Goal: Information Seeking & Learning: Understand process/instructions

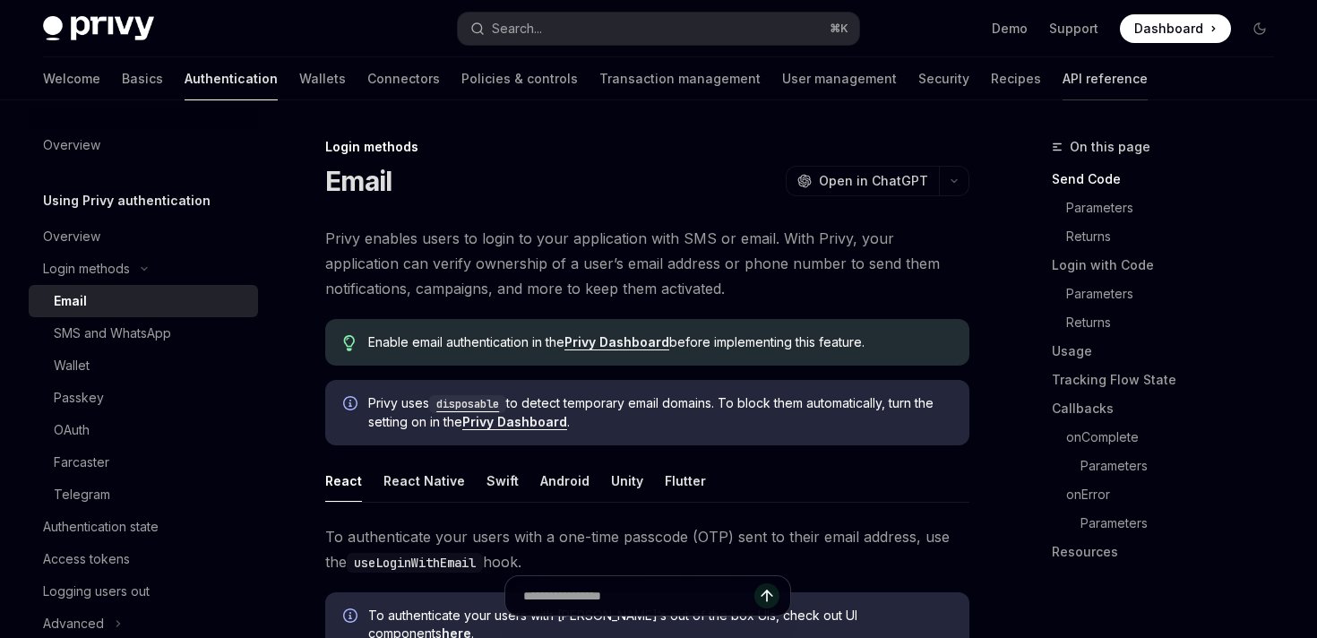
click at [1063, 90] on link "API reference" at bounding box center [1105, 78] width 85 height 43
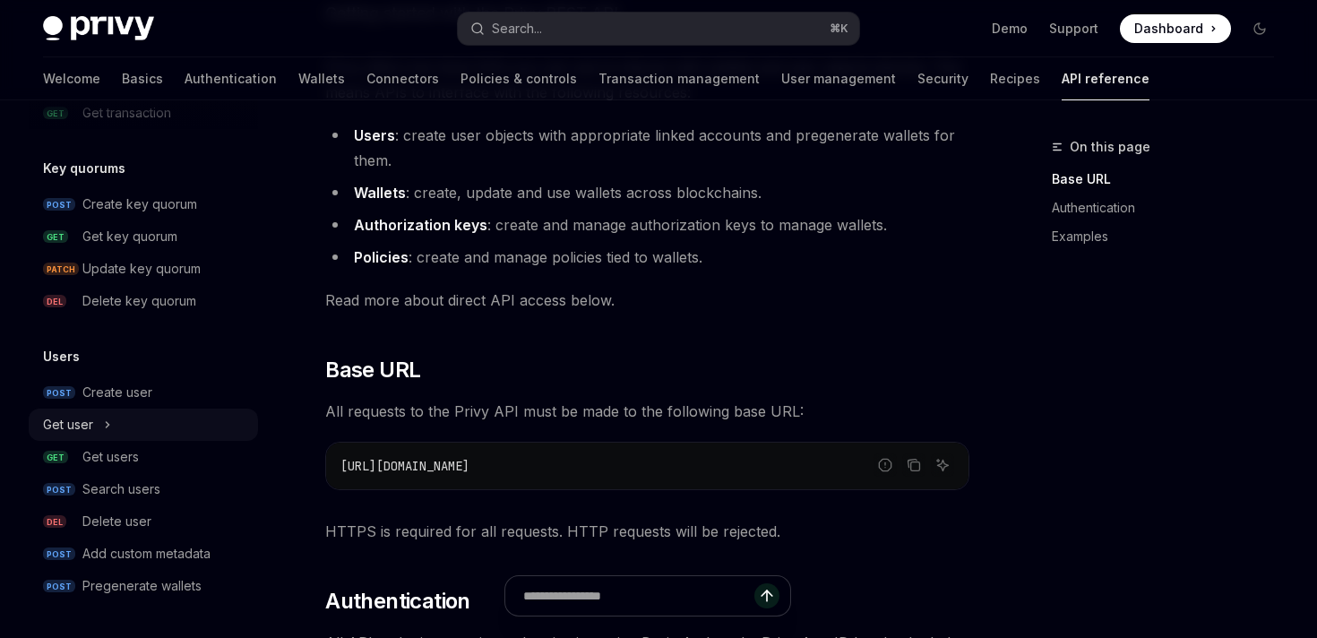
scroll to position [211, 0]
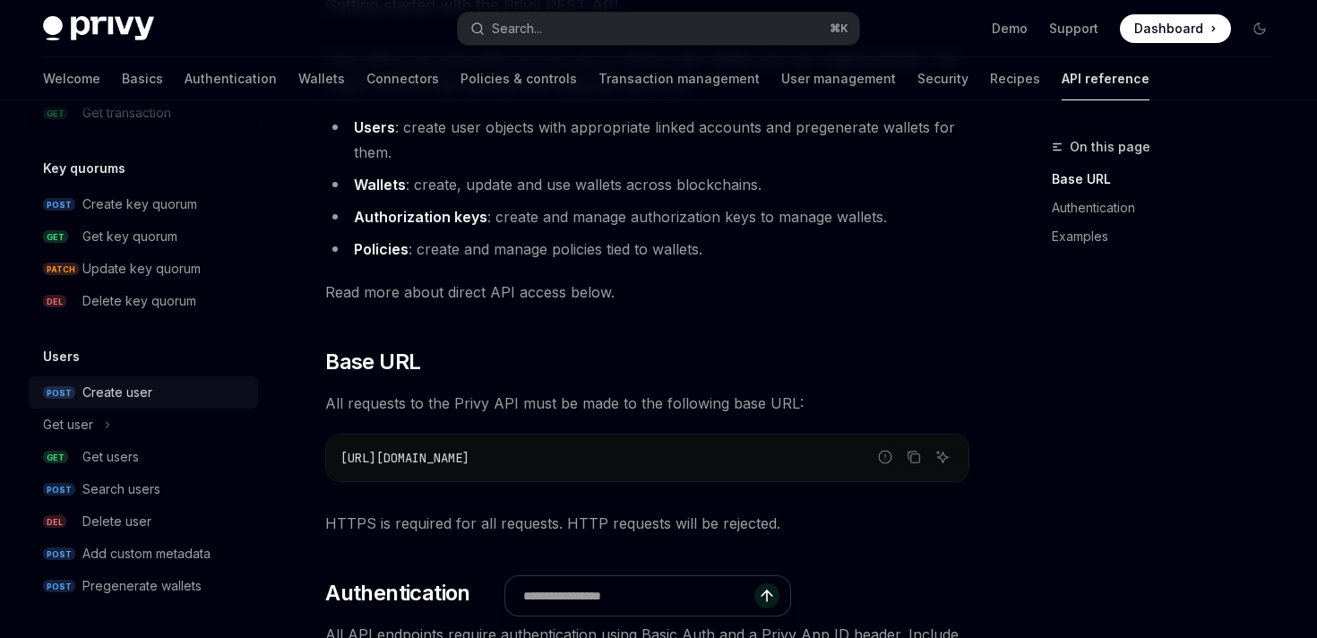
click at [139, 393] on div "Create user" at bounding box center [117, 393] width 70 height 22
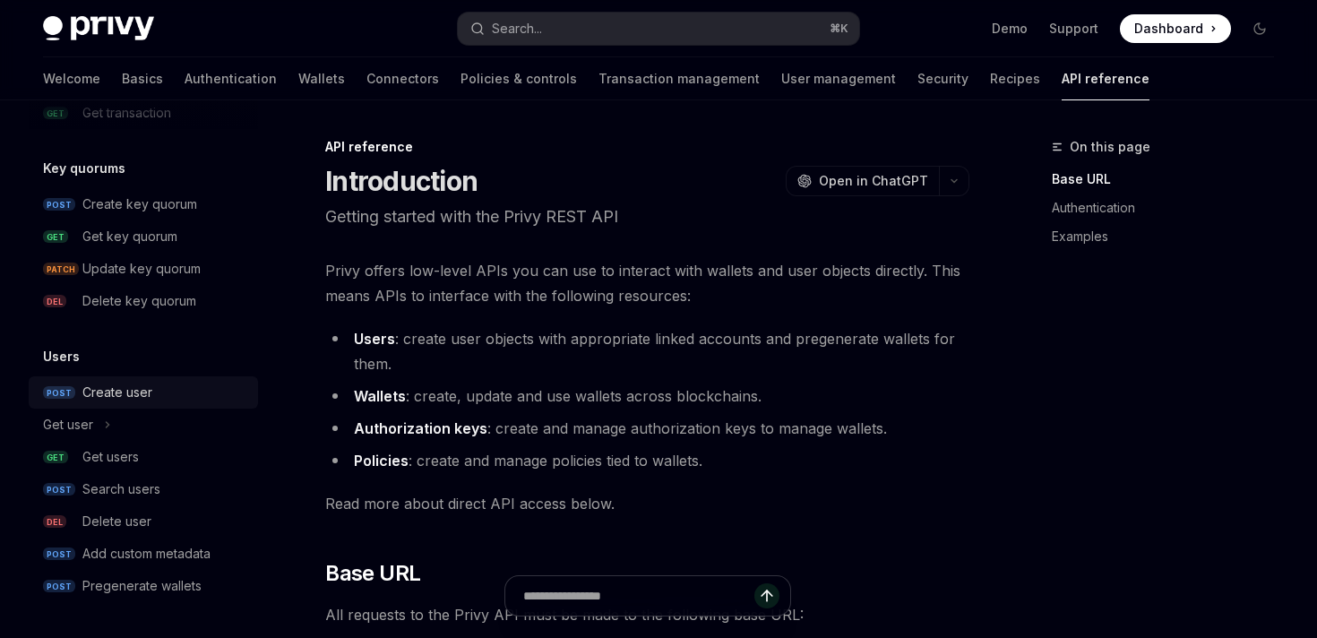
type textarea "*"
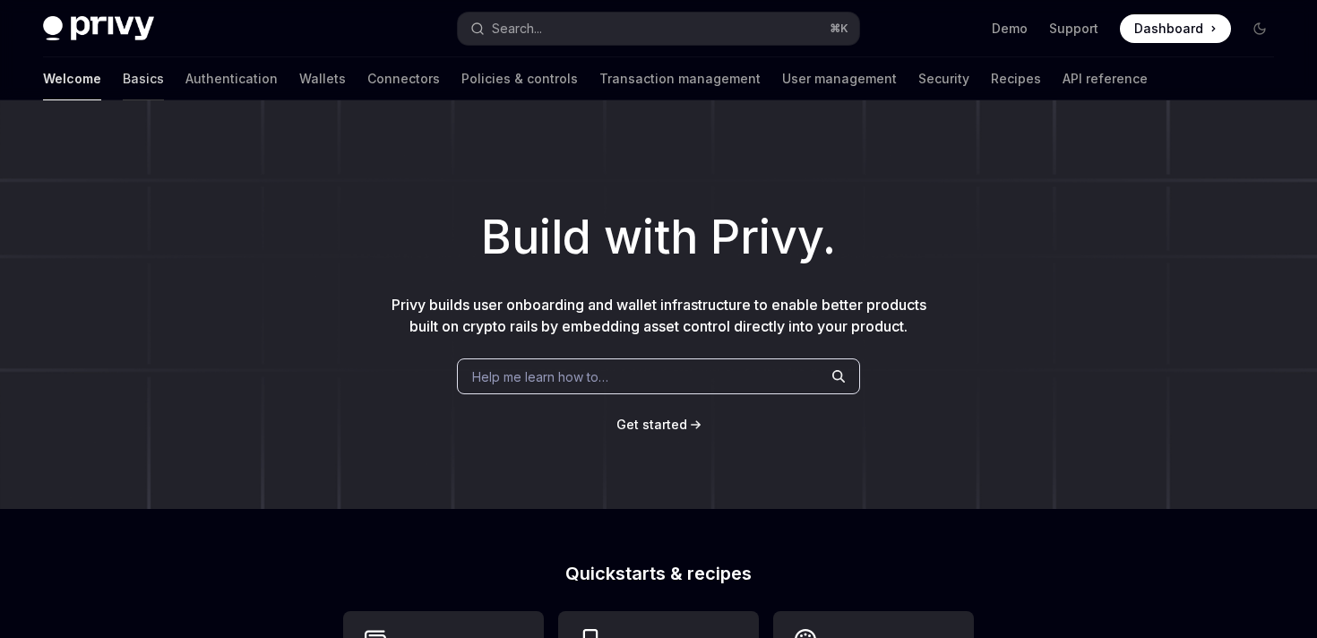
click at [123, 79] on link "Basics" at bounding box center [143, 78] width 41 height 43
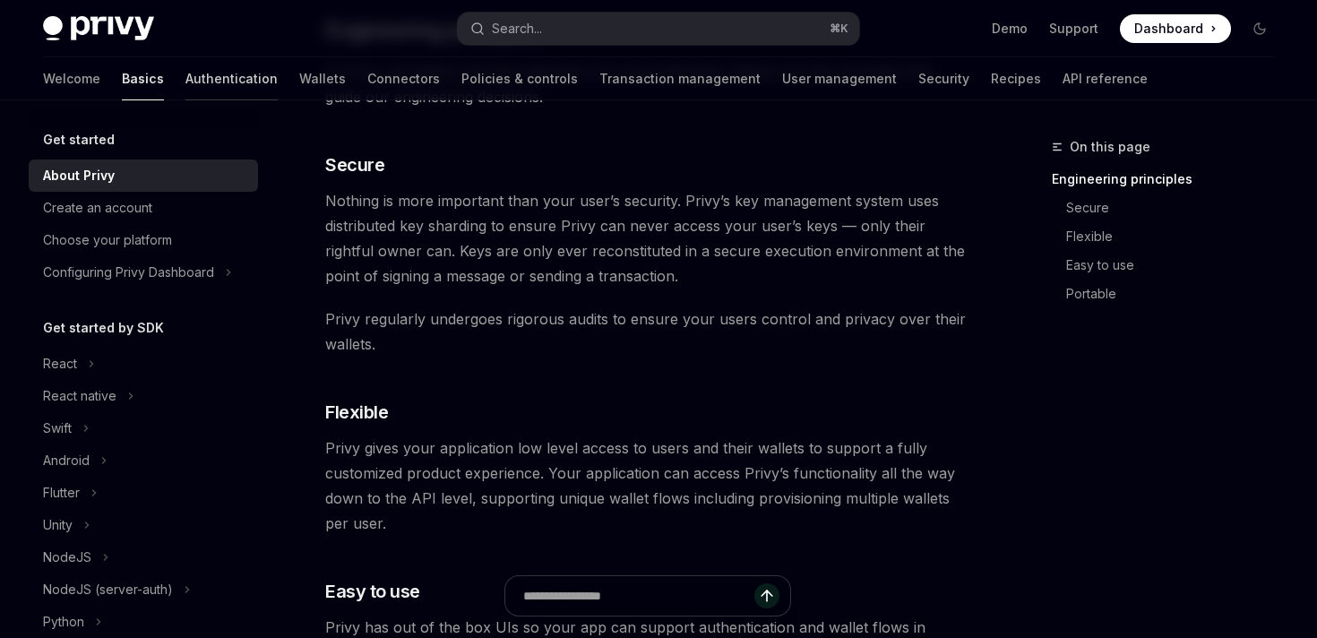
click at [185, 68] on link "Authentication" at bounding box center [231, 78] width 92 height 43
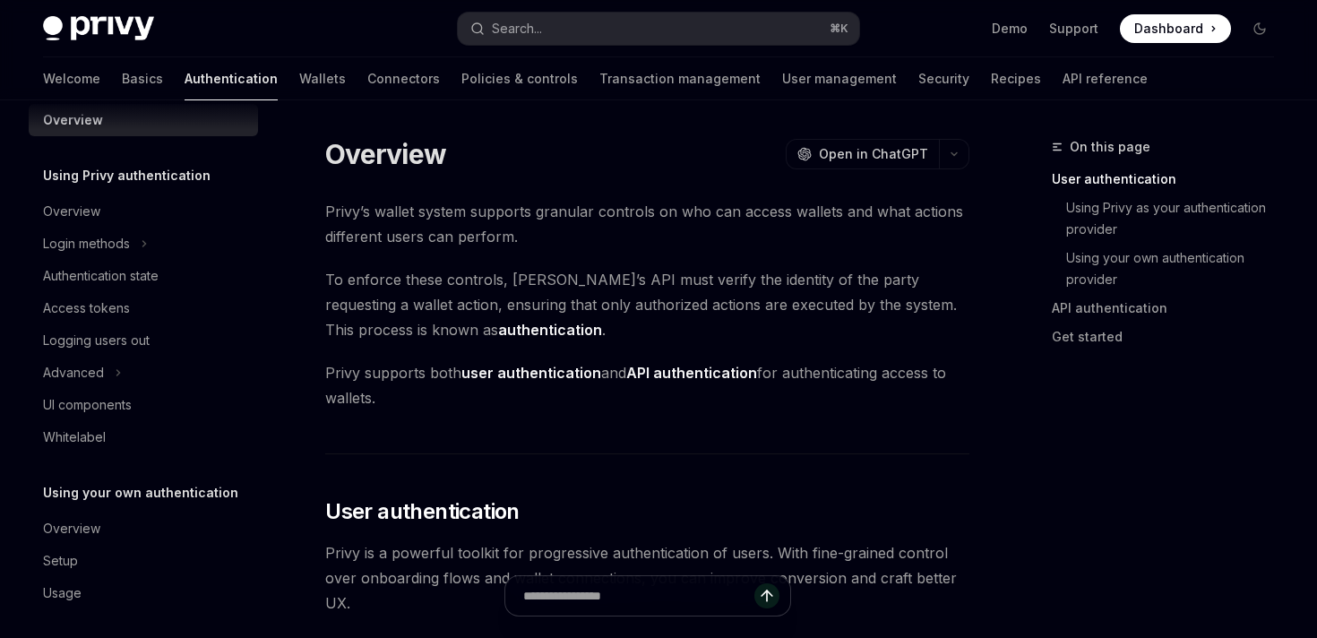
scroll to position [32, 0]
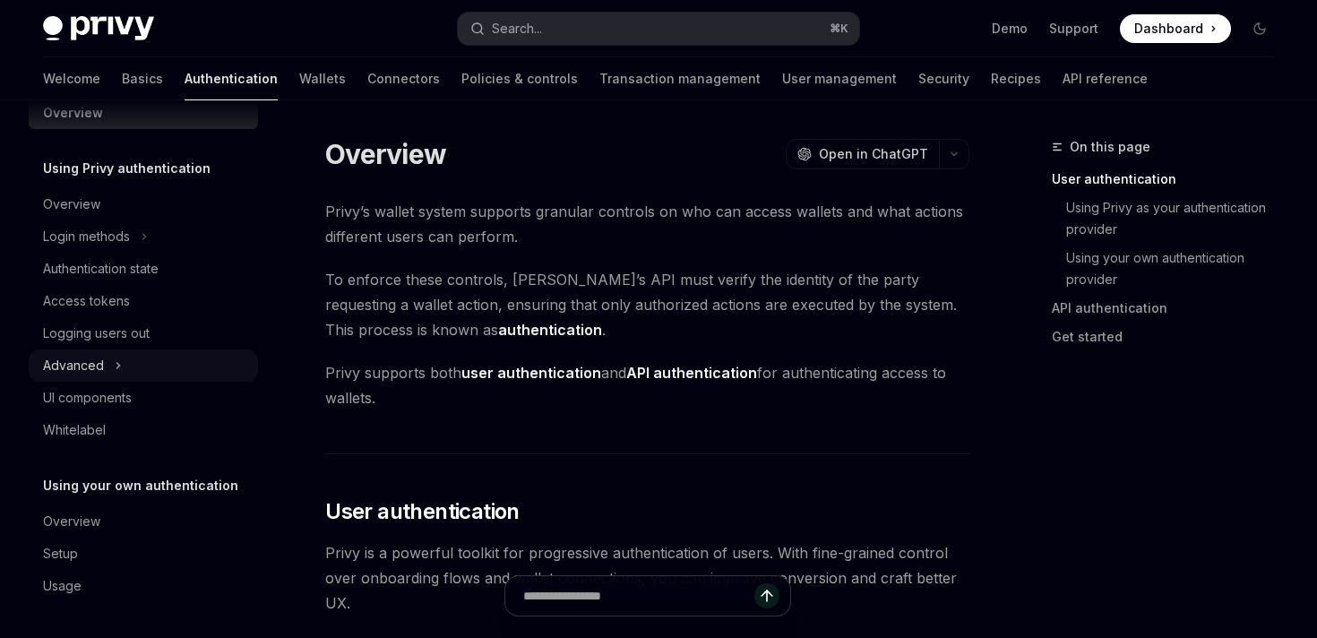
click at [100, 366] on div "Advanced" at bounding box center [73, 366] width 61 height 22
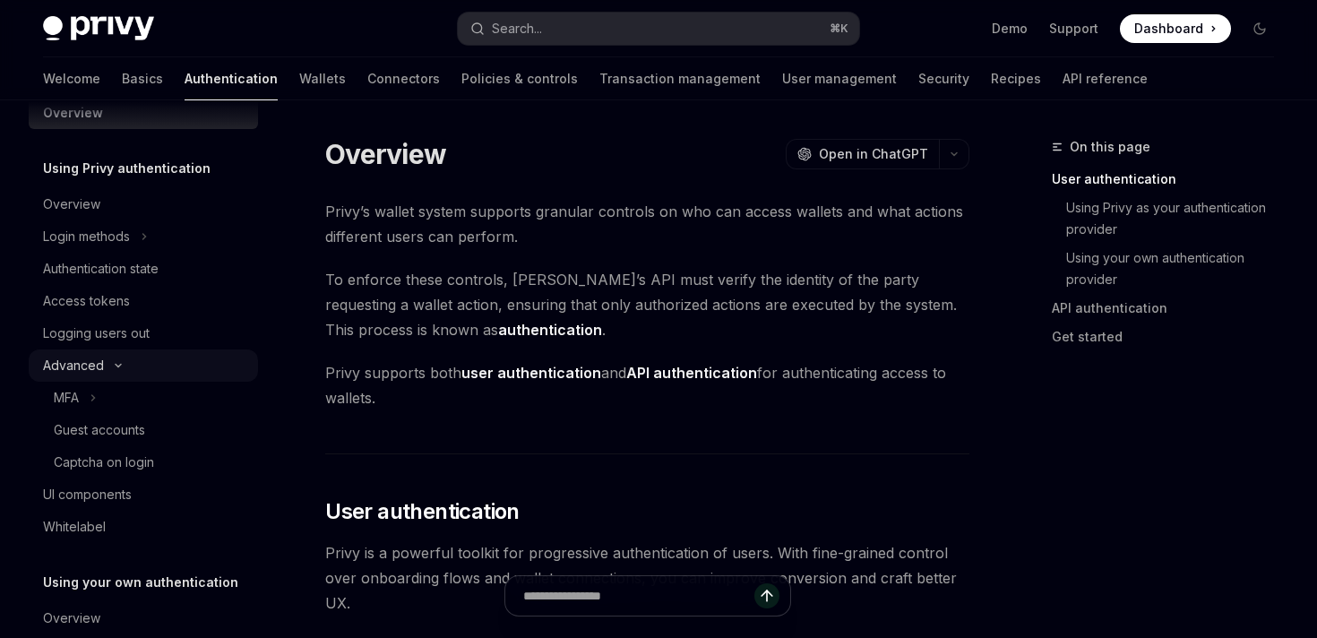
click at [104, 369] on button "Advanced" at bounding box center [143, 365] width 229 height 32
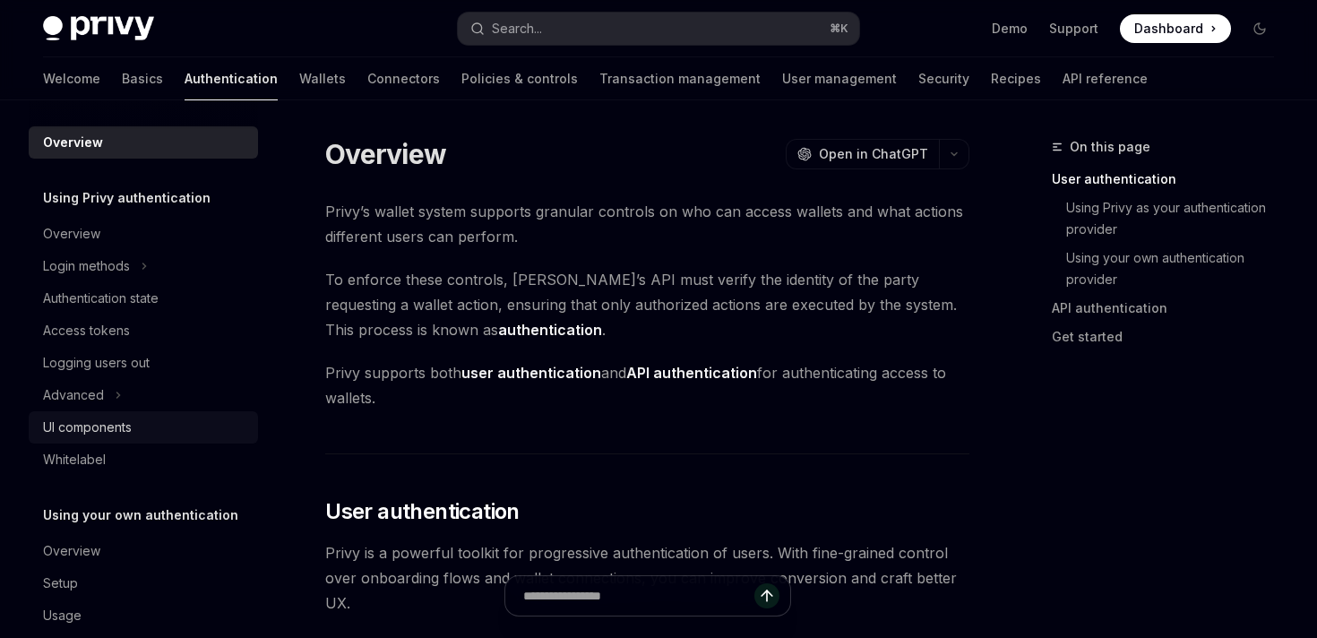
scroll to position [0, 0]
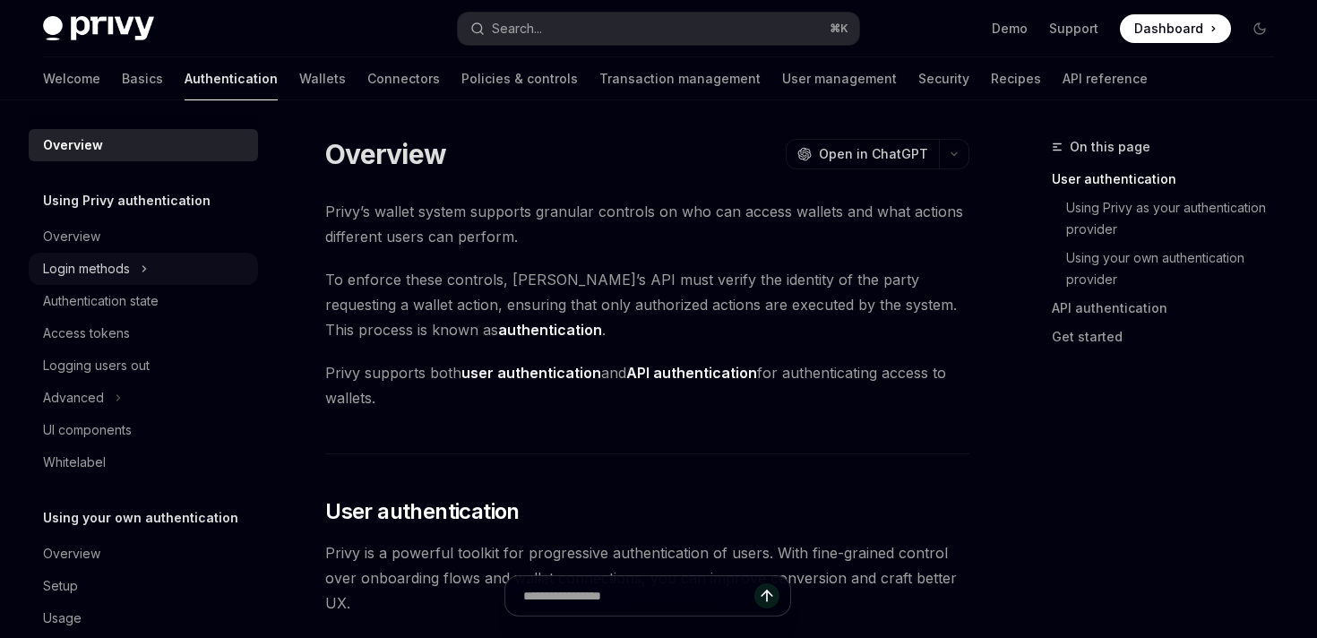
click at [134, 273] on button "Login methods" at bounding box center [143, 269] width 229 height 32
type textarea "*"
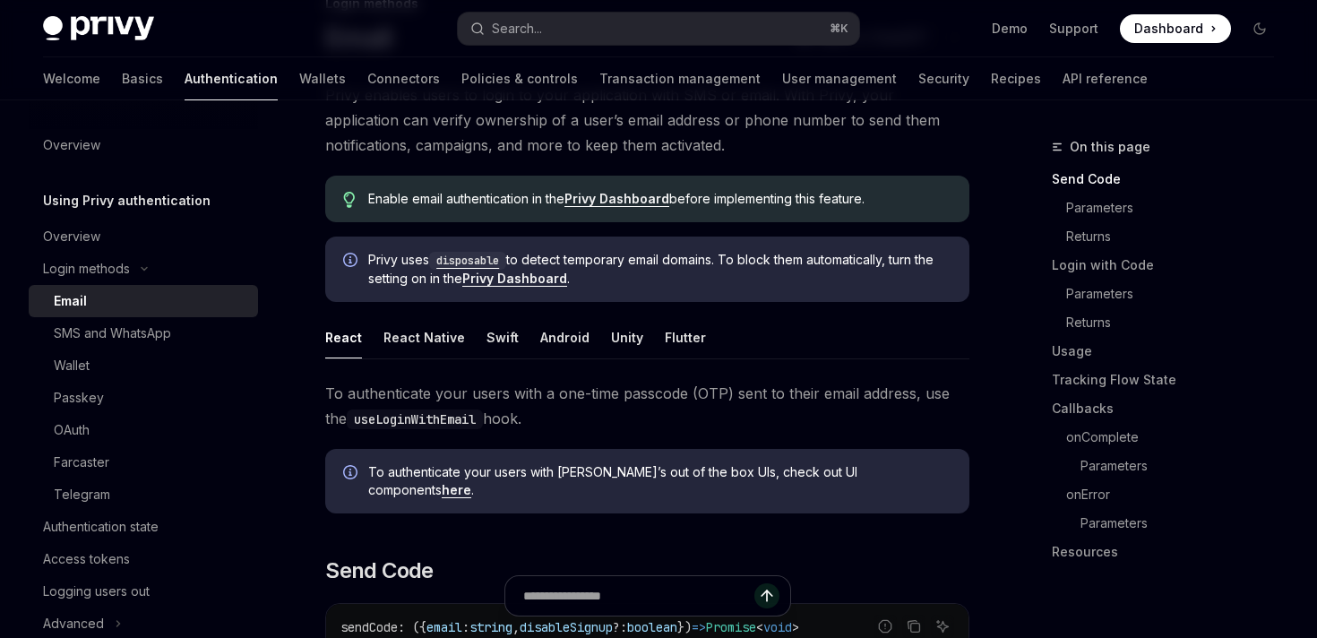
scroll to position [144, 0]
click at [435, 416] on code "useLoginWithEmail" at bounding box center [415, 419] width 136 height 20
copy code "useLoginWithEmail"
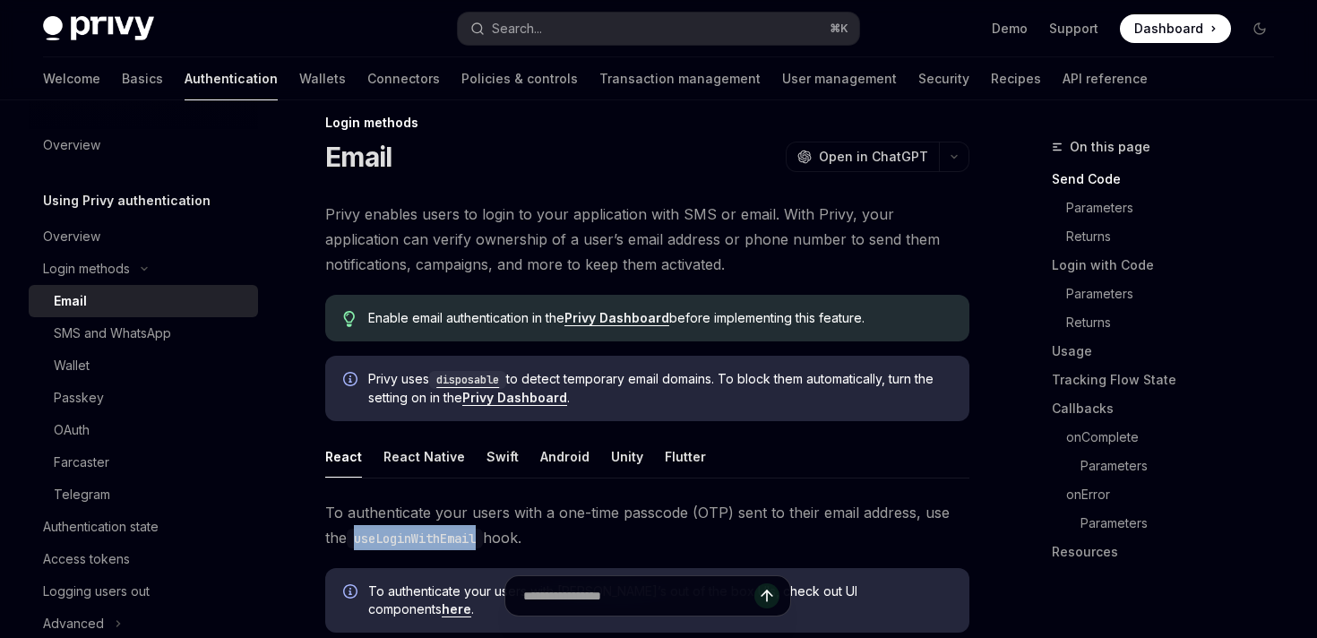
scroll to position [0, 0]
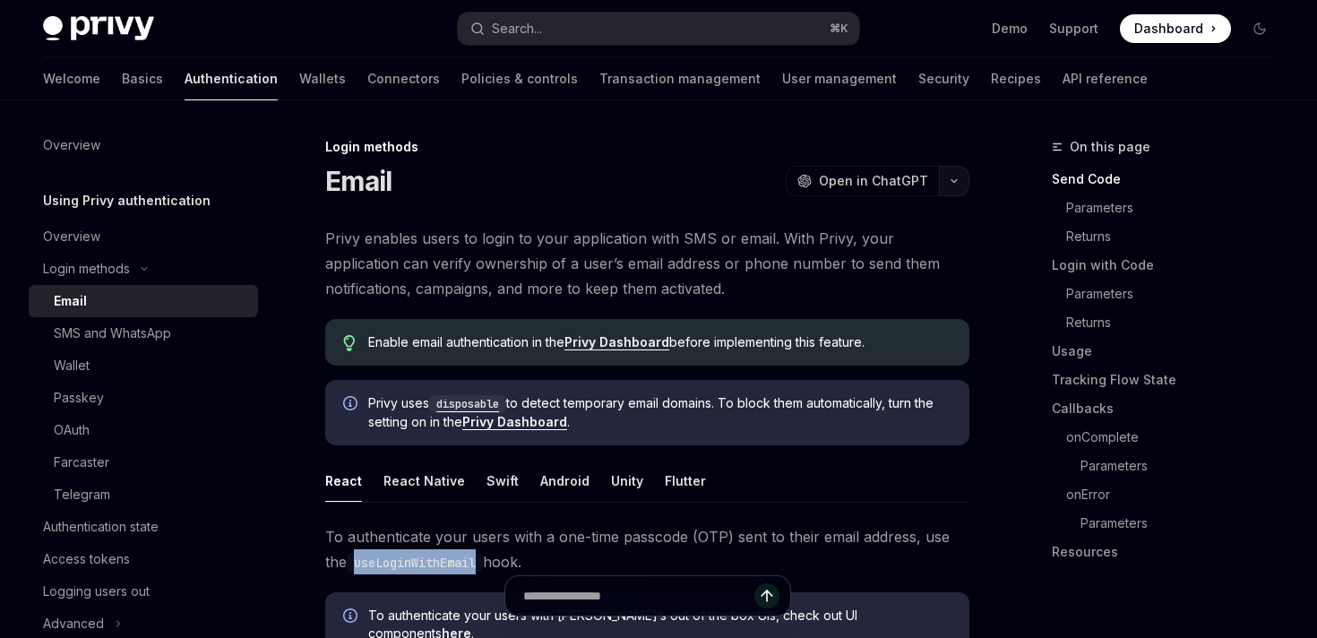
click at [942, 187] on button "button" at bounding box center [954, 181] width 30 height 30
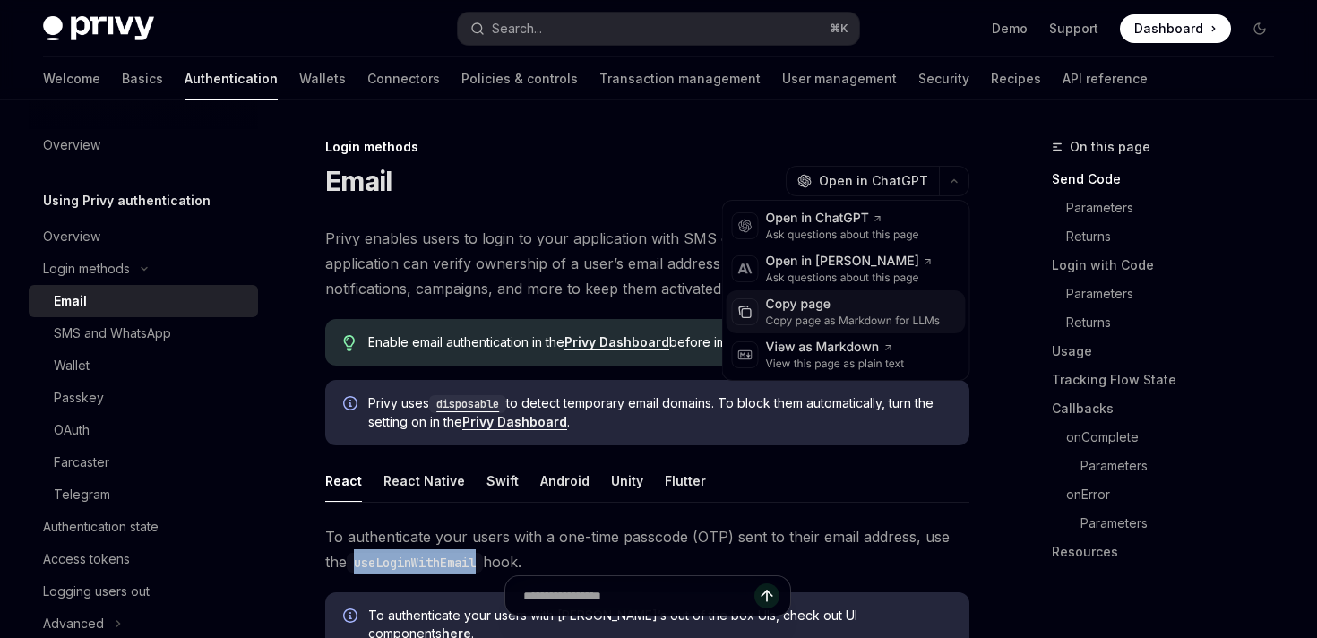
click at [799, 316] on div "Copy page as Markdown for LLMs" at bounding box center [853, 321] width 175 height 14
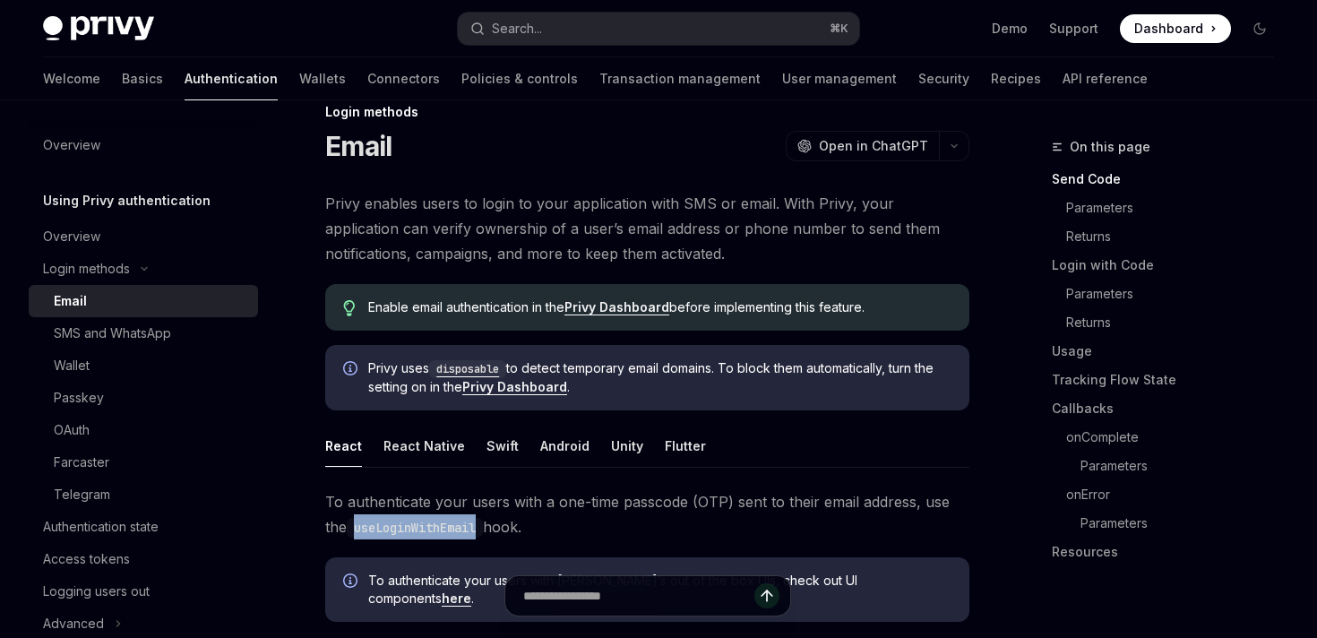
scroll to position [34, 0]
click at [910, 151] on span "Open in ChatGPT" at bounding box center [873, 147] width 109 height 18
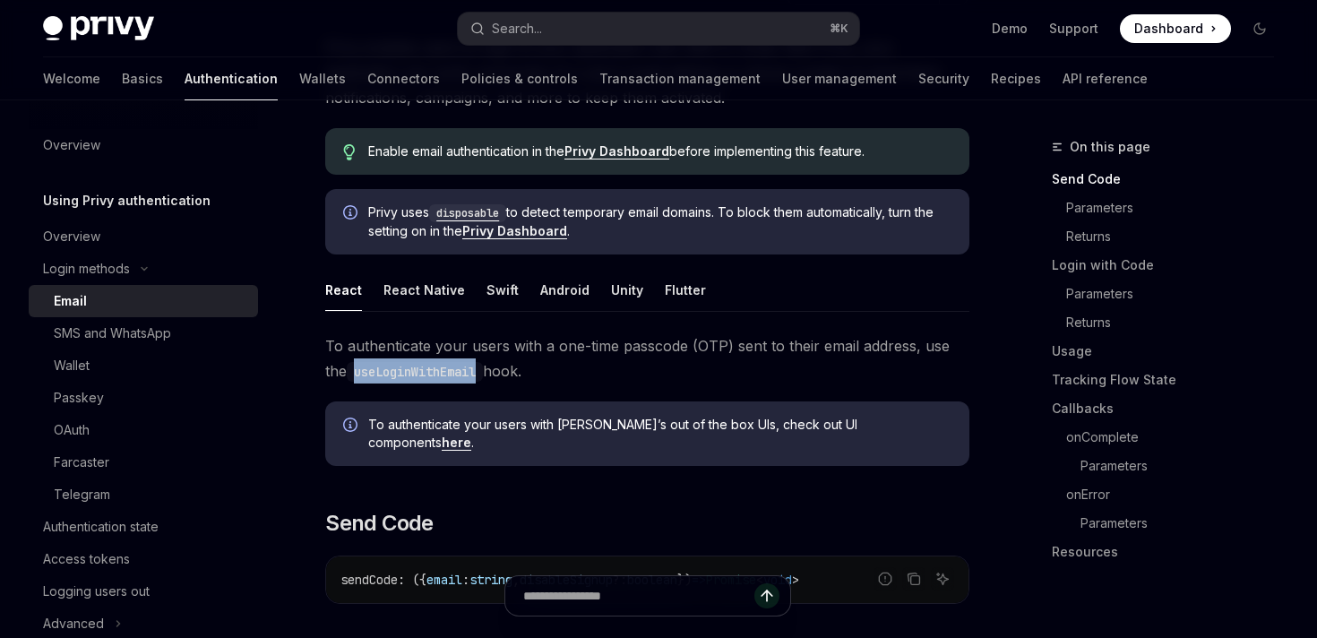
scroll to position [193, 0]
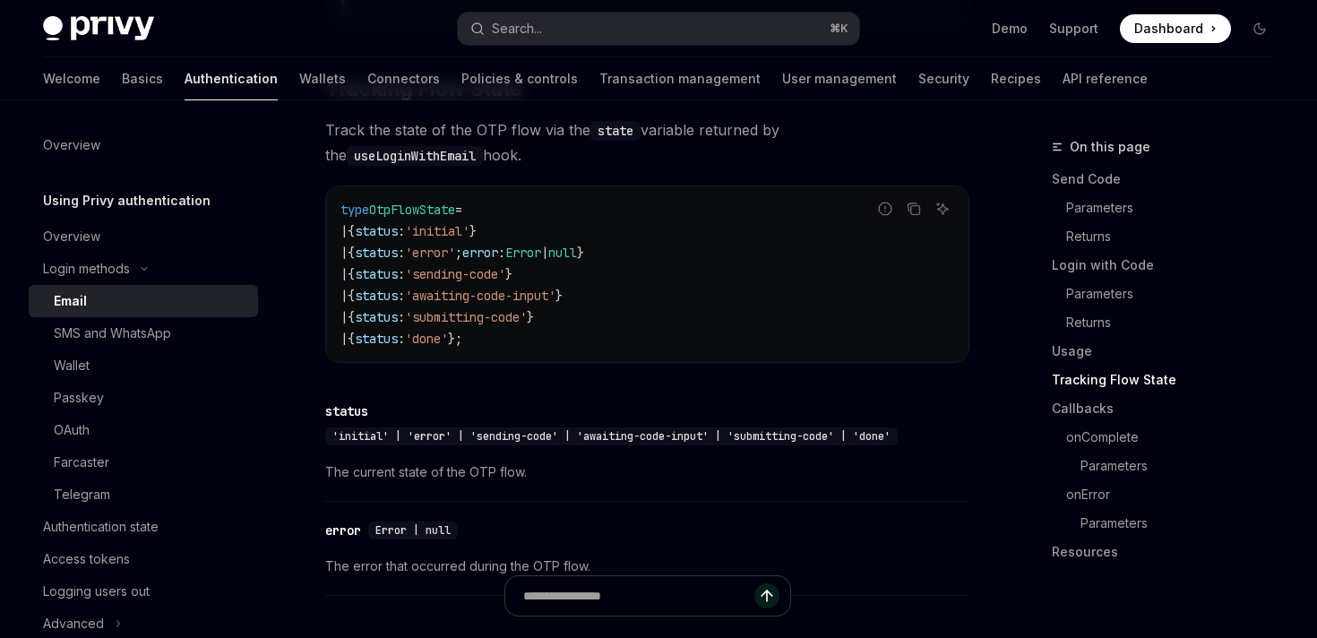
scroll to position [2098, 0]
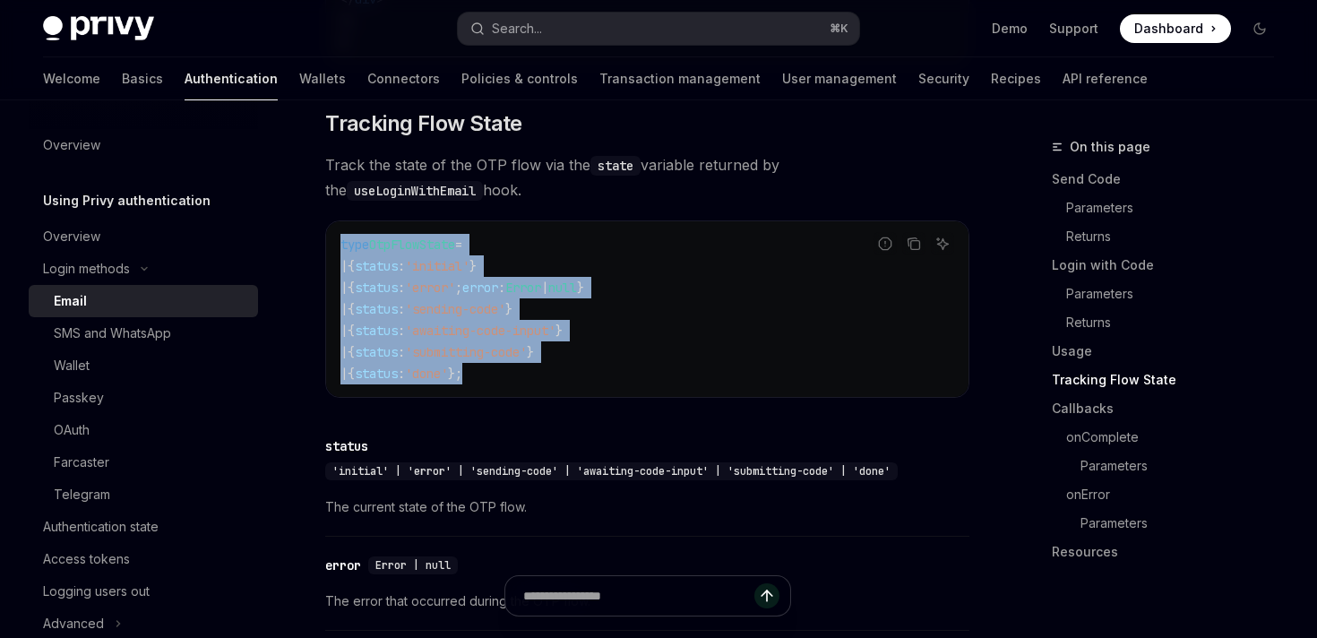
drag, startPoint x: 515, startPoint y: 367, endPoint x: 330, endPoint y: 235, distance: 228.0
click at [330, 236] on div "type OtpFlowState = | { status : 'initial' } | { status : 'error' ; error : Err…" at bounding box center [647, 309] width 642 height 176
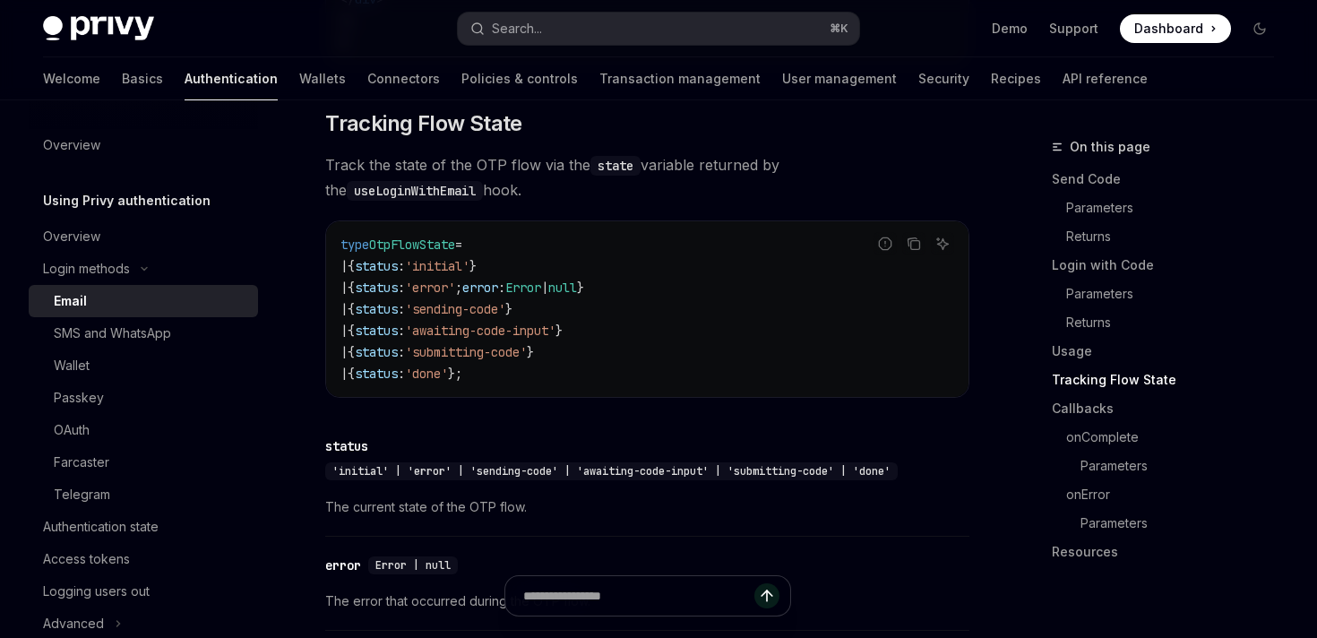
click at [334, 239] on div "type OtpFlowState = | { status : 'initial' } | { status : 'error' ; error : Err…" at bounding box center [647, 309] width 642 height 176
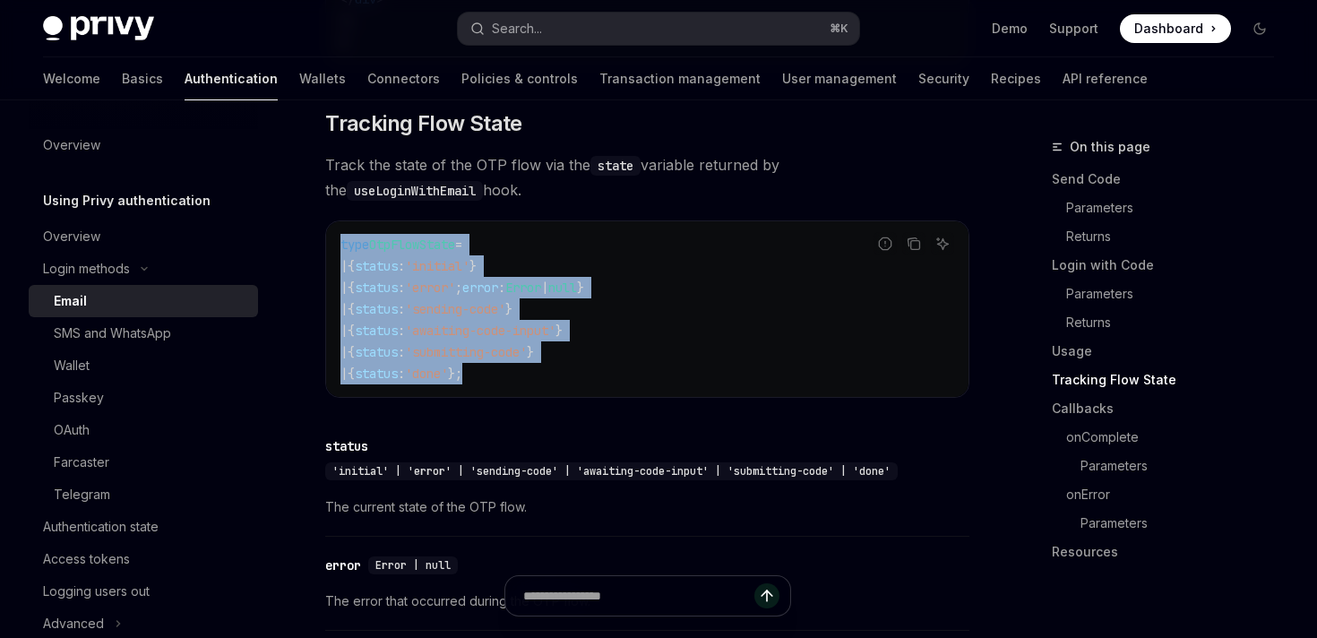
drag, startPoint x: 336, startPoint y: 240, endPoint x: 530, endPoint y: 371, distance: 233.6
click at [531, 372] on div "type OtpFlowState = | { status : 'initial' } | { status : 'error' ; error : Err…" at bounding box center [647, 309] width 642 height 176
click at [530, 371] on code "type OtpFlowState = | { status : 'initial' } | { status : 'error' ; error : Err…" at bounding box center [647, 309] width 614 height 151
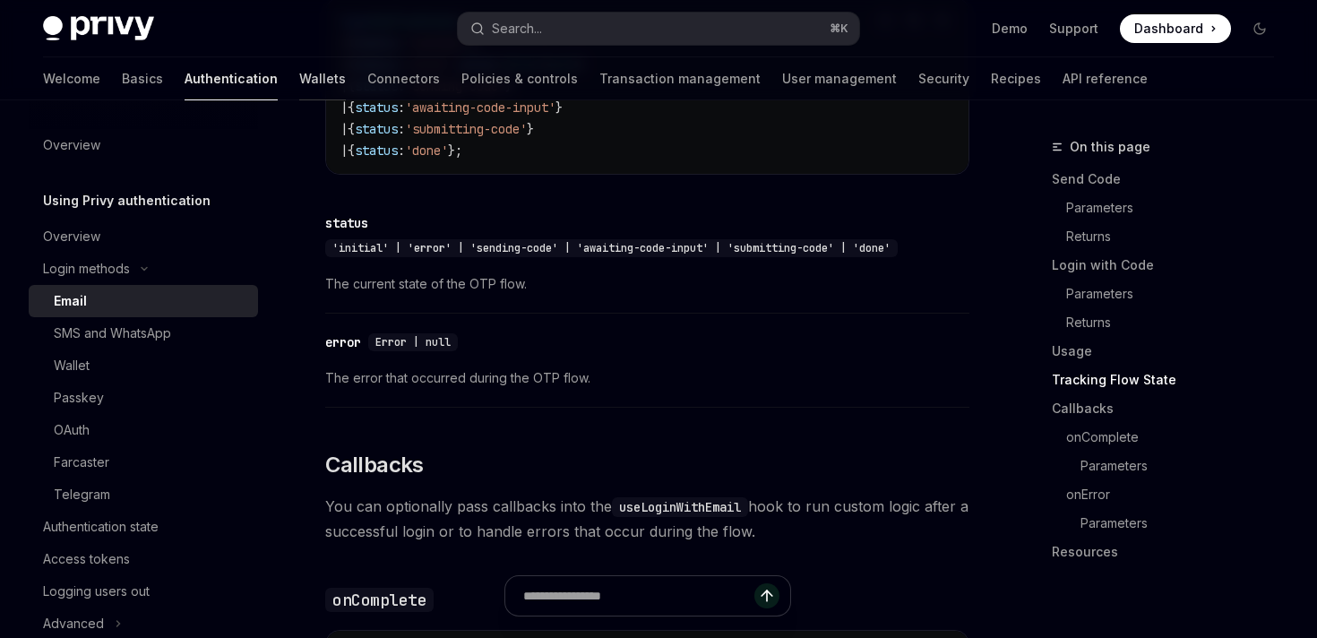
scroll to position [2364, 0]
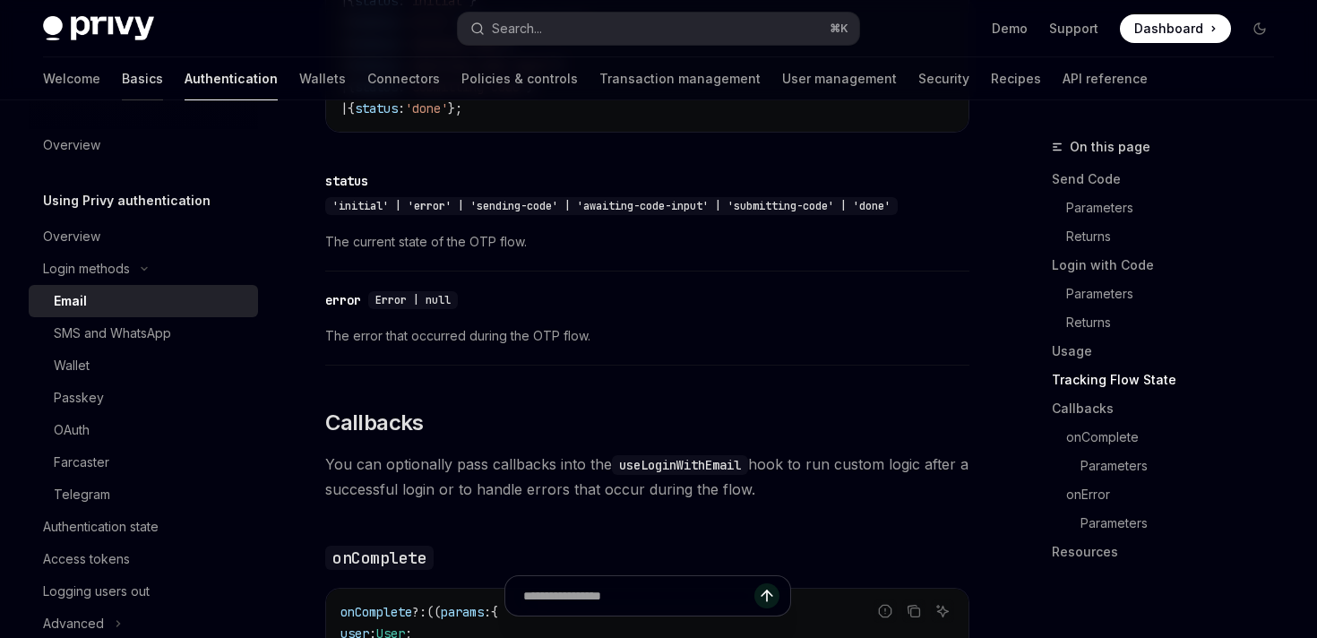
click at [122, 73] on link "Basics" at bounding box center [142, 78] width 41 height 43
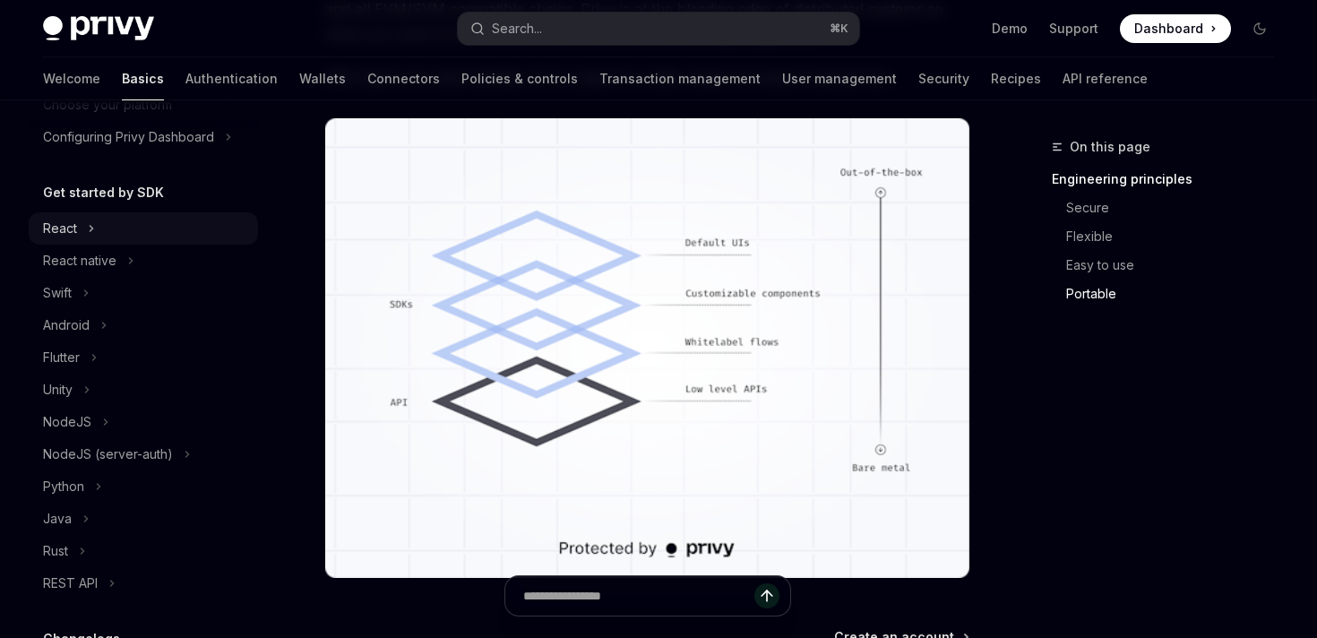
scroll to position [170, 0]
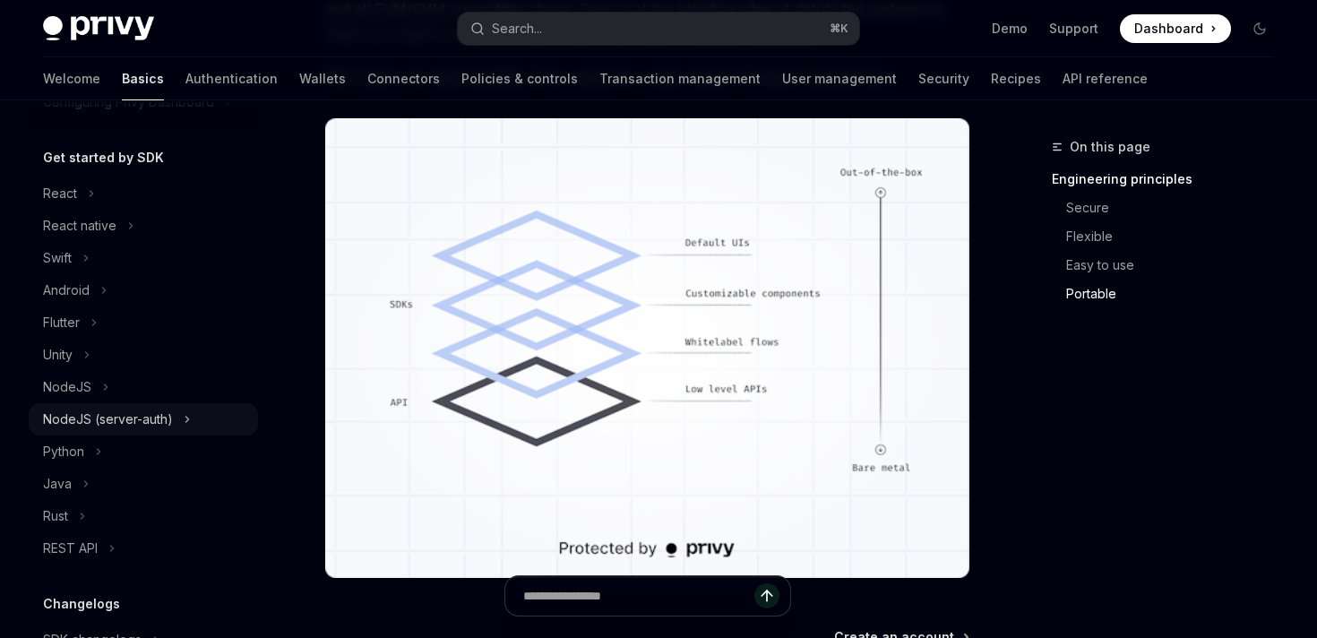
click at [90, 429] on div "NodeJS (server-auth)" at bounding box center [108, 420] width 130 height 22
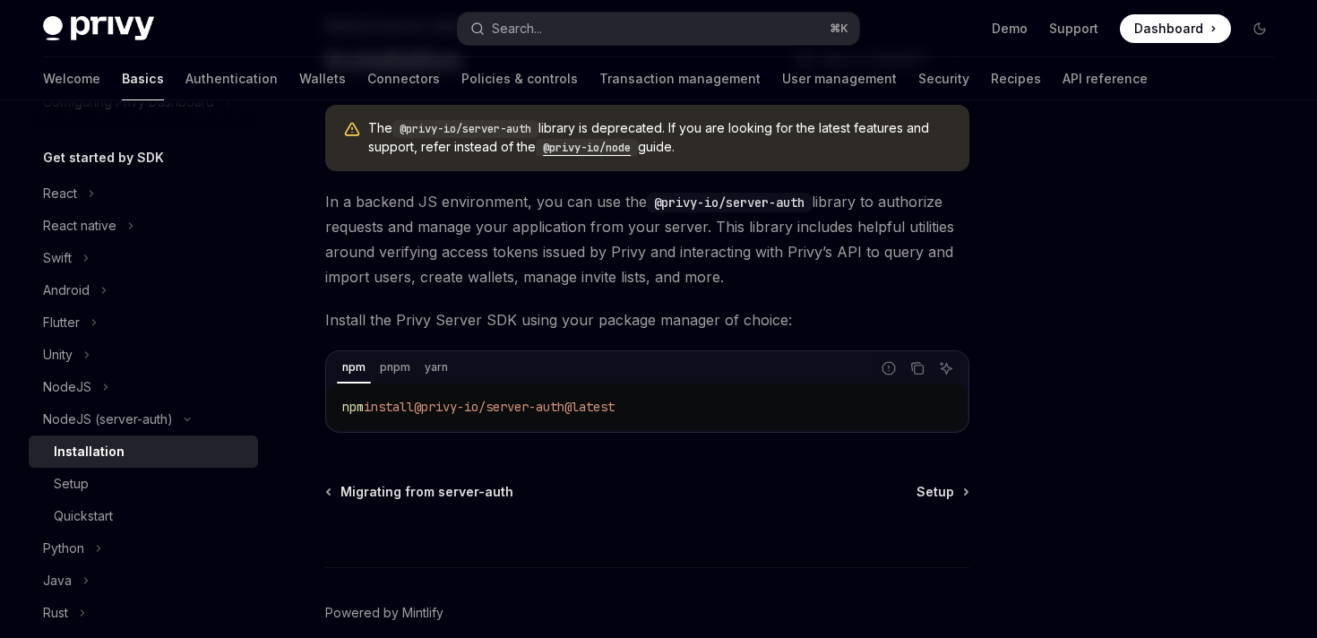
scroll to position [110, 0]
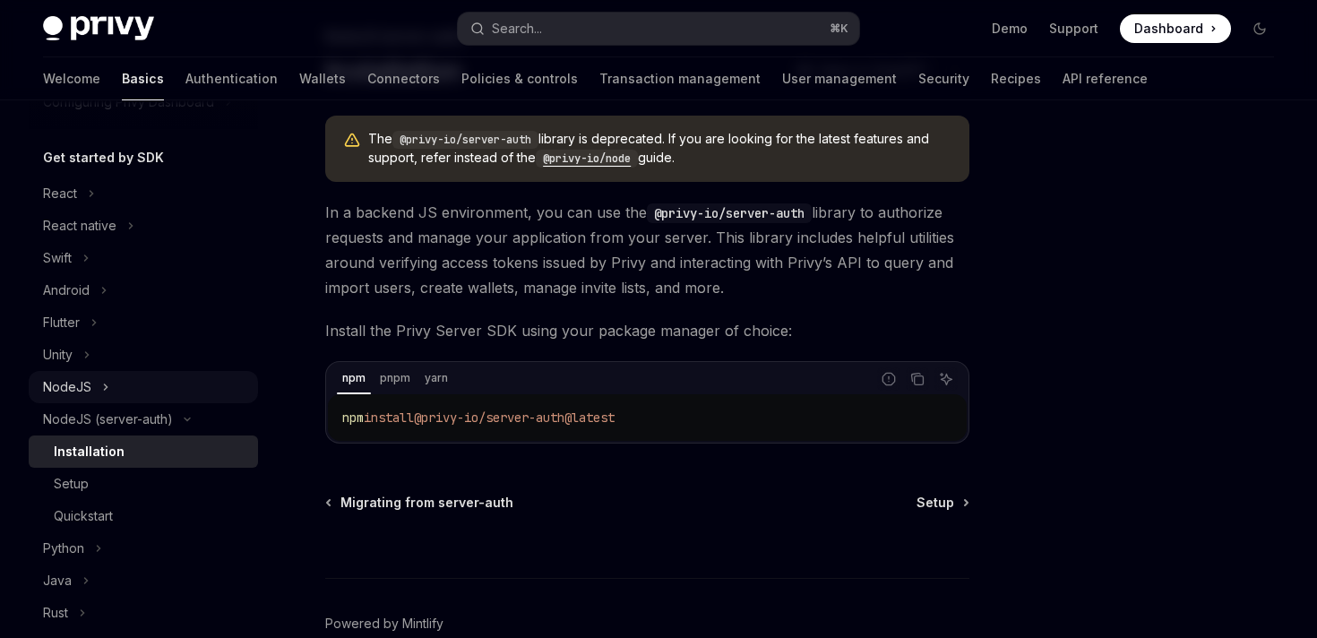
click at [108, 377] on button "NodeJS" at bounding box center [143, 387] width 229 height 32
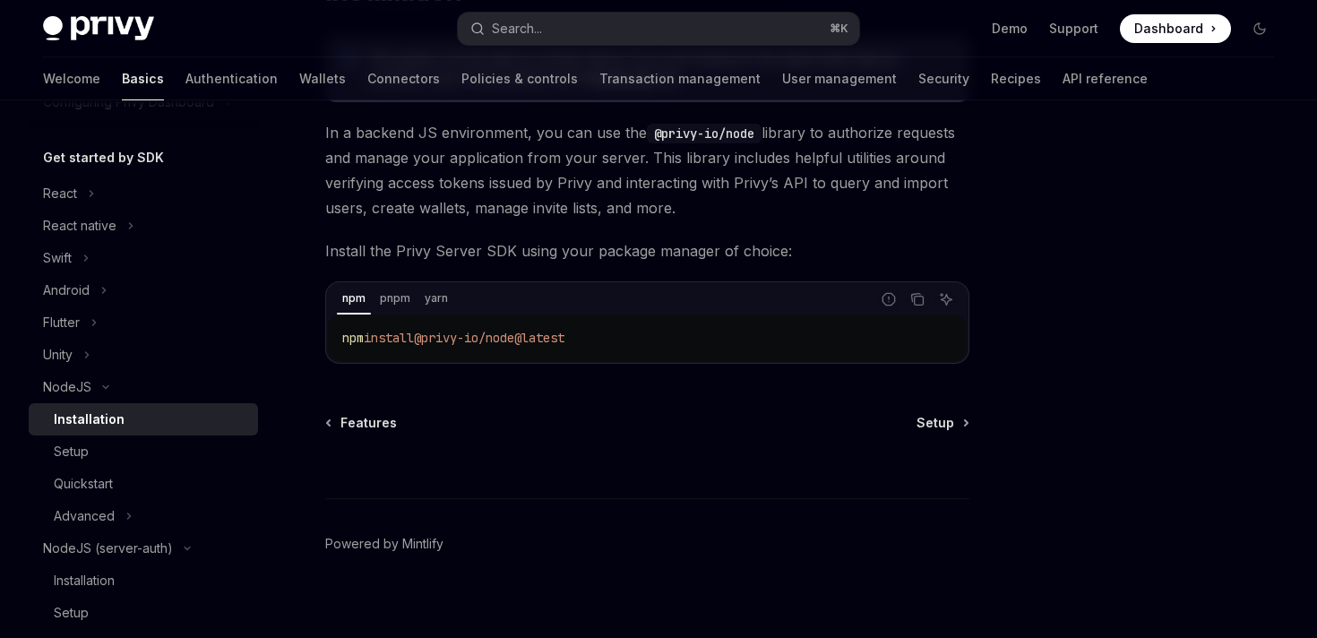
scroll to position [204, 0]
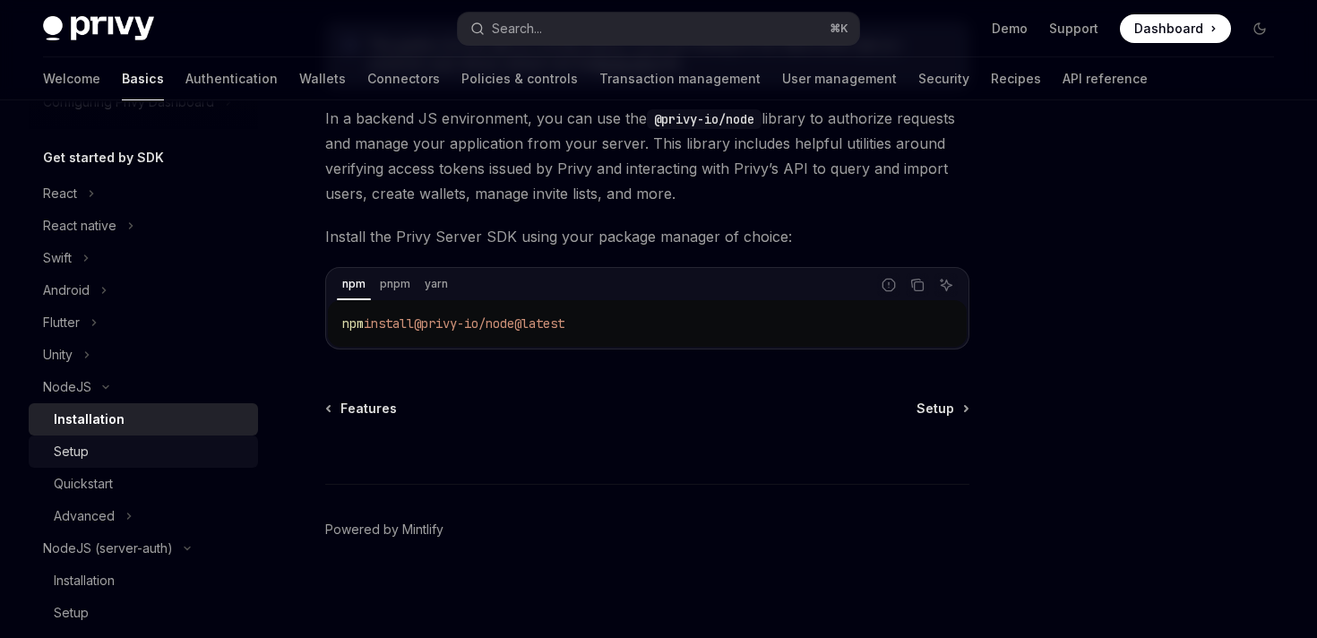
click at [54, 458] on div "Setup" at bounding box center [71, 452] width 35 height 22
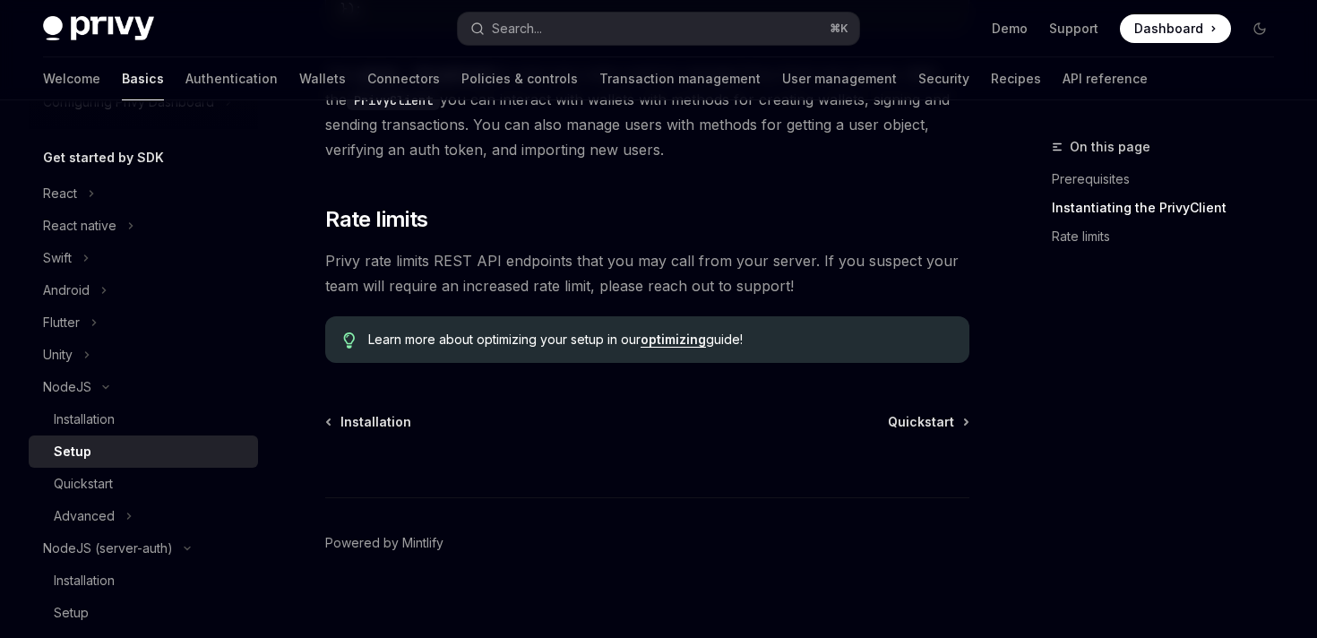
scroll to position [845, 0]
click at [116, 507] on button "Advanced" at bounding box center [143, 516] width 229 height 32
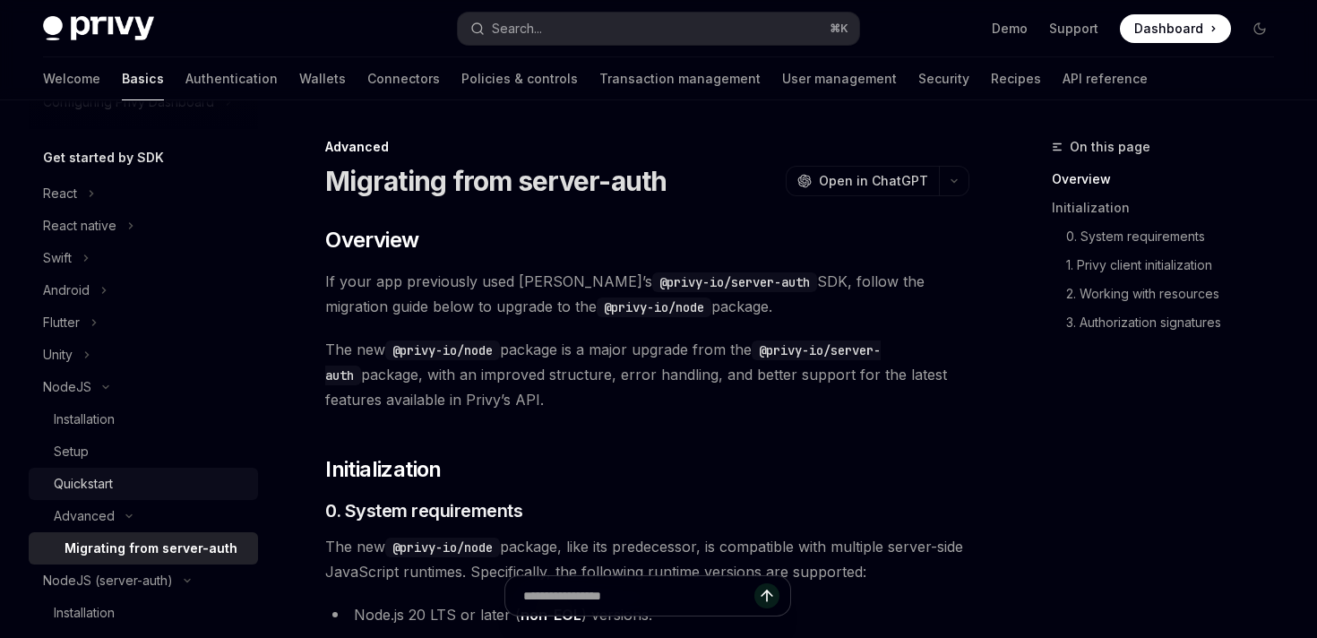
click at [74, 478] on div "Quickstart" at bounding box center [83, 484] width 59 height 22
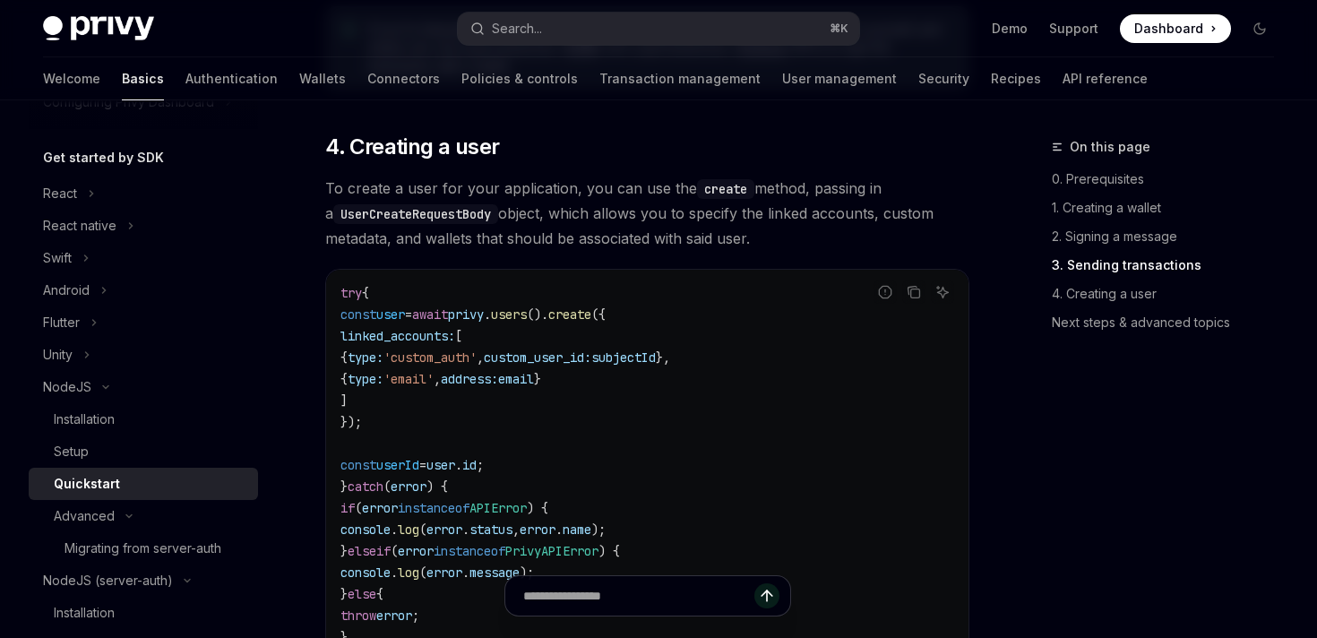
scroll to position [3155, 0]
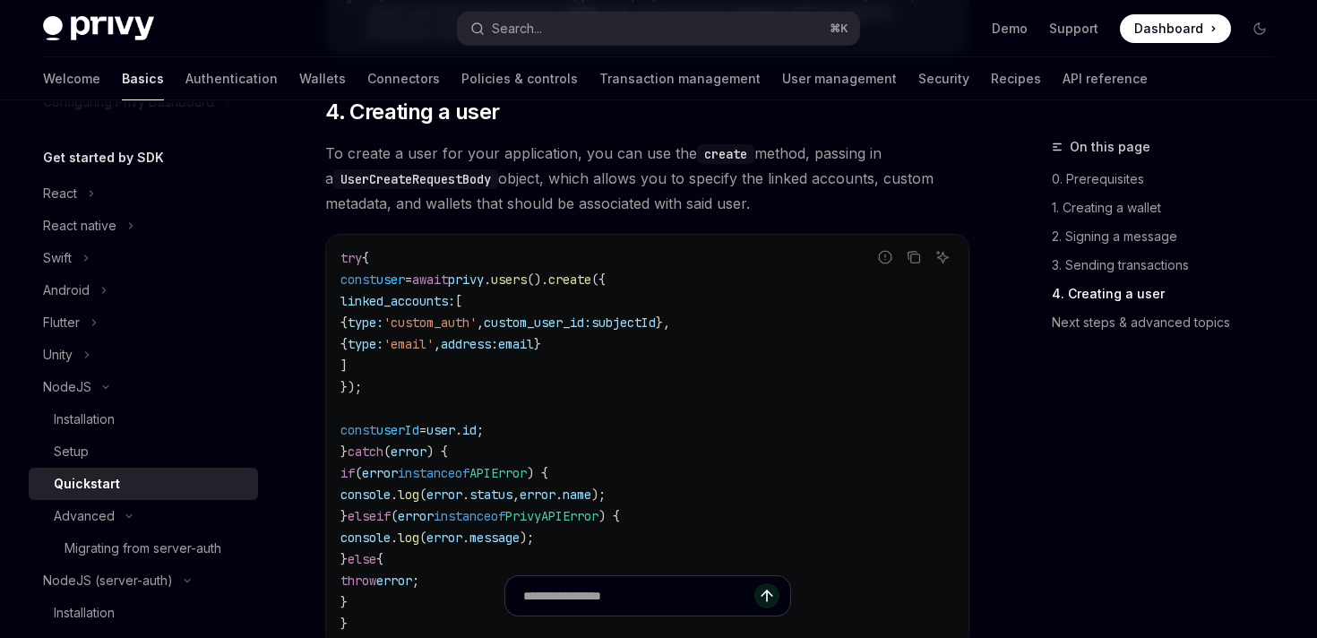
drag, startPoint x: 415, startPoint y: 180, endPoint x: 752, endPoint y: 227, distance: 340.1
click at [753, 216] on span "To create a user for your application, you can use the create method, passing i…" at bounding box center [647, 178] width 644 height 75
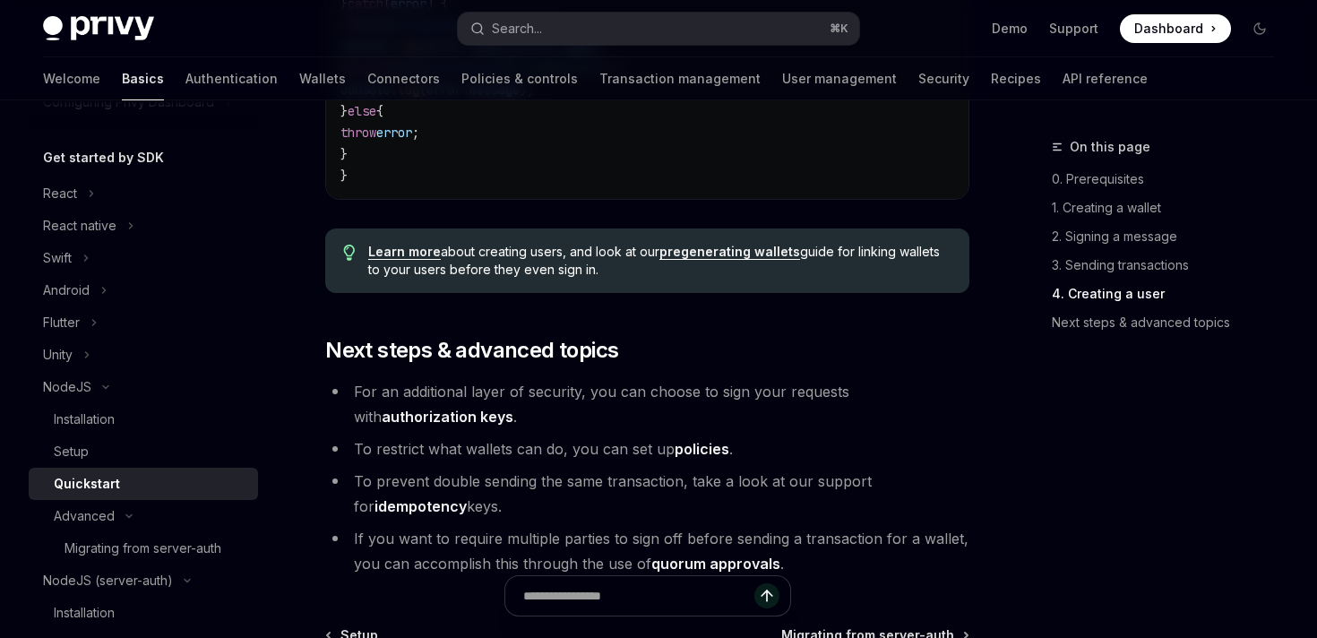
scroll to position [3605, 0]
click at [395, 258] on link "Learn more" at bounding box center [404, 250] width 73 height 16
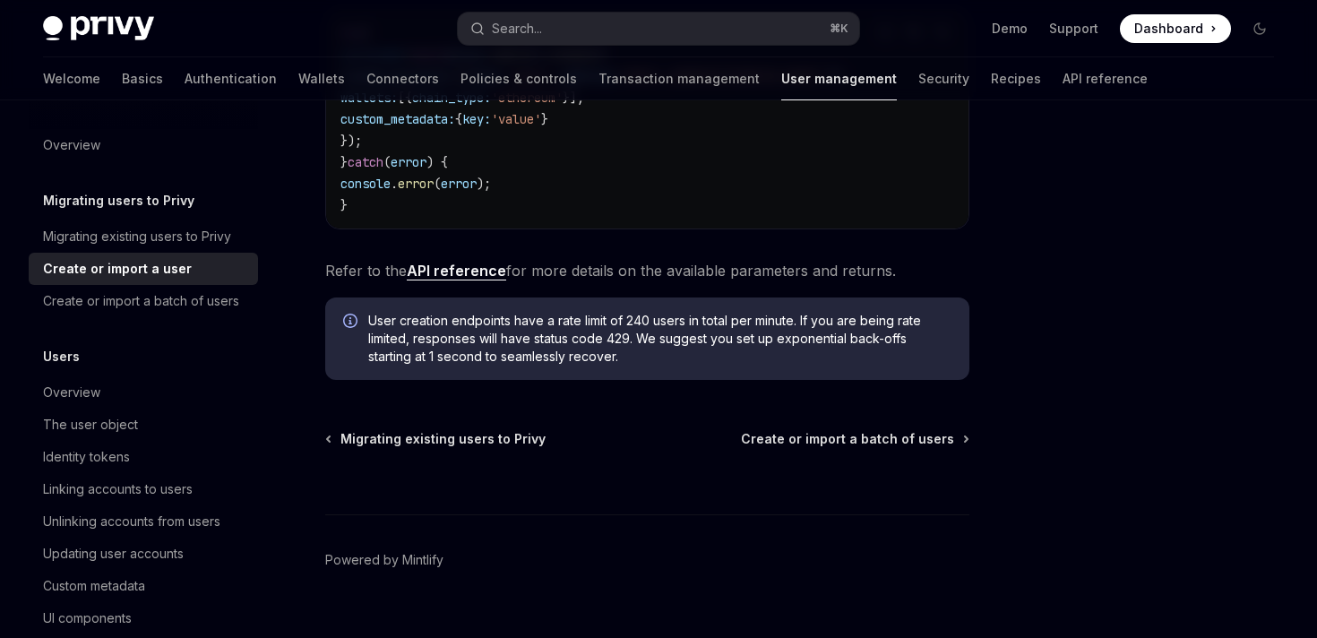
scroll to position [517, 0]
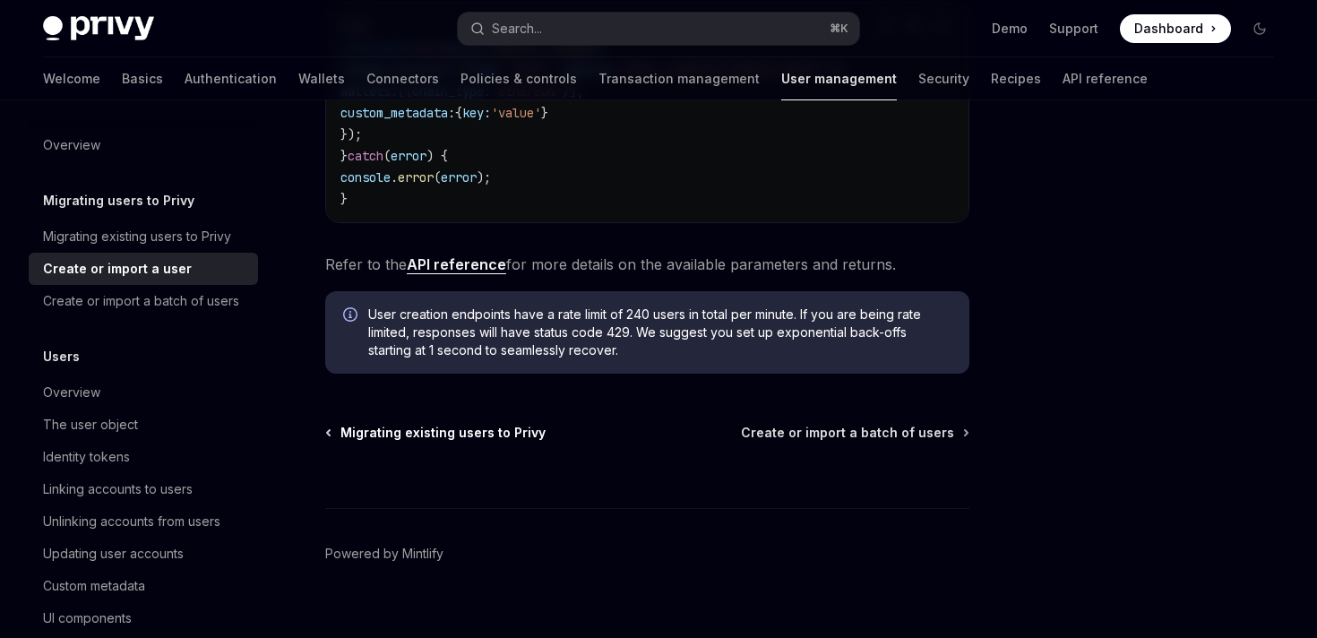
click at [459, 424] on span "Migrating existing users to Privy" at bounding box center [442, 433] width 205 height 18
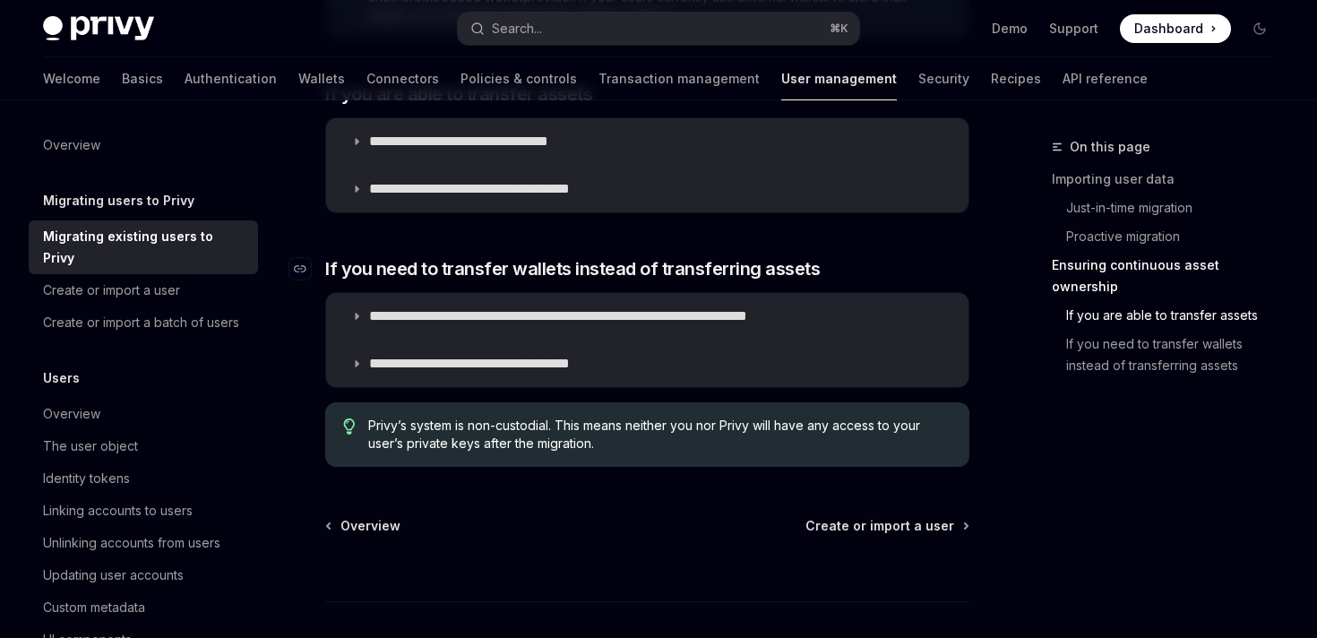
scroll to position [2361, 0]
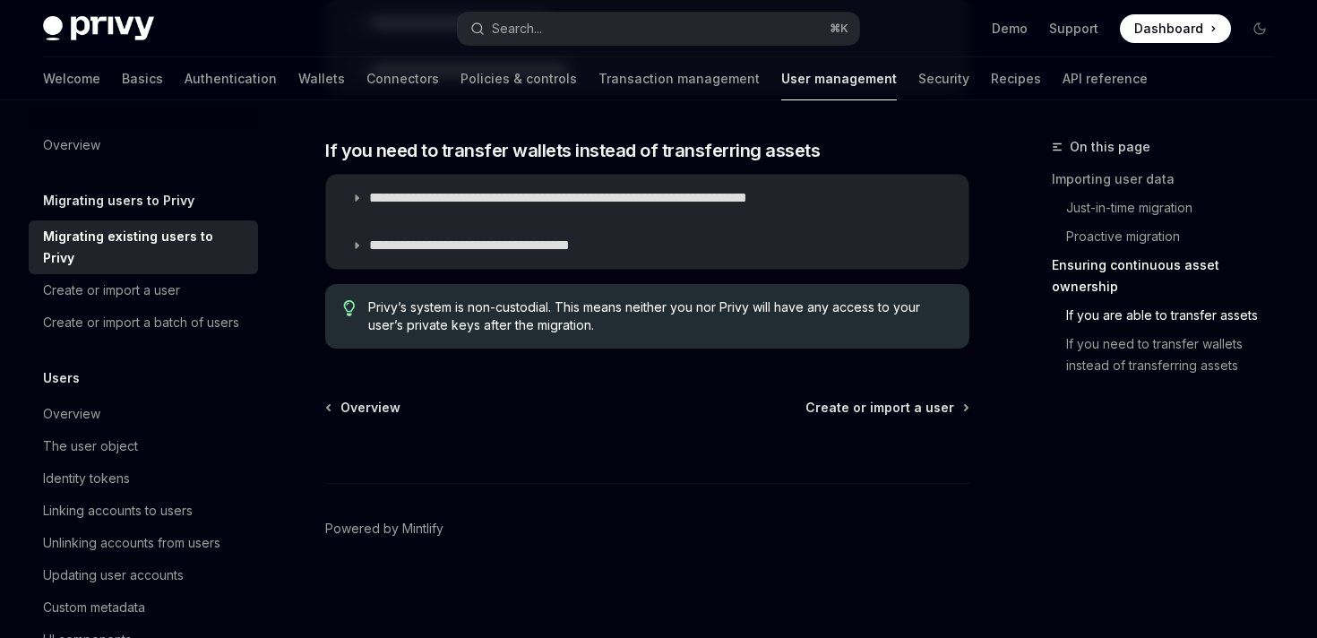
click at [108, 196] on h5 "Migrating users to Privy" at bounding box center [118, 201] width 151 height 22
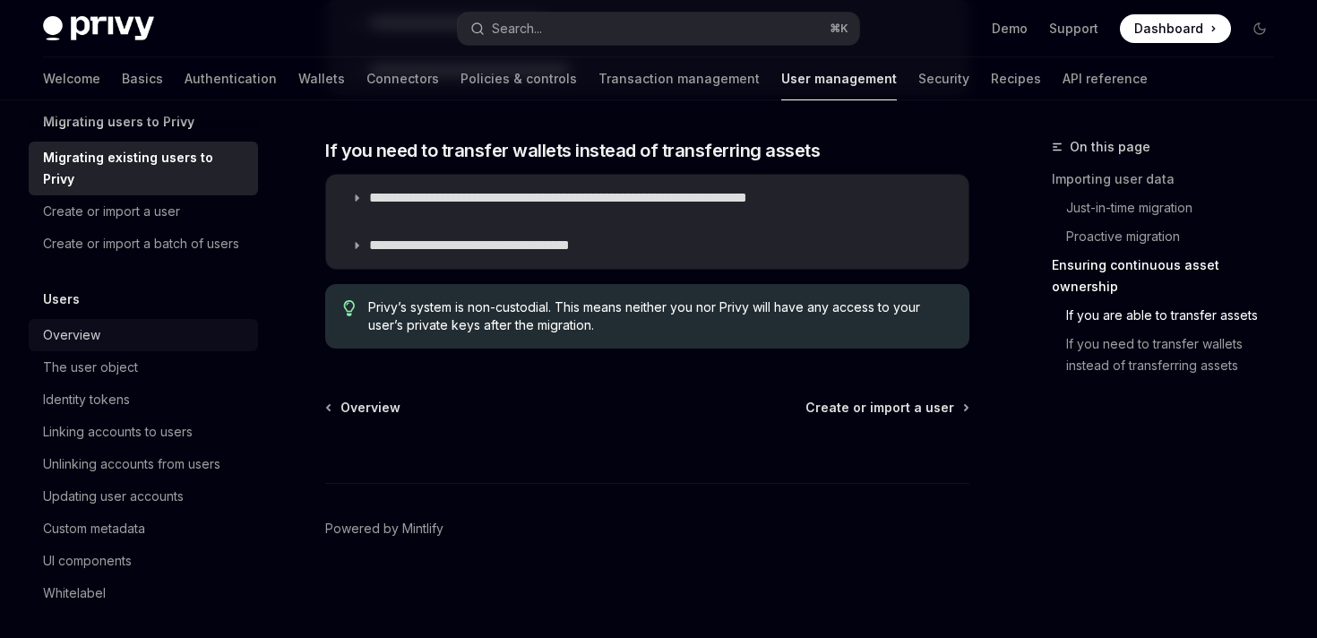
scroll to position [82, 0]
click at [112, 321] on div "Overview" at bounding box center [145, 332] width 204 height 22
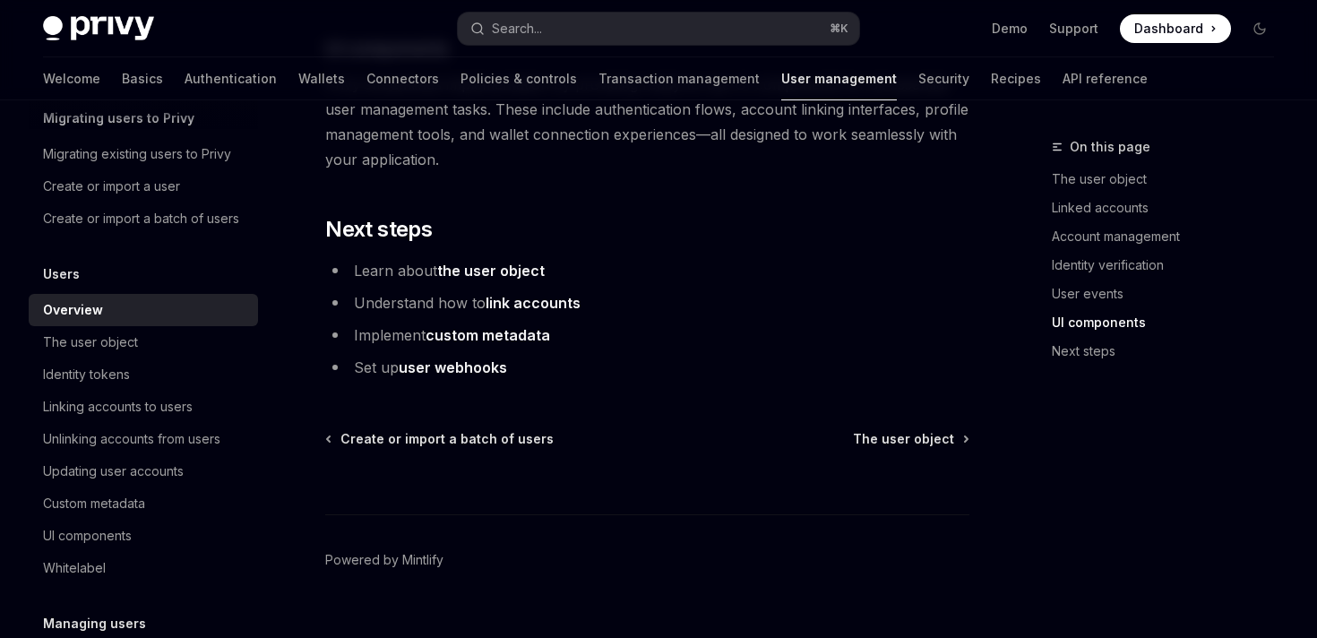
scroll to position [2068, 0]
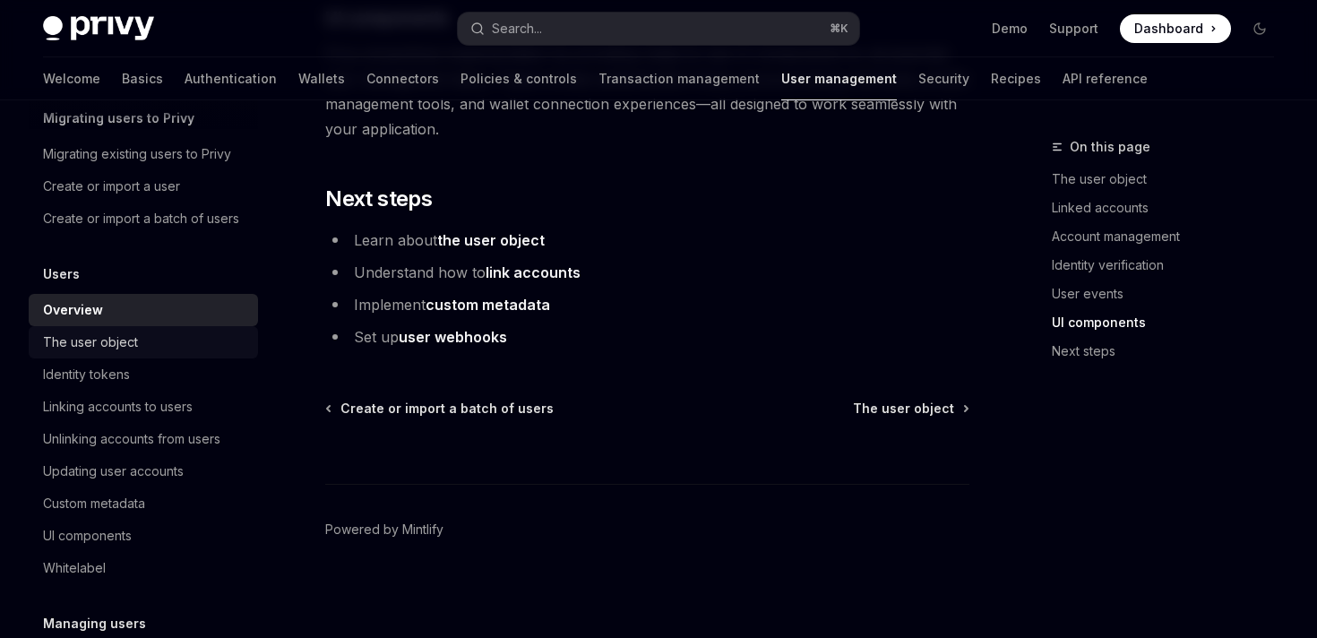
click at [139, 340] on div "The user object" at bounding box center [145, 343] width 204 height 22
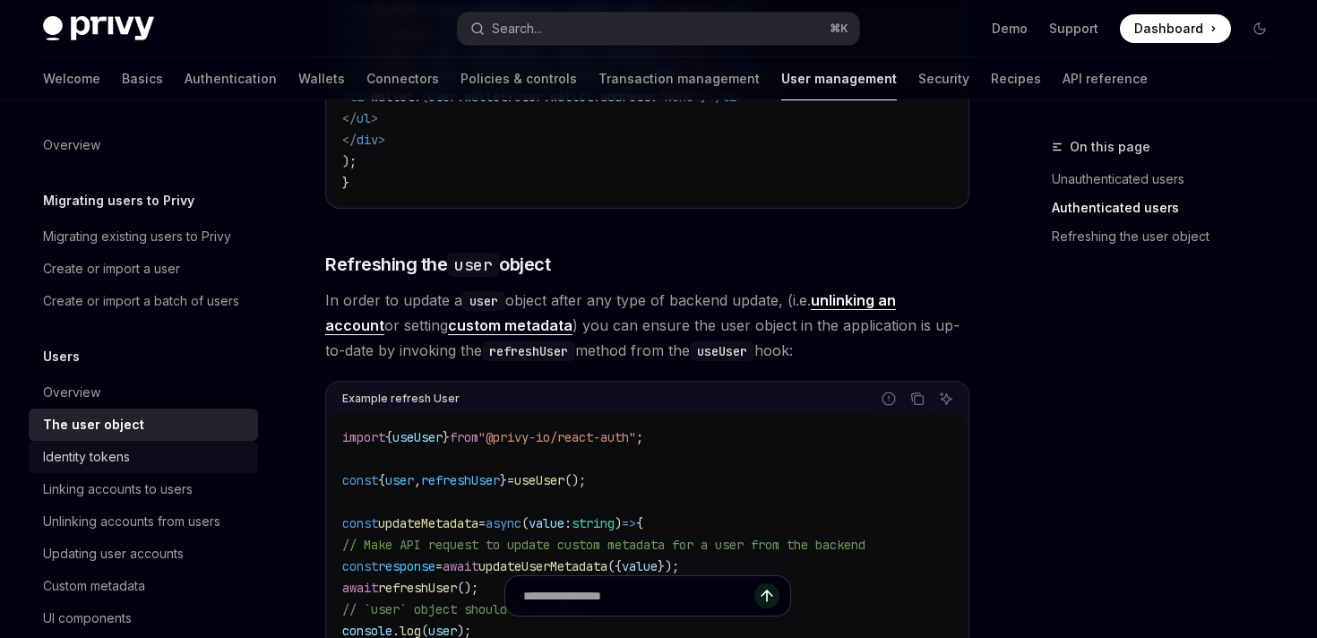
click at [121, 449] on div "Identity tokens" at bounding box center [86, 457] width 87 height 22
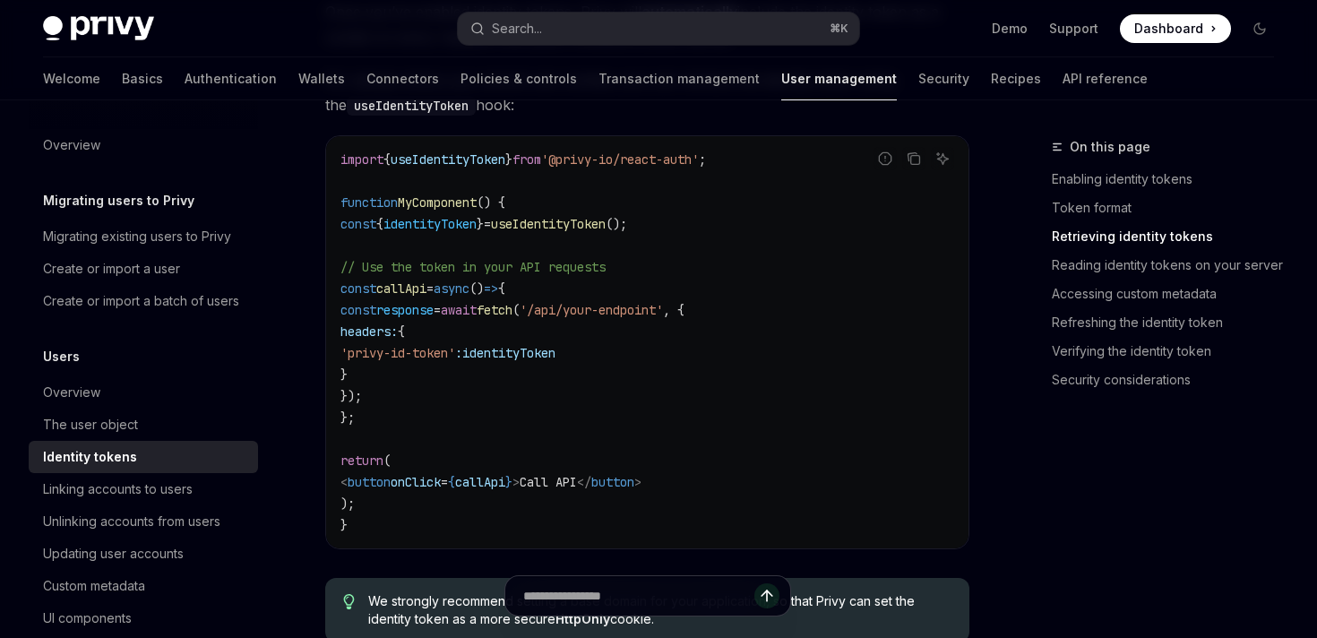
scroll to position [1827, 0]
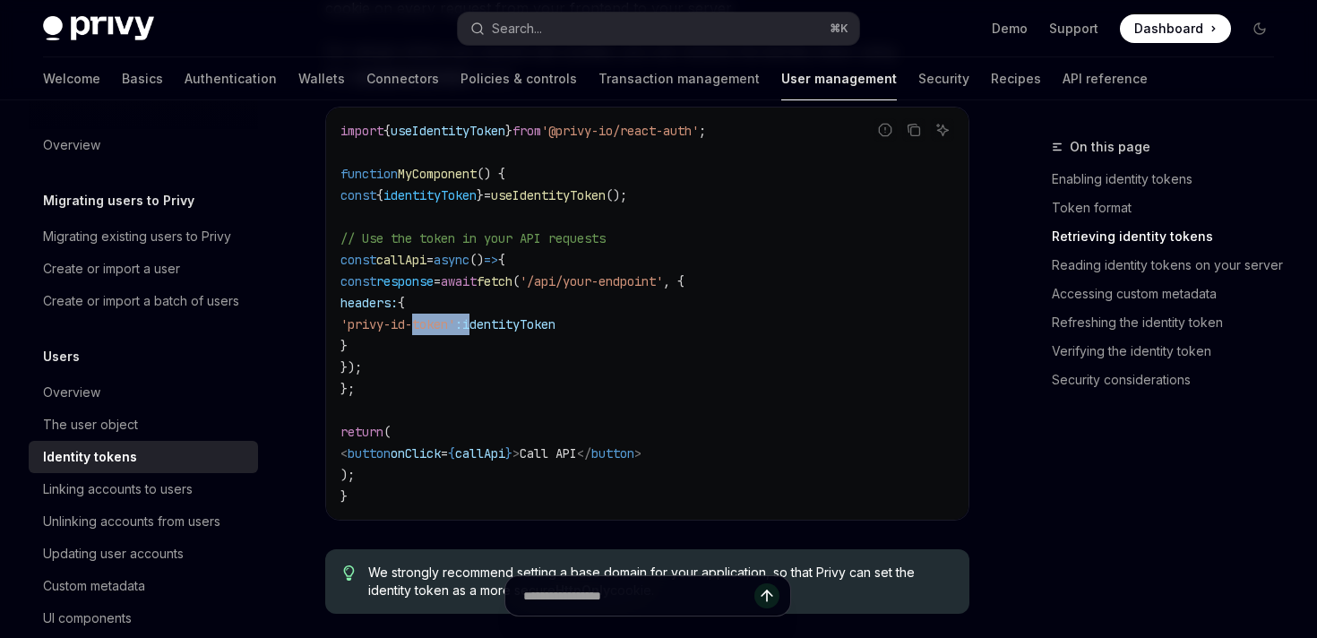
drag, startPoint x: 412, startPoint y: 324, endPoint x: 536, endPoint y: 322, distance: 123.7
click at [537, 322] on span "'privy-id-token' : identityToken" at bounding box center [447, 324] width 215 height 16
drag, startPoint x: 599, startPoint y: 282, endPoint x: 730, endPoint y: 282, distance: 131.7
click at [663, 282] on span "'/api/your-endpoint'" at bounding box center [591, 281] width 143 height 16
click at [455, 323] on span "'privy-id-token'" at bounding box center [397, 324] width 115 height 16
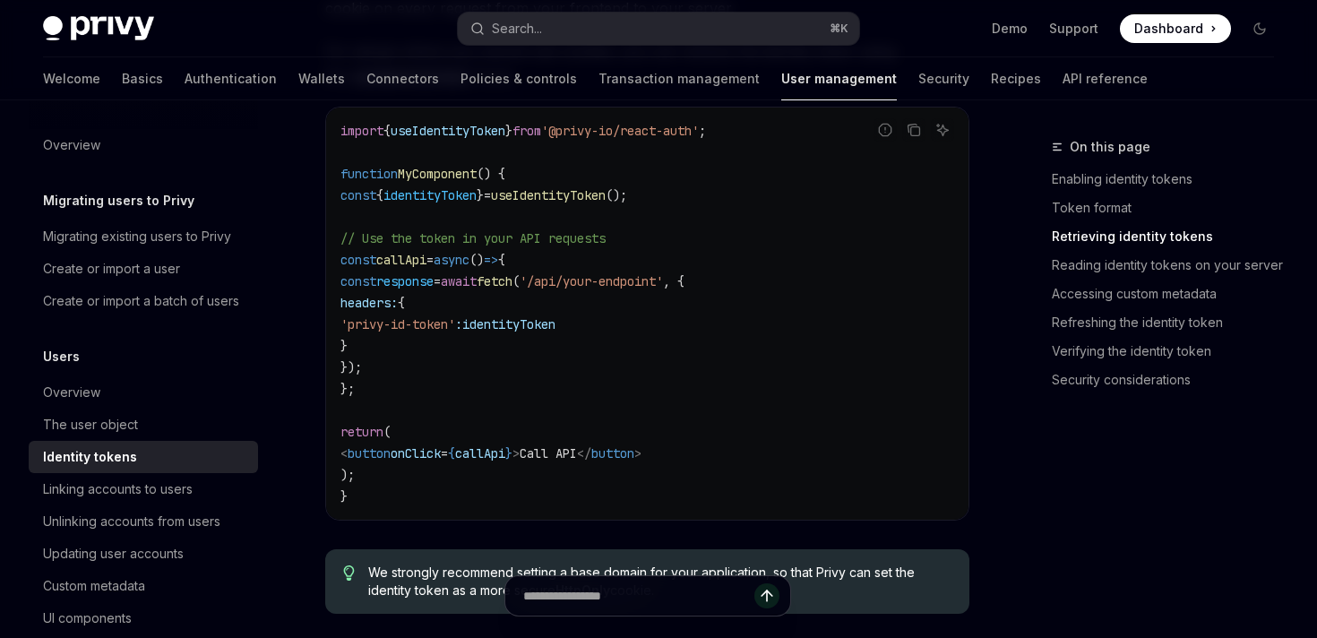
click at [455, 323] on span "'privy-id-token'" at bounding box center [397, 324] width 115 height 16
click at [556, 325] on span "identityToken" at bounding box center [508, 324] width 93 height 16
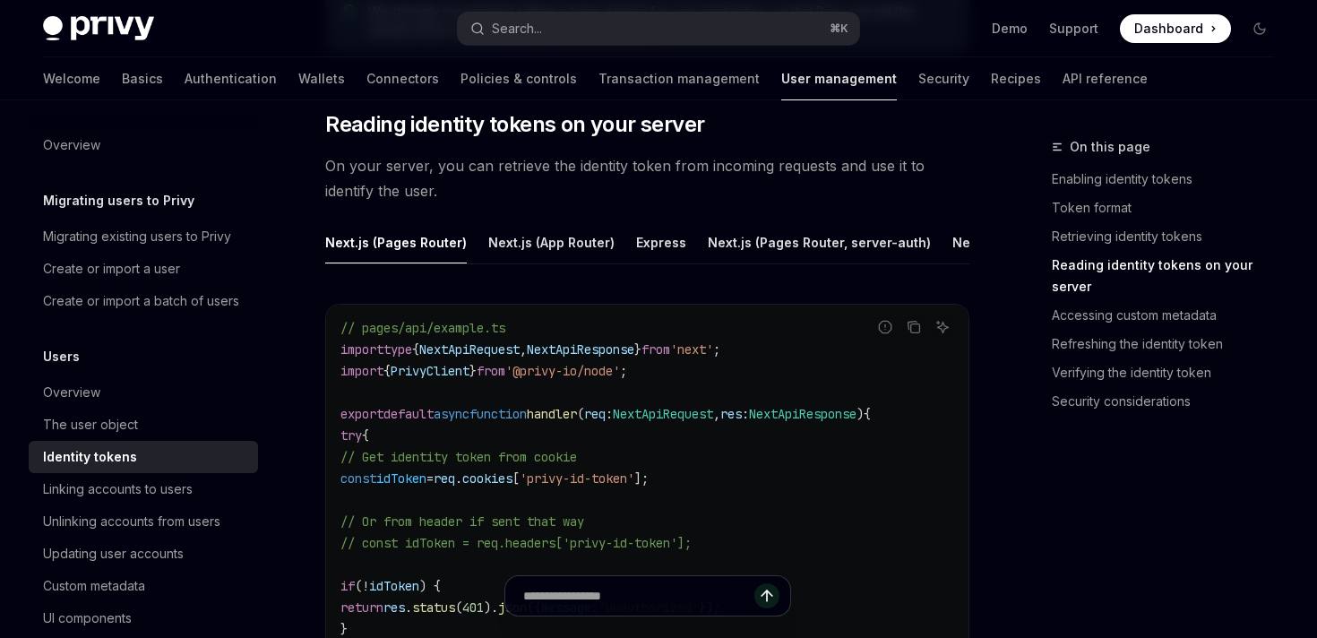
scroll to position [2367, 0]
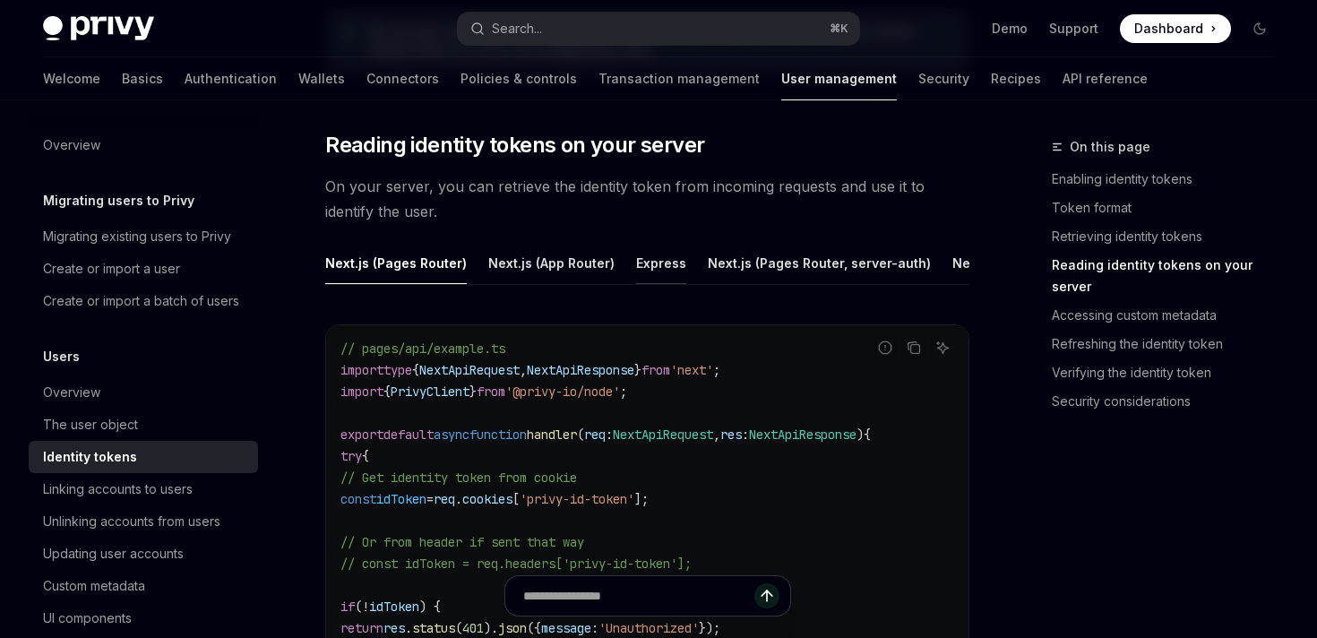
click at [642, 272] on div "Express" at bounding box center [661, 263] width 50 height 42
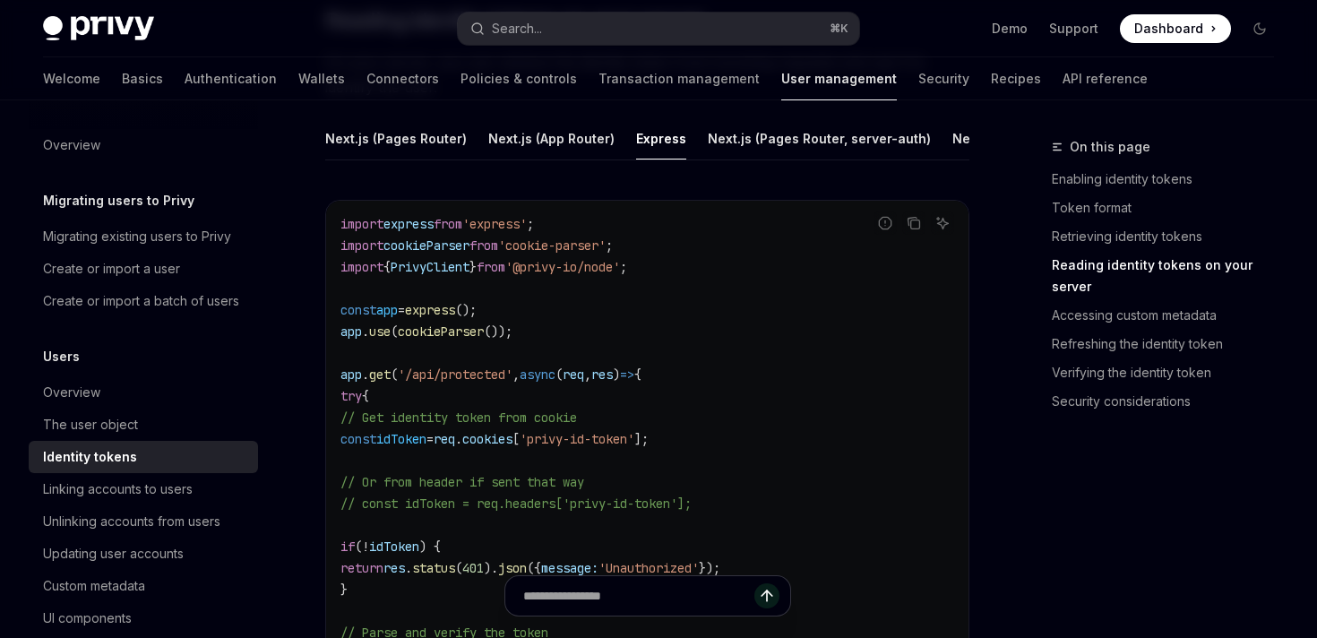
scroll to position [2533, 0]
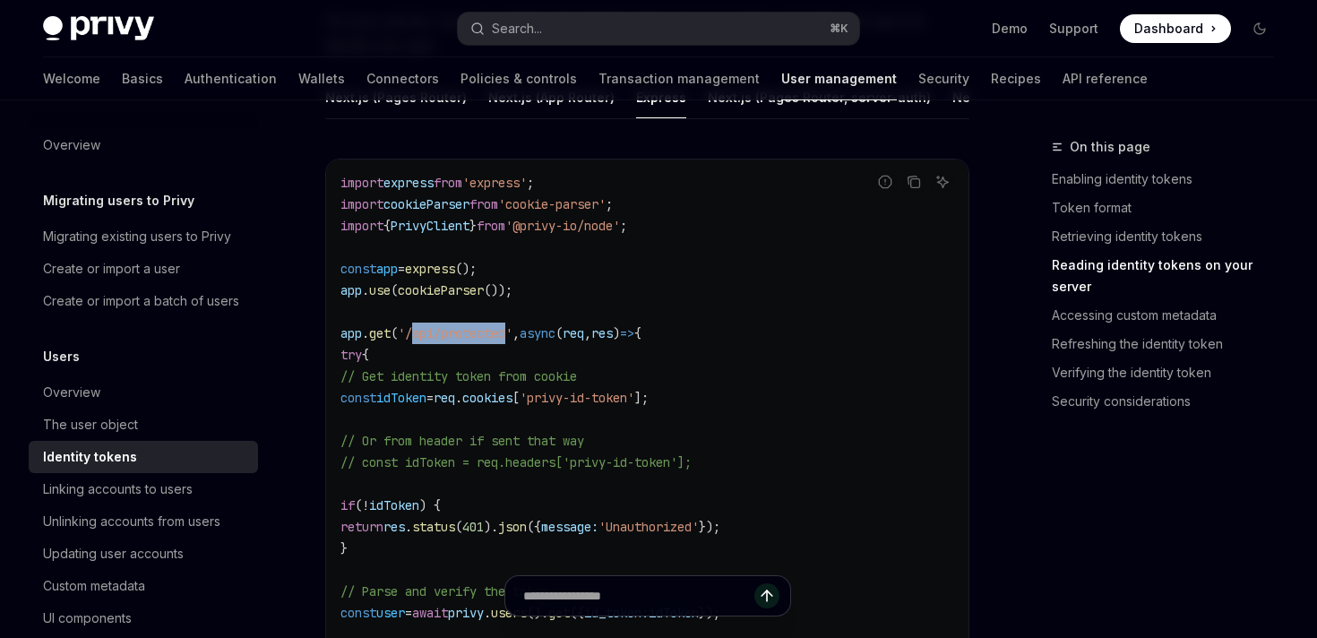
drag, startPoint x: 413, startPoint y: 338, endPoint x: 511, endPoint y: 338, distance: 97.7
click at [511, 338] on span "'/api/protected'" at bounding box center [455, 333] width 115 height 16
click at [426, 401] on span "idToken" at bounding box center [401, 398] width 50 height 16
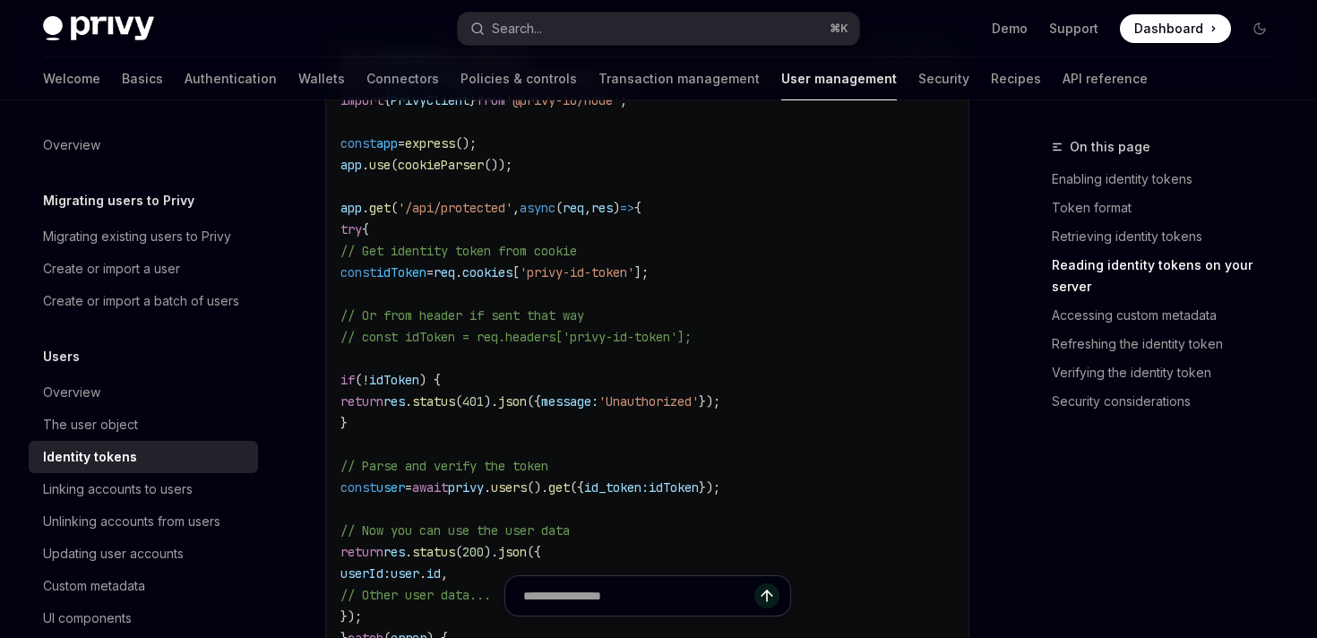
scroll to position [2711, 0]
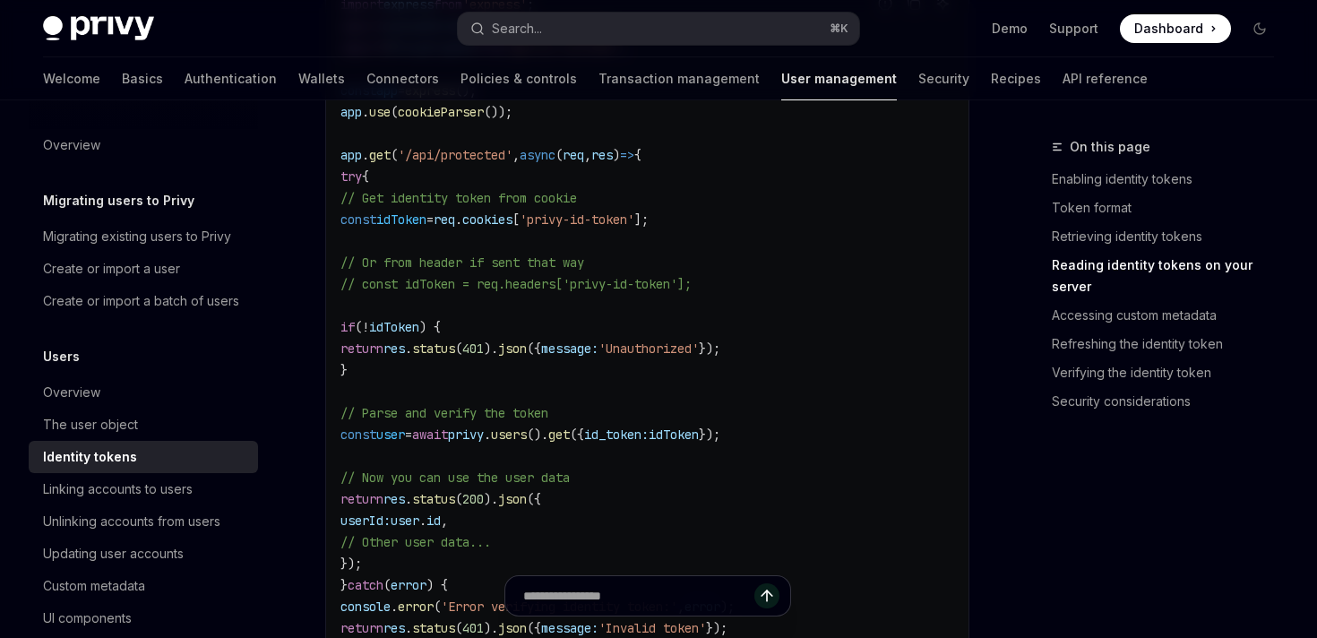
click at [419, 331] on span "idToken" at bounding box center [394, 327] width 50 height 16
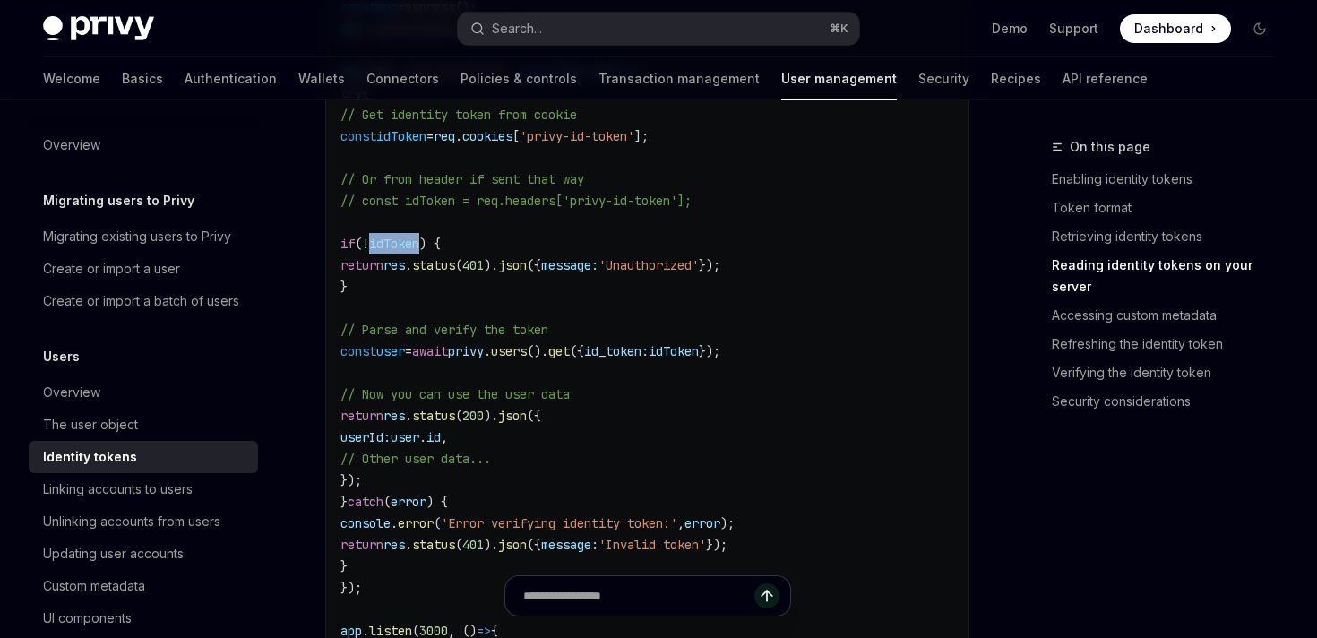
scroll to position [2810, 0]
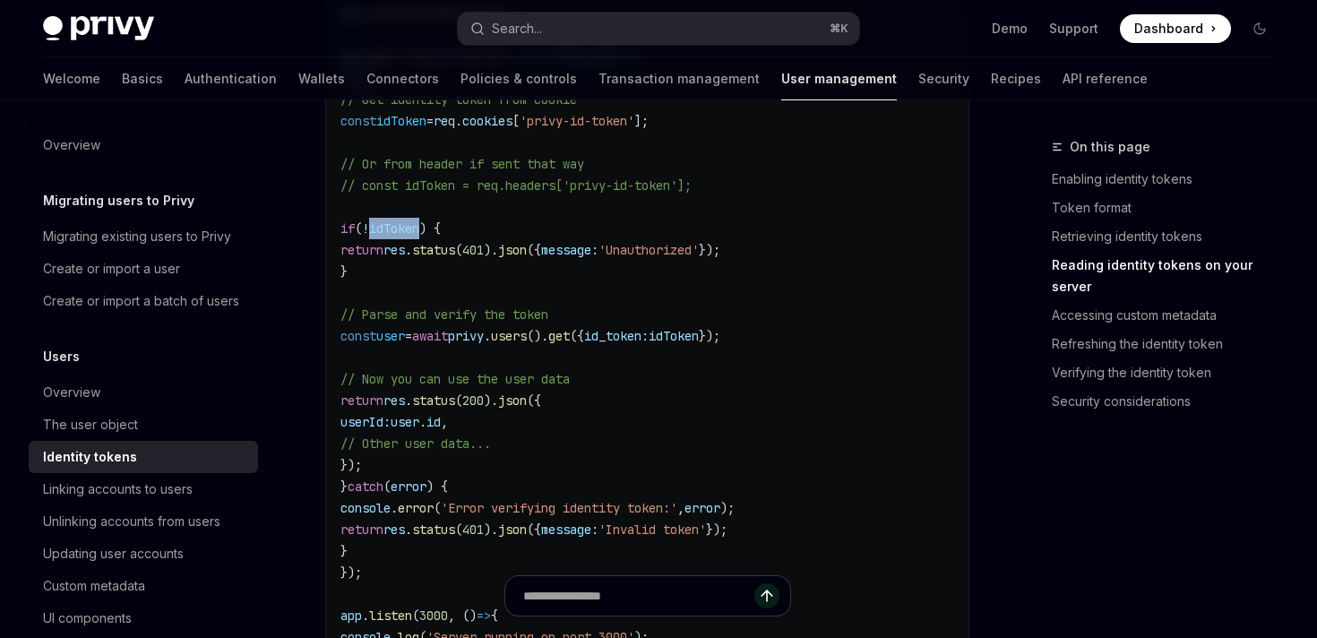
drag, startPoint x: 522, startPoint y: 340, endPoint x: 904, endPoint y: 335, distance: 381.7
click at [905, 336] on code "import express from 'express' ; import cookieParser from 'cookie-parser' ; impo…" at bounding box center [647, 282] width 614 height 774
click at [405, 336] on span "user" at bounding box center [390, 336] width 29 height 16
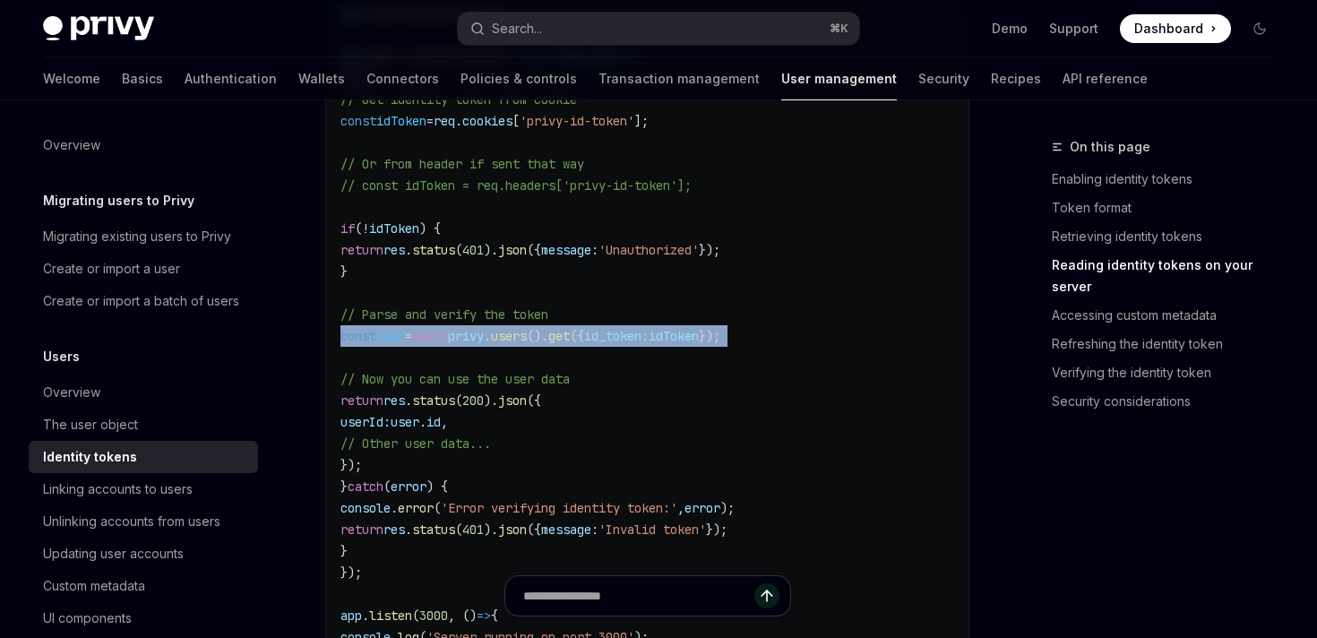
click at [405, 336] on span "user" at bounding box center [390, 336] width 29 height 16
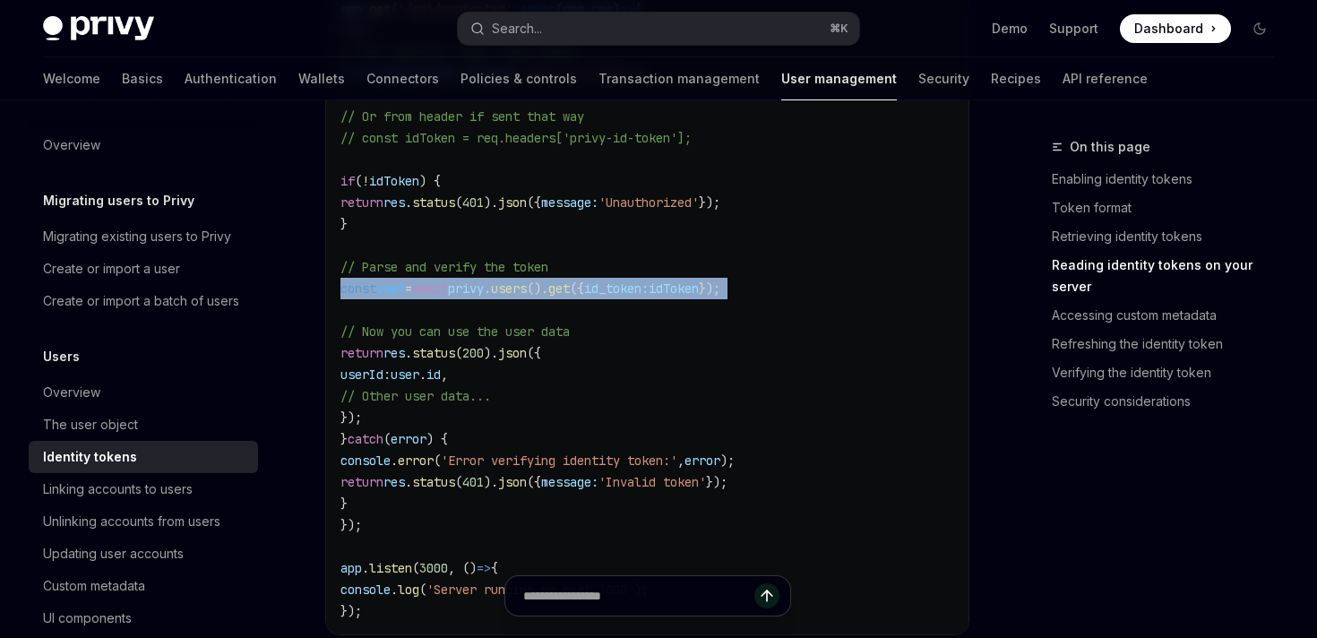
scroll to position [2858, 0]
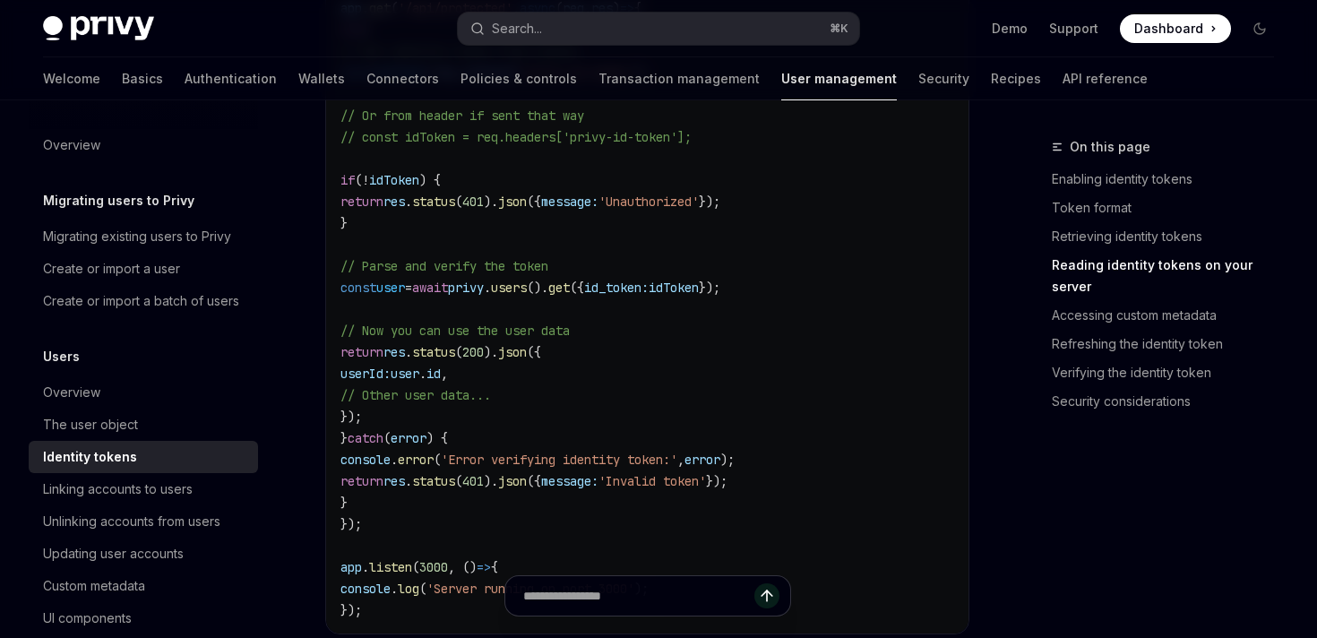
click at [434, 461] on span "error" at bounding box center [416, 460] width 36 height 16
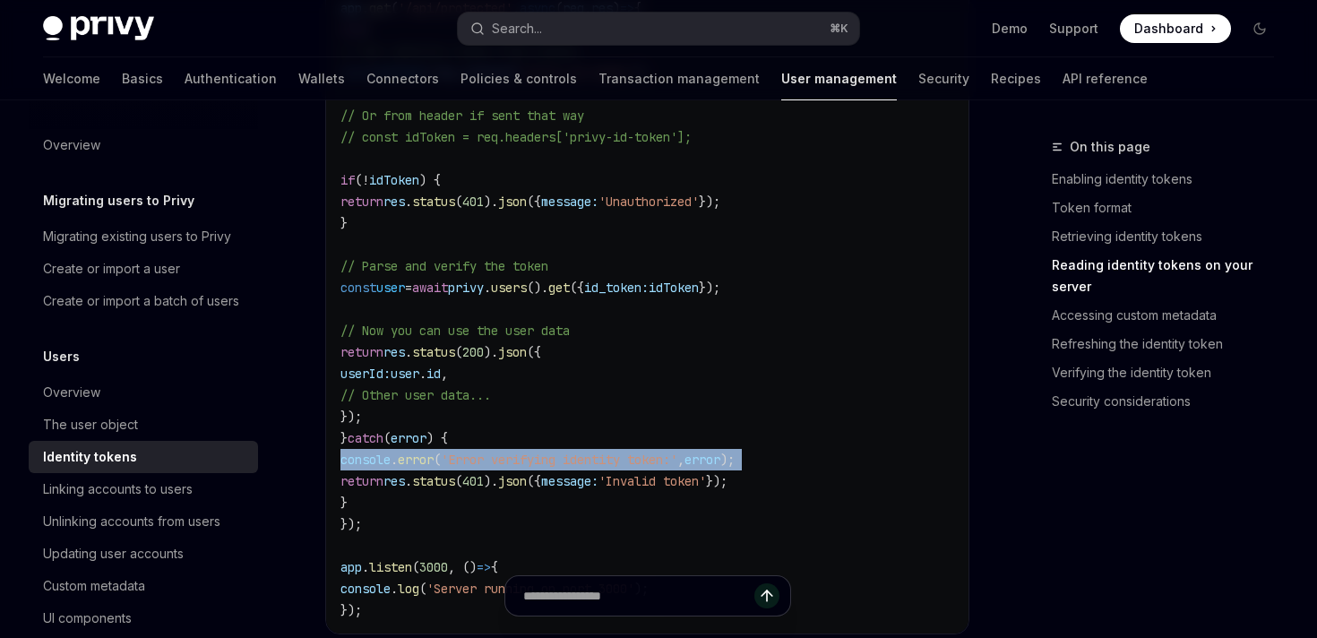
click at [434, 461] on span "error" at bounding box center [416, 460] width 36 height 16
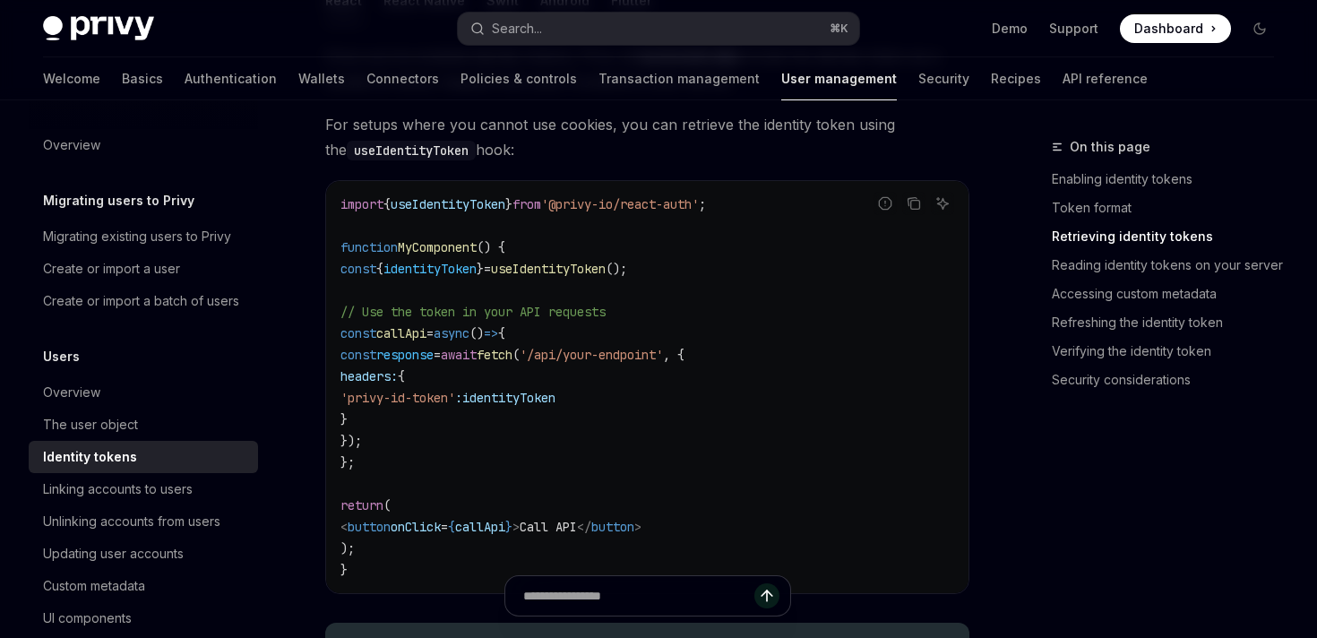
scroll to position [1760, 0]
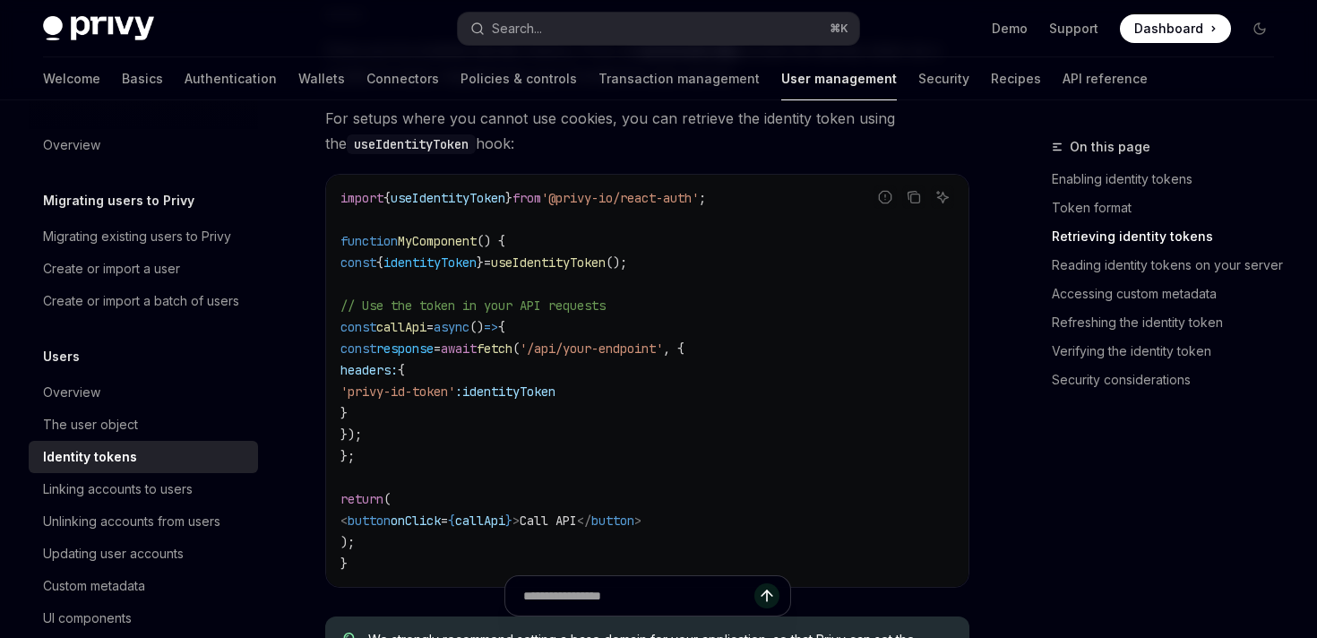
drag, startPoint x: 641, startPoint y: 354, endPoint x: 716, endPoint y: 360, distance: 75.5
click at [716, 360] on code "import { useIdentityToken } from '@privy-io/react-auth' ; function MyComponent …" at bounding box center [647, 380] width 614 height 387
drag, startPoint x: 734, startPoint y: 345, endPoint x: 712, endPoint y: 340, distance: 22.2
click at [663, 340] on span "'/api/your-endpoint'" at bounding box center [591, 348] width 143 height 16
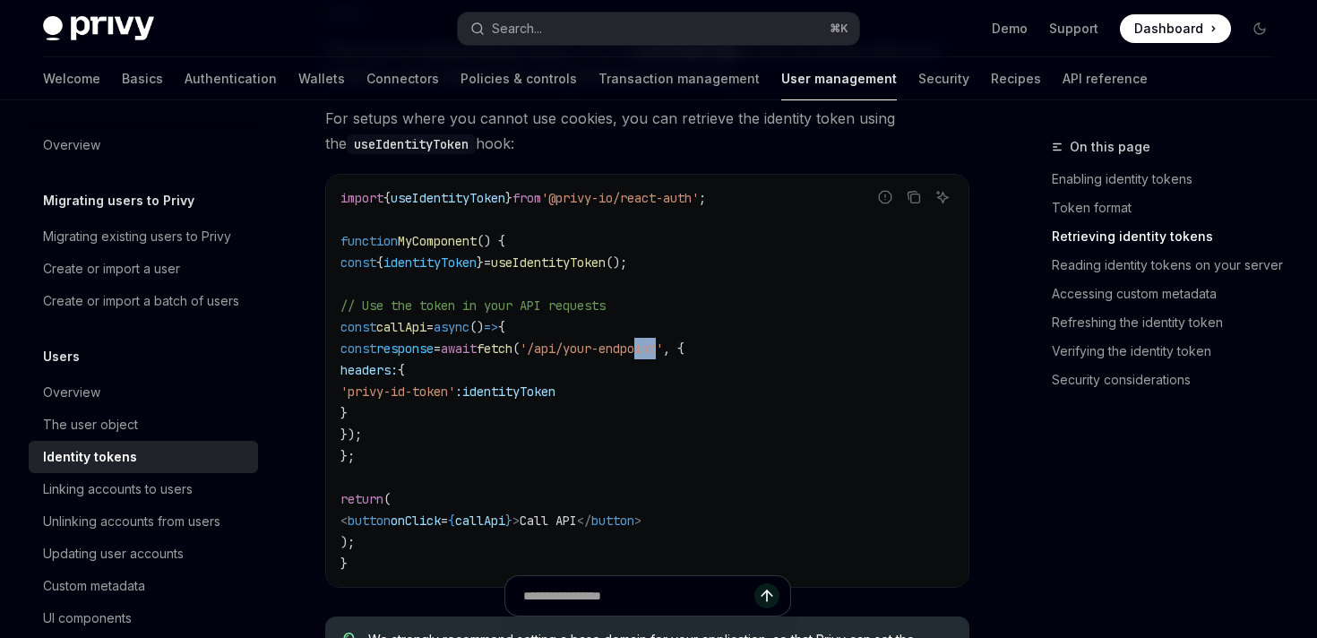
click at [663, 355] on span "'/api/your-endpoint'" at bounding box center [591, 348] width 143 height 16
drag, startPoint x: 634, startPoint y: 351, endPoint x: 732, endPoint y: 352, distance: 97.7
click at [663, 352] on span "'/api/your-endpoint'" at bounding box center [591, 348] width 143 height 16
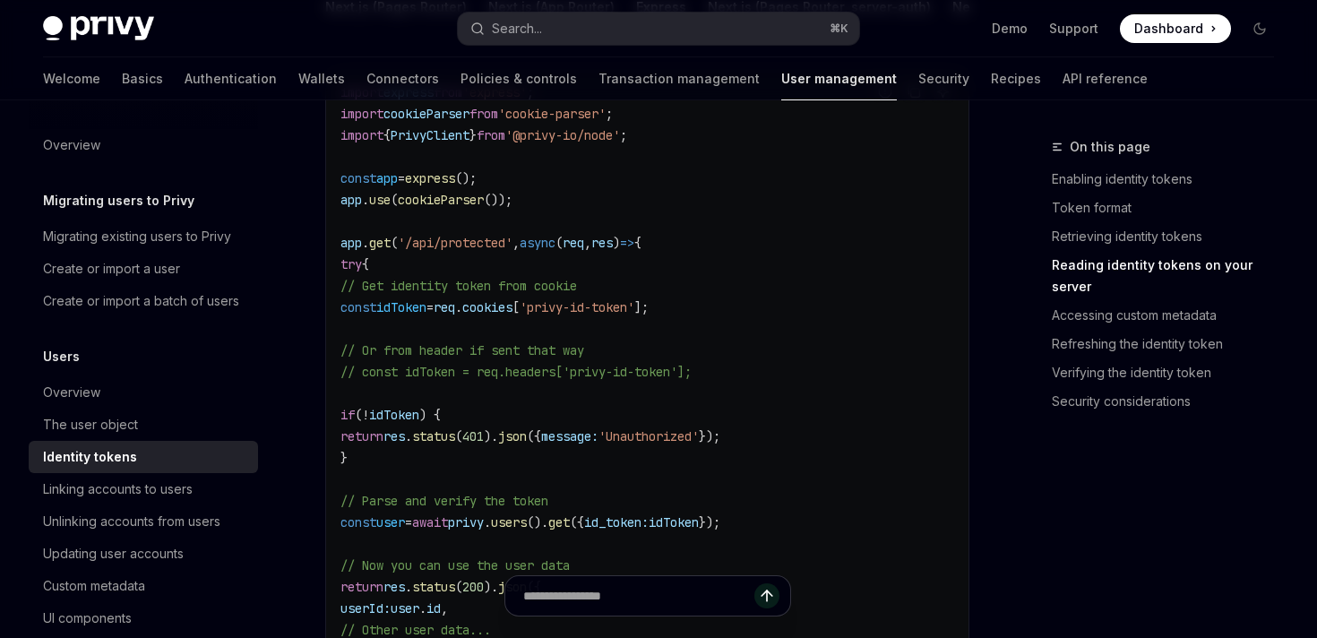
scroll to position [2631, 0]
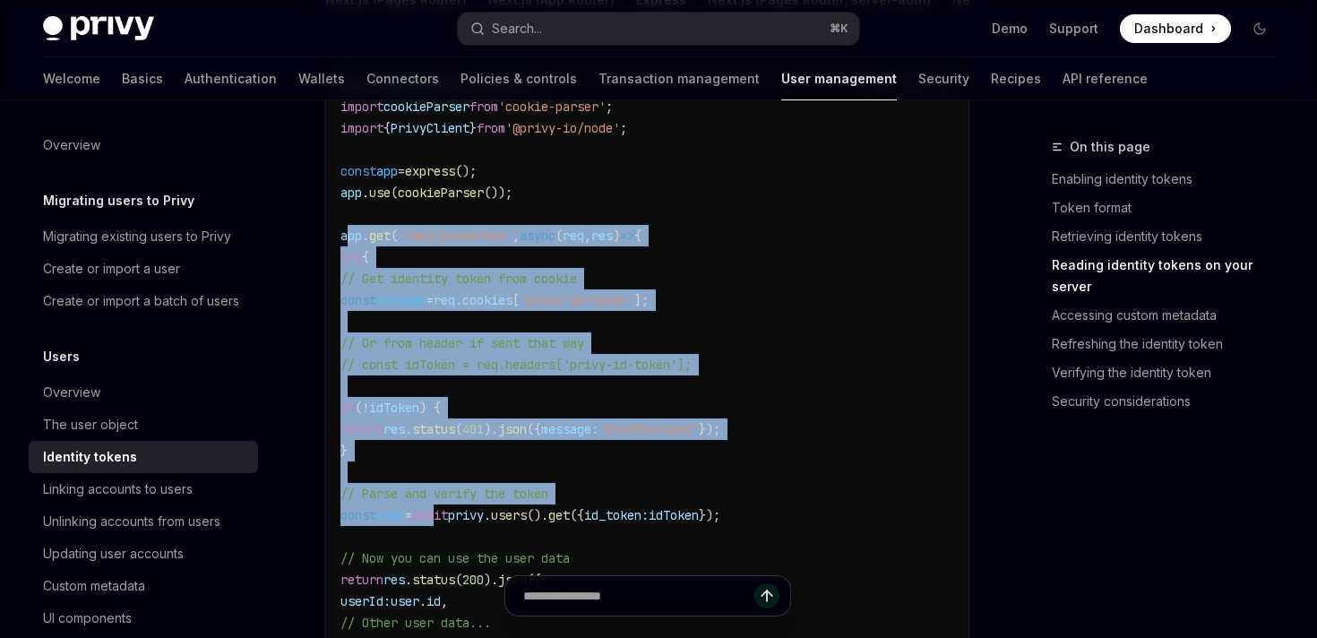
drag, startPoint x: 349, startPoint y: 240, endPoint x: 482, endPoint y: 521, distance: 310.6
click at [482, 521] on code "import express from 'express' ; import cookieParser from 'cookie-parser' ; impo…" at bounding box center [647, 461] width 614 height 774
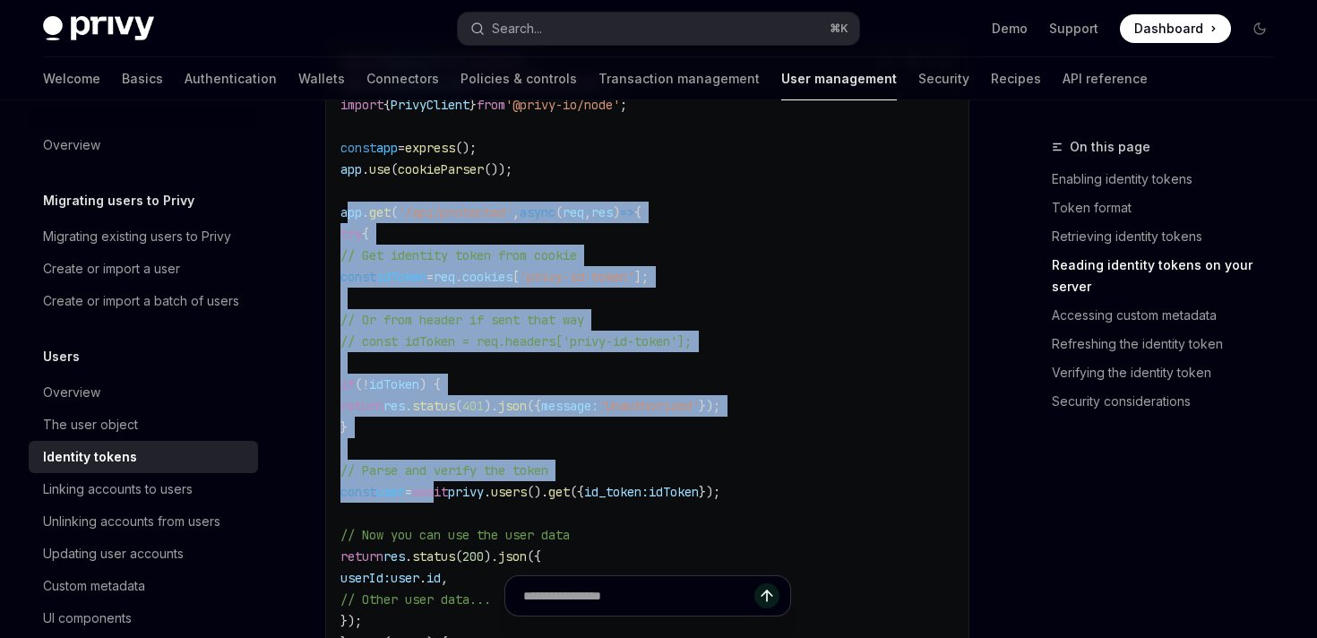
scroll to position [2663, 0]
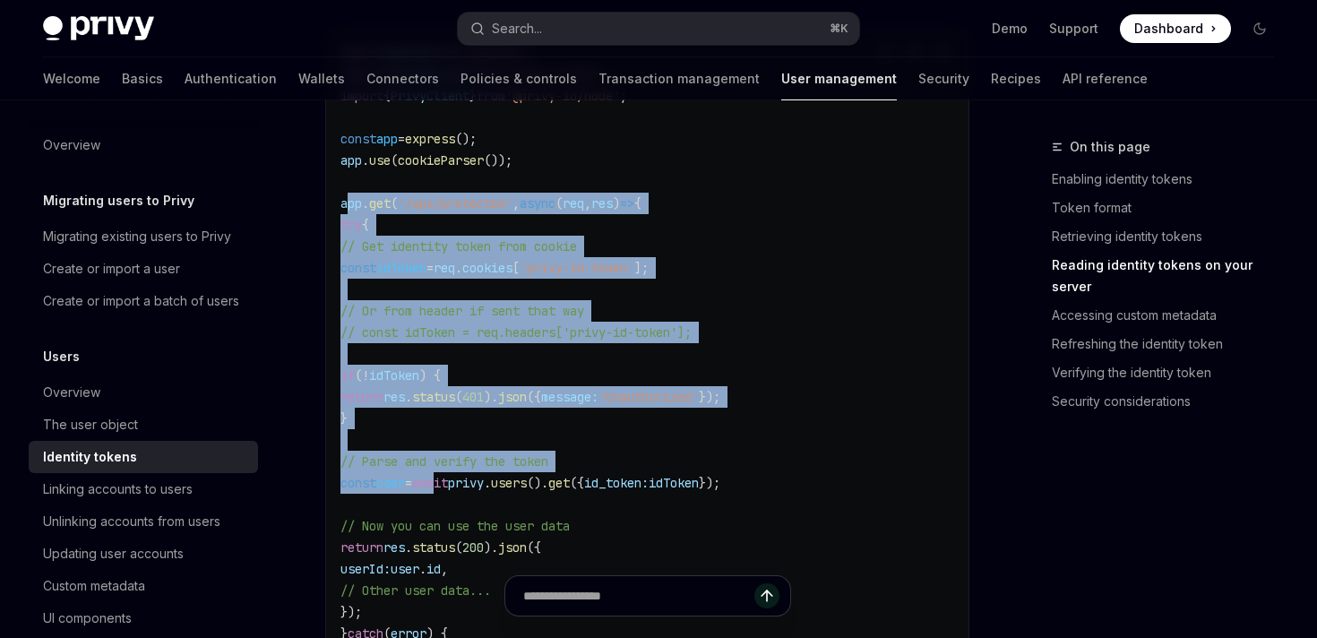
click at [434, 268] on span "=" at bounding box center [429, 268] width 7 height 16
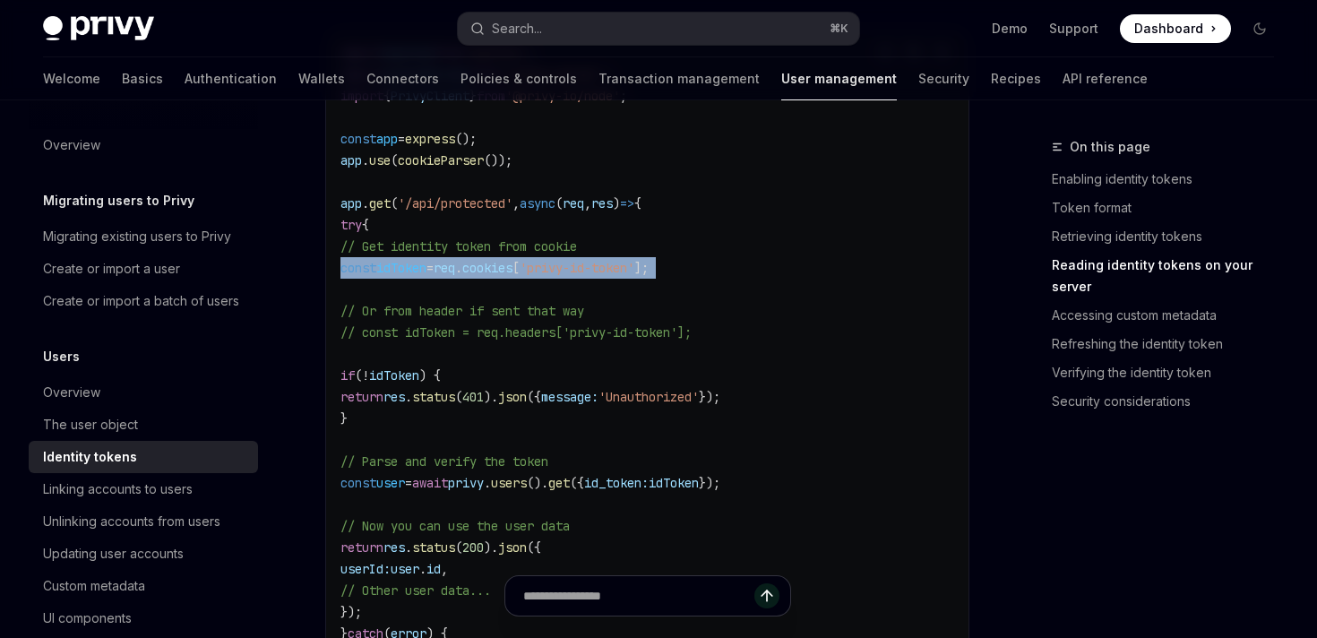
click at [434, 268] on span "=" at bounding box center [429, 268] width 7 height 16
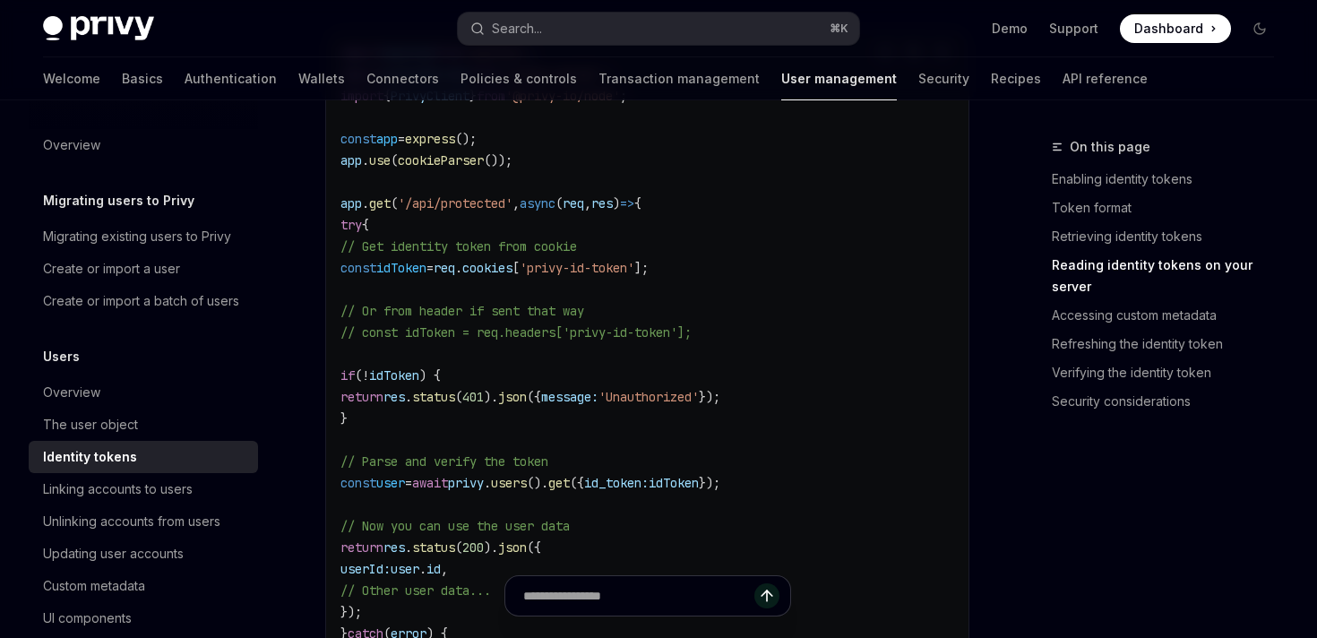
click at [513, 273] on span "cookies" at bounding box center [487, 268] width 50 height 16
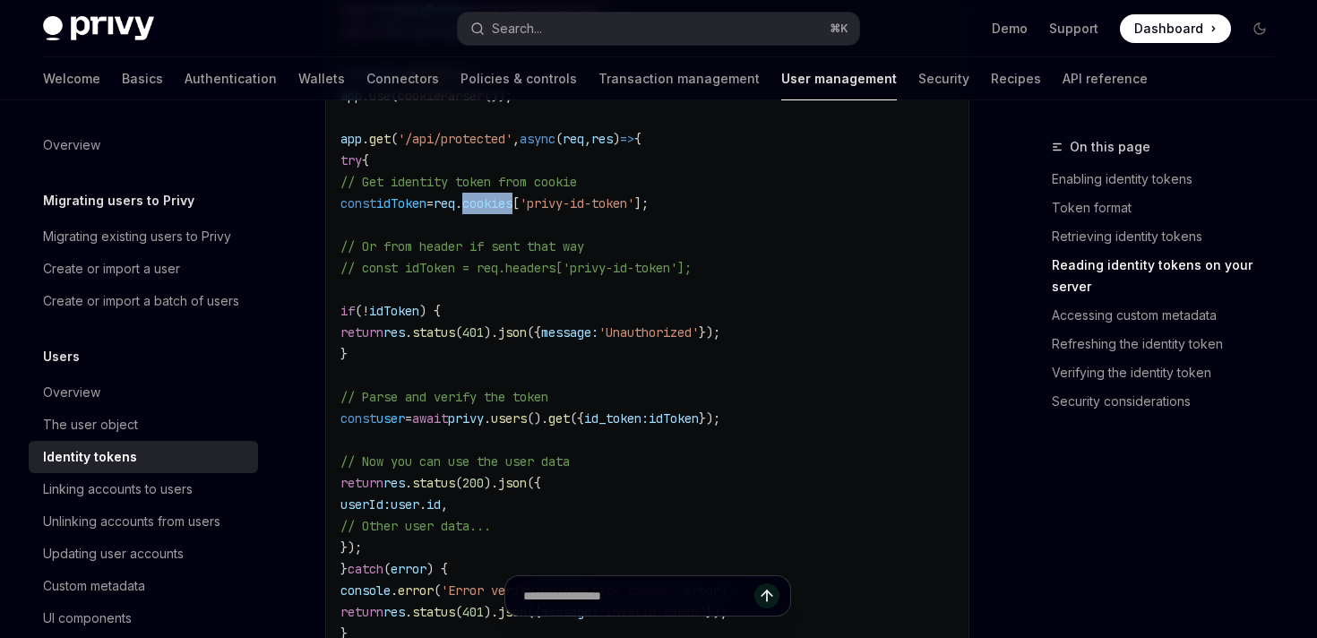
scroll to position [2735, 0]
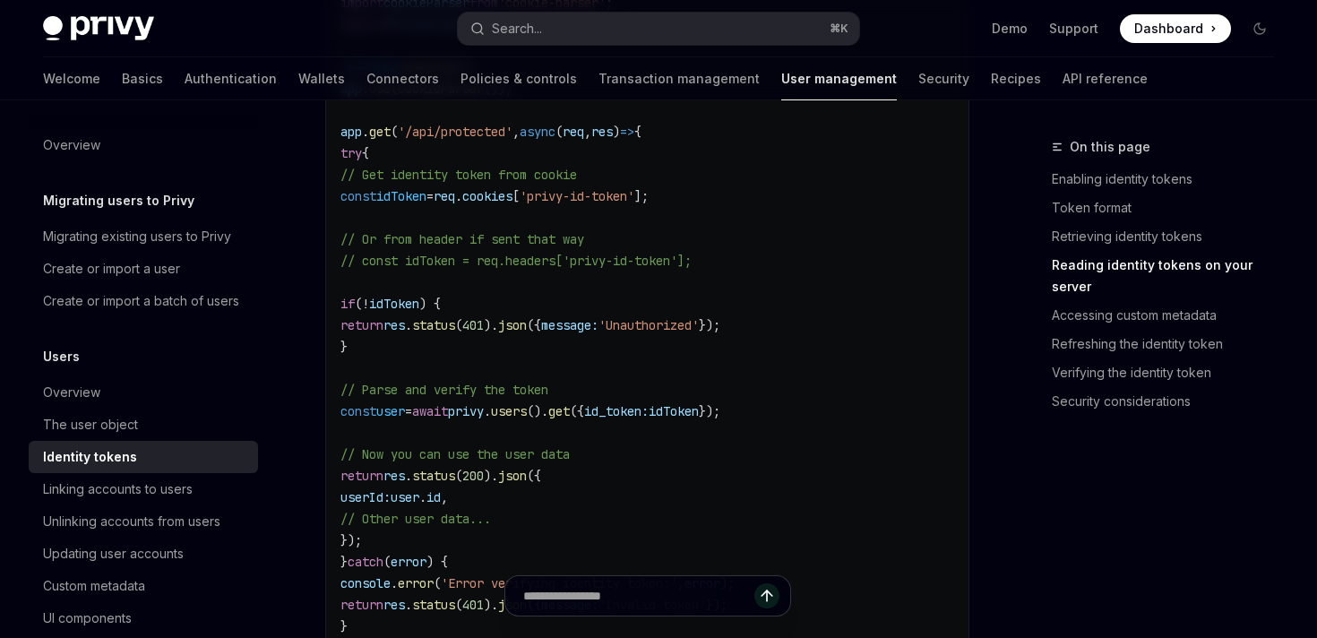
click at [419, 309] on span "idToken" at bounding box center [394, 304] width 50 height 16
click at [412, 406] on span "=" at bounding box center [408, 411] width 7 height 16
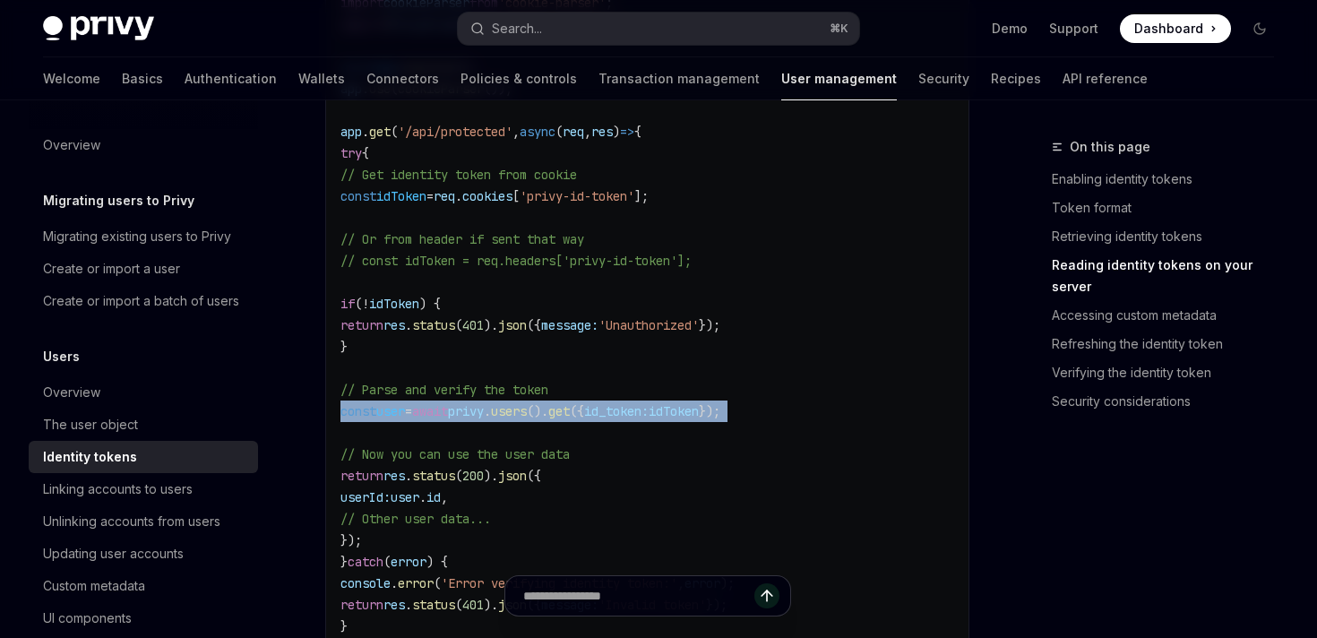
click at [412, 406] on span "=" at bounding box center [408, 411] width 7 height 16
click at [448, 410] on span "await" at bounding box center [430, 411] width 36 height 16
drag, startPoint x: 423, startPoint y: 544, endPoint x: 370, endPoint y: 477, distance: 85.5
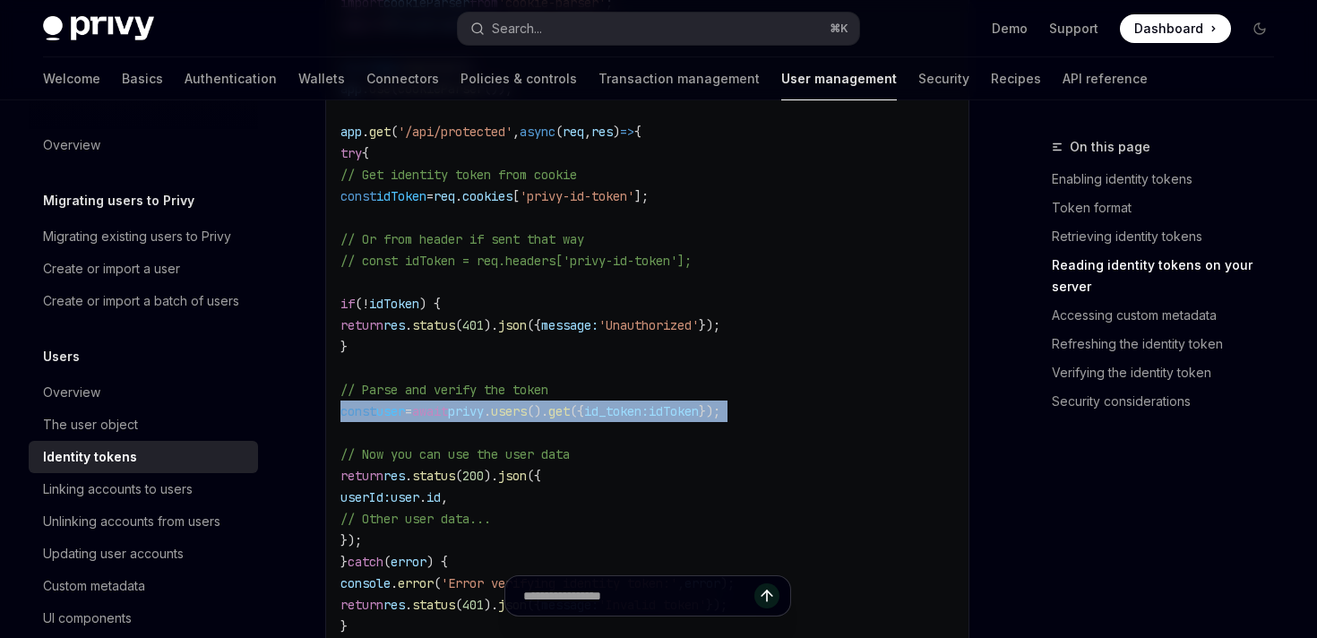
click at [371, 477] on code "import express from 'express' ; import cookieParser from 'cookie-parser' ; impo…" at bounding box center [647, 357] width 614 height 774
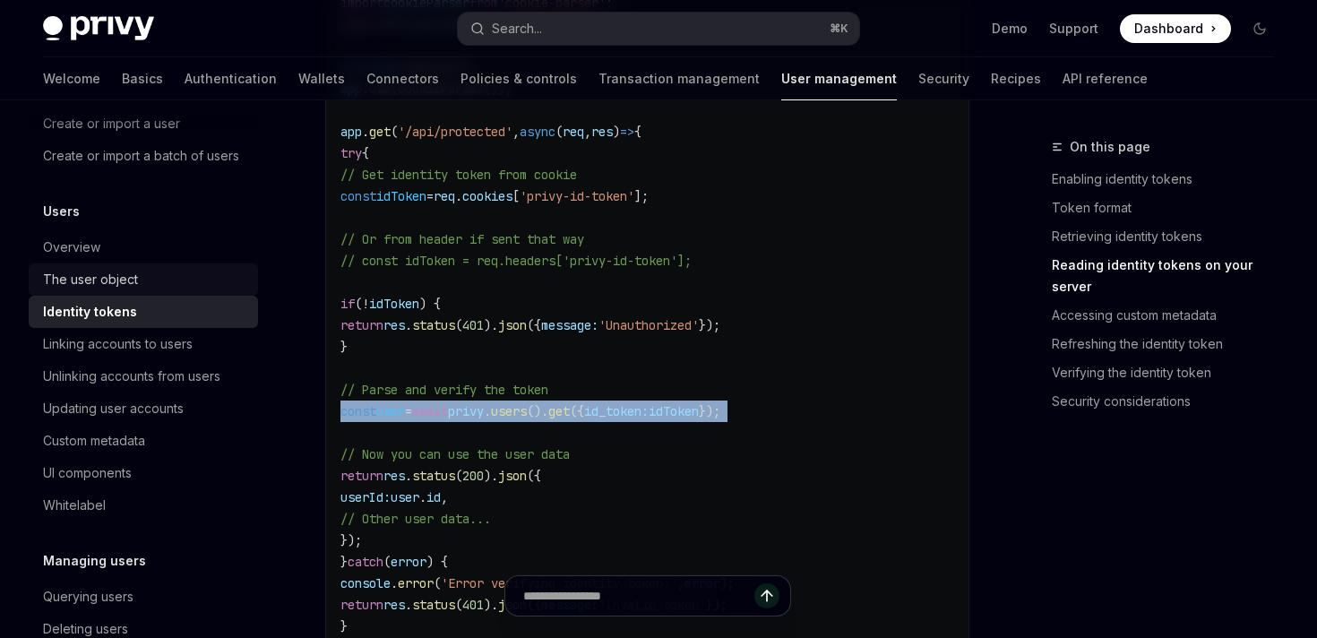
scroll to position [137, 0]
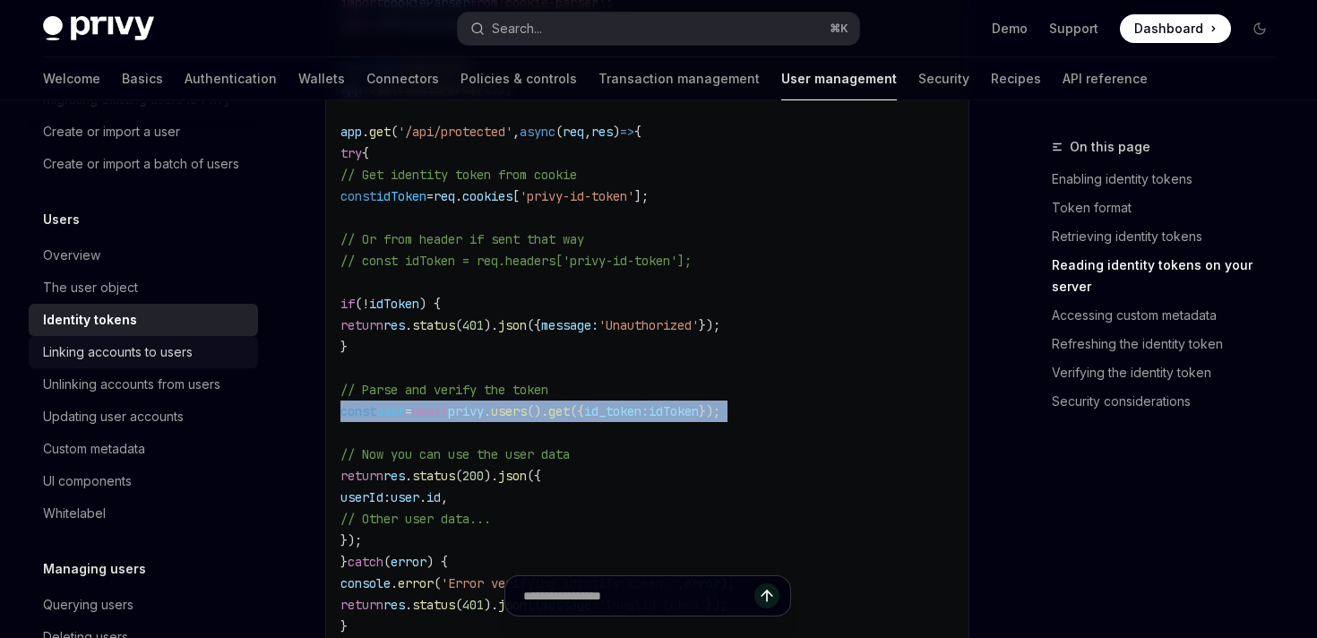
click at [167, 361] on div "Linking accounts to users" at bounding box center [118, 352] width 150 height 22
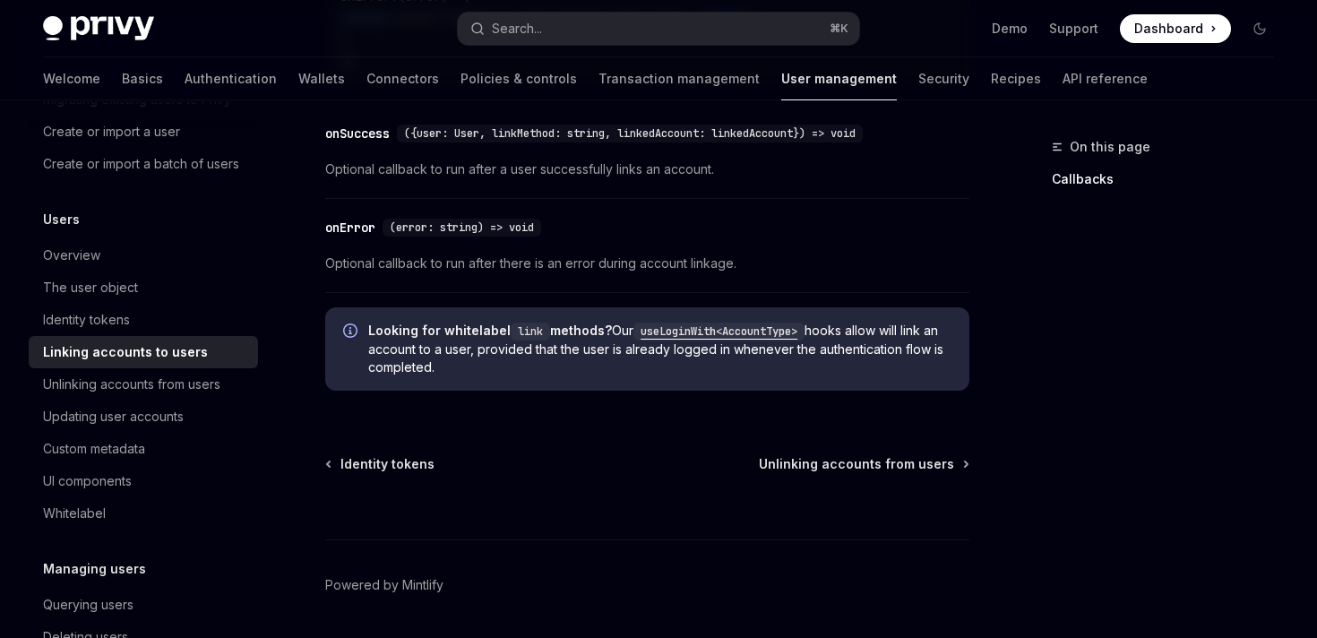
scroll to position [2294, 0]
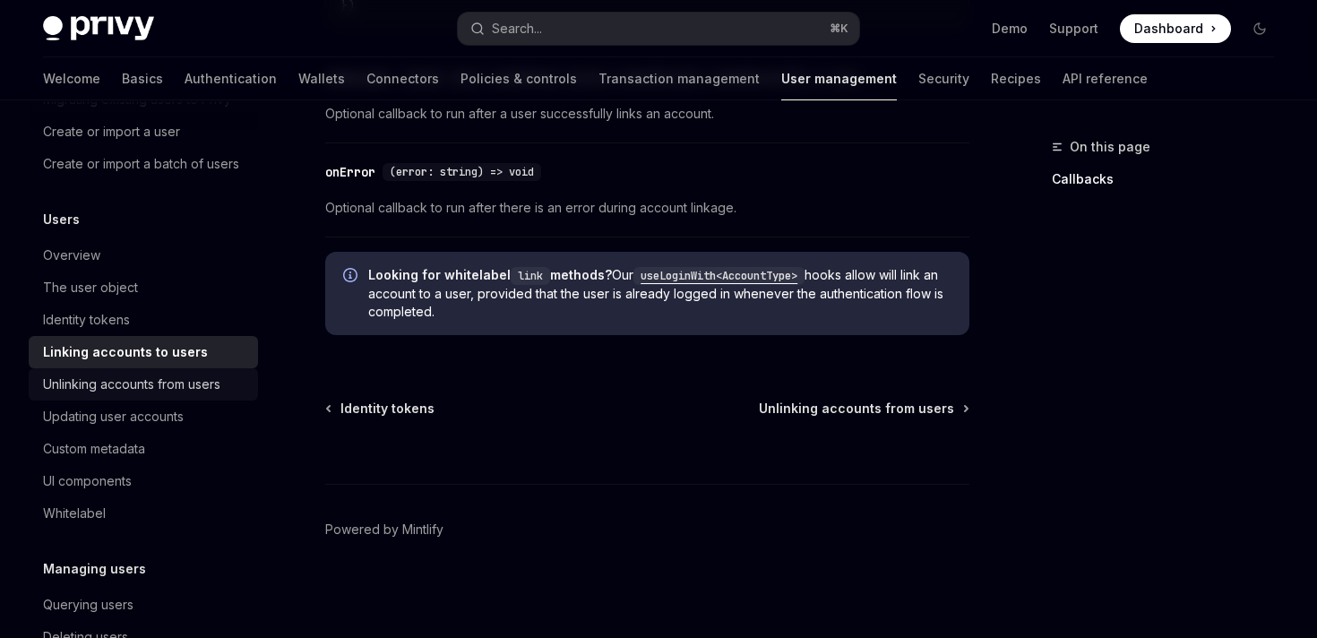
click at [211, 378] on div "Unlinking accounts from users" at bounding box center [131, 385] width 177 height 22
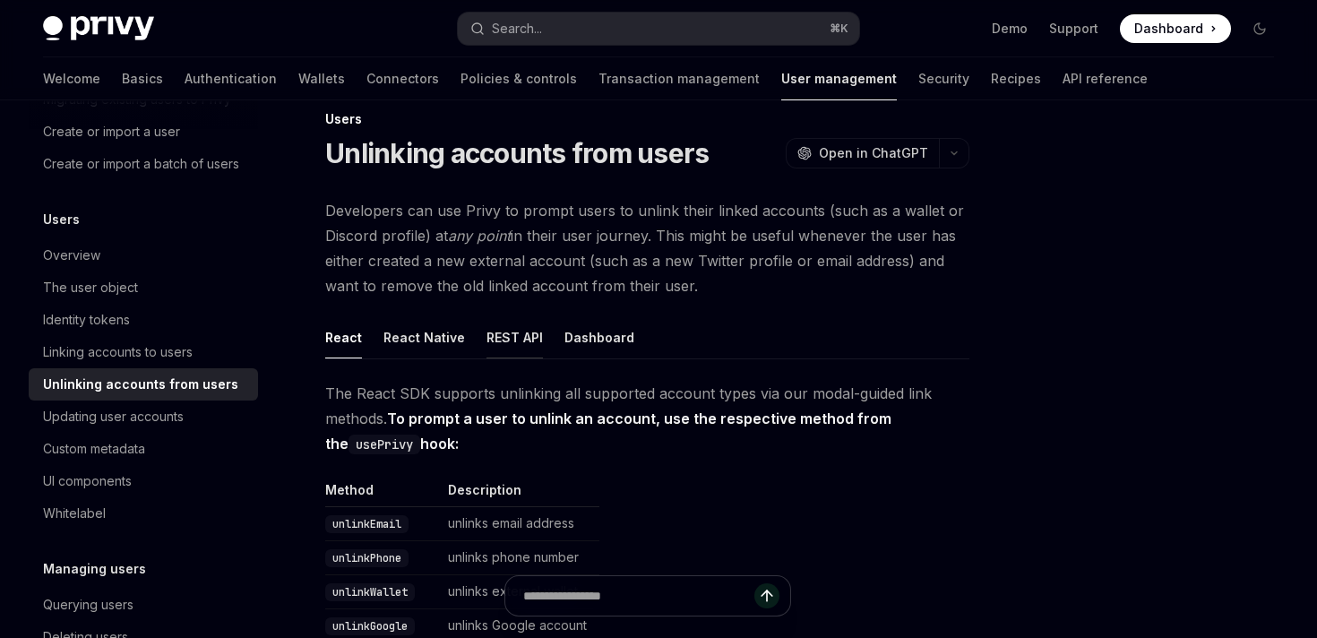
scroll to position [45, 0]
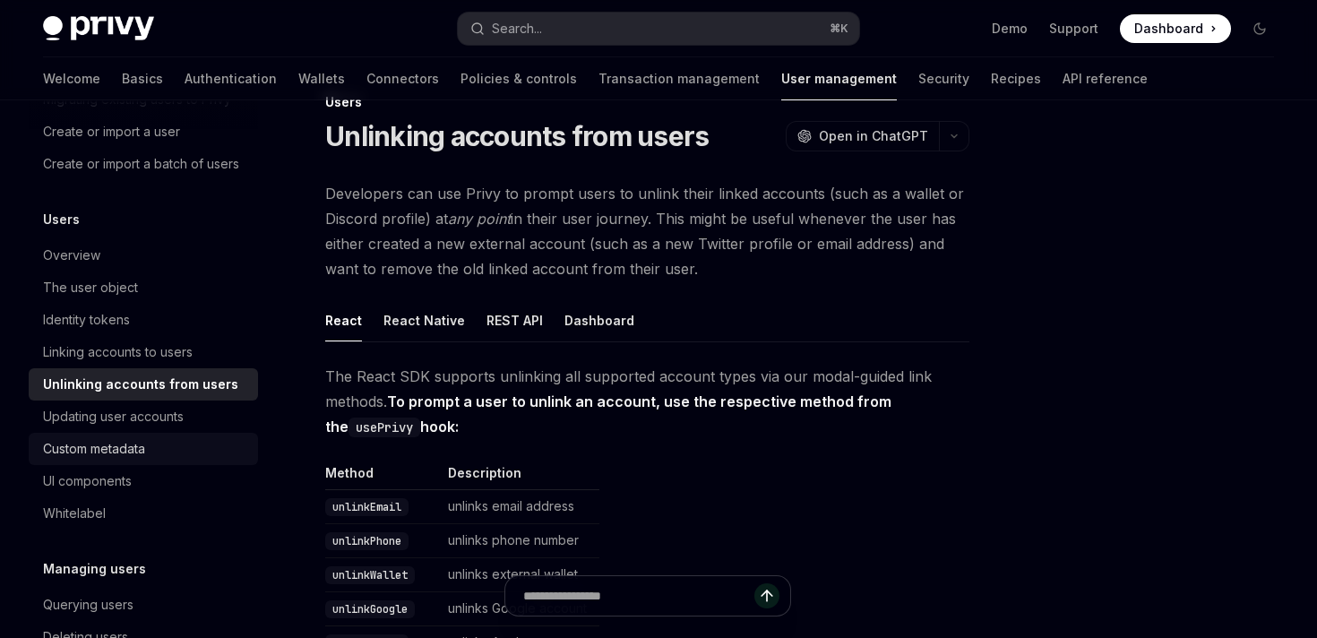
click at [142, 434] on link "Custom metadata" at bounding box center [143, 449] width 229 height 32
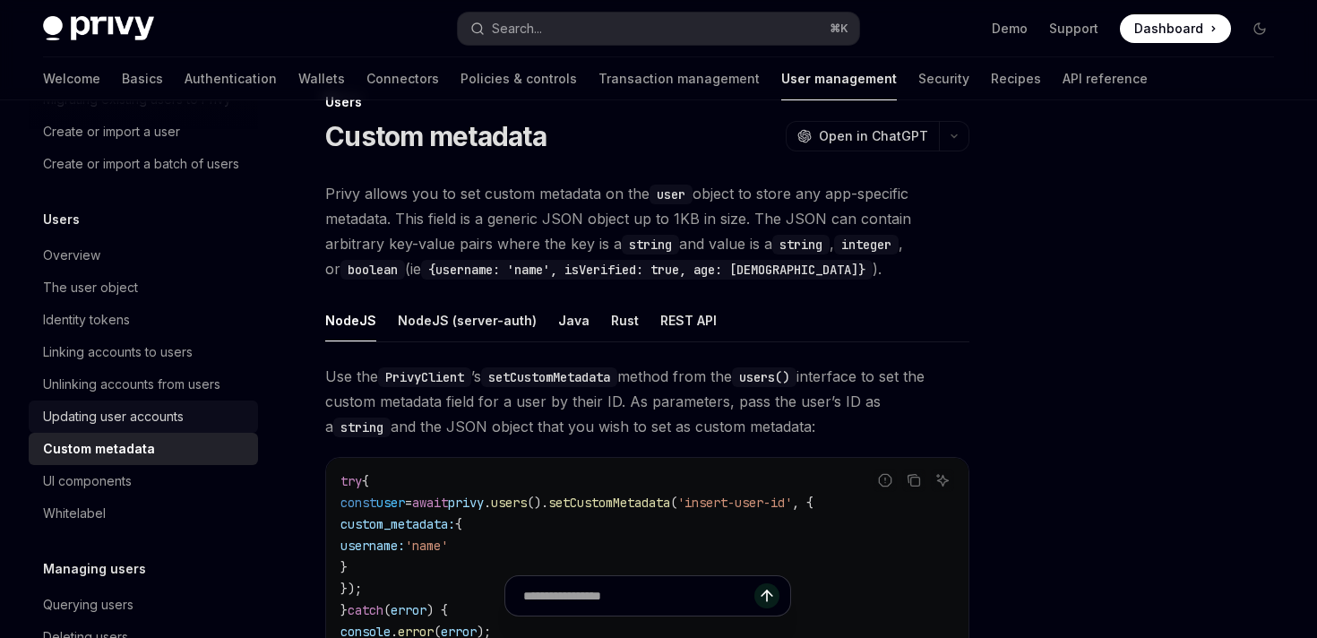
click at [142, 403] on link "Updating user accounts" at bounding box center [143, 417] width 229 height 32
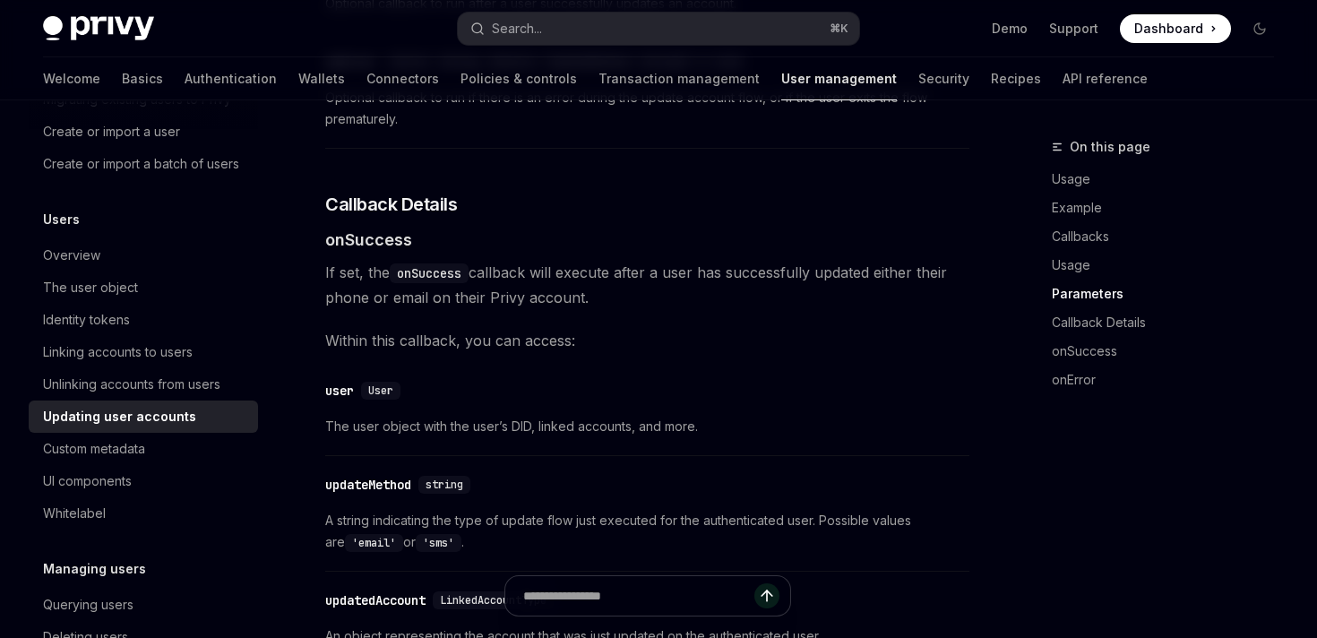
scroll to position [2029, 0]
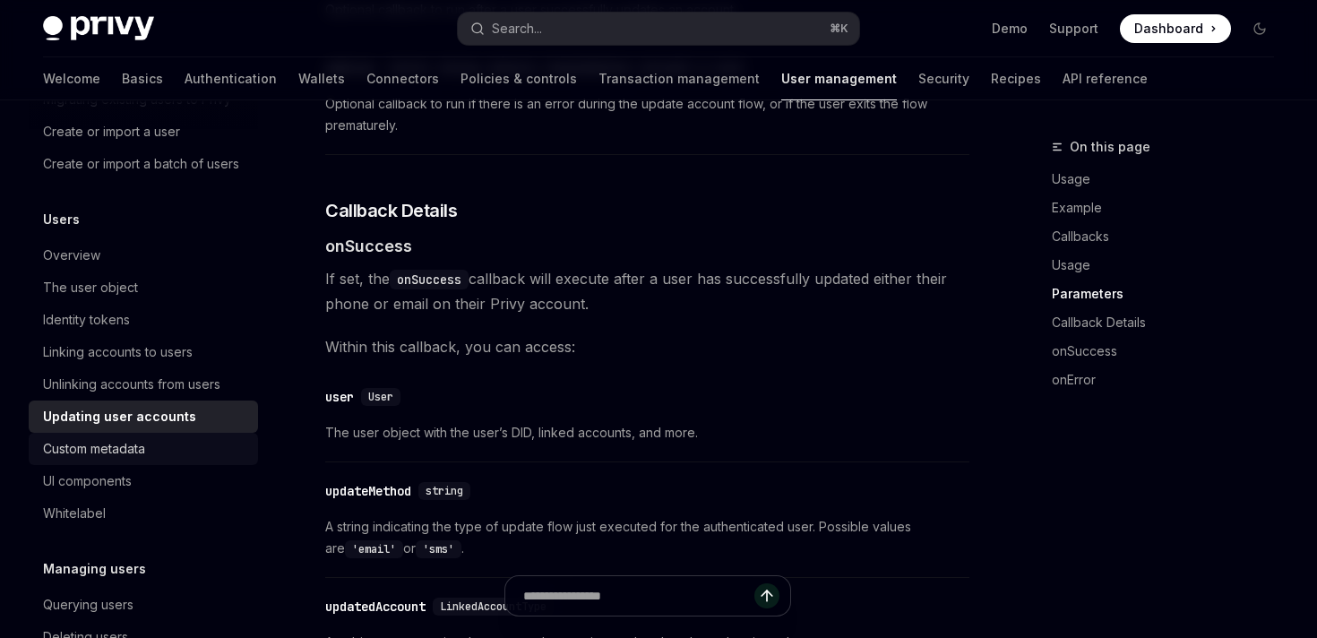
click at [179, 447] on div "Custom metadata" at bounding box center [145, 449] width 204 height 22
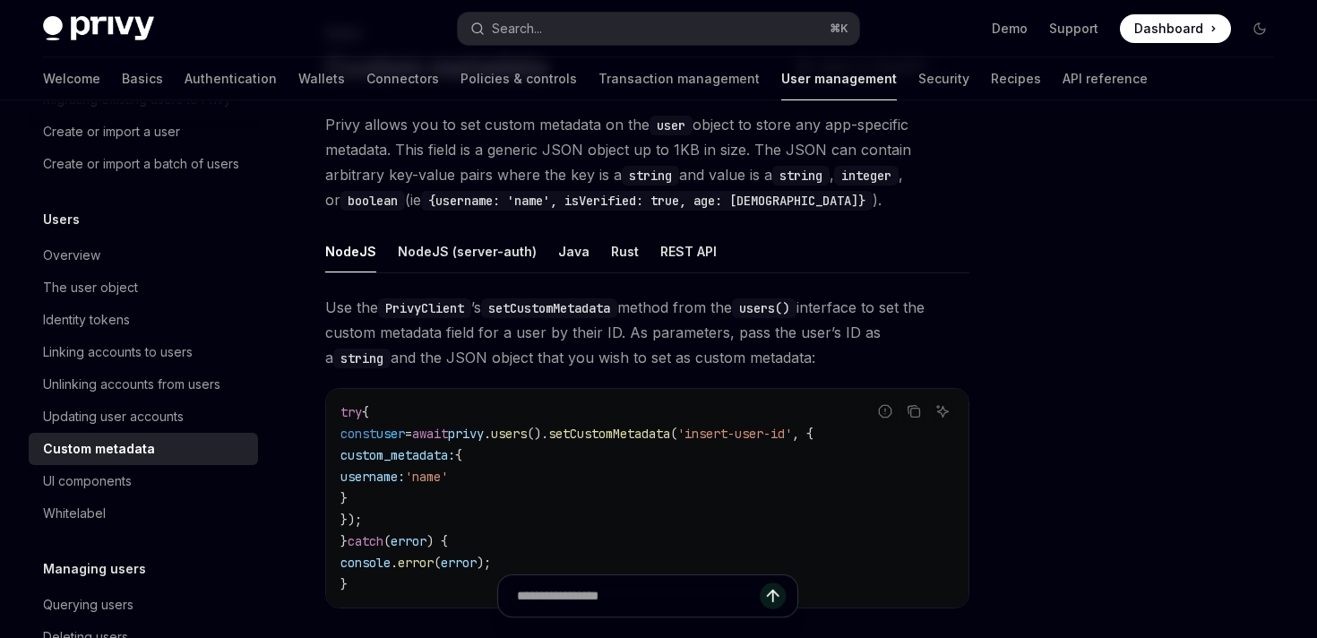
scroll to position [117, 0]
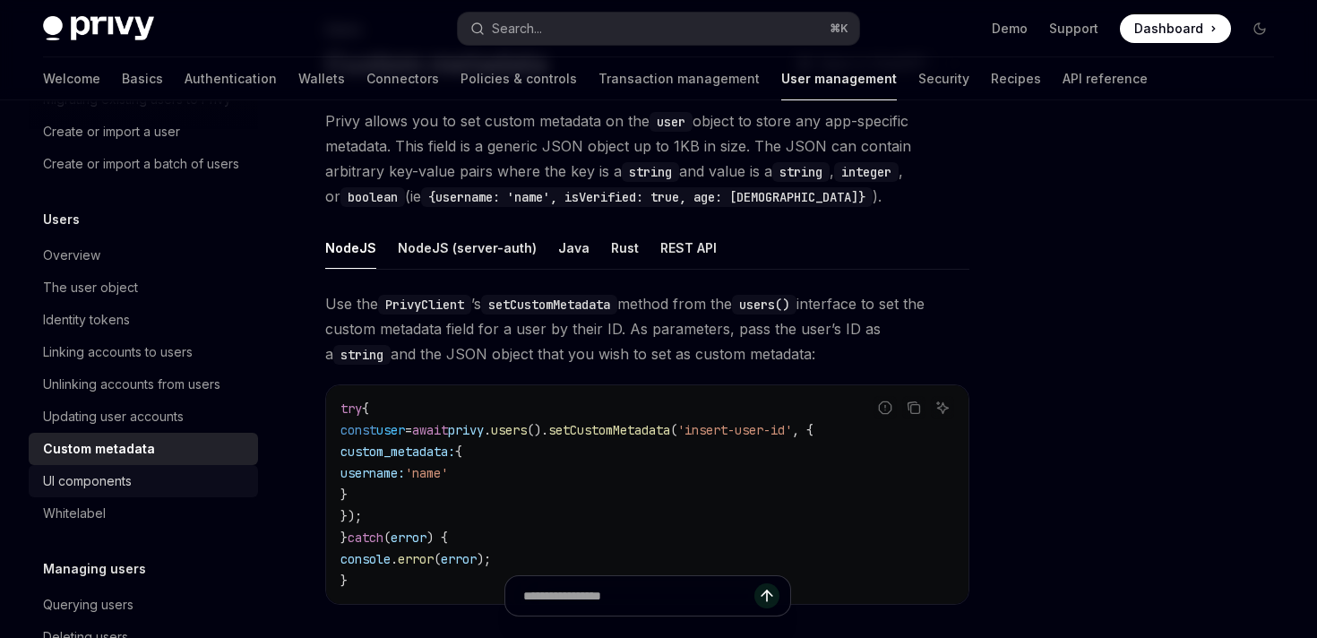
click at [149, 483] on div "UI components" at bounding box center [145, 481] width 204 height 22
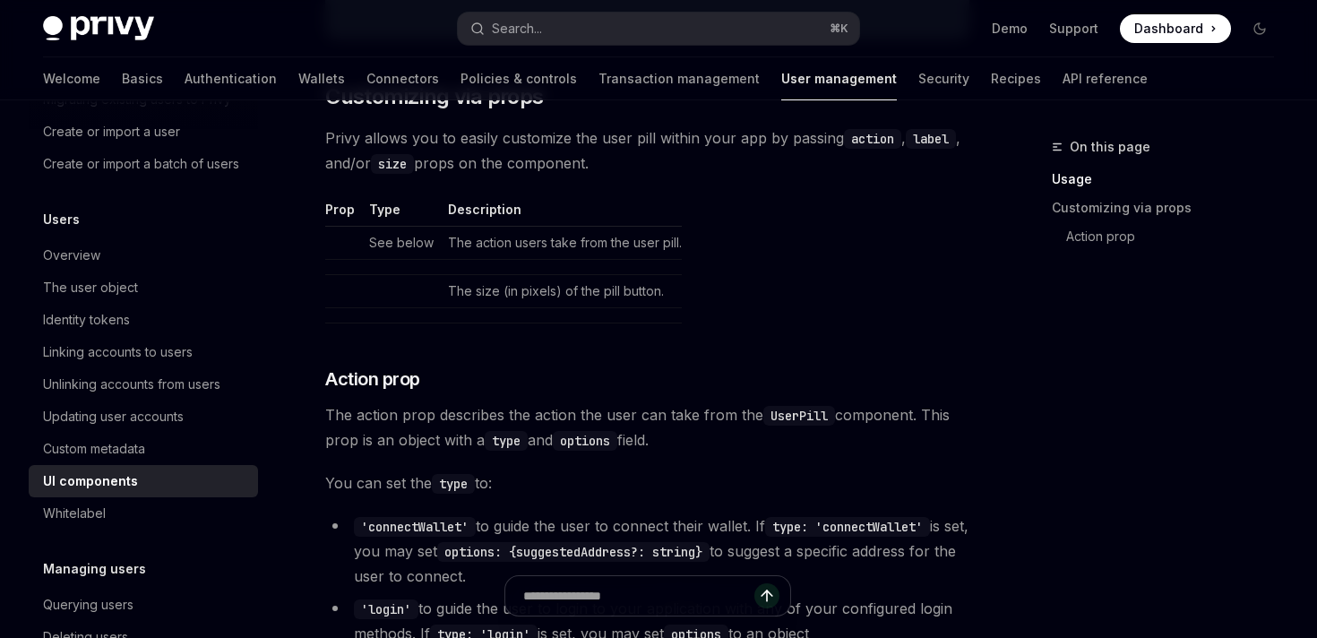
scroll to position [2543, 0]
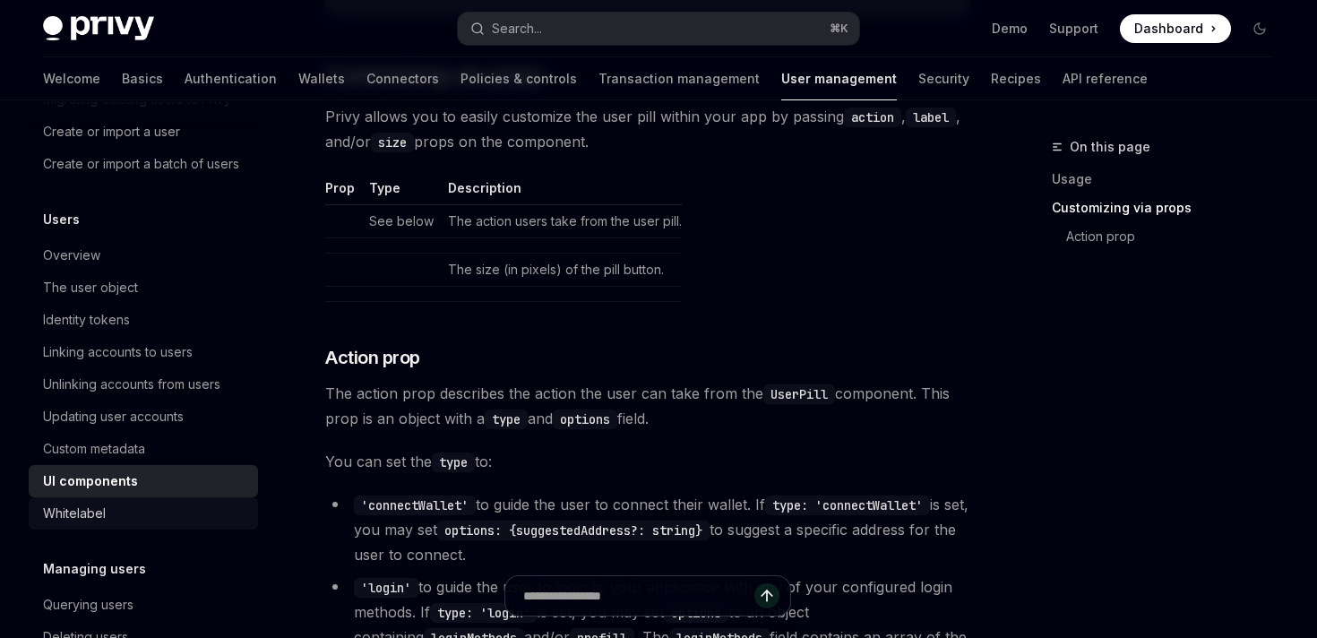
click at [125, 511] on div "Whitelabel" at bounding box center [145, 514] width 204 height 22
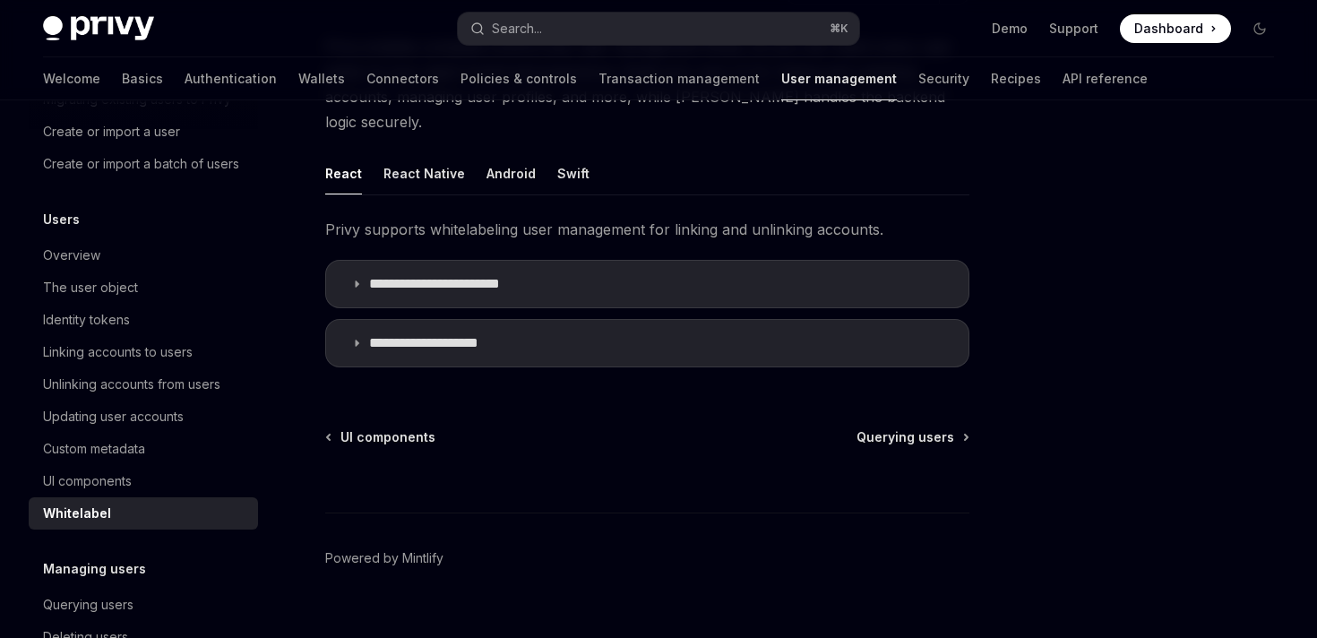
scroll to position [116, 0]
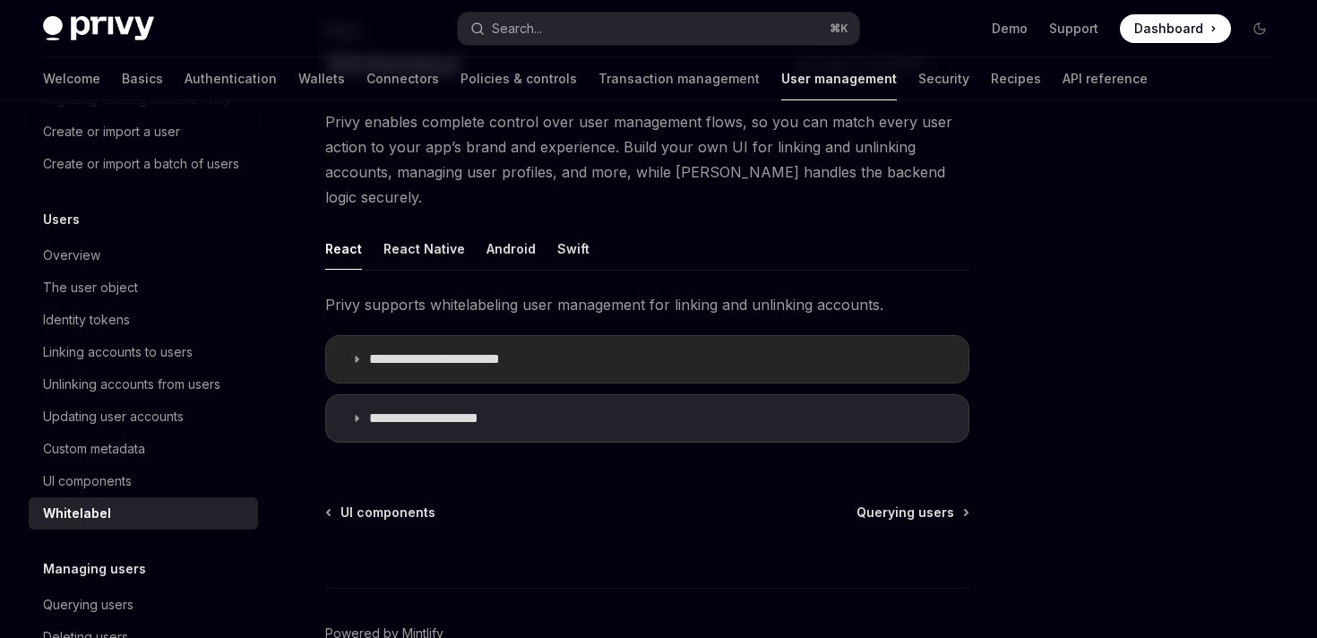
click at [464, 350] on p "**********" at bounding box center [451, 359] width 165 height 18
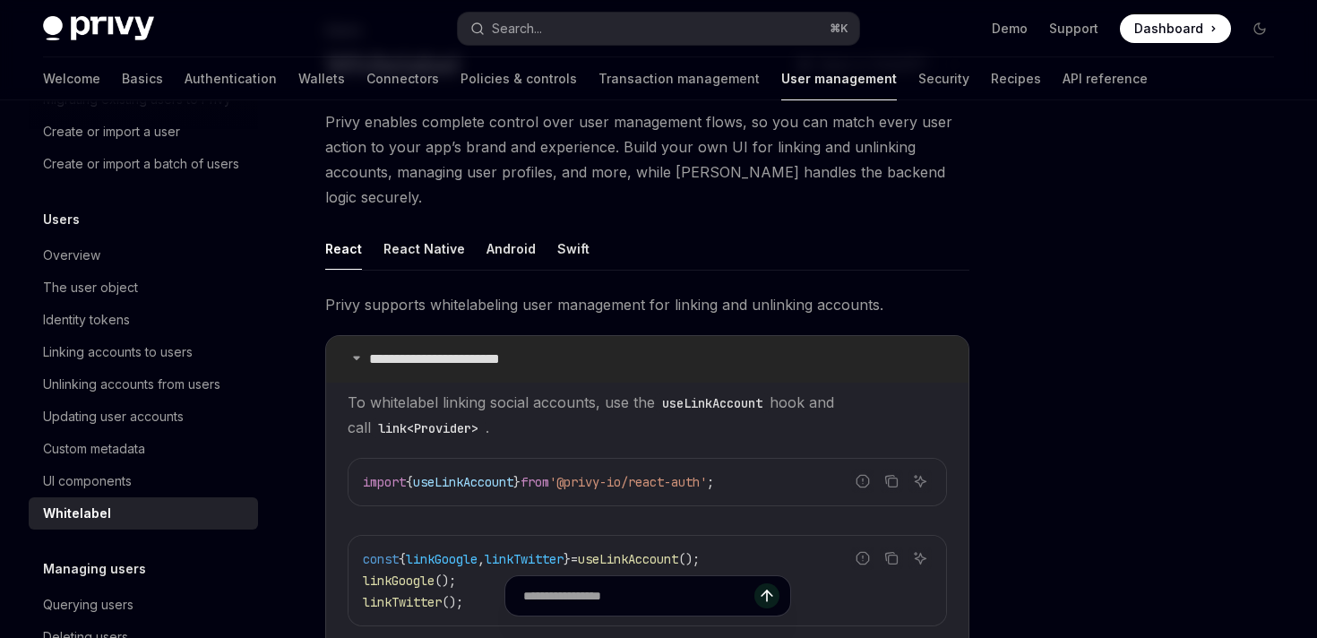
click at [463, 350] on p "**********" at bounding box center [451, 359] width 165 height 18
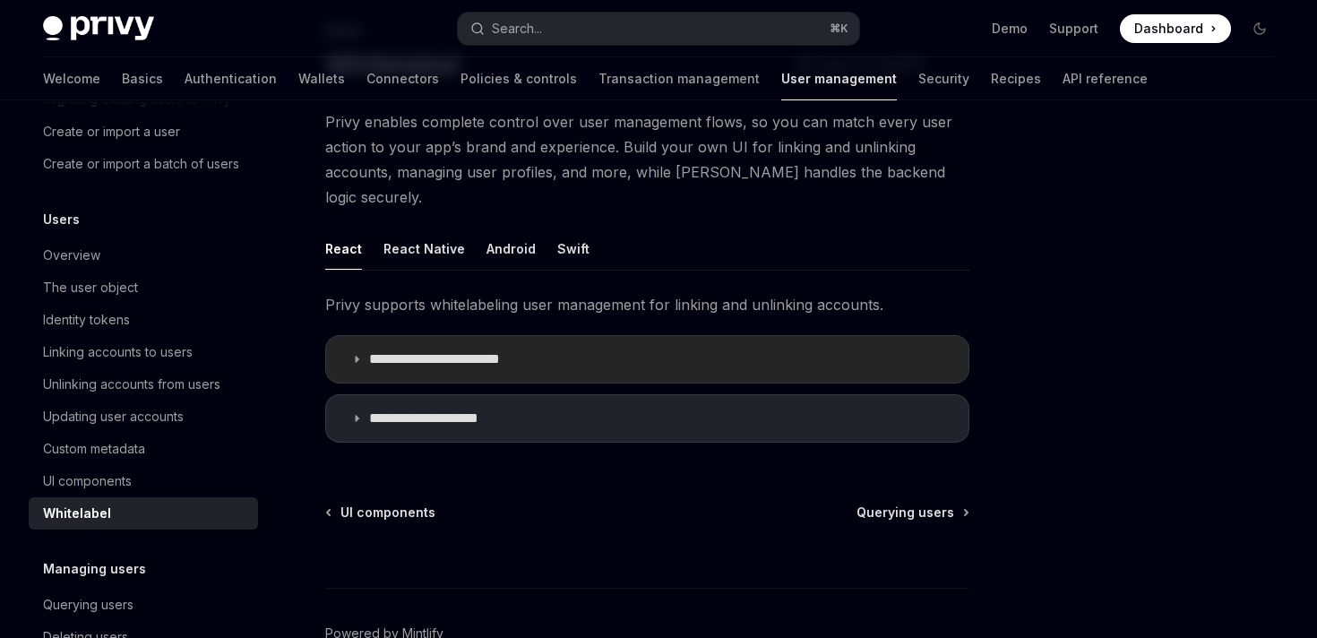
click at [463, 350] on p "**********" at bounding box center [451, 359] width 165 height 18
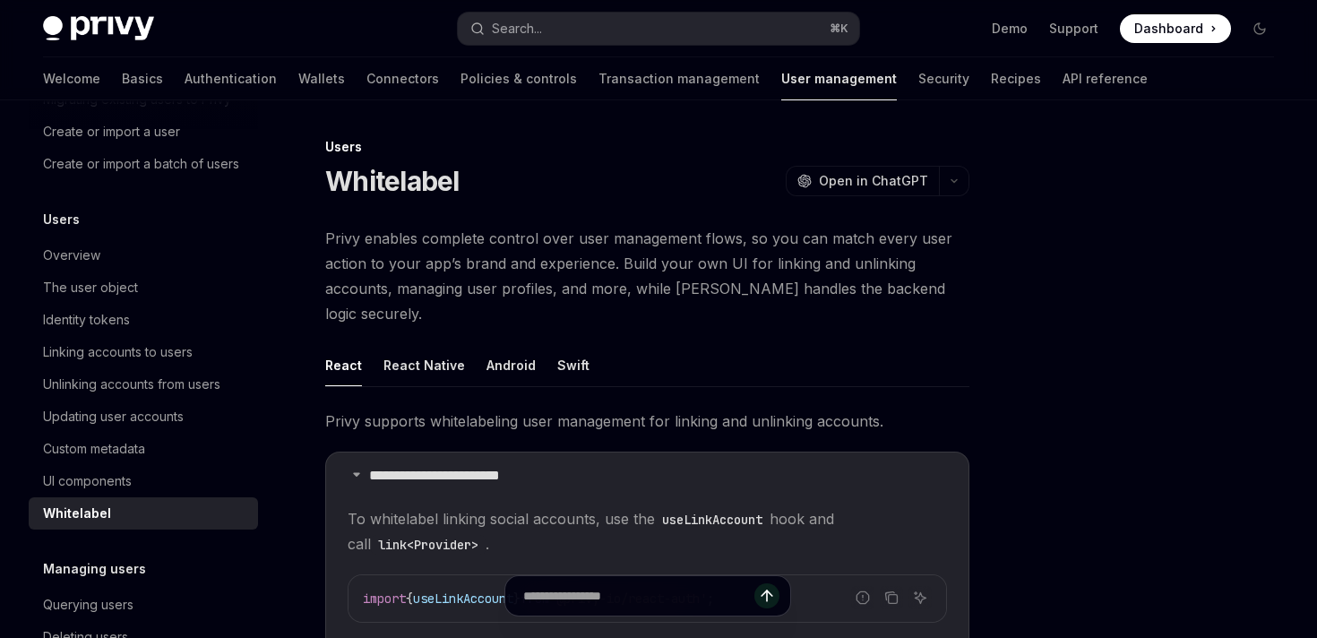
click at [443, 253] on span "Privy enables complete control over user management flows, so you can match eve…" at bounding box center [647, 276] width 644 height 100
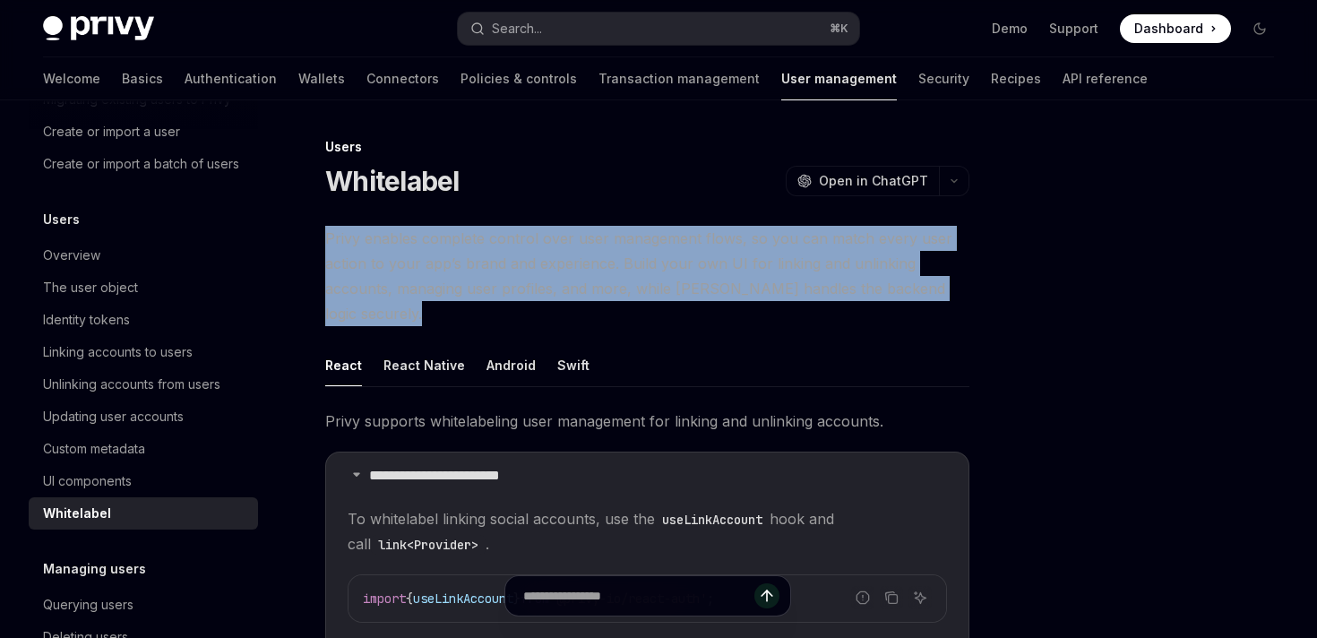
click at [443, 253] on span "Privy enables complete control over user management flows, so you can match eve…" at bounding box center [647, 276] width 644 height 100
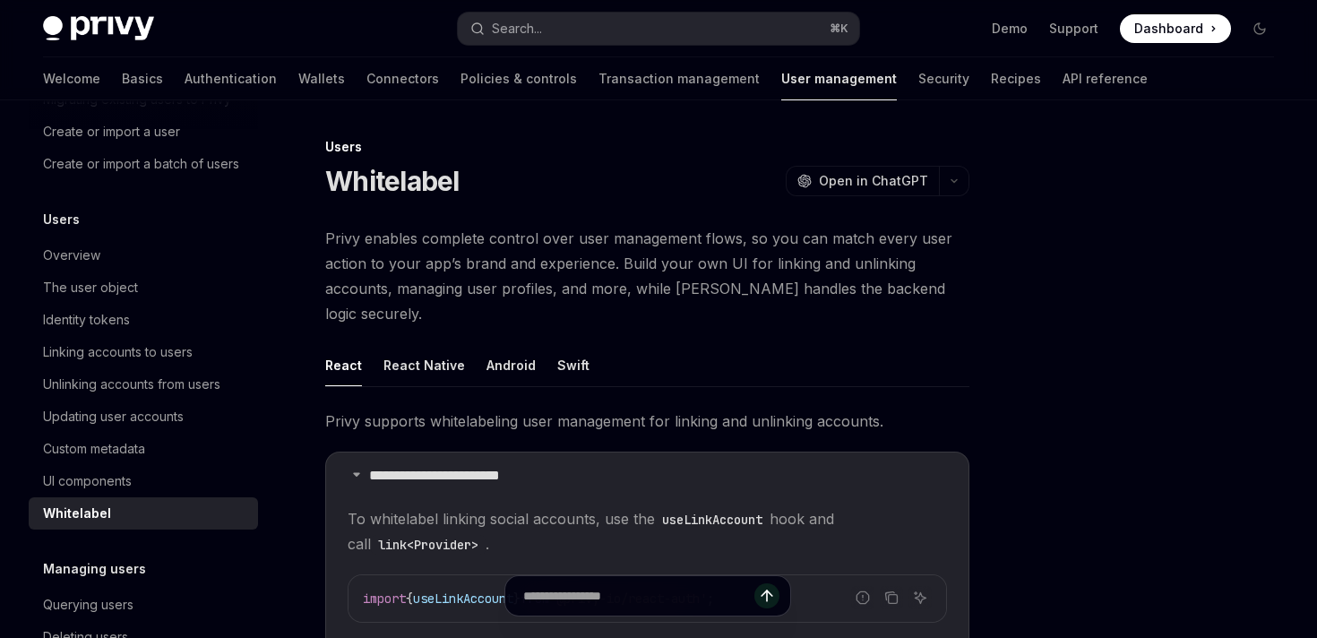
click at [456, 259] on span "Privy enables complete control over user management flows, so you can match eve…" at bounding box center [647, 276] width 644 height 100
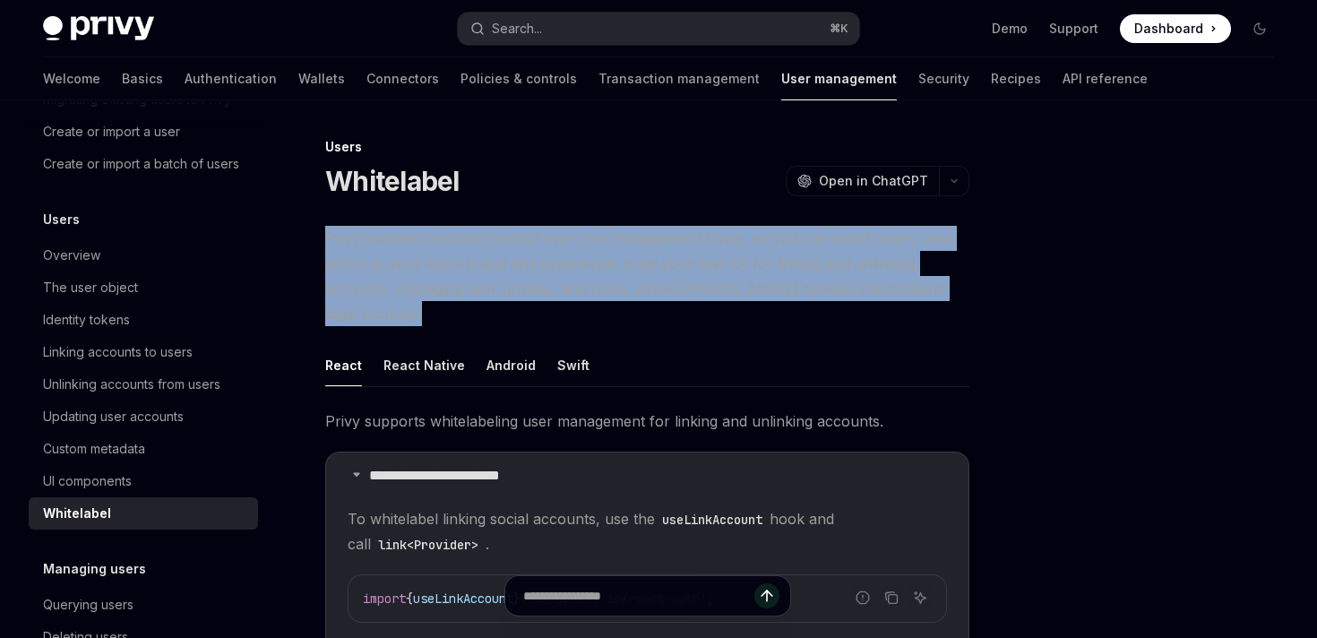
click at [456, 259] on span "Privy enables complete control over user management flows, so you can match eve…" at bounding box center [647, 276] width 644 height 100
click at [384, 261] on span "Privy enables complete control over user management flows, so you can match eve…" at bounding box center [647, 276] width 644 height 100
drag, startPoint x: 969, startPoint y: 289, endPoint x: 327, endPoint y: 236, distance: 644.6
click at [327, 236] on div "**********" at bounding box center [479, 641] width 987 height 1010
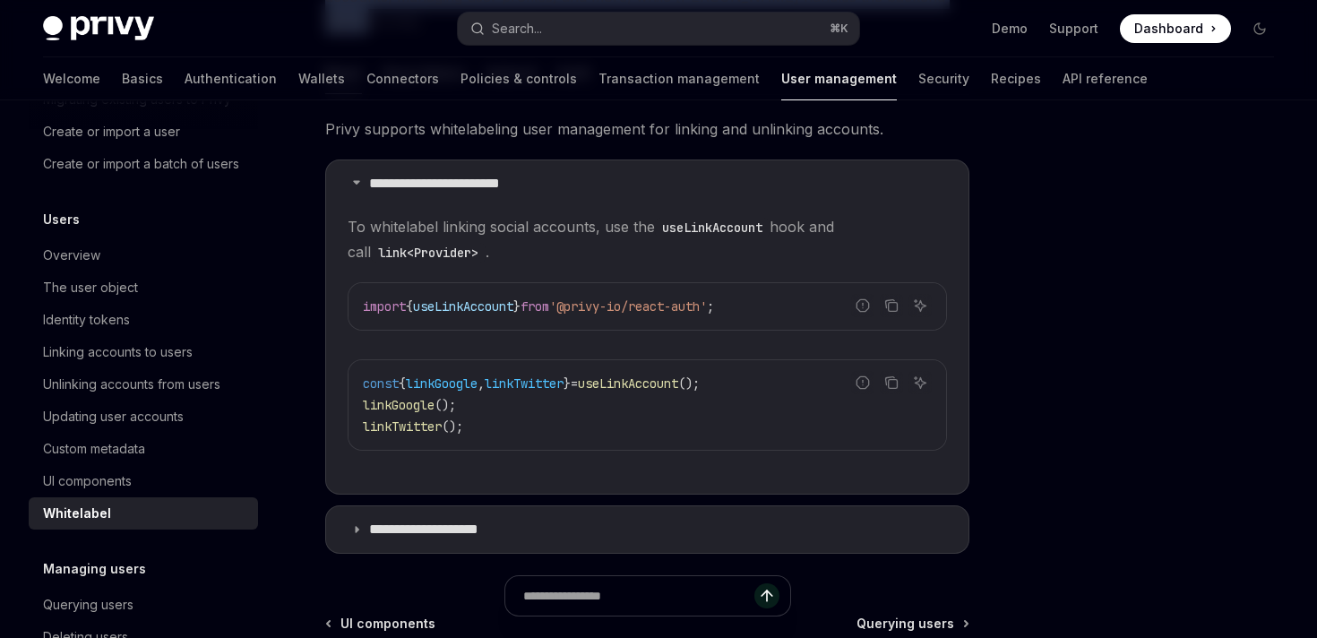
scroll to position [483, 0]
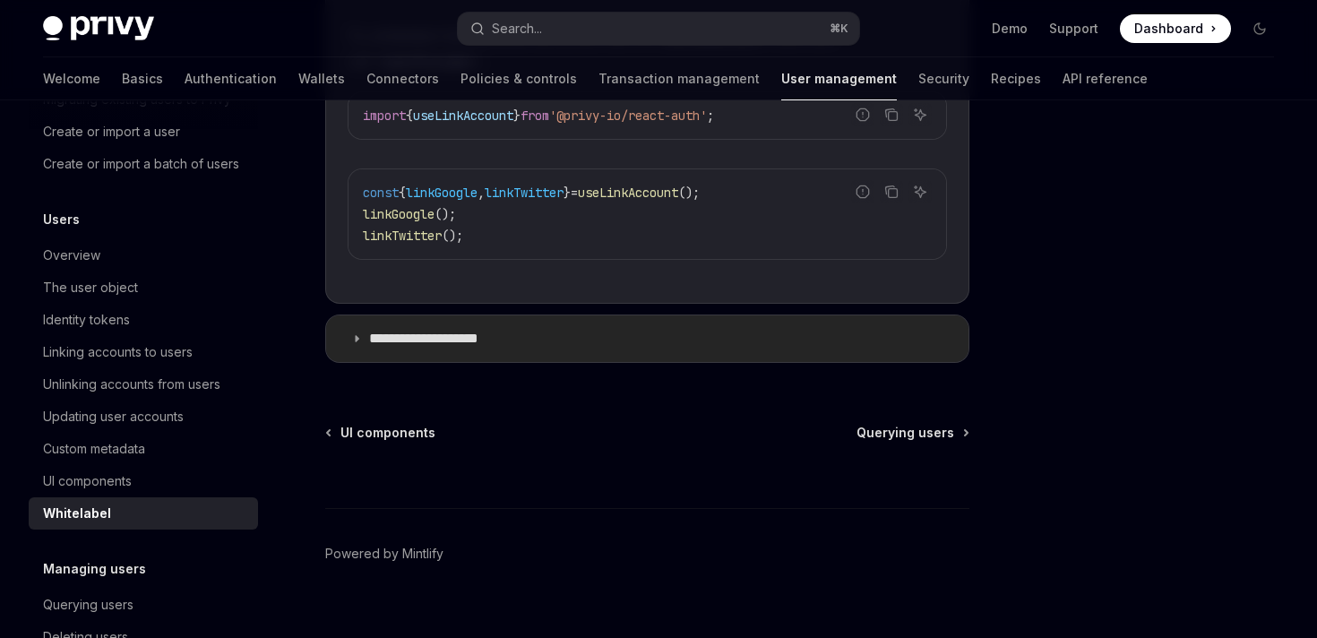
click at [441, 330] on p "**********" at bounding box center [441, 339] width 144 height 18
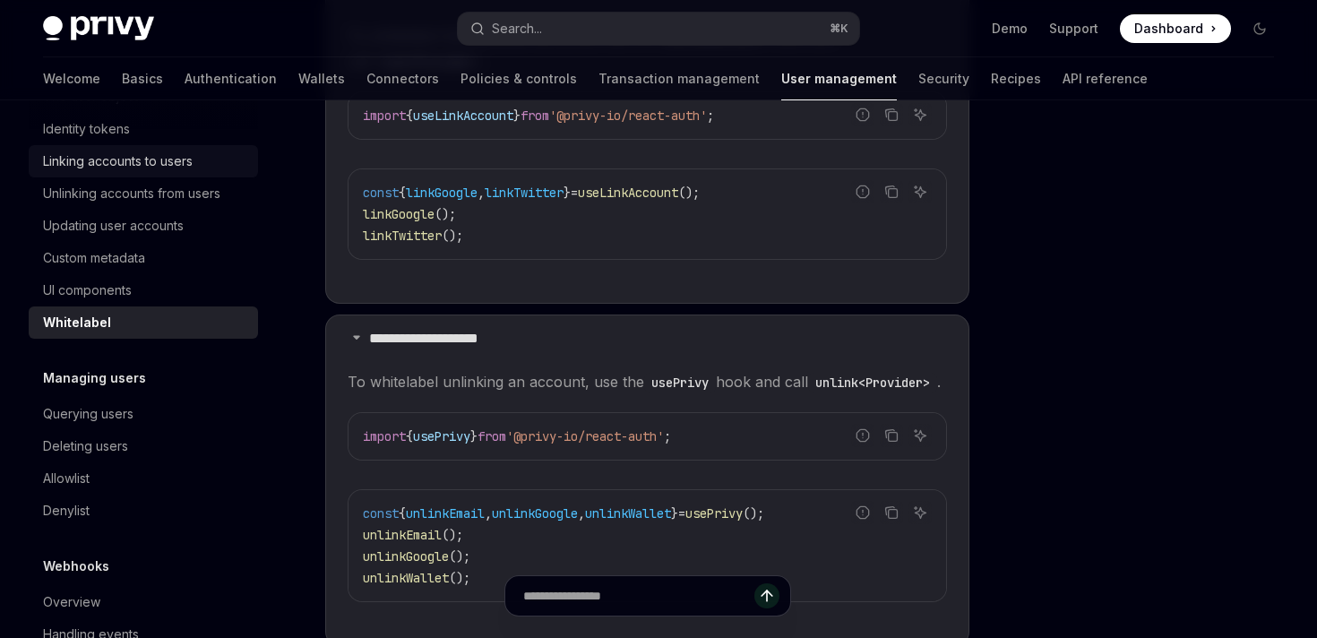
scroll to position [376, 0]
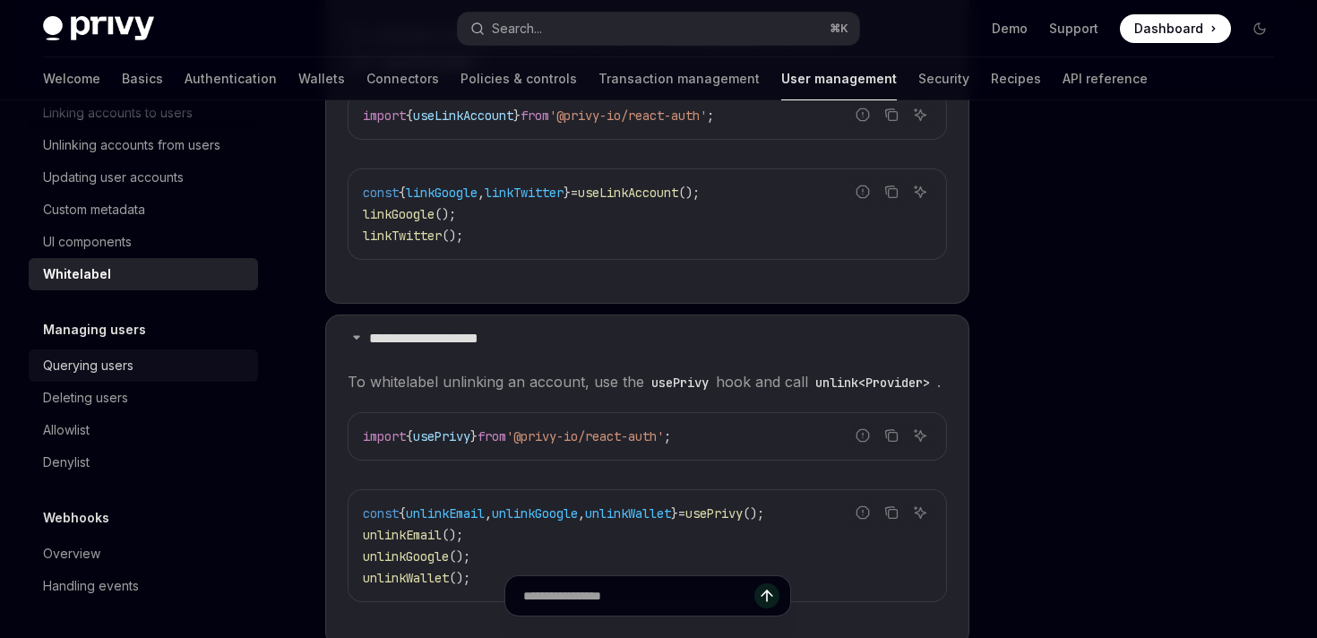
click at [144, 370] on div "Querying users" at bounding box center [145, 366] width 204 height 22
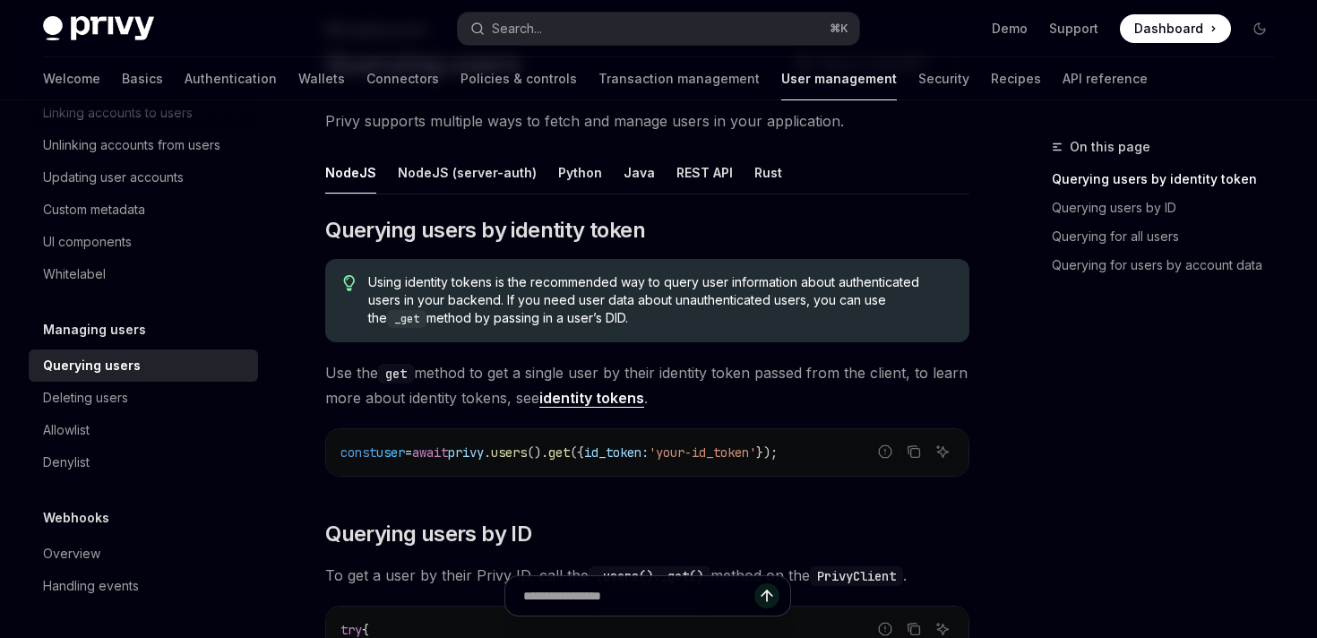
scroll to position [142, 0]
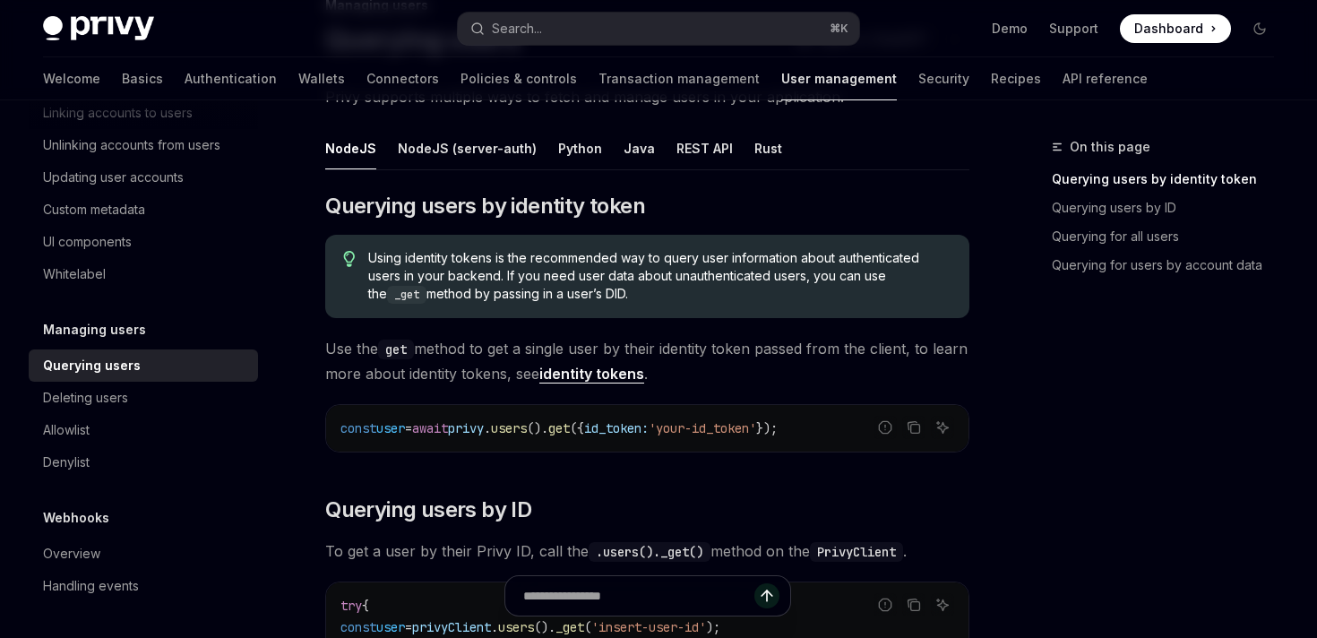
click at [756, 425] on span "'your-id_token'" at bounding box center [703, 428] width 108 height 16
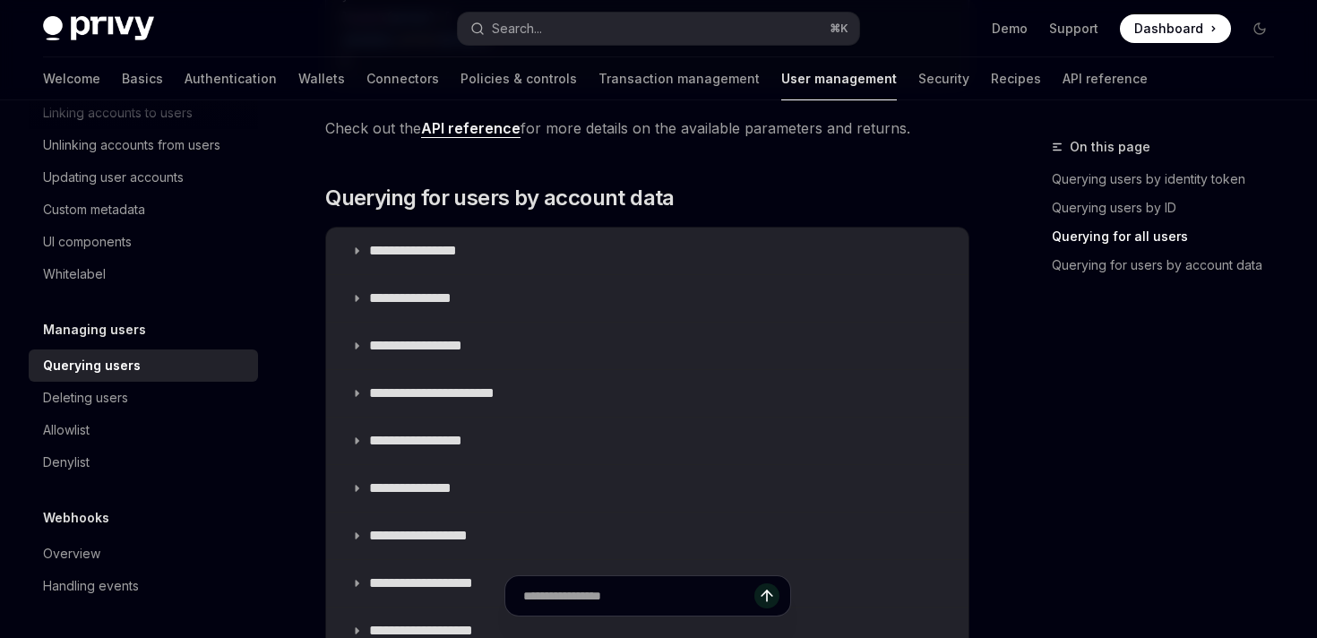
scroll to position [1160, 0]
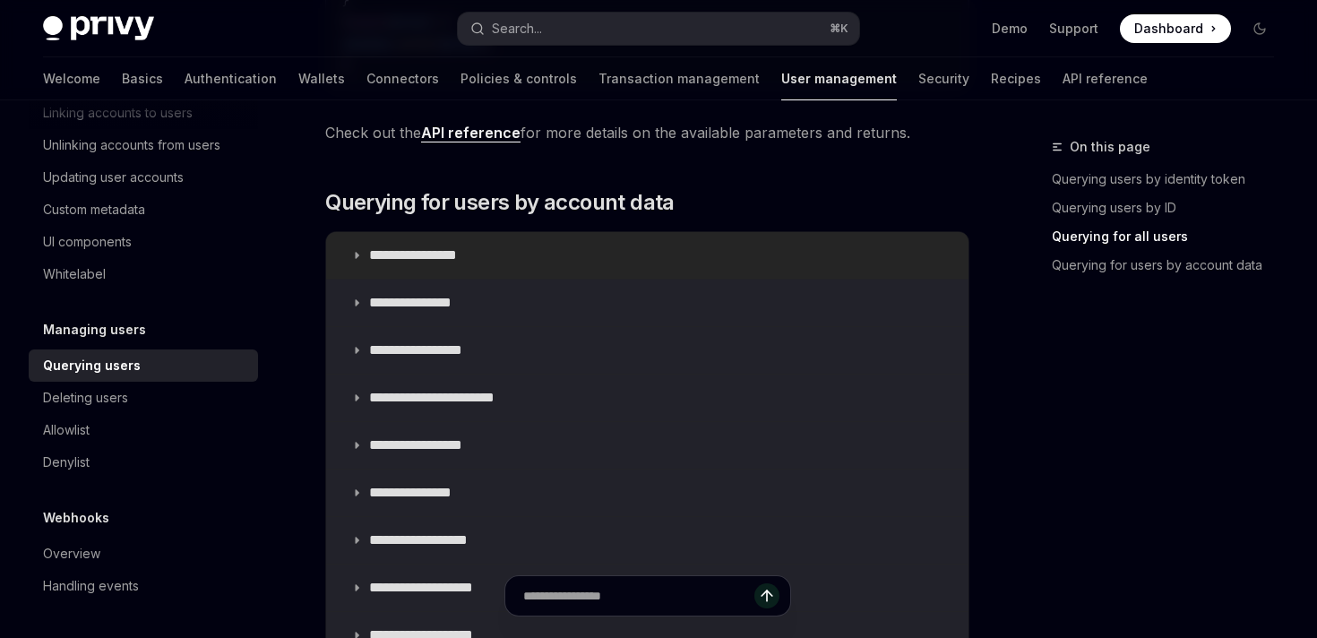
click at [466, 266] on summary "**********" at bounding box center [647, 255] width 642 height 47
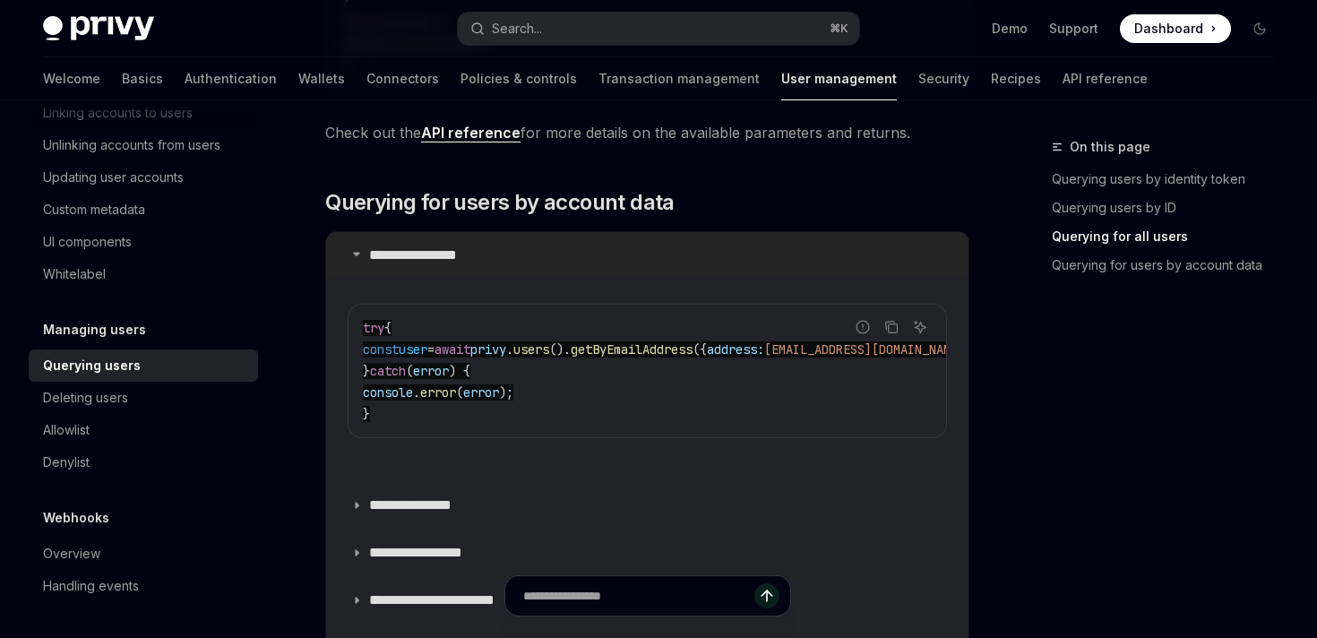
click at [466, 266] on summary "**********" at bounding box center [647, 255] width 642 height 47
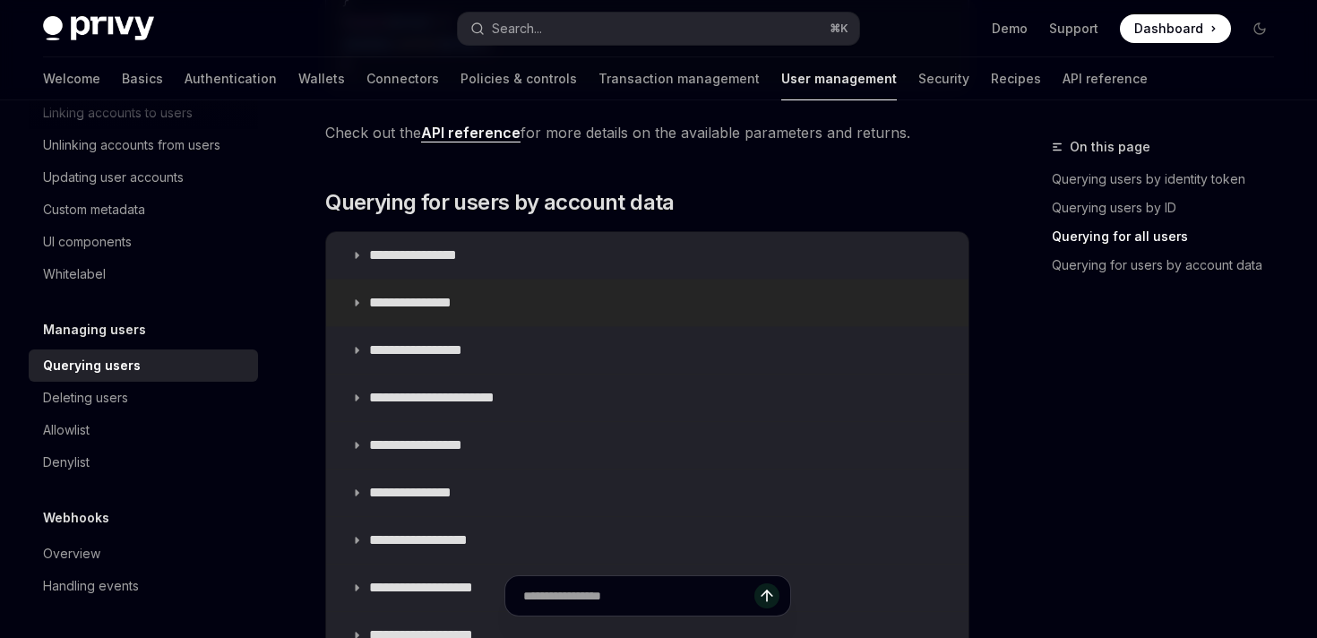
click at [461, 310] on p "**********" at bounding box center [429, 303] width 121 height 18
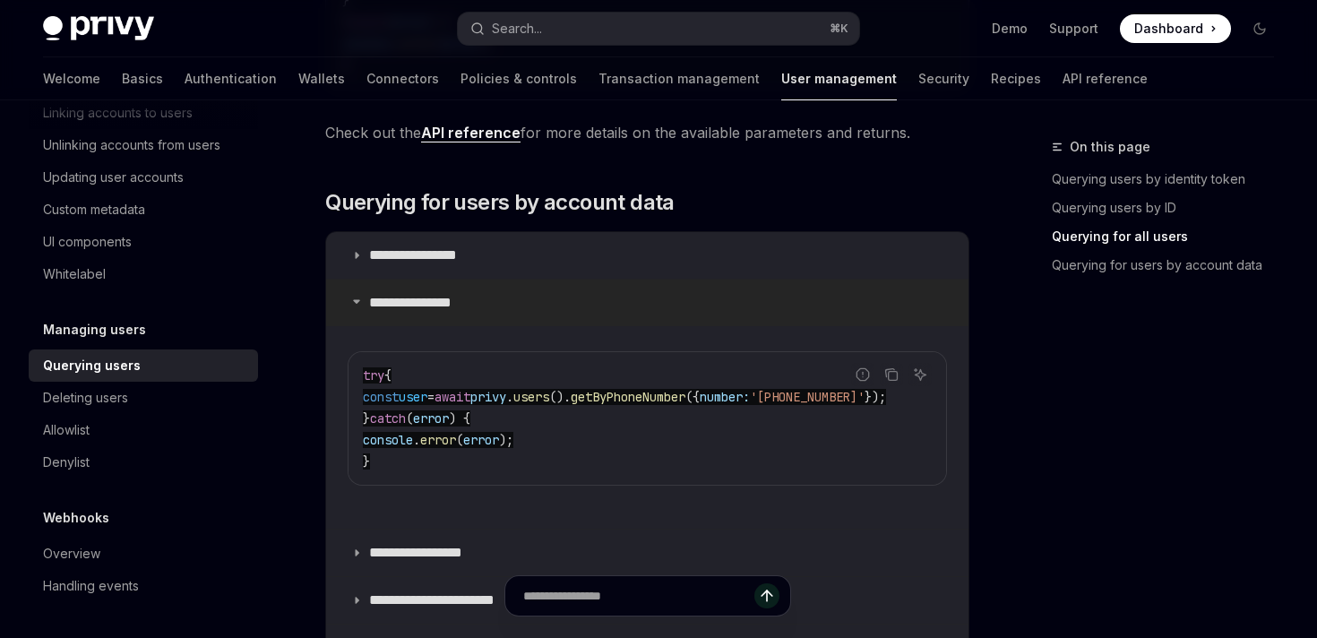
click at [461, 310] on p "**********" at bounding box center [429, 303] width 121 height 18
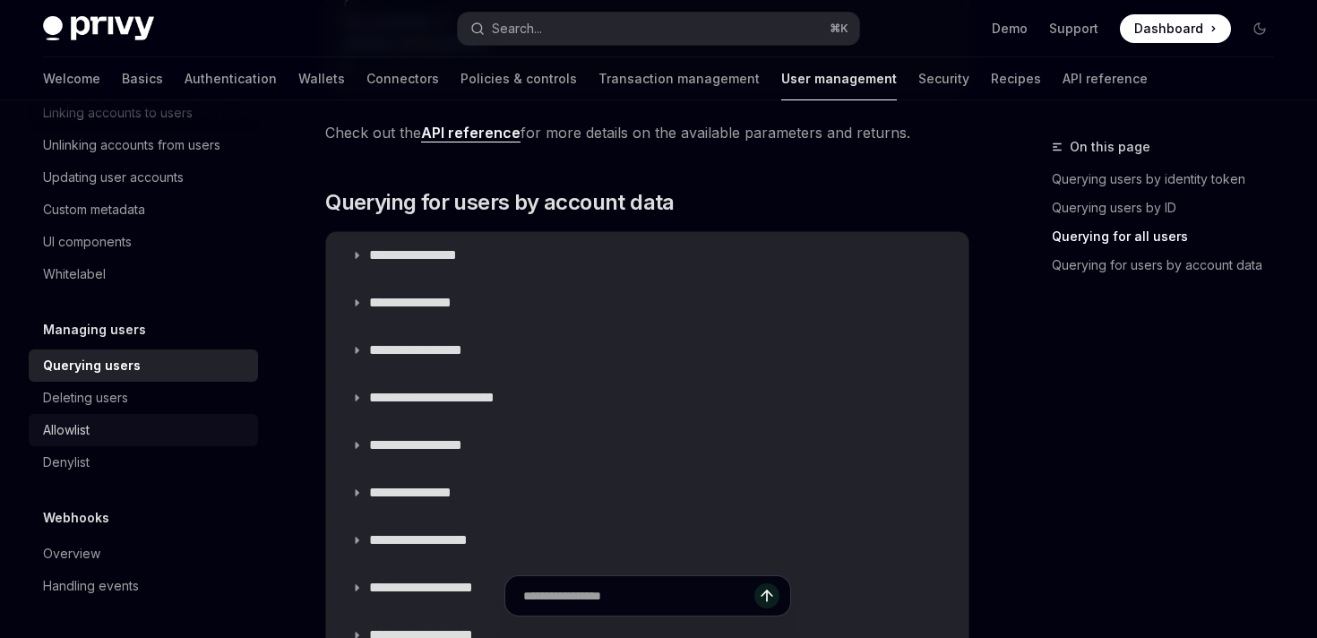
click at [185, 414] on link "Allowlist" at bounding box center [143, 430] width 229 height 32
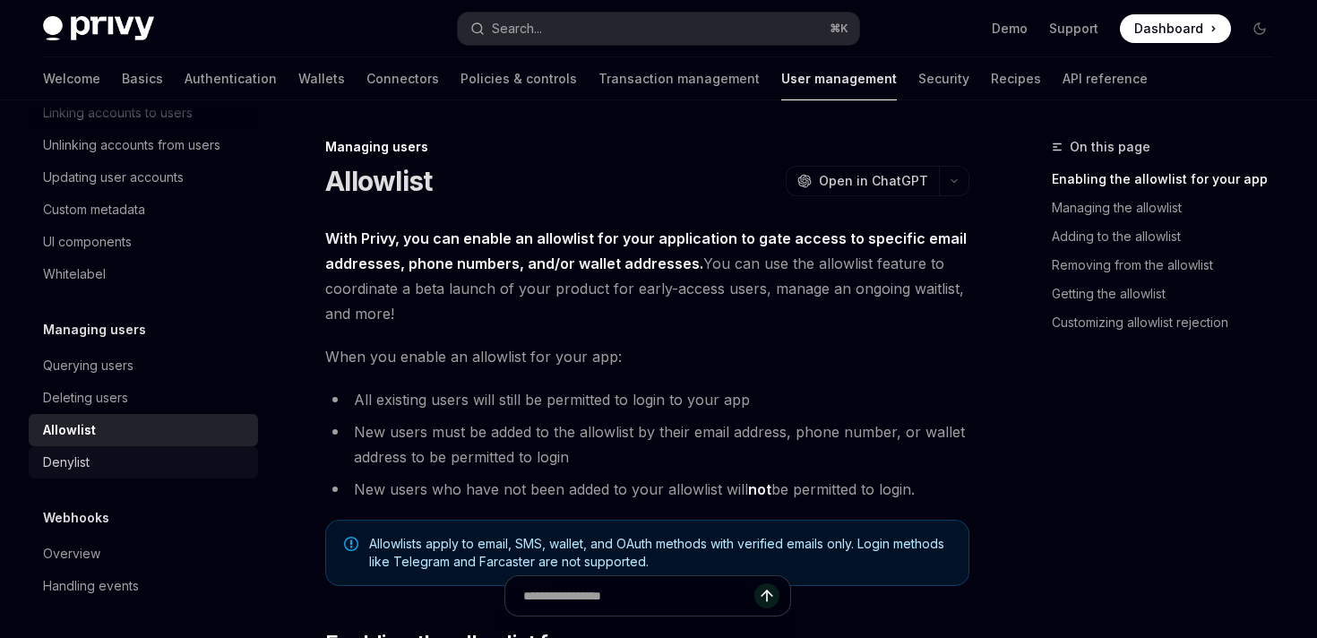
click at [176, 459] on div "Denylist" at bounding box center [145, 463] width 204 height 22
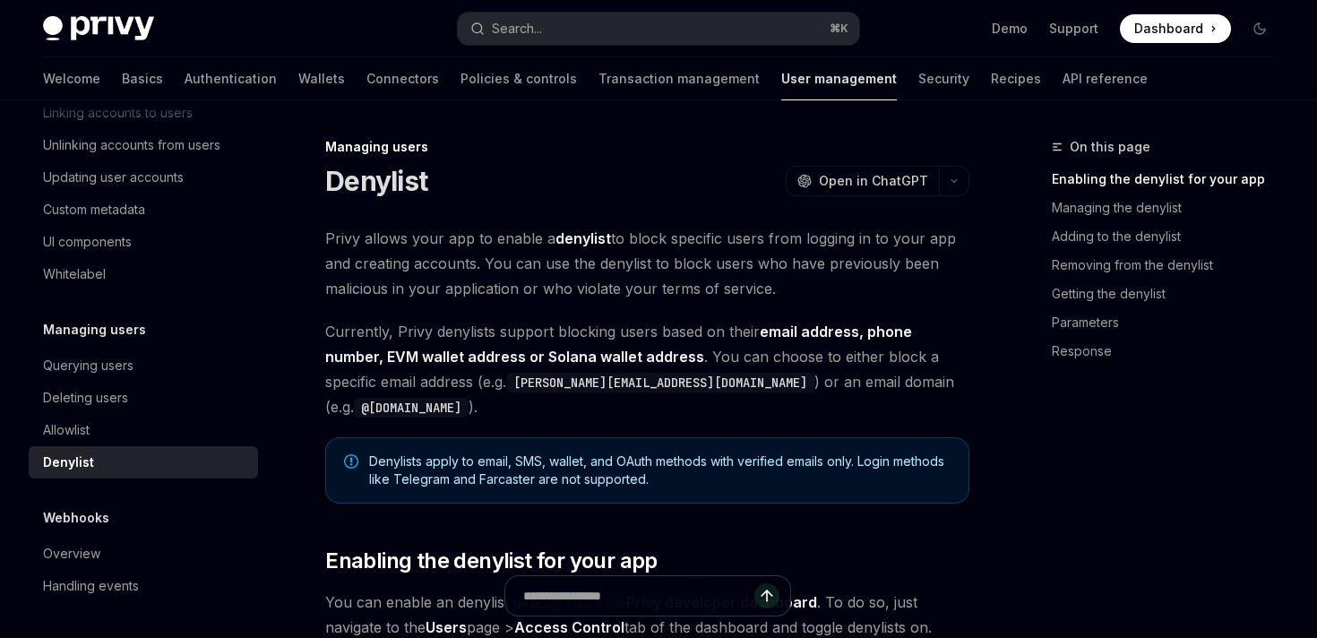
click at [506, 373] on code "[PERSON_NAME][EMAIL_ADDRESS][DOMAIN_NAME]" at bounding box center [660, 383] width 308 height 20
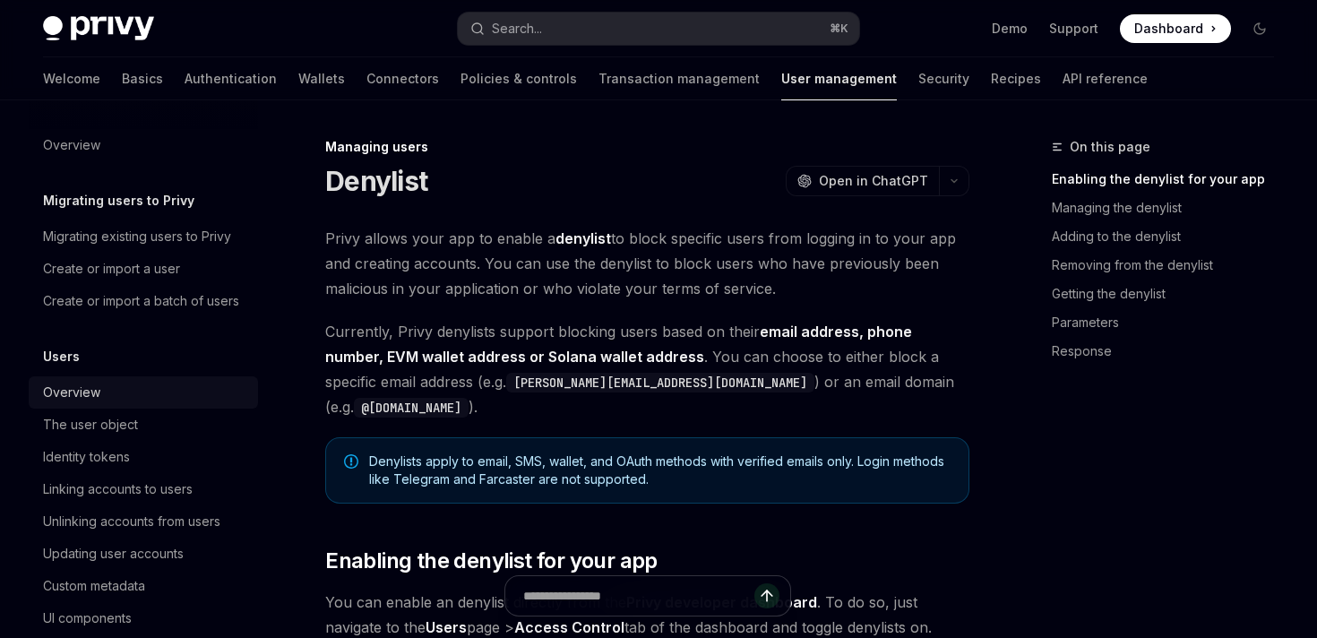
click at [95, 400] on div "Overview" at bounding box center [71, 393] width 57 height 22
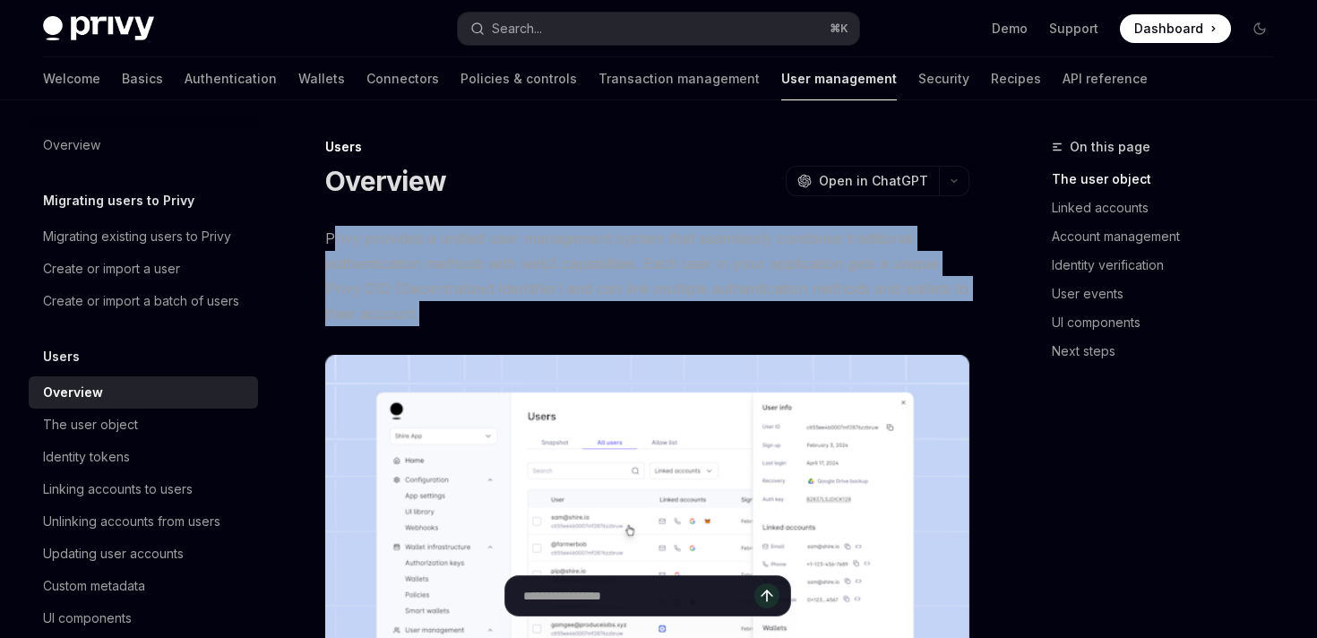
drag, startPoint x: 427, startPoint y: 310, endPoint x: 325, endPoint y: 228, distance: 130.7
click at [326, 230] on span "Privy provides a unified user management system that seamlessly combines tradit…" at bounding box center [647, 276] width 644 height 100
click at [325, 228] on span "Privy provides a unified user management system that seamlessly combines tradit…" at bounding box center [647, 276] width 644 height 100
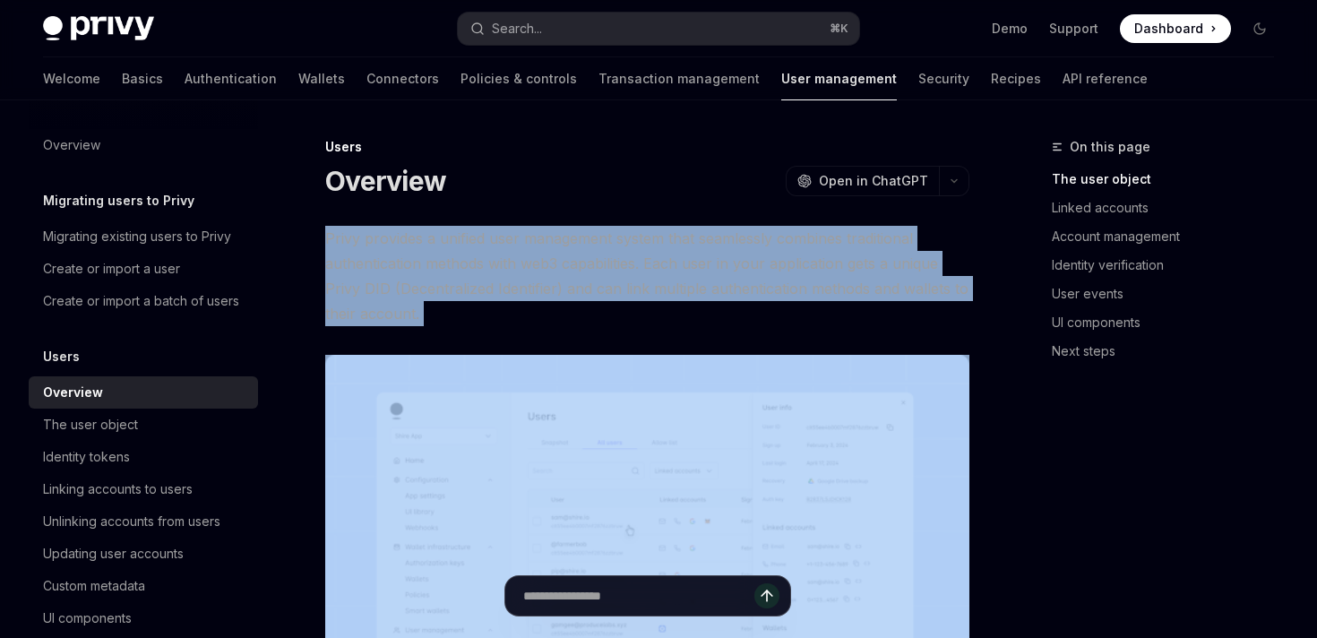
drag, startPoint x: 325, startPoint y: 228, endPoint x: 435, endPoint y: 336, distance: 154.0
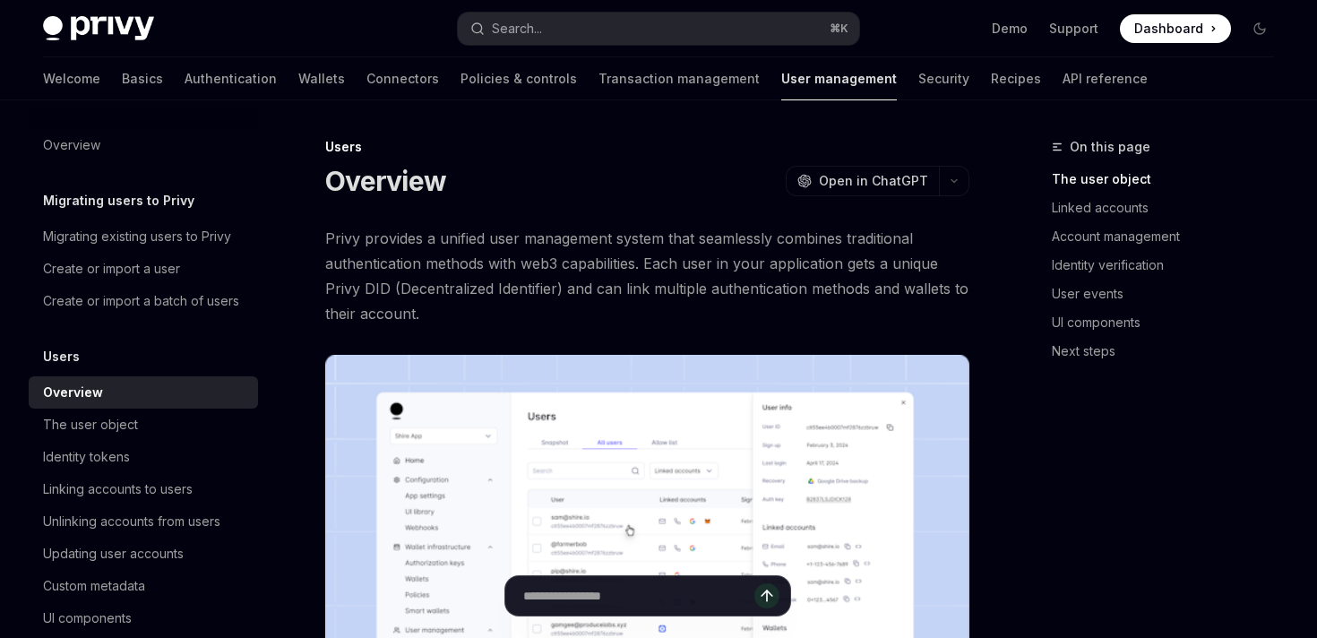
drag, startPoint x: 435, startPoint y: 336, endPoint x: 463, endPoint y: 335, distance: 27.8
click at [114, 392] on div "Overview" at bounding box center [145, 393] width 204 height 22
click at [151, 201] on h5 "Migrating users to Privy" at bounding box center [118, 201] width 151 height 22
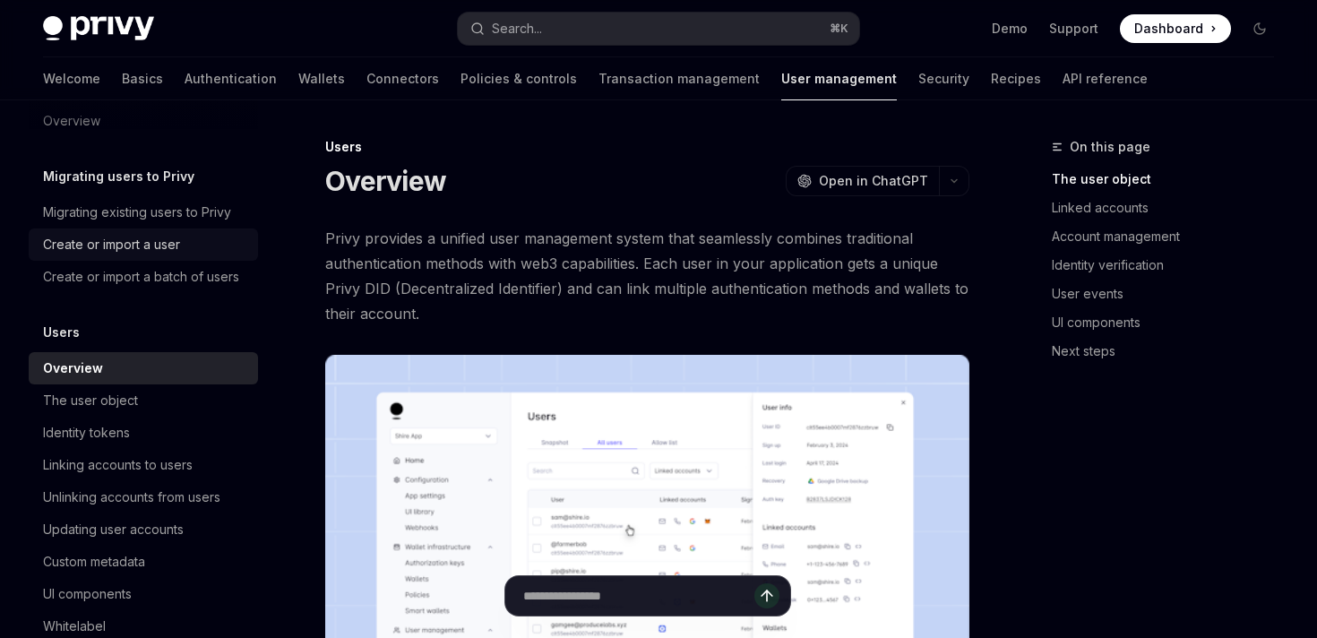
click at [154, 252] on div "Create or import a user" at bounding box center [111, 245] width 137 height 22
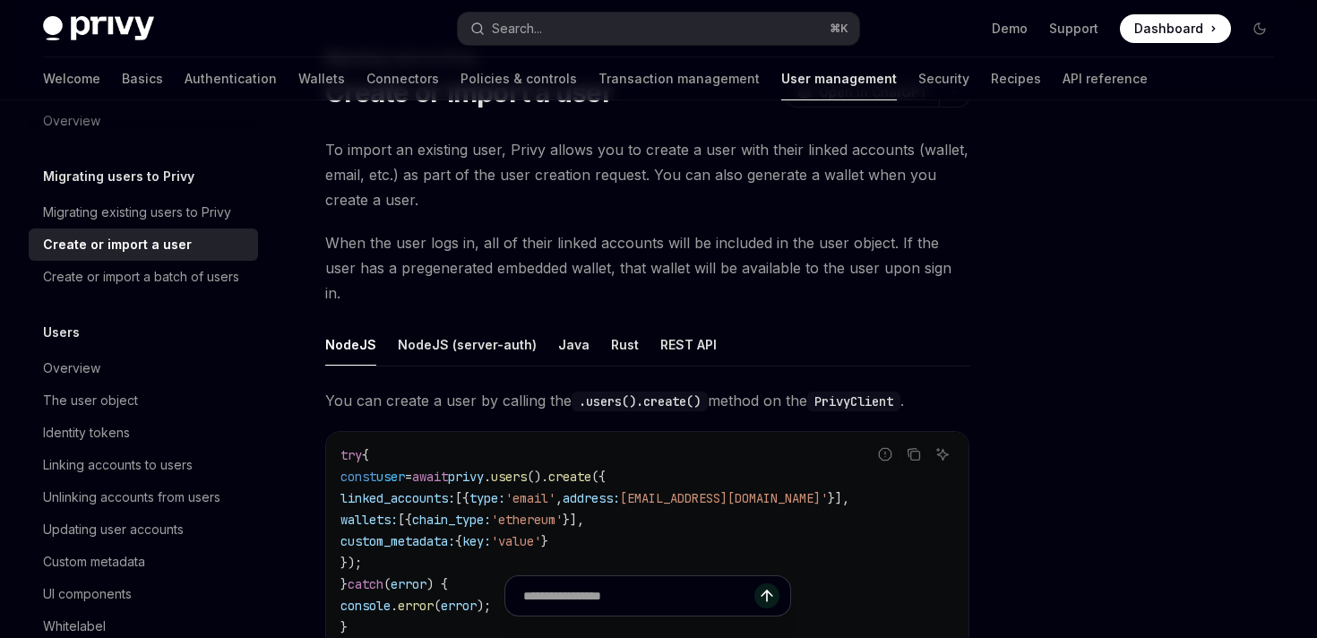
scroll to position [82, 0]
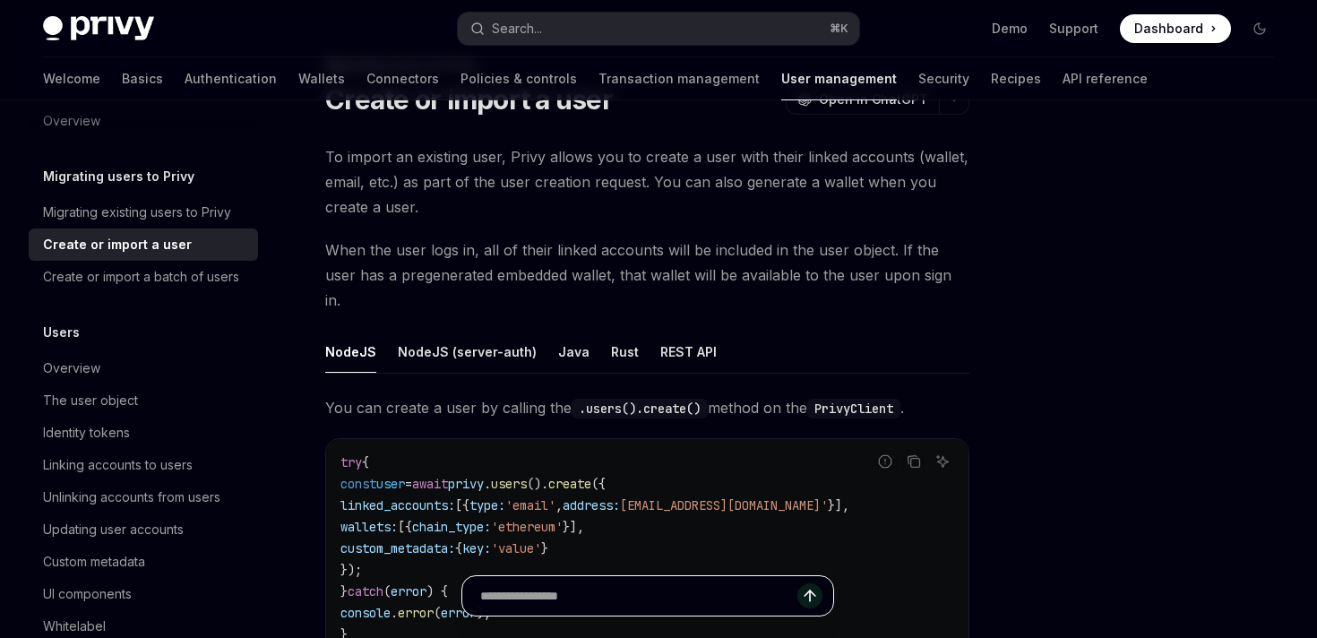
click at [684, 600] on input "Ask a question..." at bounding box center [638, 595] width 317 height 39
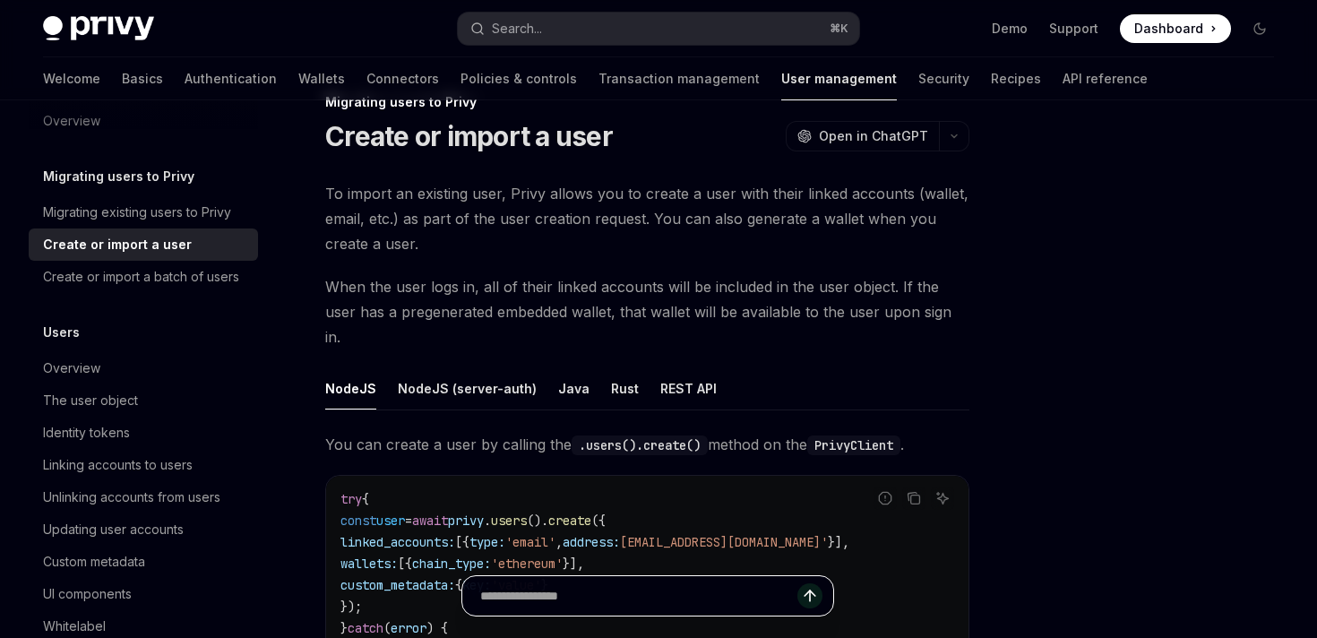
scroll to position [47, 0]
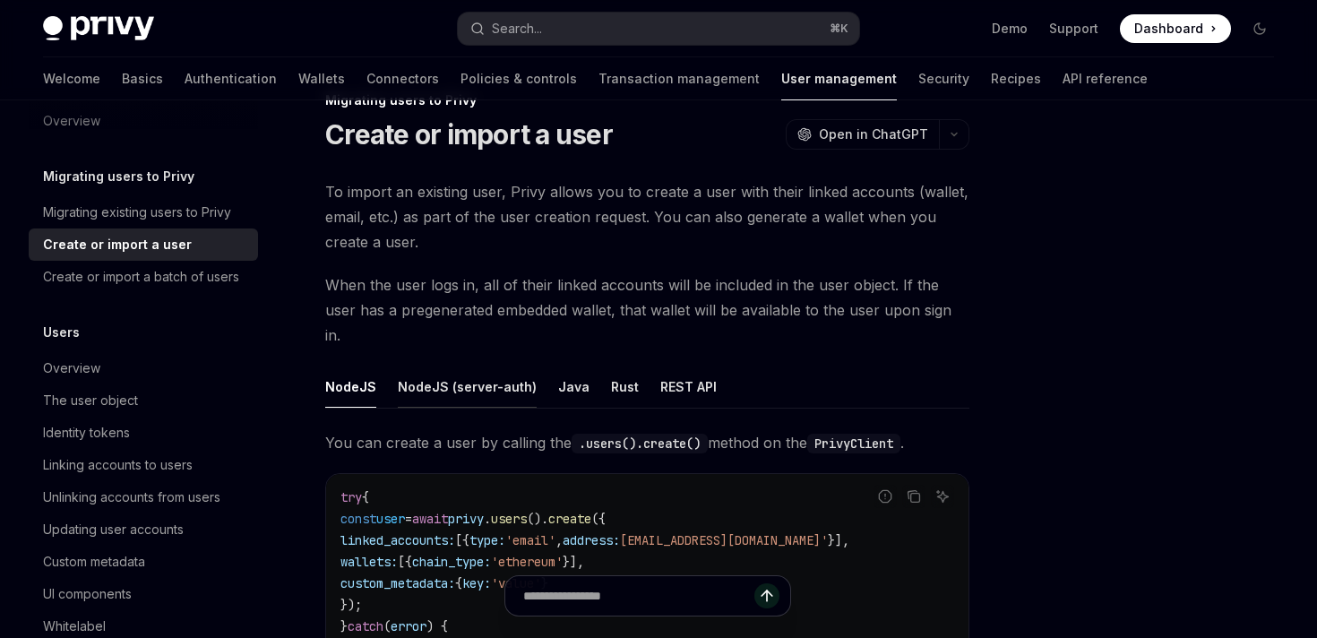
click at [496, 369] on div "NodeJS (server-auth)" at bounding box center [467, 387] width 139 height 42
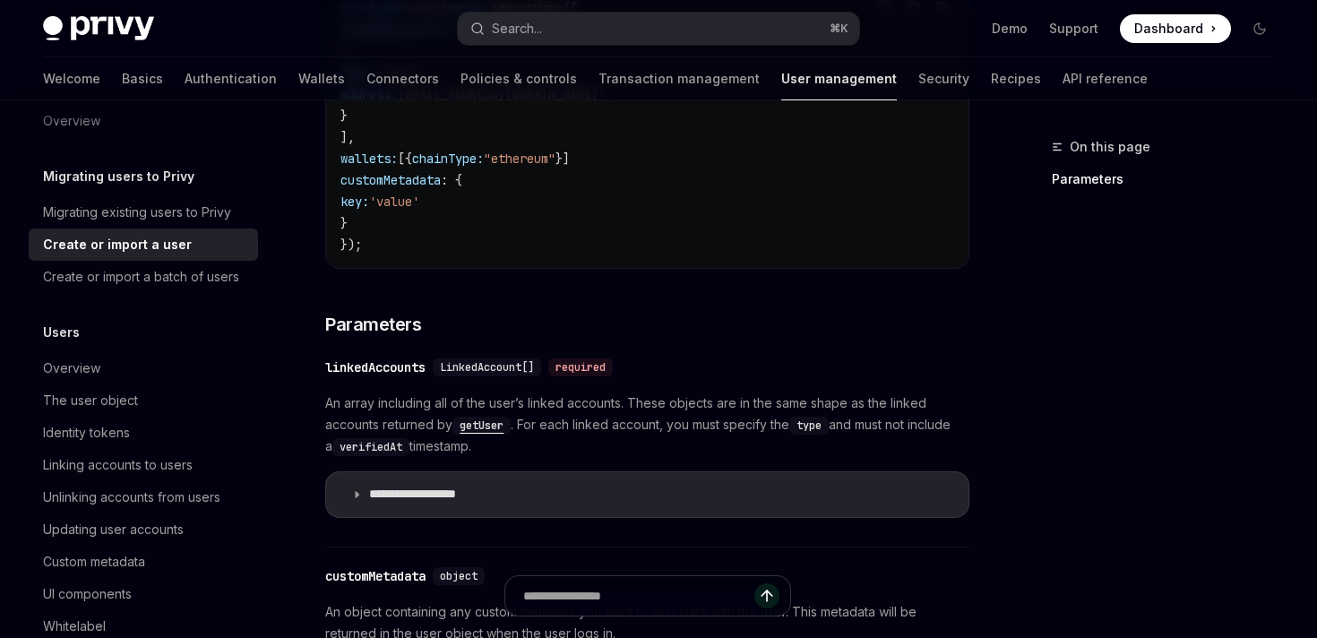
scroll to position [666, 0]
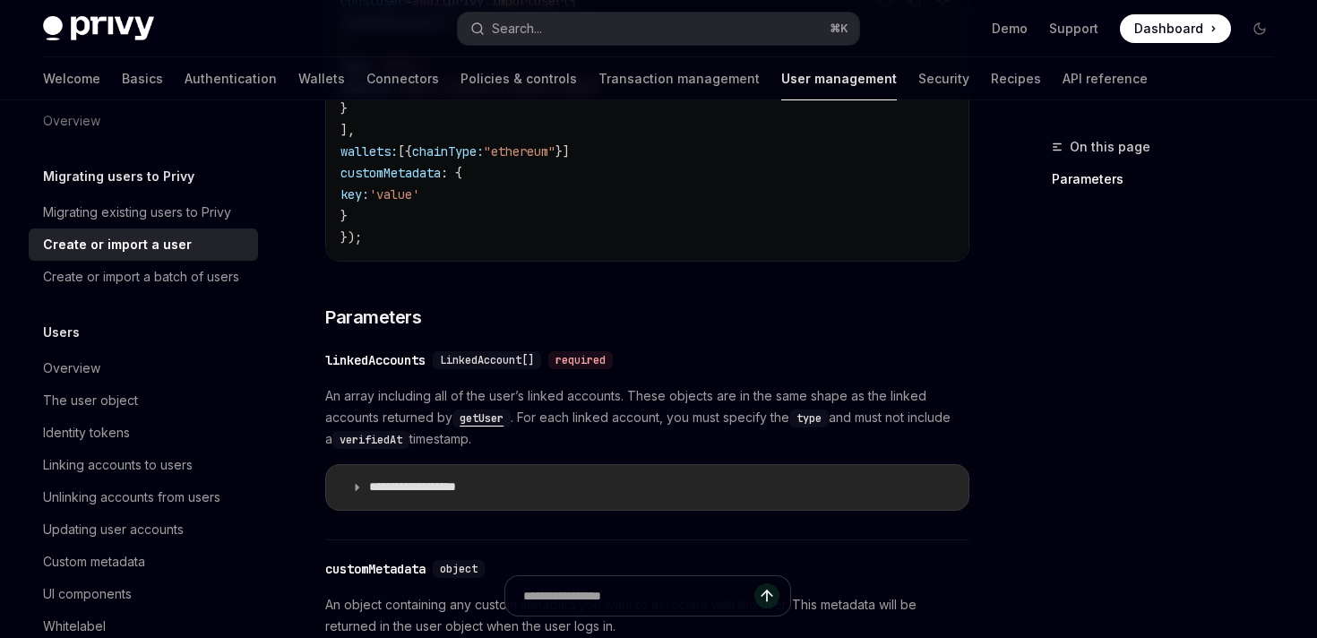
click at [513, 465] on summary "**********" at bounding box center [647, 487] width 642 height 45
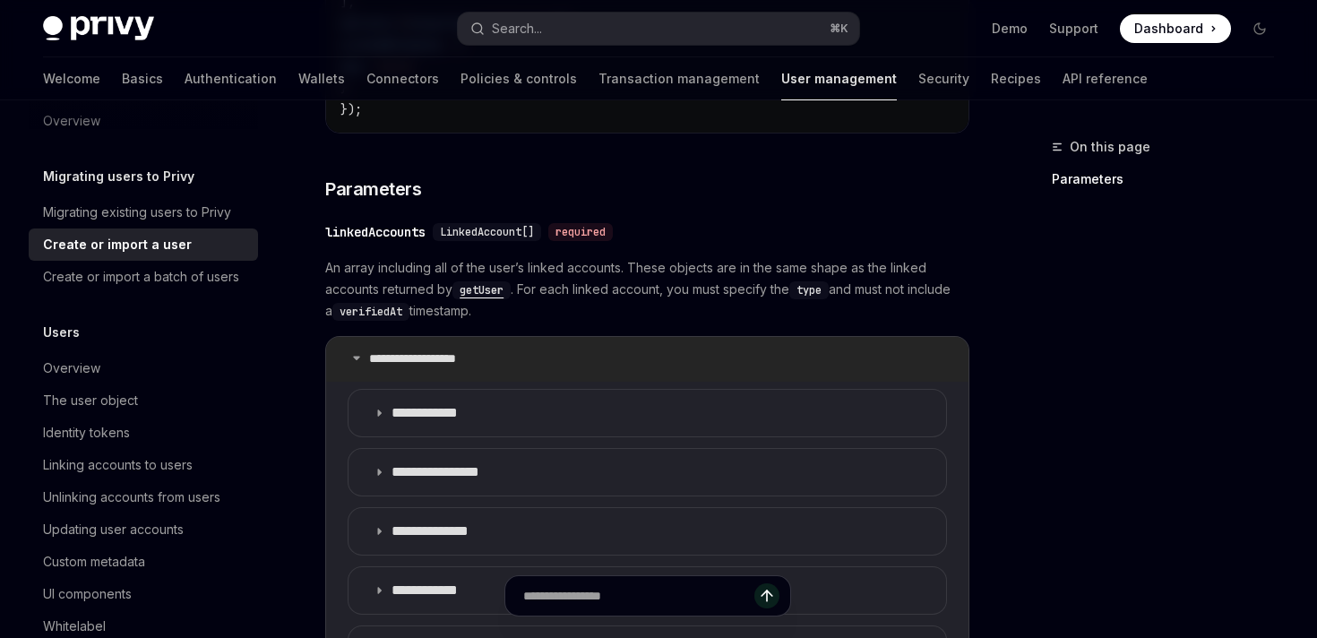
scroll to position [811, 0]
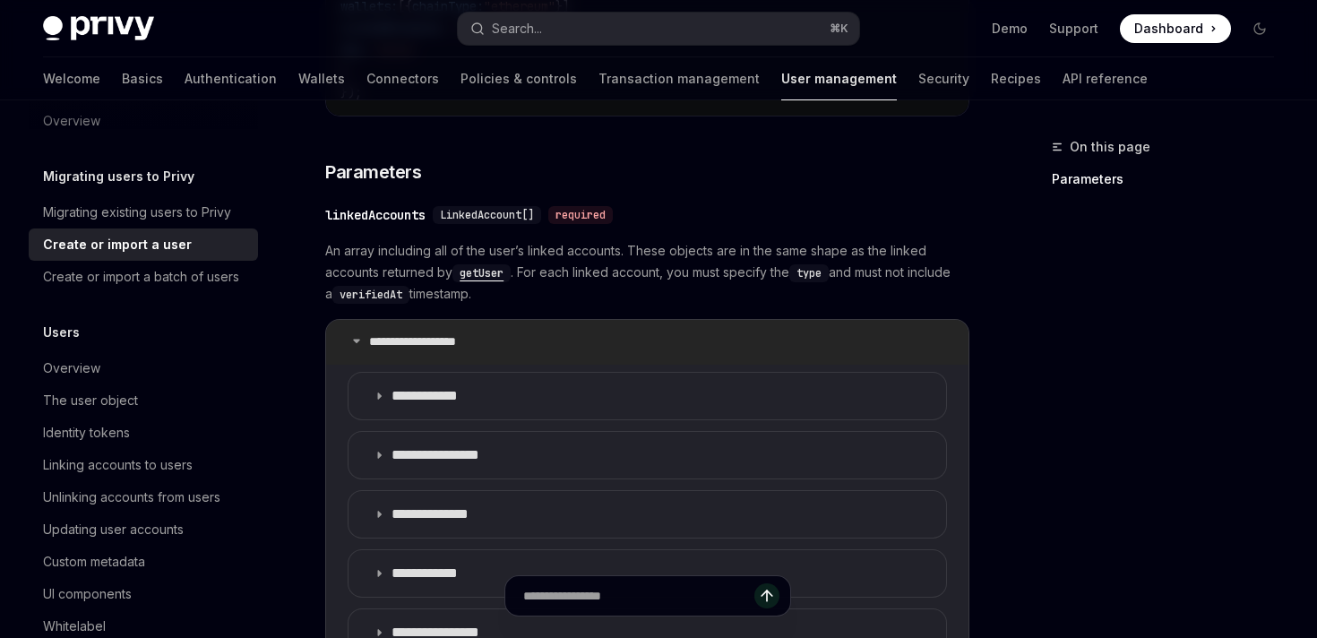
click at [449, 334] on p "**********" at bounding box center [432, 342] width 127 height 16
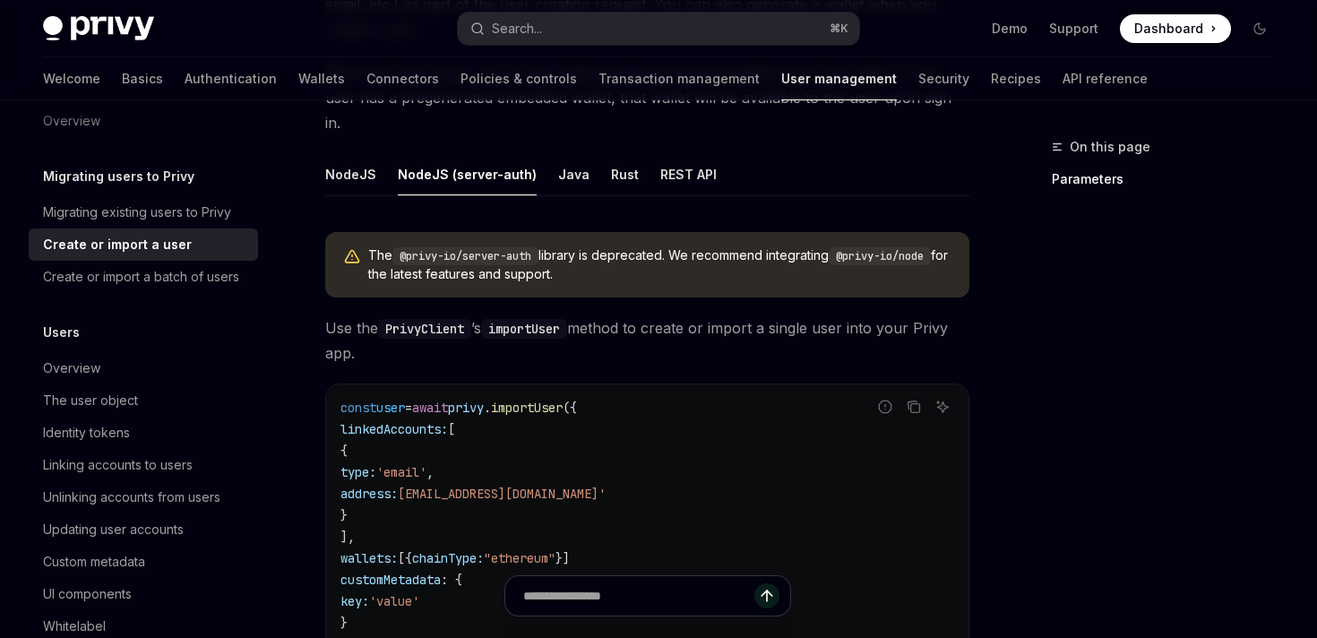
scroll to position [237, 0]
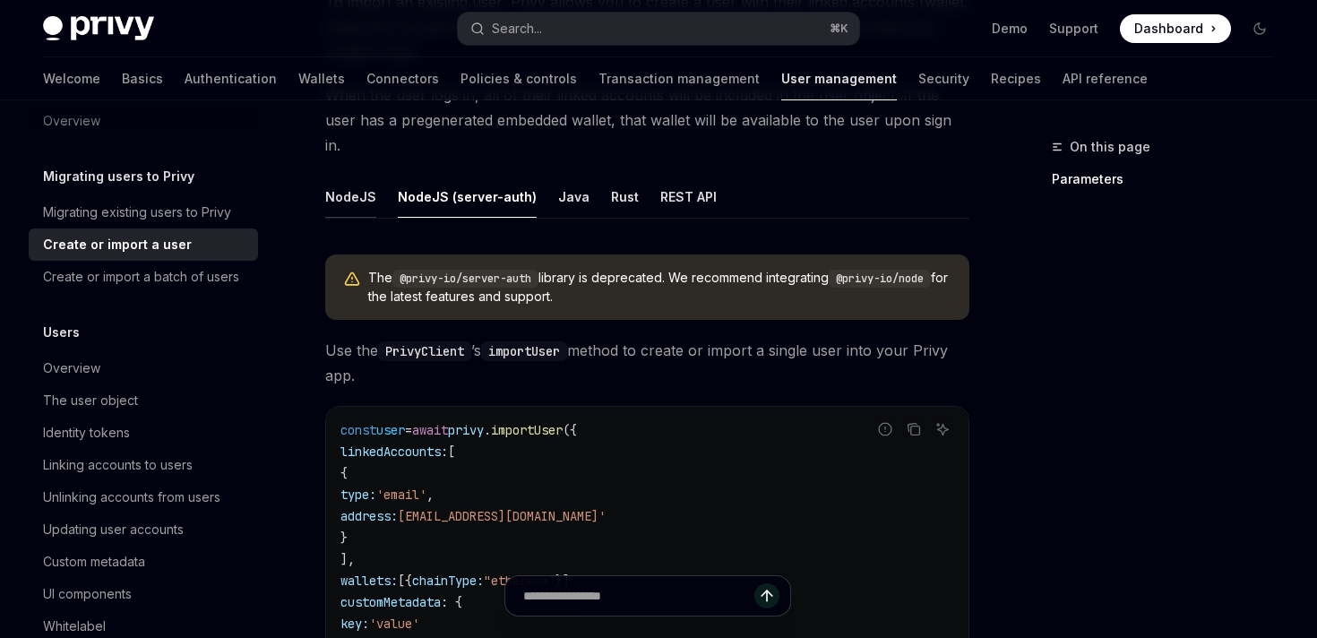
click at [362, 178] on div "NodeJS" at bounding box center [350, 197] width 51 height 42
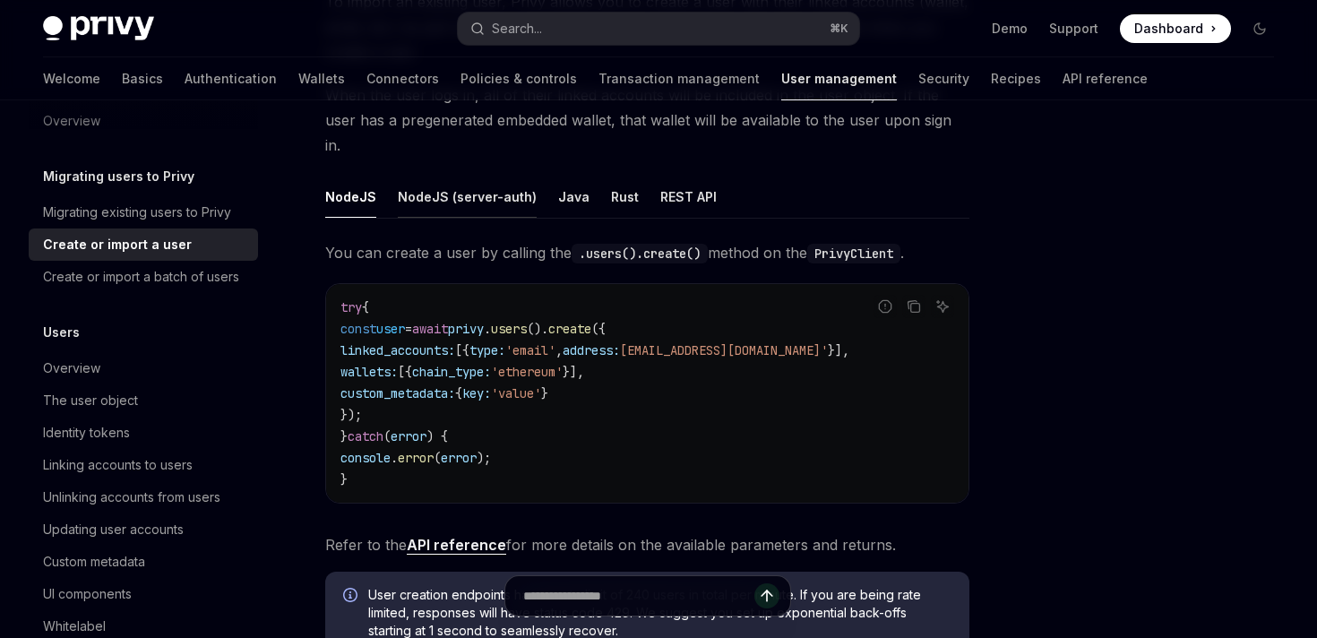
click at [469, 184] on div "NodeJS (server-auth)" at bounding box center [467, 197] width 139 height 42
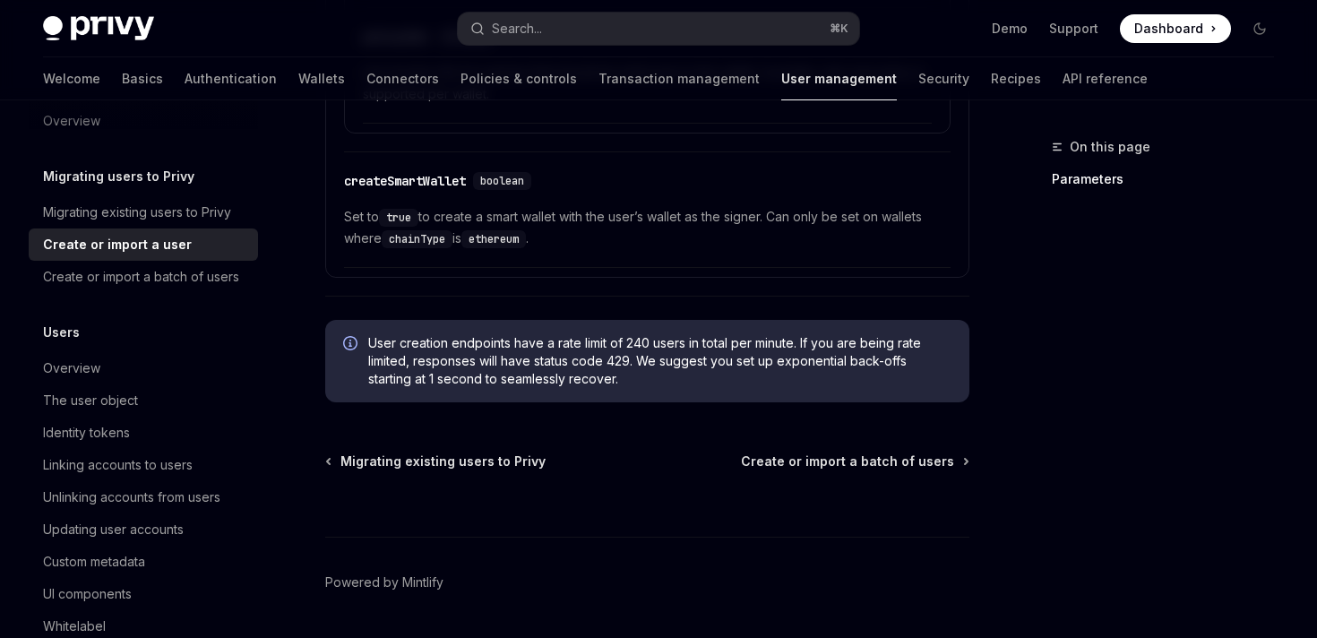
scroll to position [1801, 0]
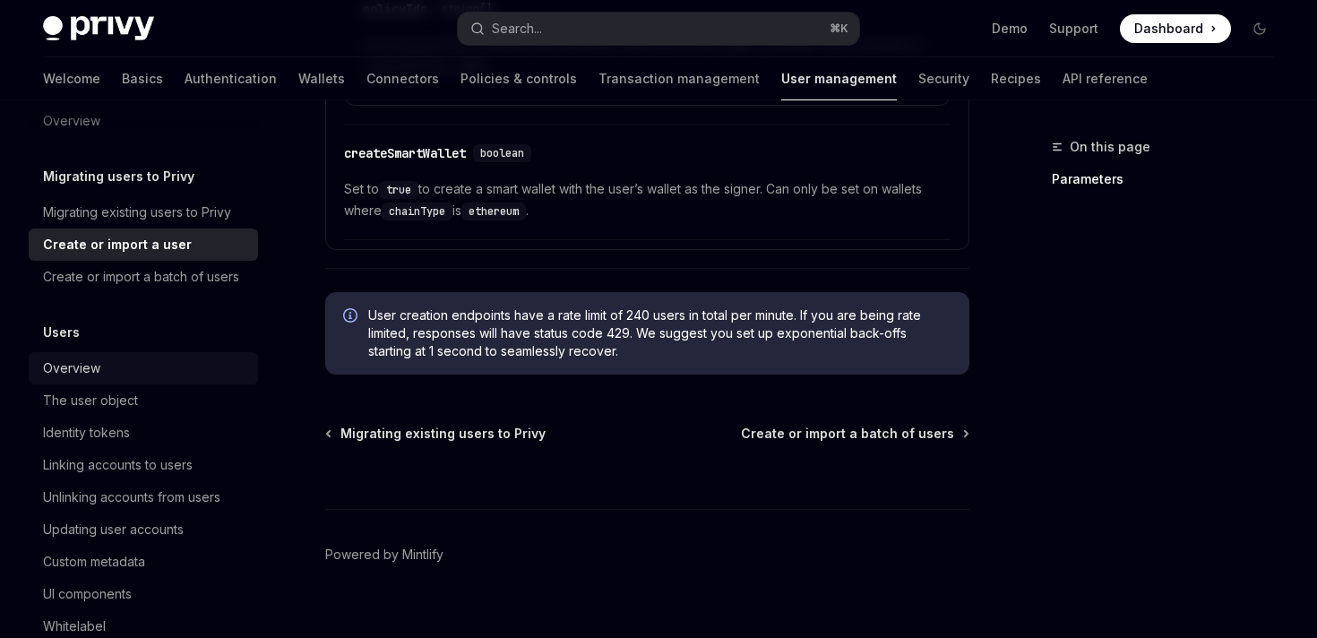
click at [90, 366] on div "Overview" at bounding box center [71, 369] width 57 height 22
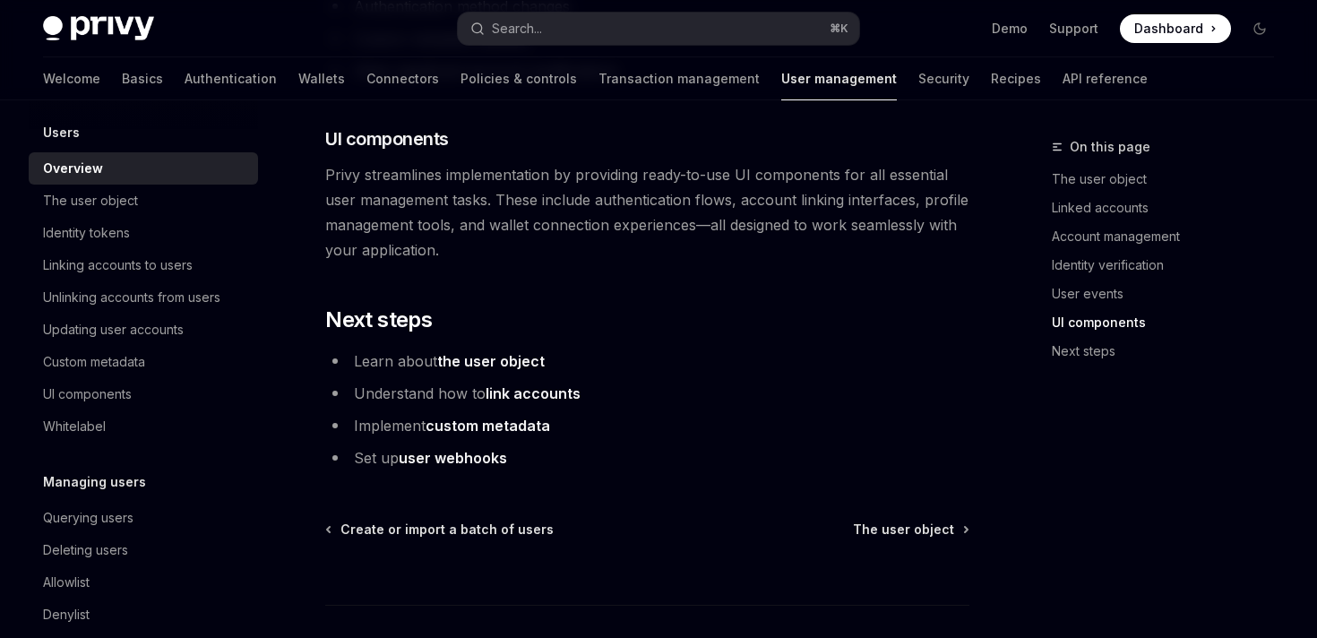
scroll to position [1946, 0]
click at [140, 199] on div "The user object" at bounding box center [145, 201] width 204 height 22
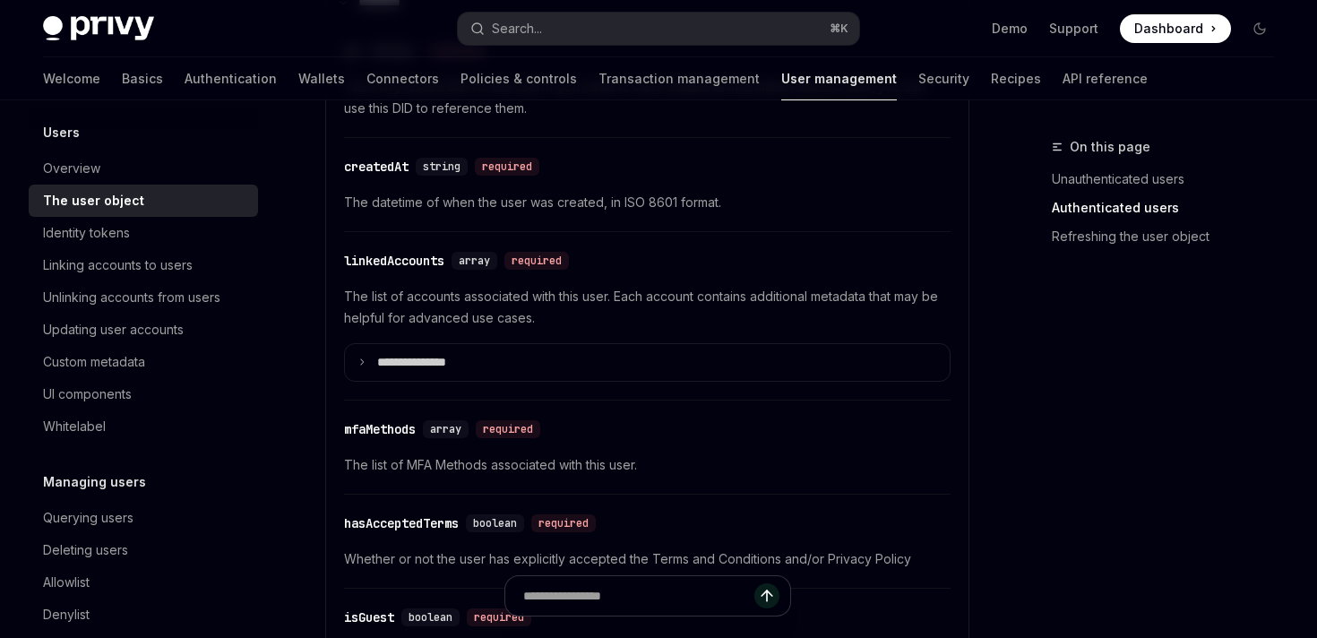
scroll to position [668, 0]
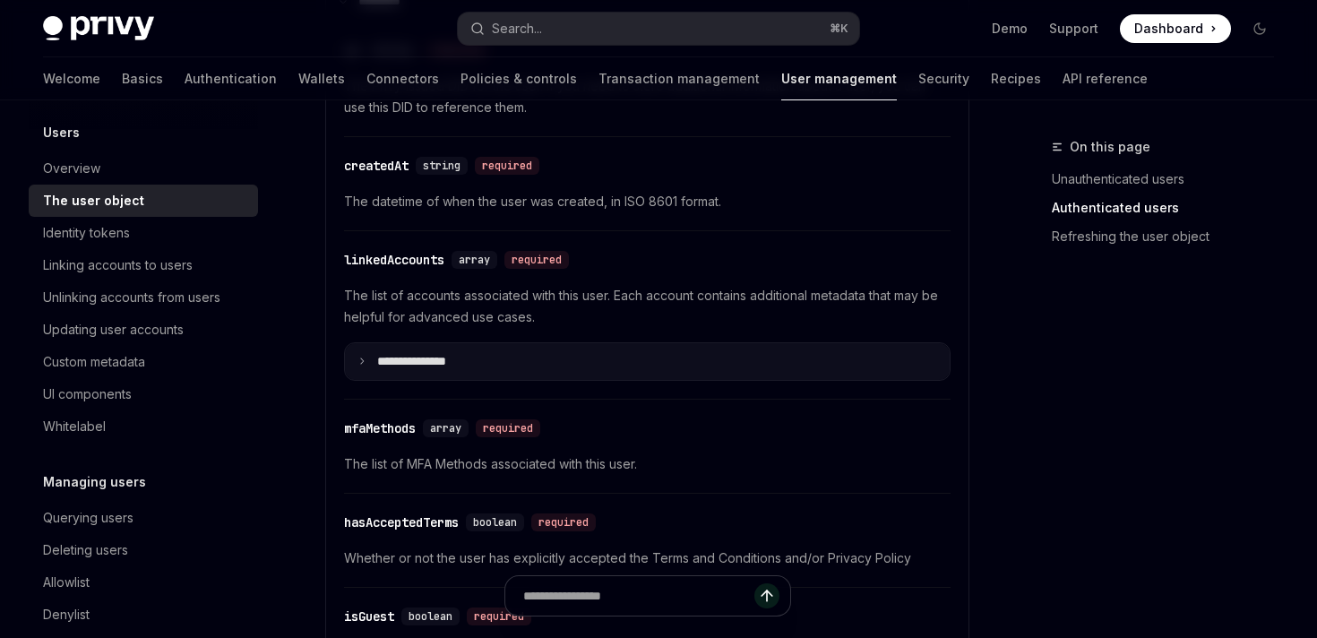
click at [494, 366] on summary "**********" at bounding box center [647, 362] width 605 height 38
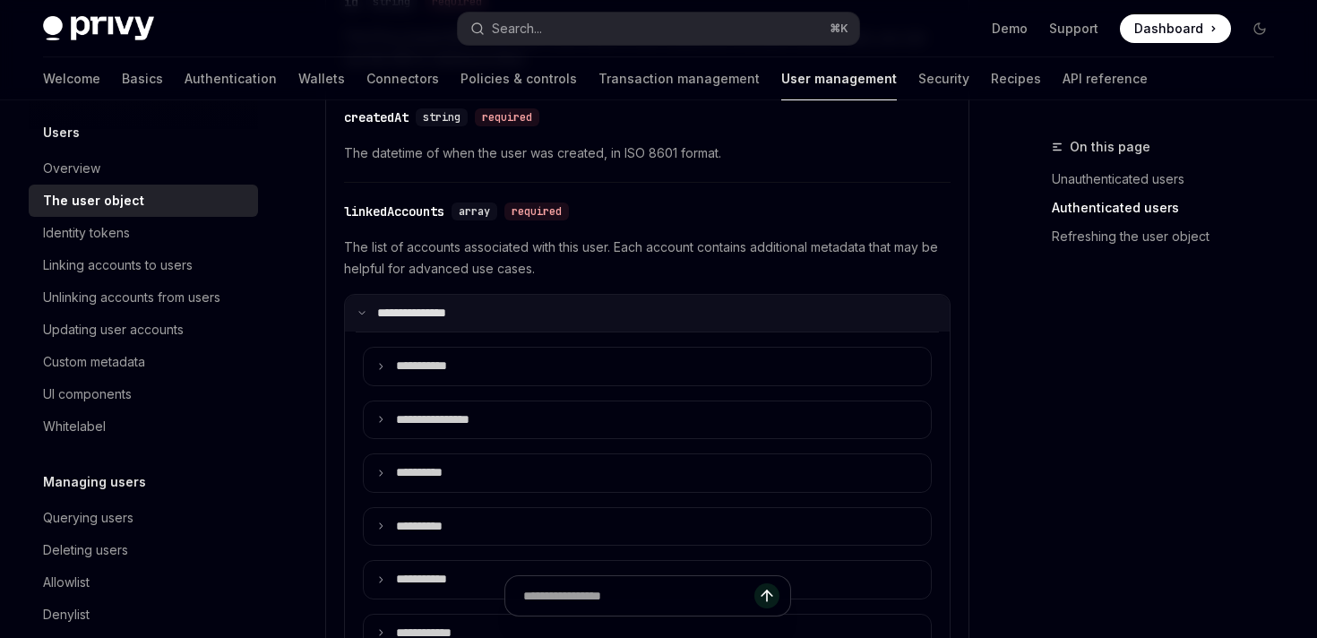
scroll to position [731, 0]
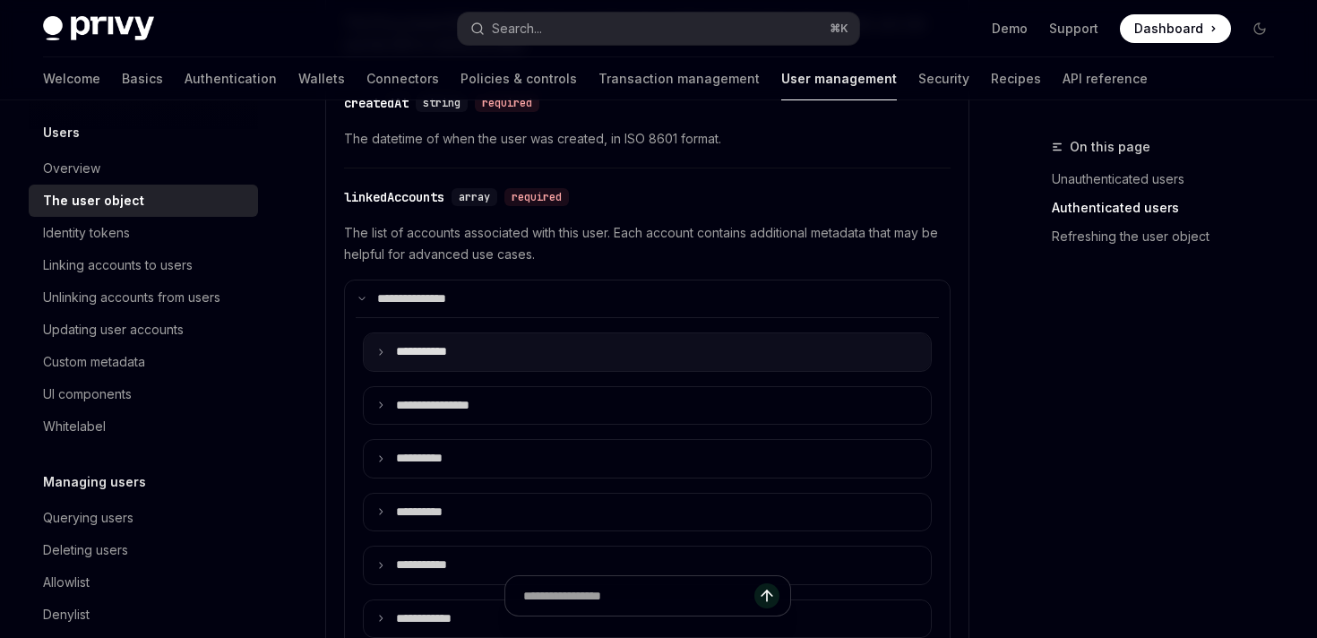
click at [478, 356] on summary "**** ******" at bounding box center [647, 352] width 567 height 38
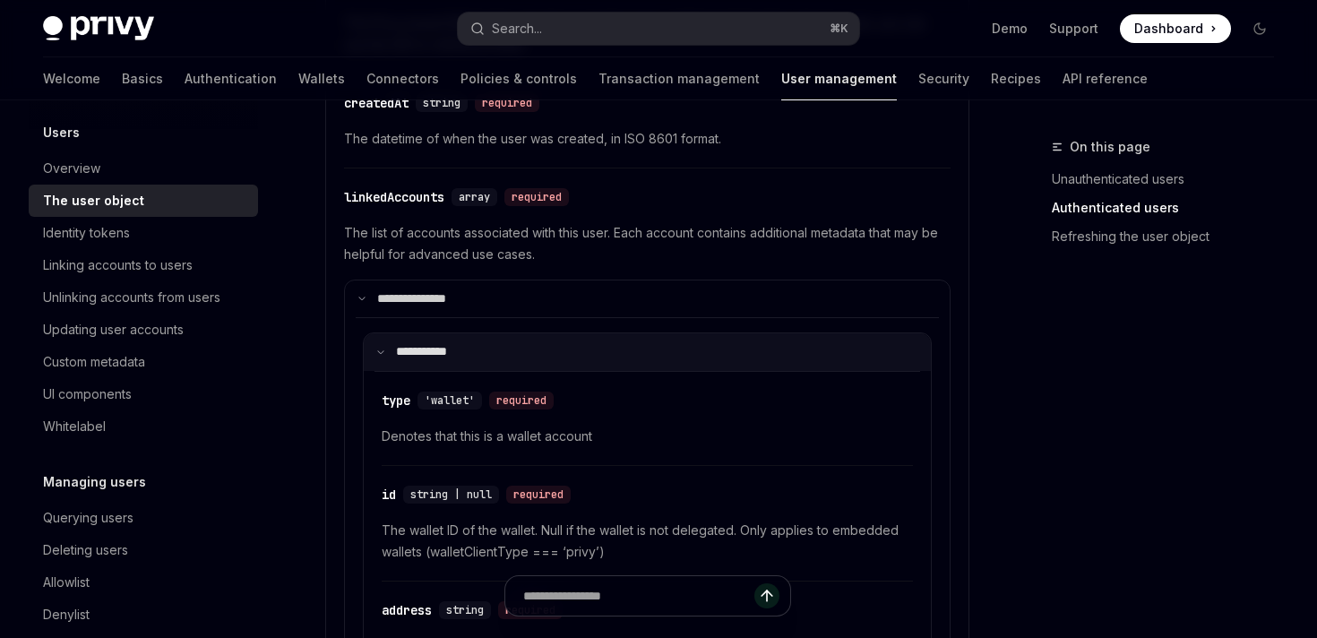
scroll to position [752, 0]
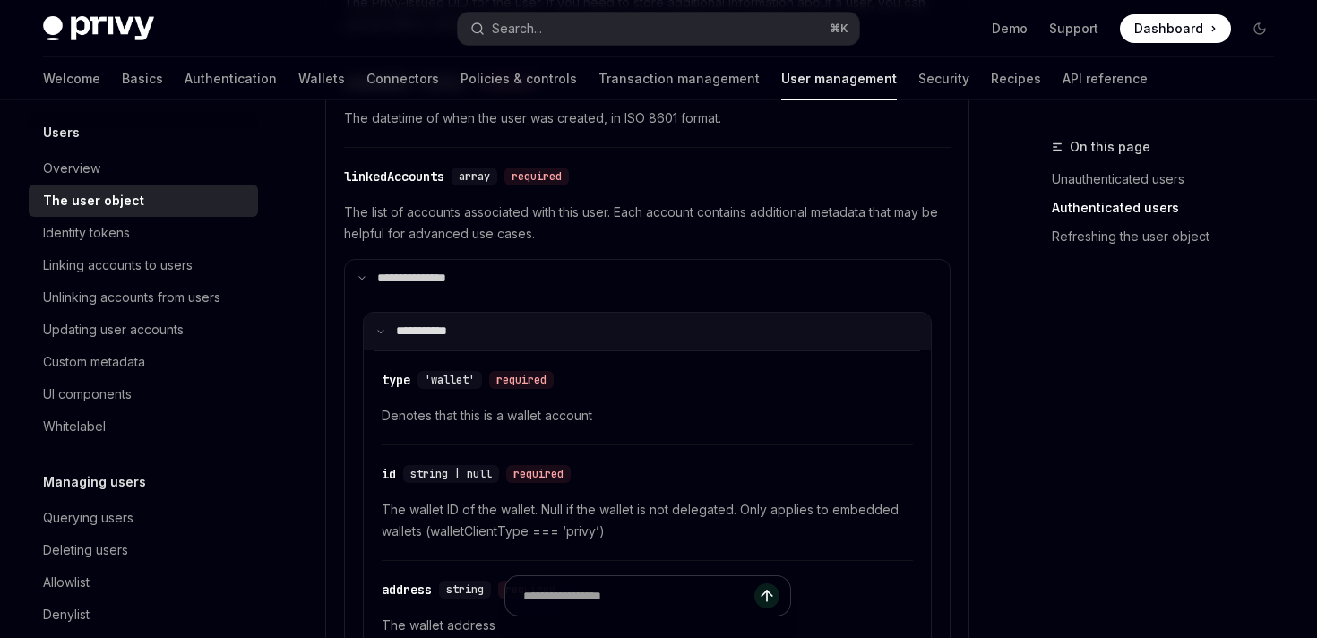
click at [470, 336] on summary "**** ******" at bounding box center [647, 332] width 567 height 38
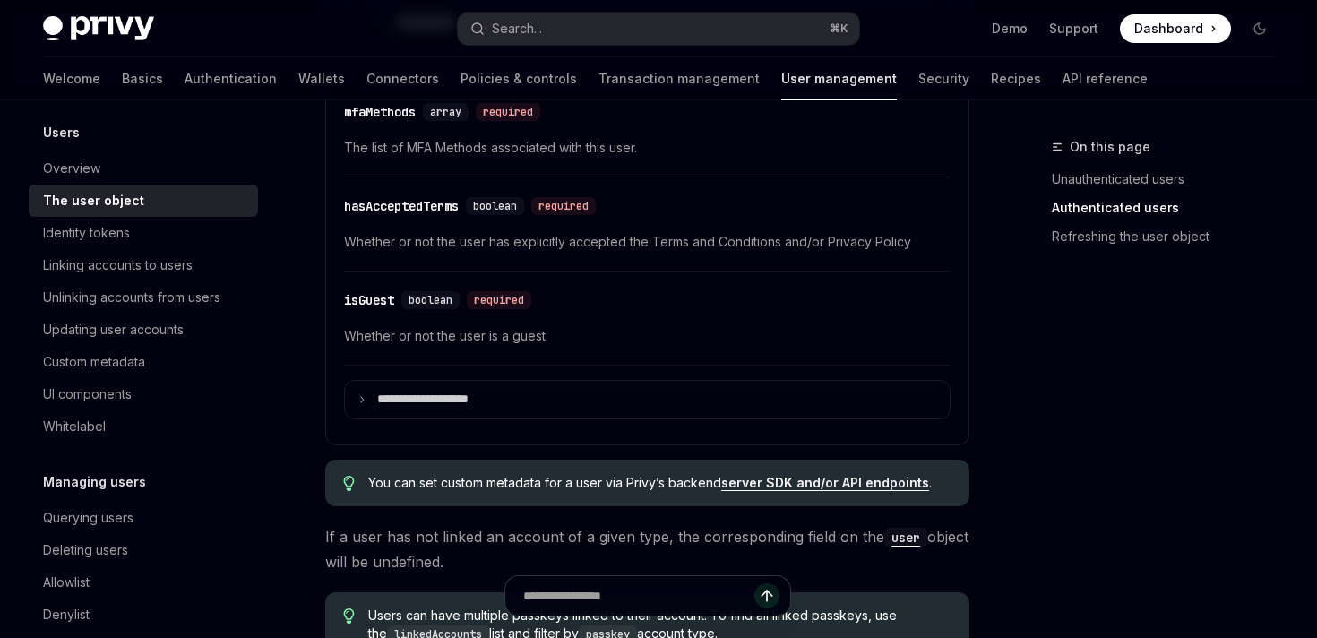
scroll to position [1986, 0]
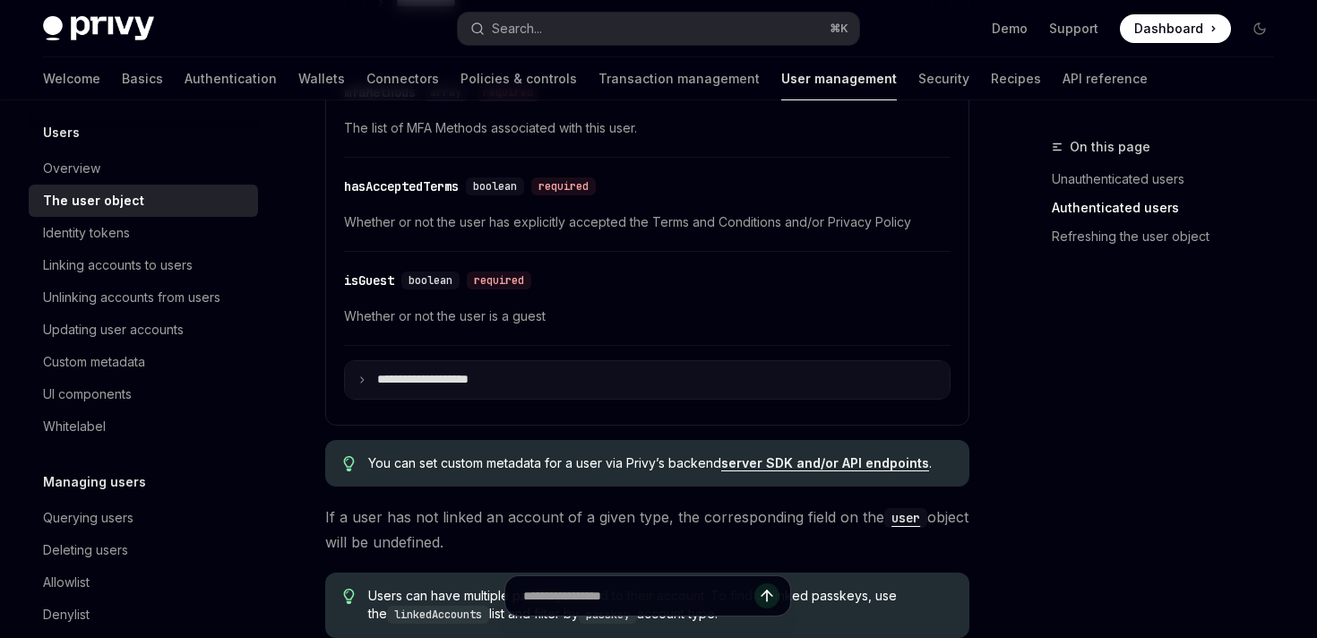
click at [633, 393] on summary "**********" at bounding box center [647, 380] width 605 height 38
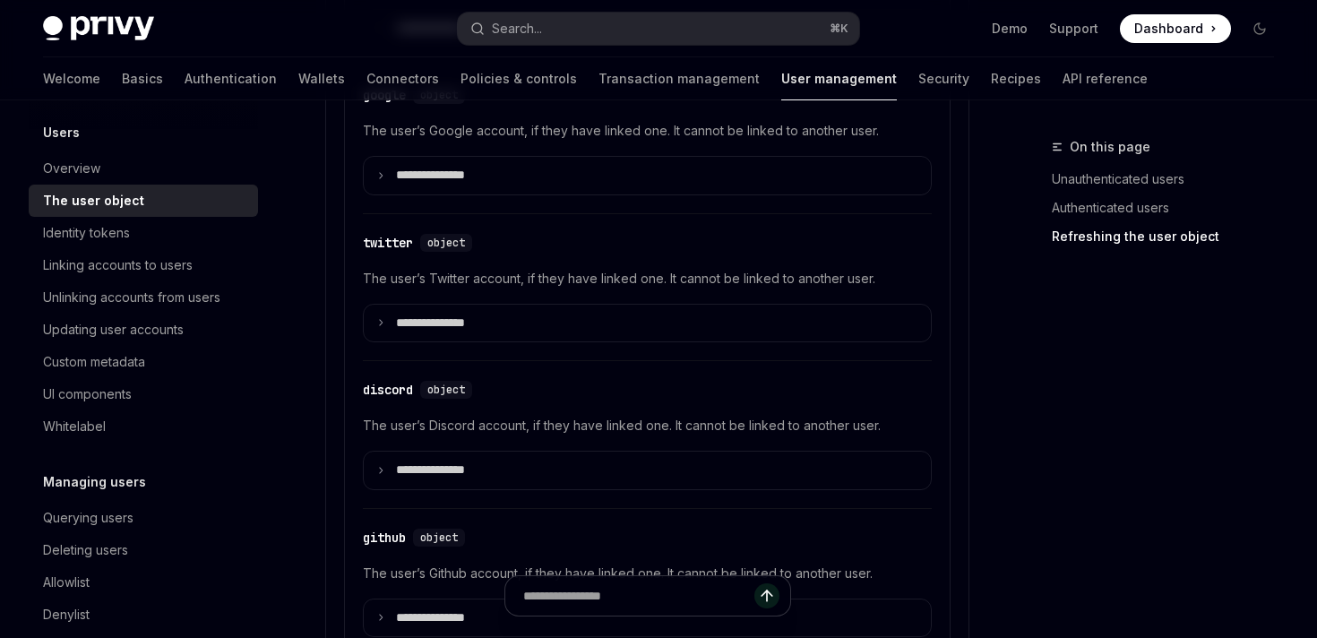
scroll to position [2879, 0]
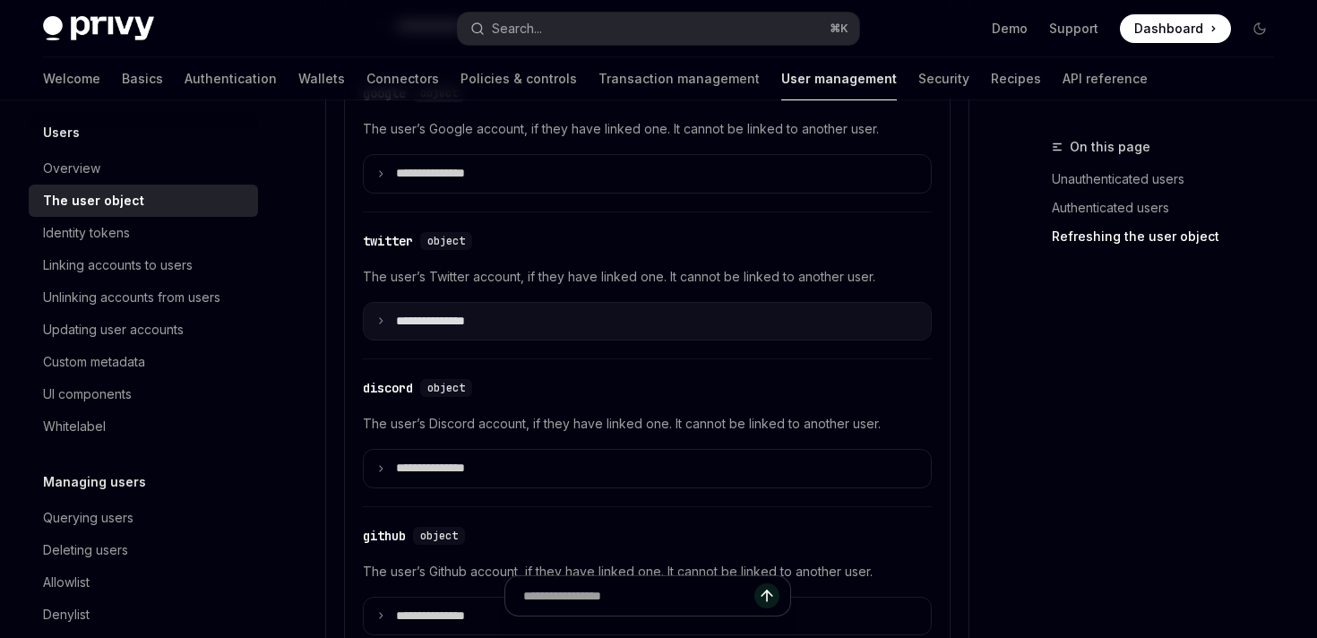
click at [588, 334] on summary "**********" at bounding box center [647, 322] width 567 height 38
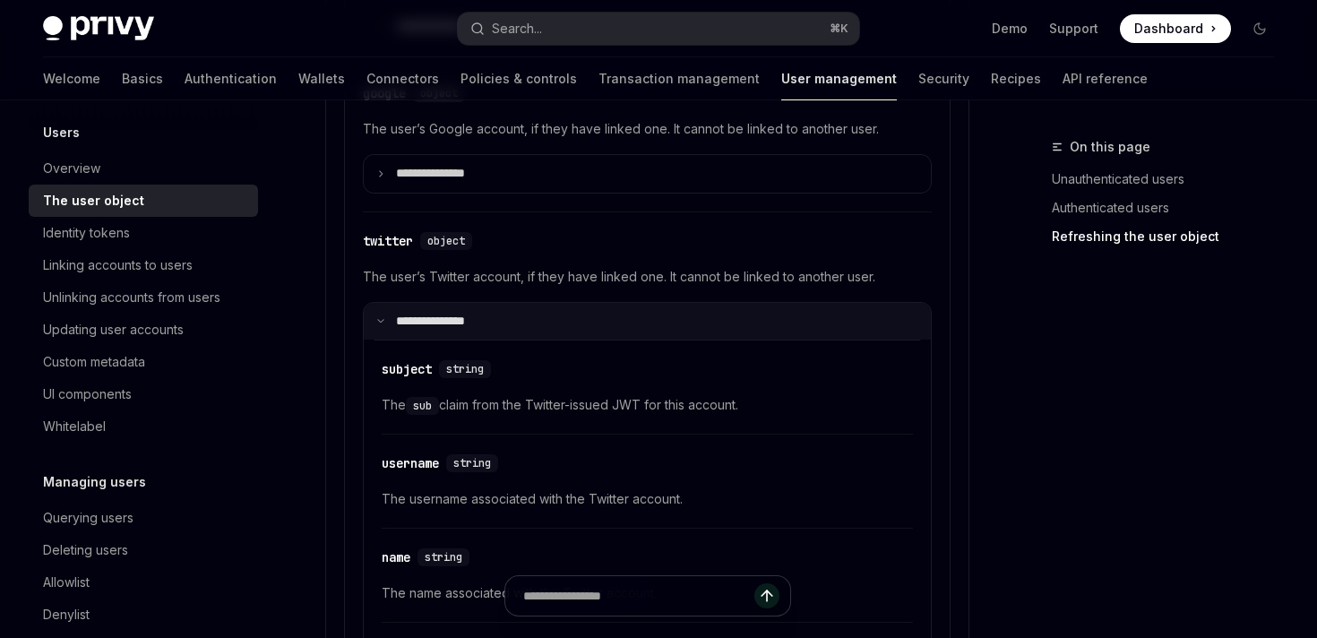
click at [588, 334] on summary "**********" at bounding box center [647, 322] width 567 height 38
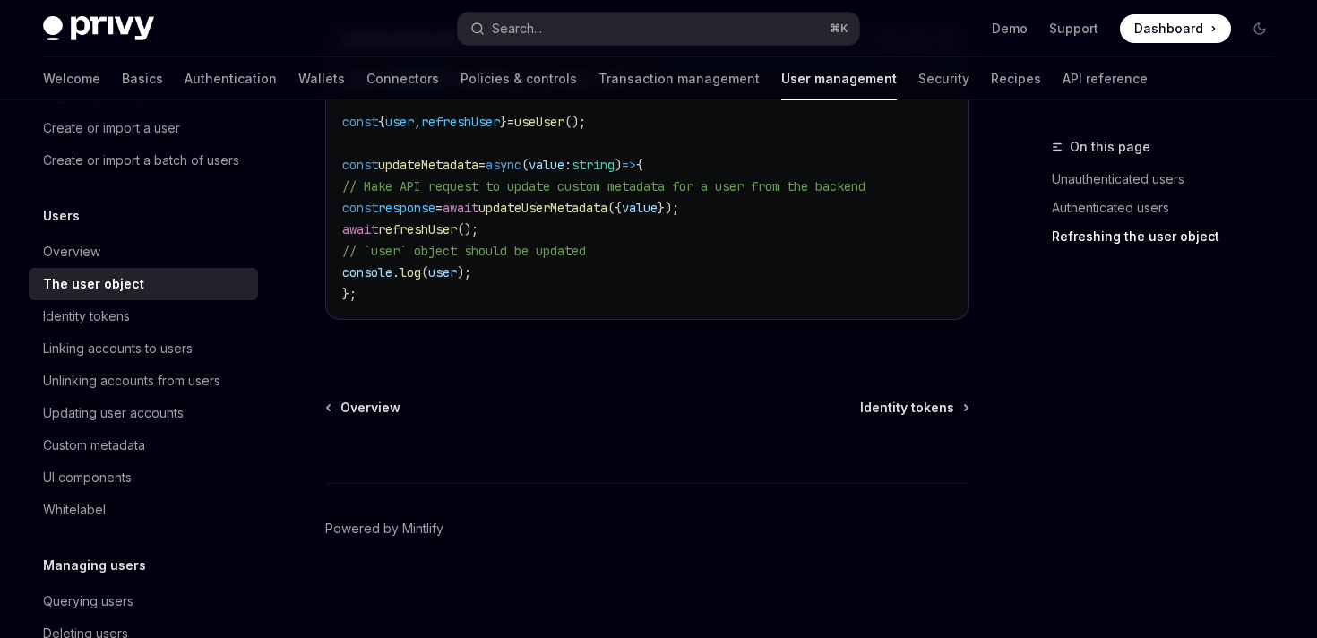
scroll to position [135, 0]
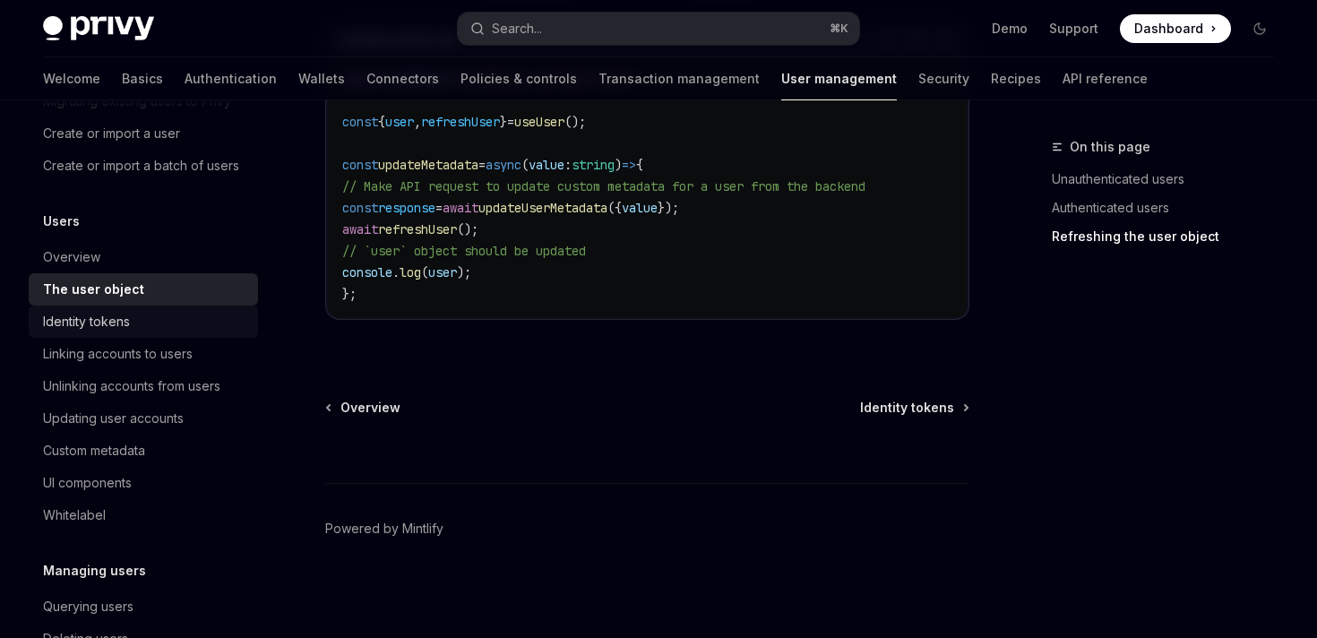
click at [97, 323] on div "Identity tokens" at bounding box center [86, 322] width 87 height 22
type textarea "*"
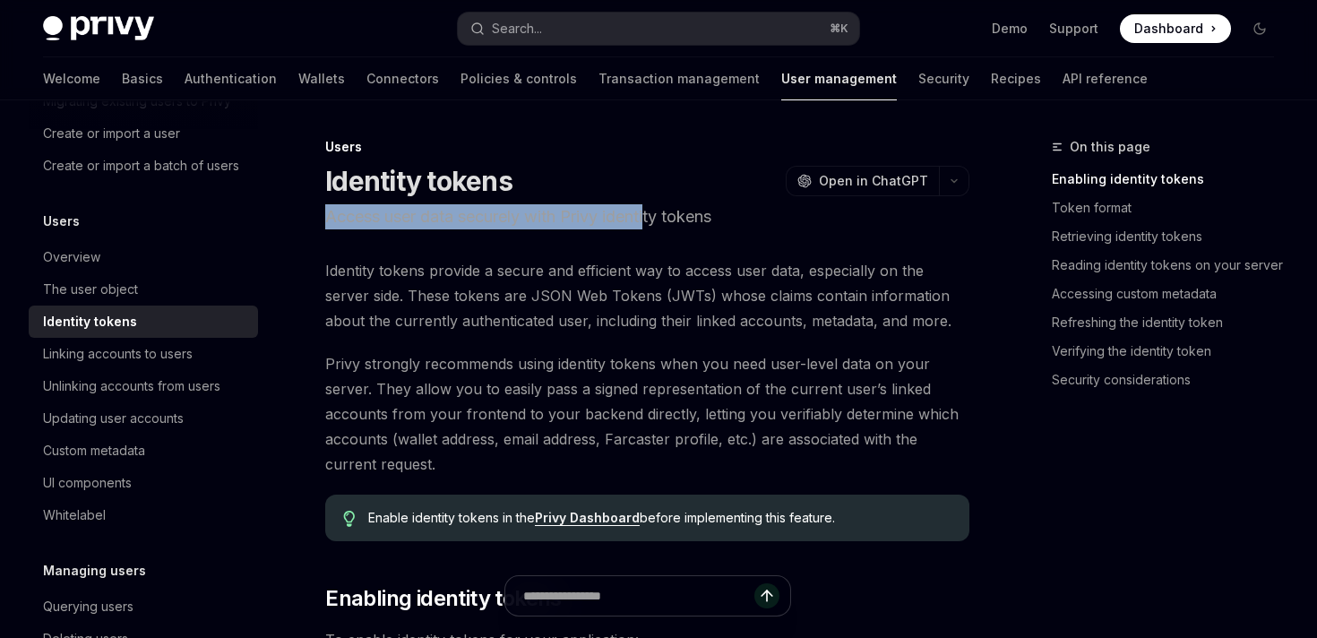
drag, startPoint x: 327, startPoint y: 217, endPoint x: 652, endPoint y: 223, distance: 325.3
click at [652, 223] on p "Access user data securely with Privy identity tokens" at bounding box center [647, 216] width 644 height 25
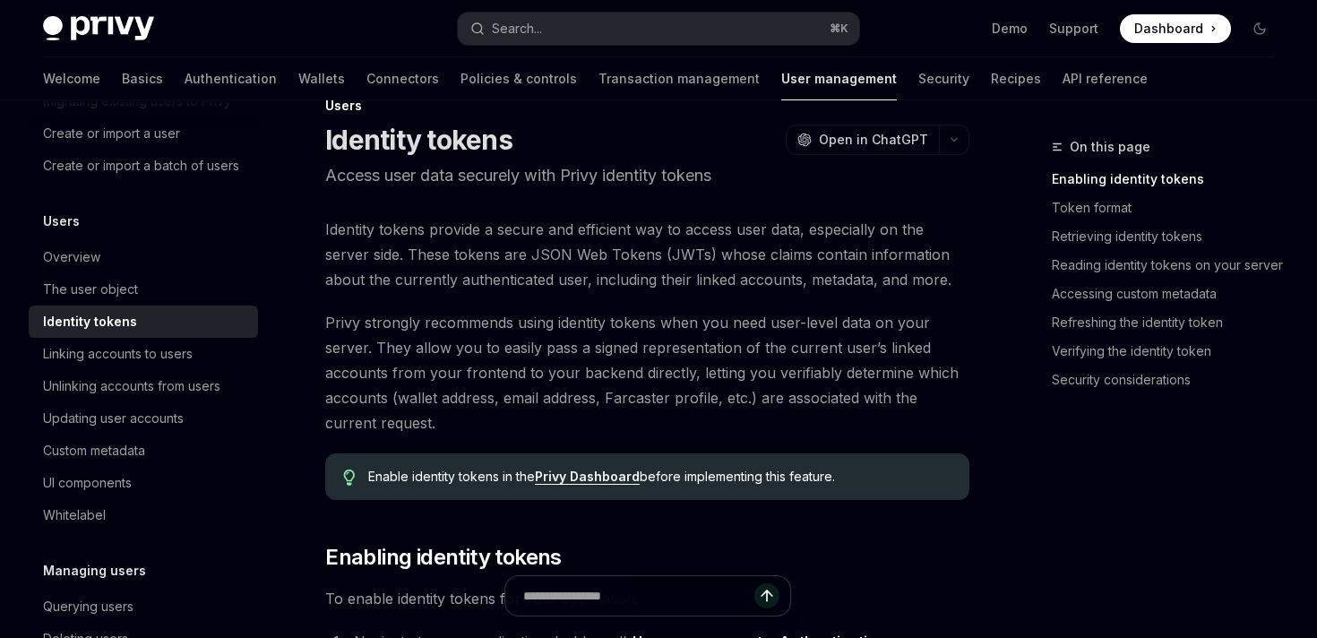
scroll to position [44, 0]
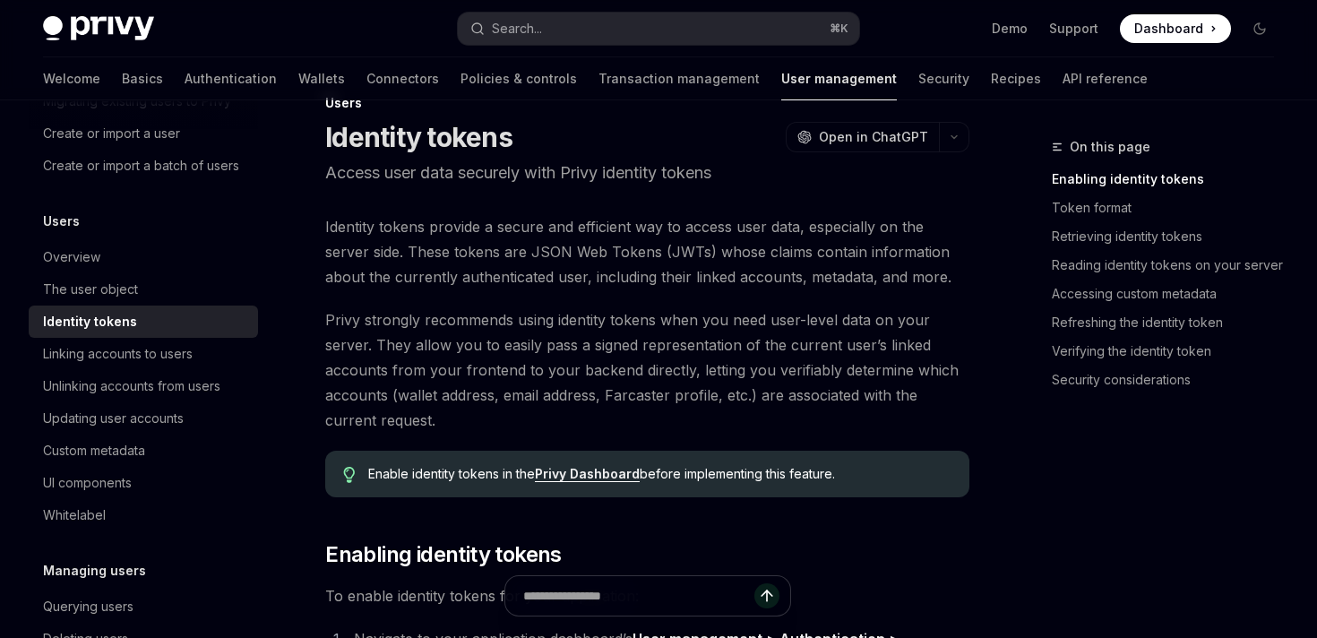
drag, startPoint x: 901, startPoint y: 269, endPoint x: 840, endPoint y: 271, distance: 61.0
click at [849, 271] on span "Identity tokens provide a secure and efficient way to access user data, especia…" at bounding box center [647, 251] width 644 height 75
click at [874, 288] on span "Identity tokens provide a secure and efficient way to access user data, especia…" at bounding box center [647, 251] width 644 height 75
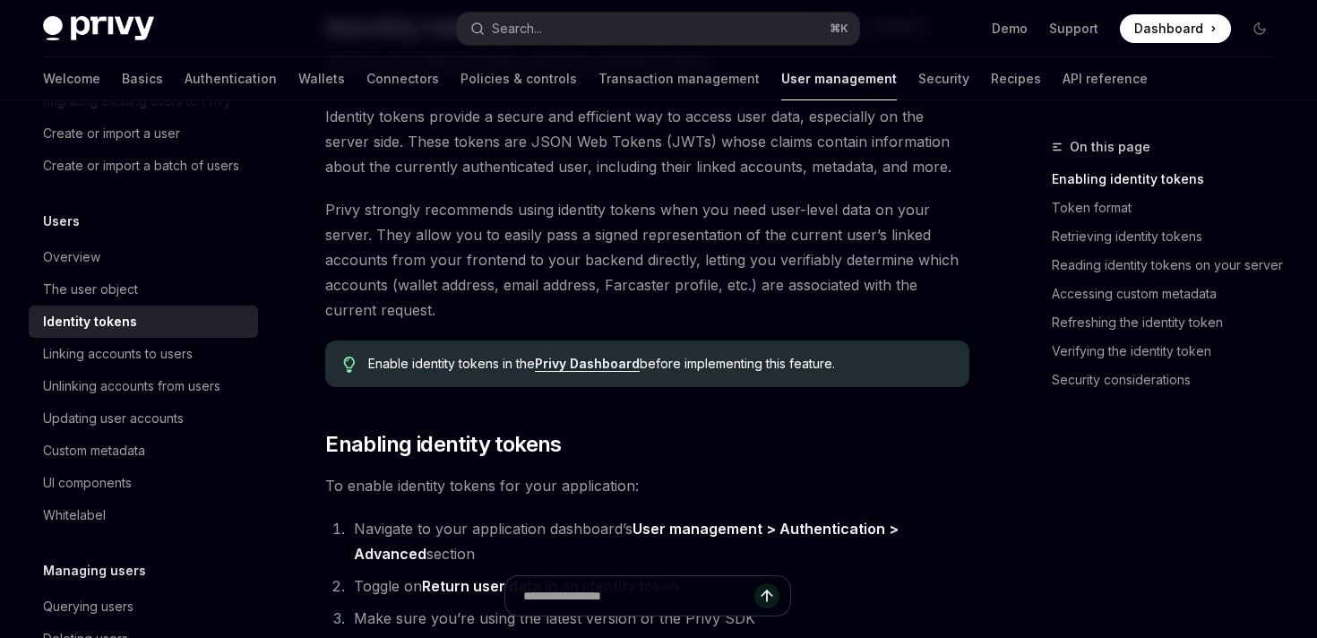
scroll to position [0, 0]
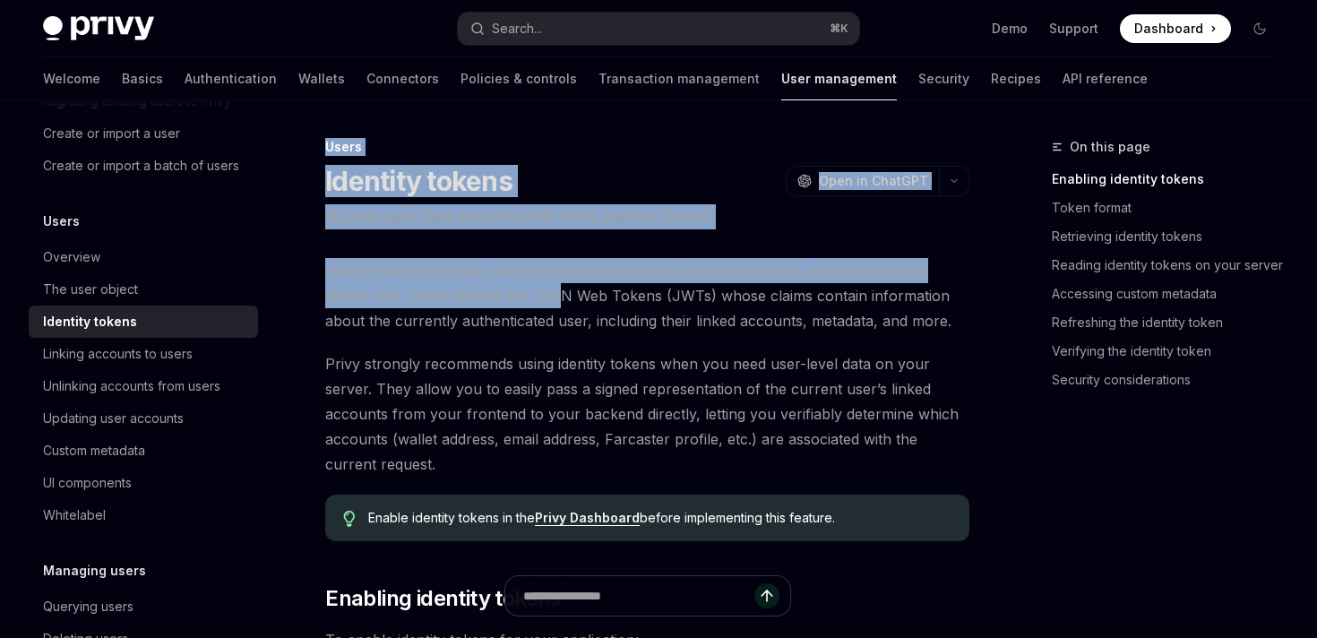
drag, startPoint x: 323, startPoint y: 146, endPoint x: 511, endPoint y: 310, distance: 248.9
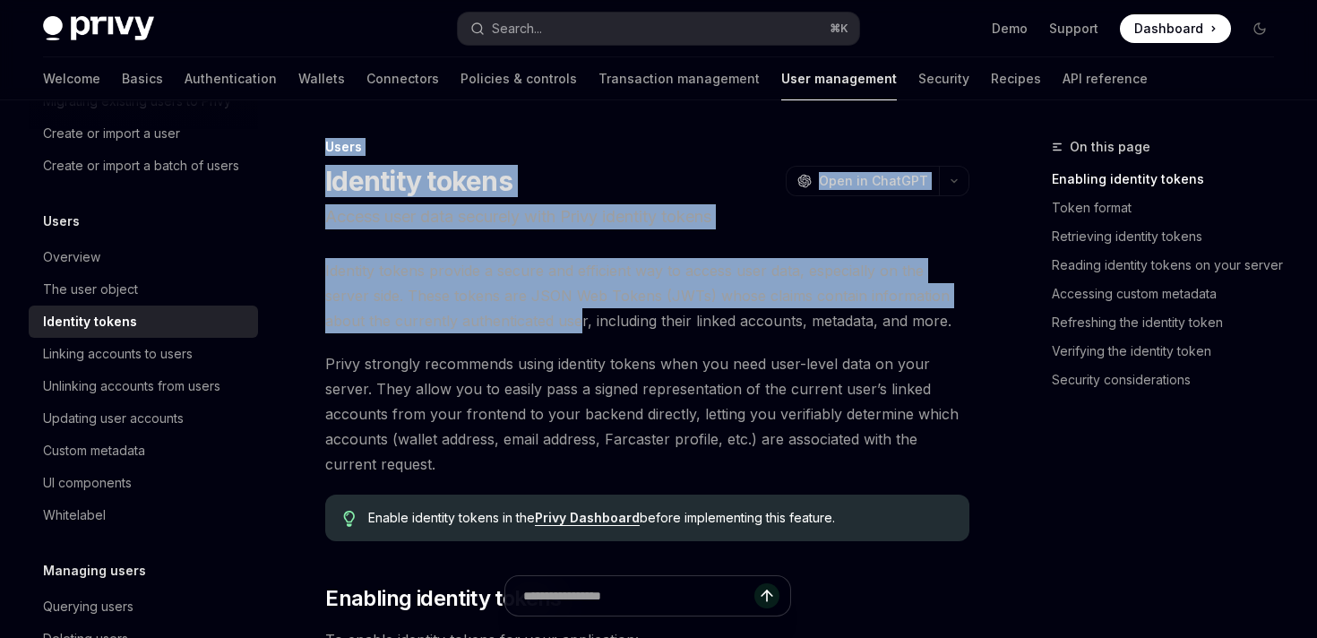
click at [509, 311] on span "Identity tokens provide a secure and efficient way to access user data, especia…" at bounding box center [647, 295] width 644 height 75
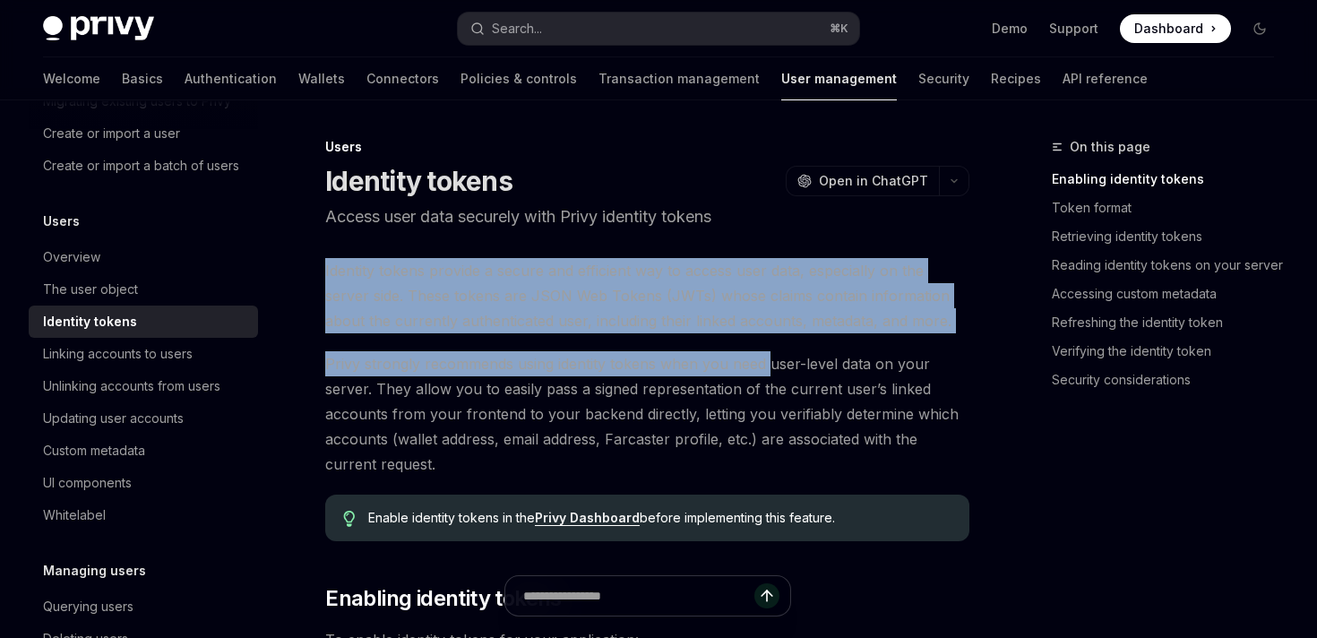
drag, startPoint x: 325, startPoint y: 266, endPoint x: 771, endPoint y: 367, distance: 457.5
click at [771, 367] on span "Privy strongly recommends using identity tokens when you need user-level data o…" at bounding box center [647, 413] width 644 height 125
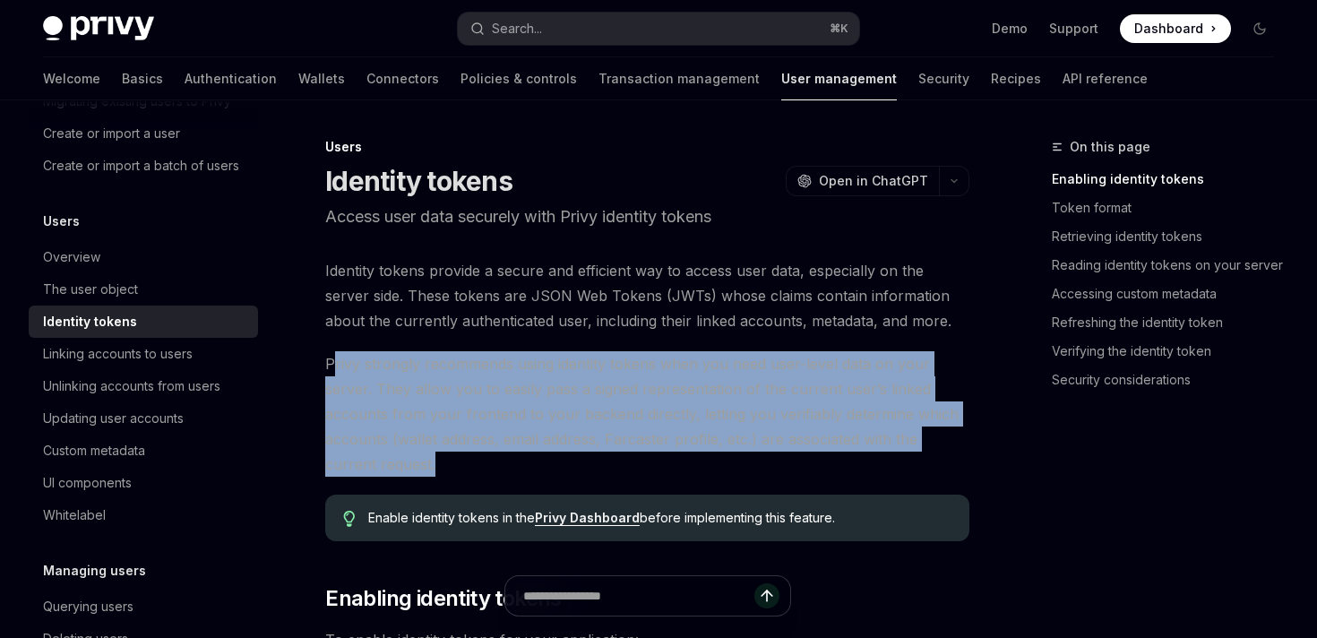
drag, startPoint x: 331, startPoint y: 363, endPoint x: 435, endPoint y: 469, distance: 148.3
click at [435, 469] on span "Privy strongly recommends using identity tokens when you need user-level data o…" at bounding box center [647, 413] width 644 height 125
drag, startPoint x: 389, startPoint y: 476, endPoint x: 323, endPoint y: 359, distance: 134.0
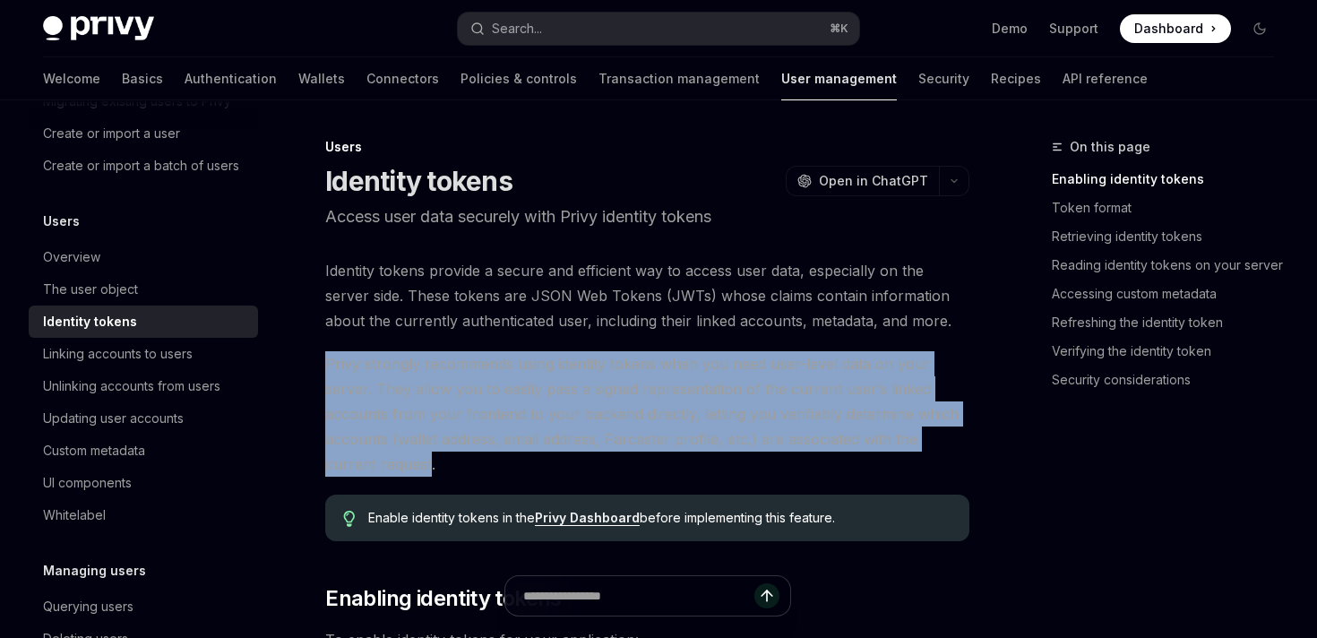
drag, startPoint x: 327, startPoint y: 361, endPoint x: 375, endPoint y: 469, distance: 118.7
click at [375, 469] on span "Privy strongly recommends using identity tokens when you need user-level data o…" at bounding box center [647, 413] width 644 height 125
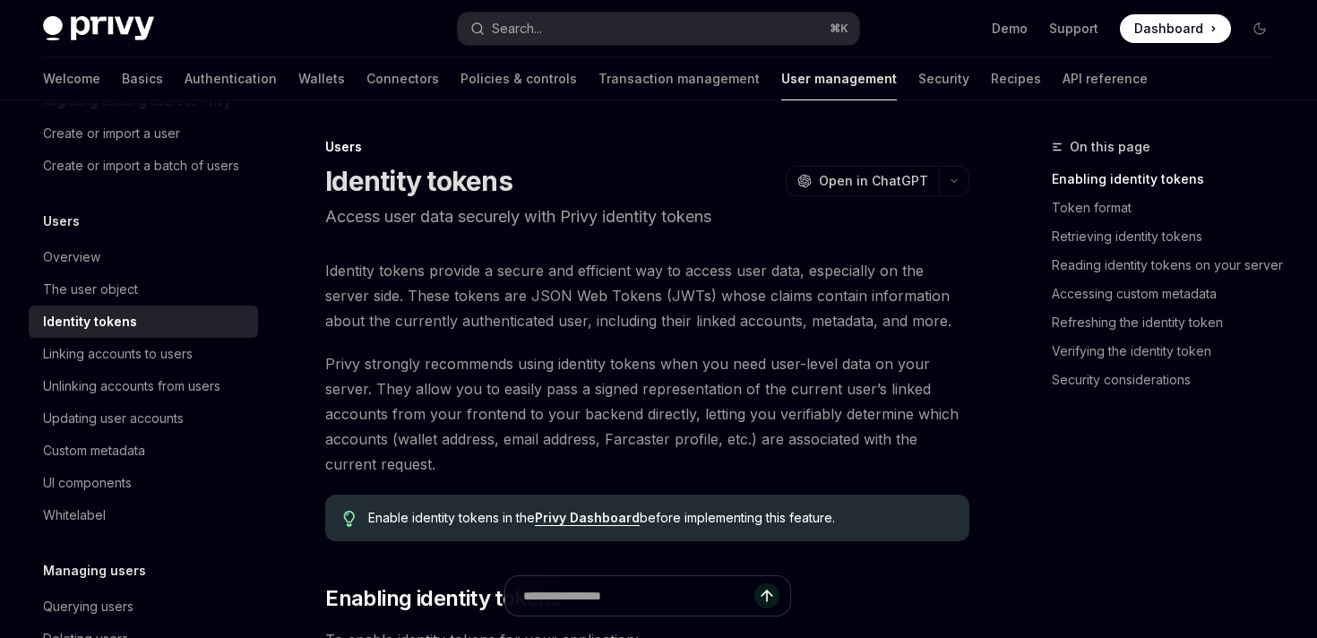
click at [397, 476] on span "Privy strongly recommends using identity tokens when you need user-level data o…" at bounding box center [647, 413] width 644 height 125
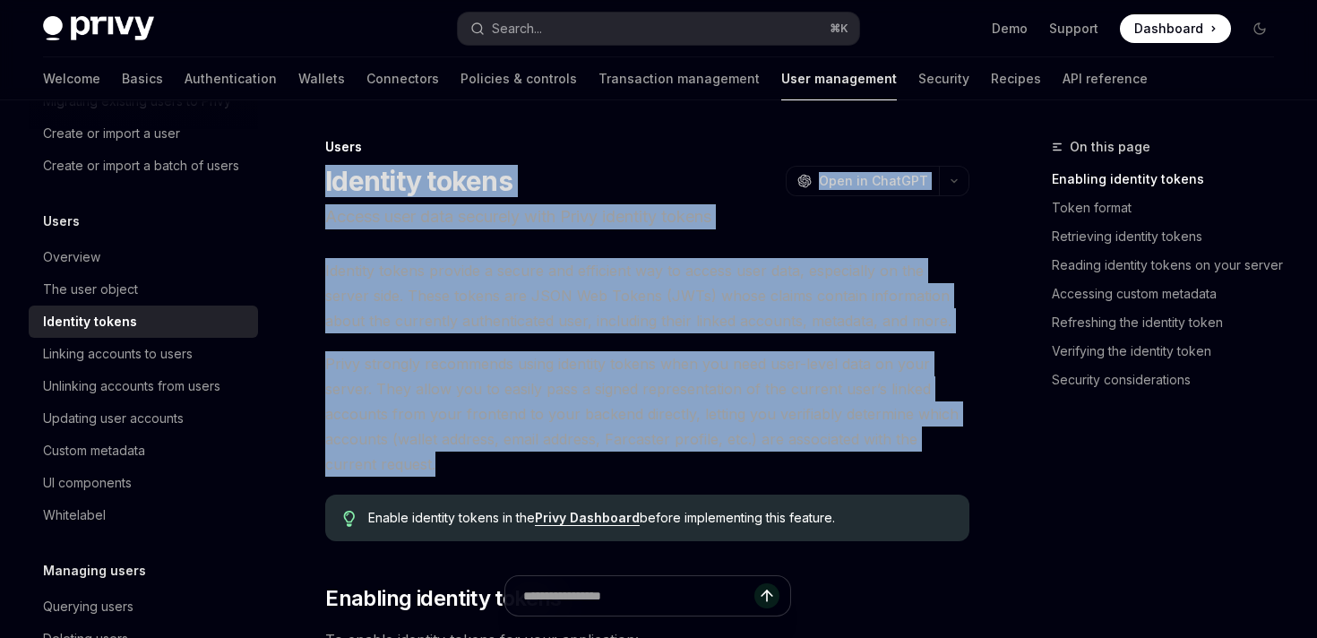
drag, startPoint x: 397, startPoint y: 476, endPoint x: 324, endPoint y: 176, distance: 308.8
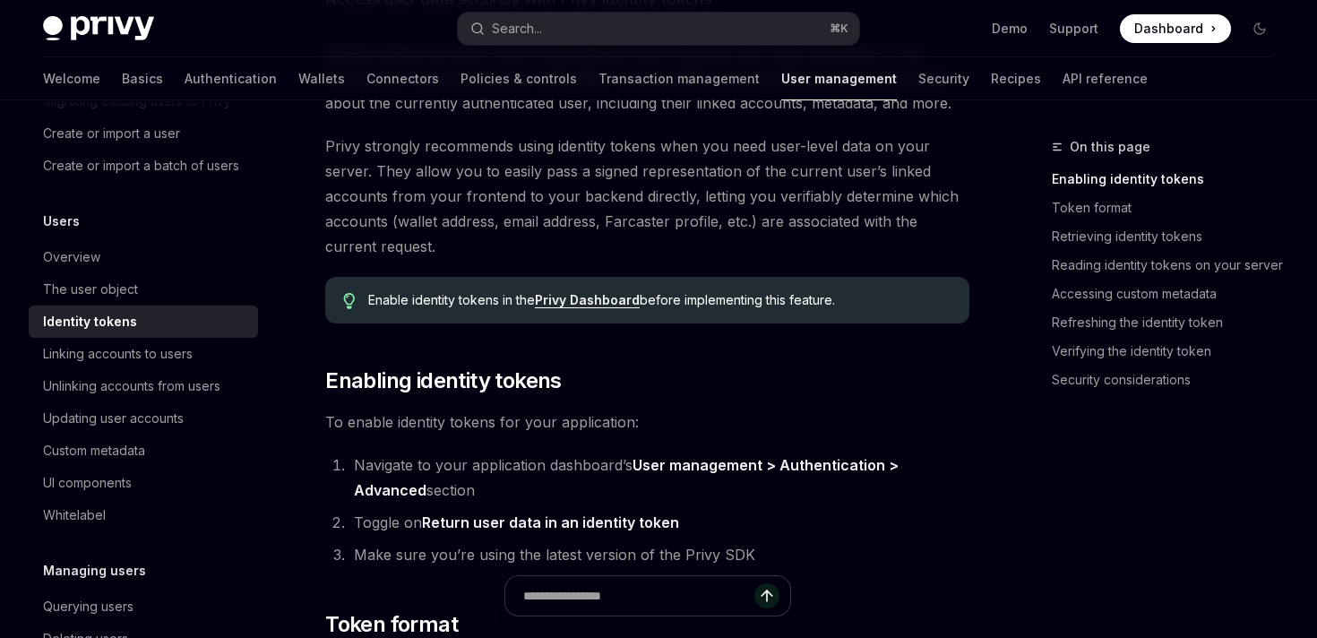
scroll to position [220, 0]
click at [597, 297] on link "Privy Dashboard" at bounding box center [587, 298] width 105 height 16
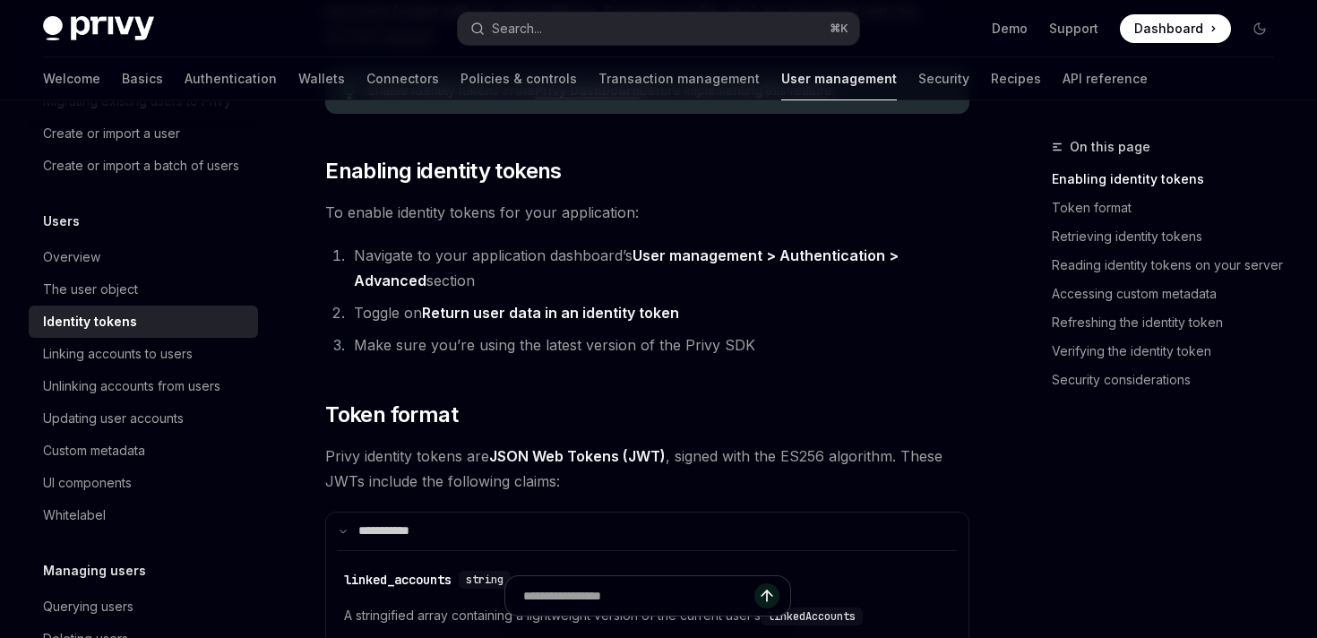
scroll to position [435, 0]
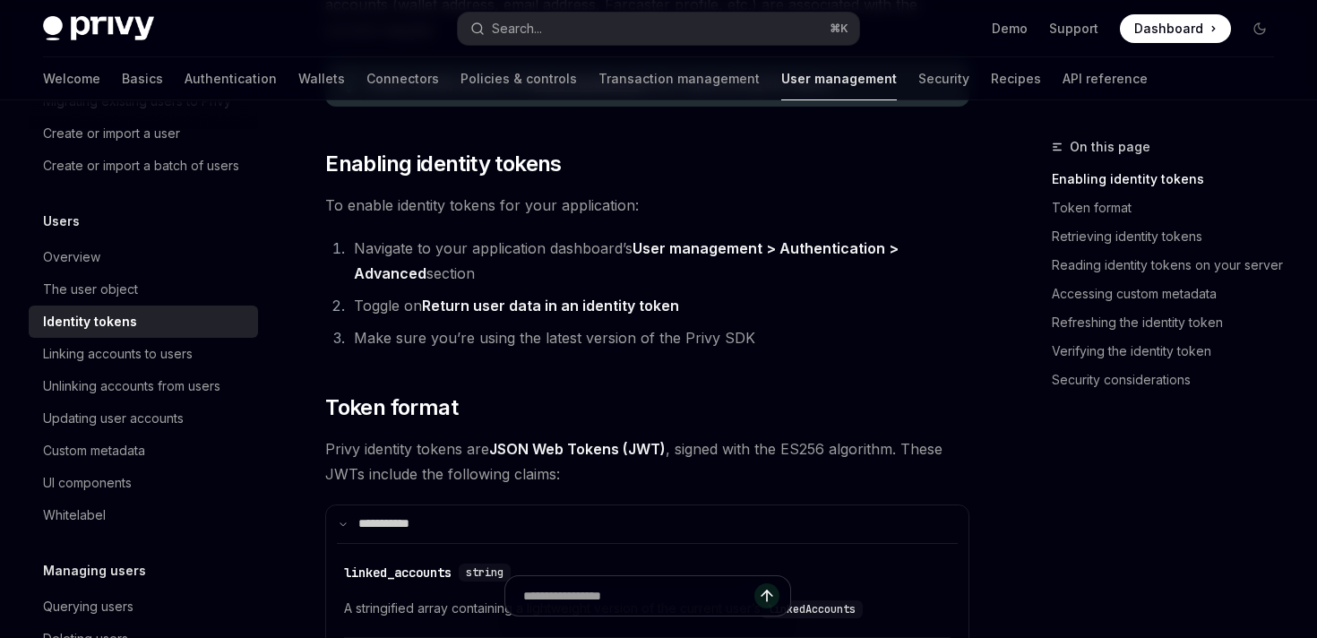
drag, startPoint x: 353, startPoint y: 246, endPoint x: 425, endPoint y: 274, distance: 76.9
click at [427, 274] on li "Navigate to your application dashboard’s User management > Authentication > Adv…" at bounding box center [659, 261] width 621 height 50
click at [425, 274] on li "Navigate to your application dashboard’s User management > Authentication > Adv…" at bounding box center [659, 261] width 621 height 50
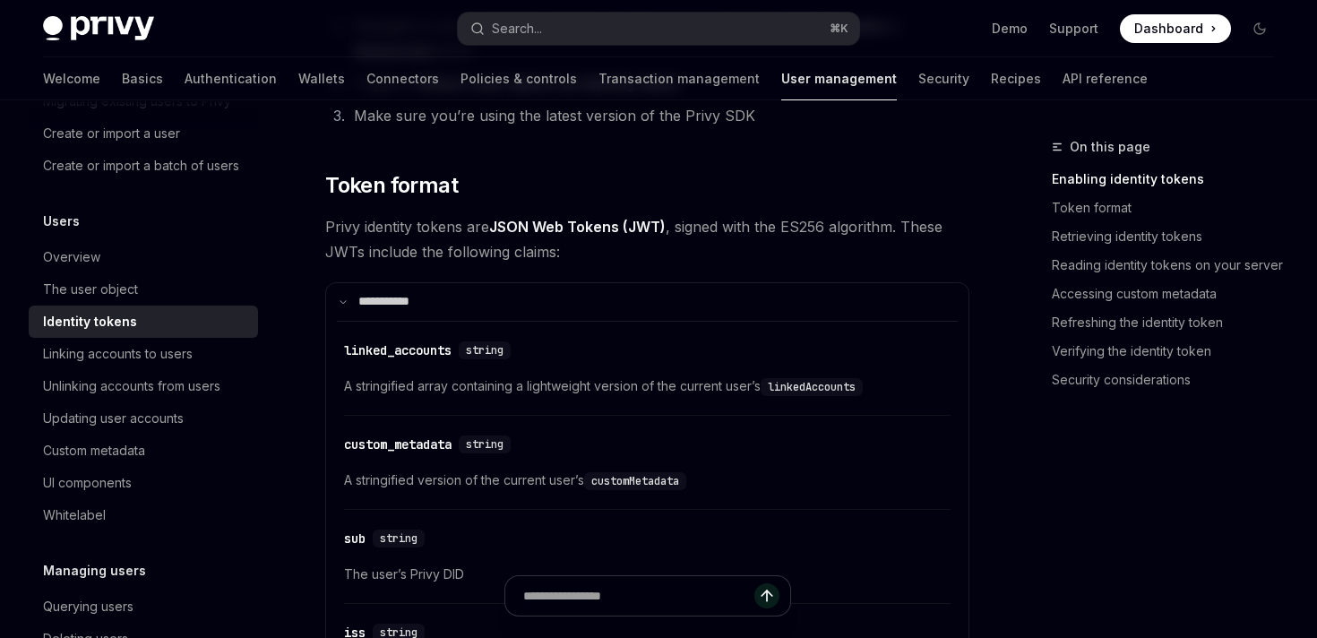
scroll to position [663, 0]
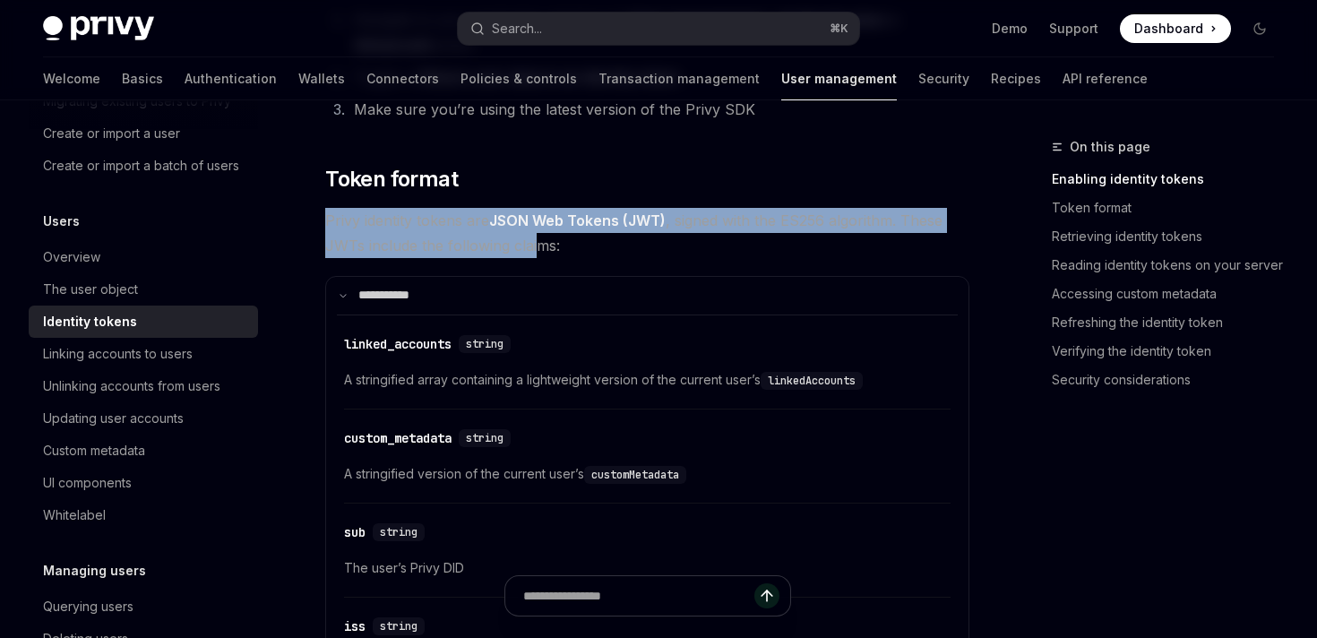
drag, startPoint x: 326, startPoint y: 221, endPoint x: 538, endPoint y: 242, distance: 213.3
click at [538, 242] on span "Privy identity tokens are JSON Web Tokens (JWT) , signed with the ES256 algorit…" at bounding box center [647, 233] width 644 height 50
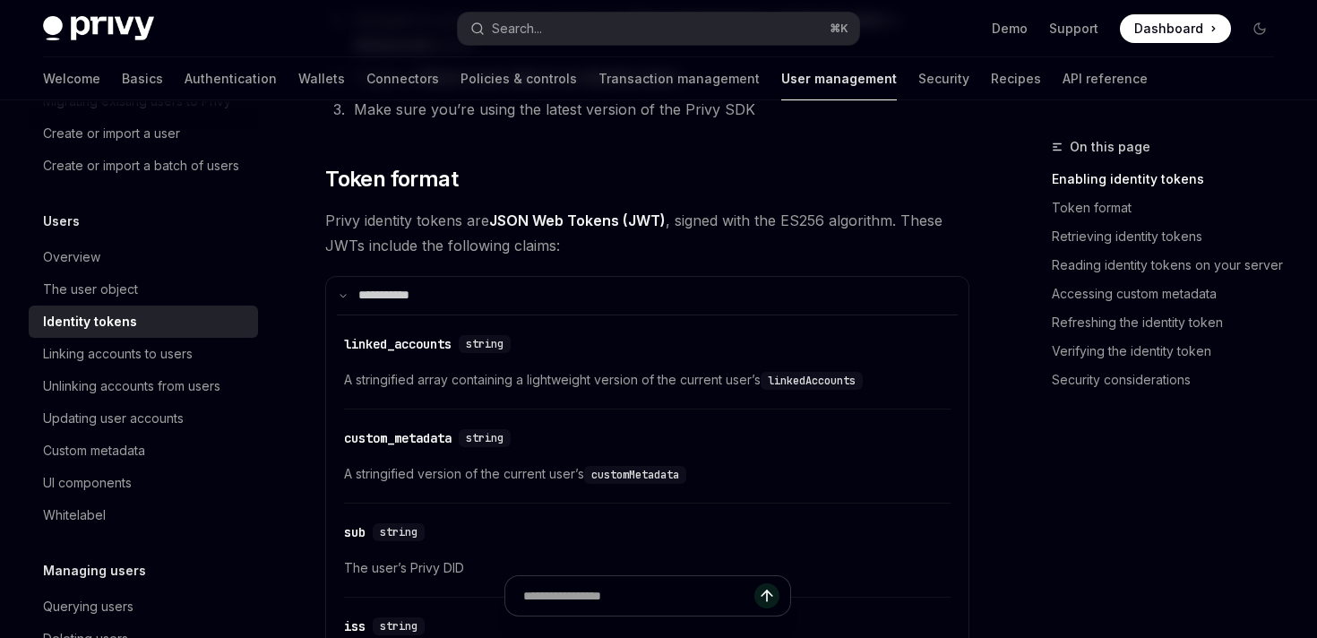
click at [538, 243] on span "Privy identity tokens are JSON Web Tokens (JWT) , signed with the ES256 algorit…" at bounding box center [647, 233] width 644 height 50
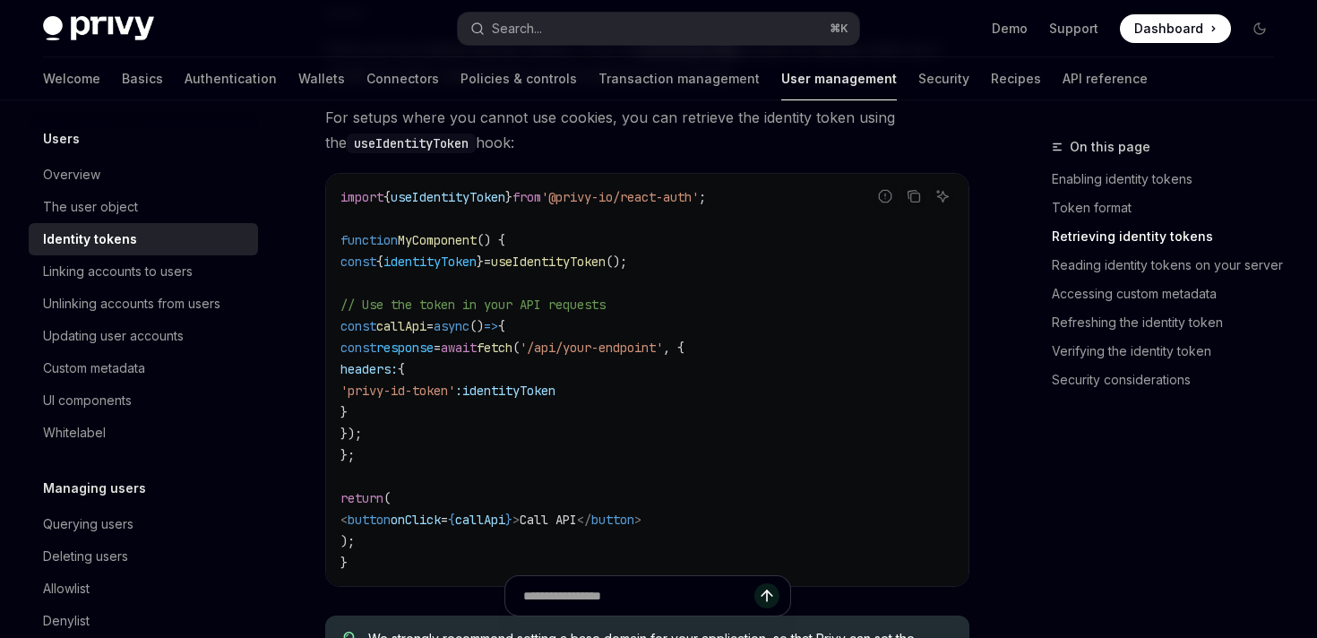
scroll to position [1769, 0]
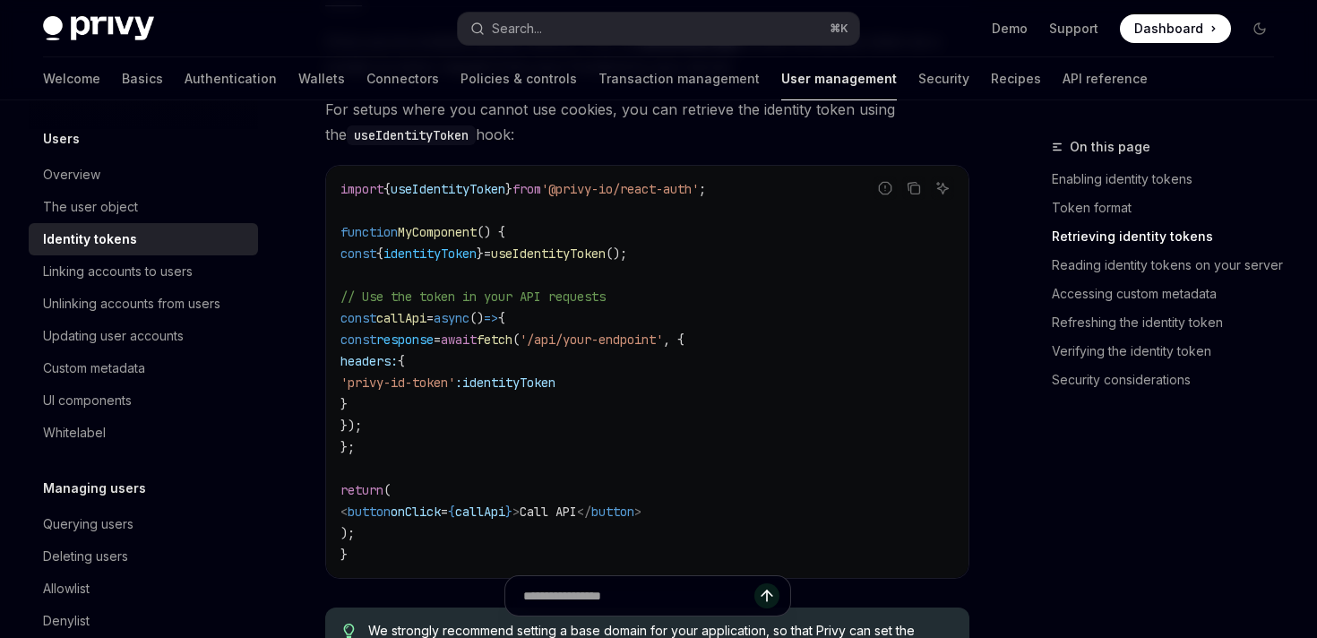
click at [606, 251] on span "useIdentityToken" at bounding box center [548, 254] width 115 height 16
click at [450, 232] on span "MyComponent" at bounding box center [437, 232] width 79 height 16
click at [602, 253] on span "useIdentityToken" at bounding box center [548, 254] width 115 height 16
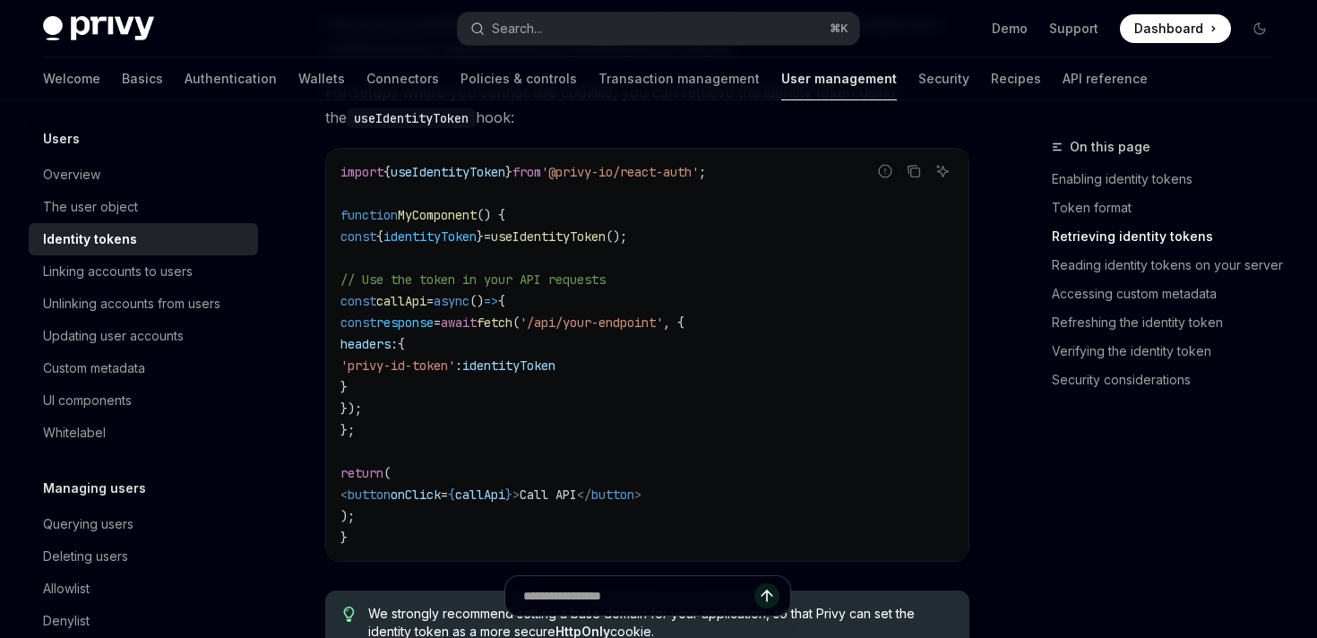
scroll to position [1790, 0]
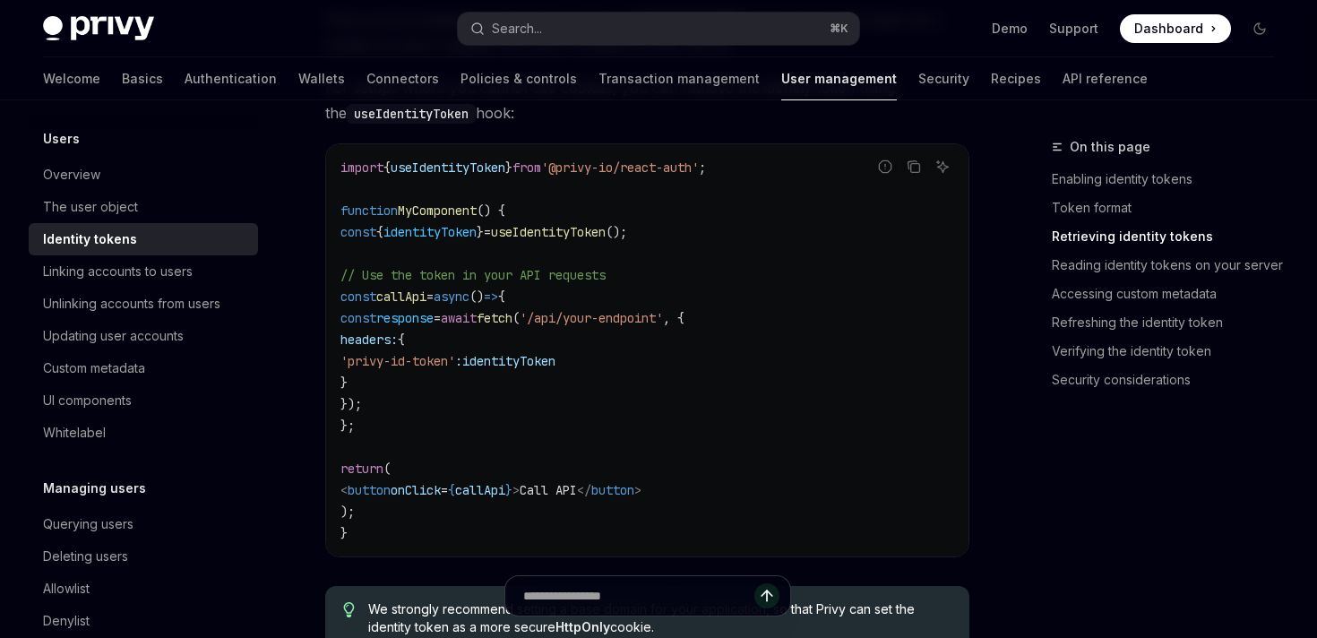
click at [606, 237] on span "useIdentityToken" at bounding box center [548, 232] width 115 height 16
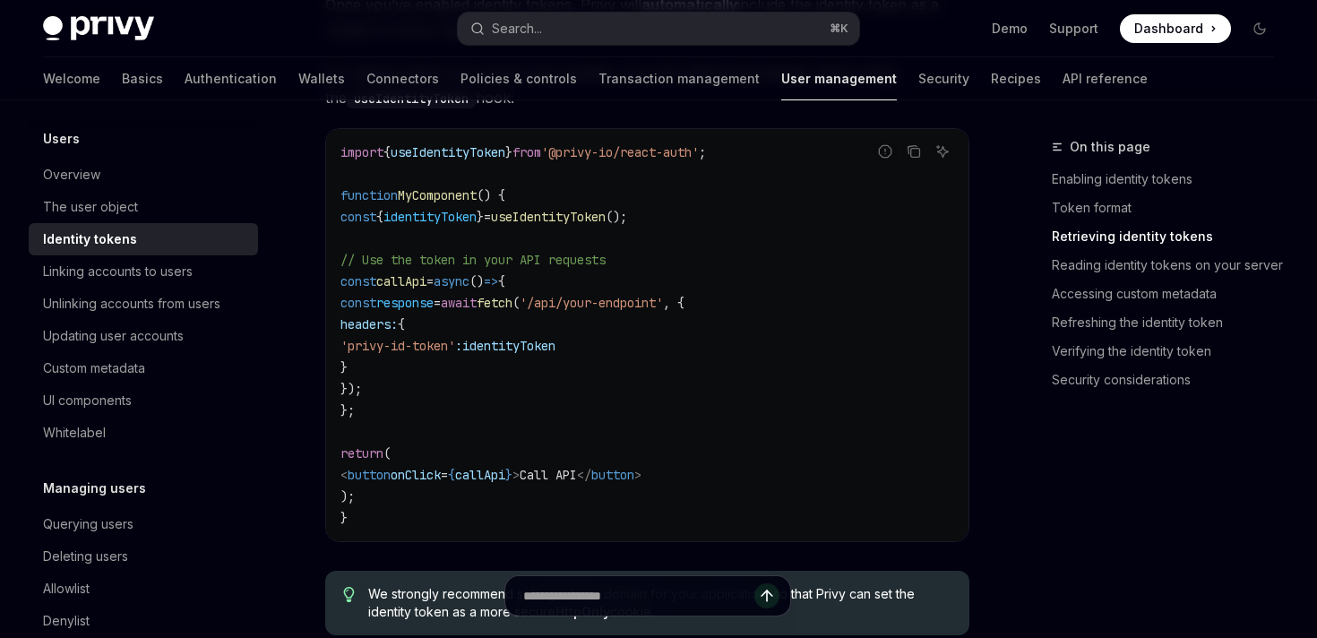
scroll to position [1810, 0]
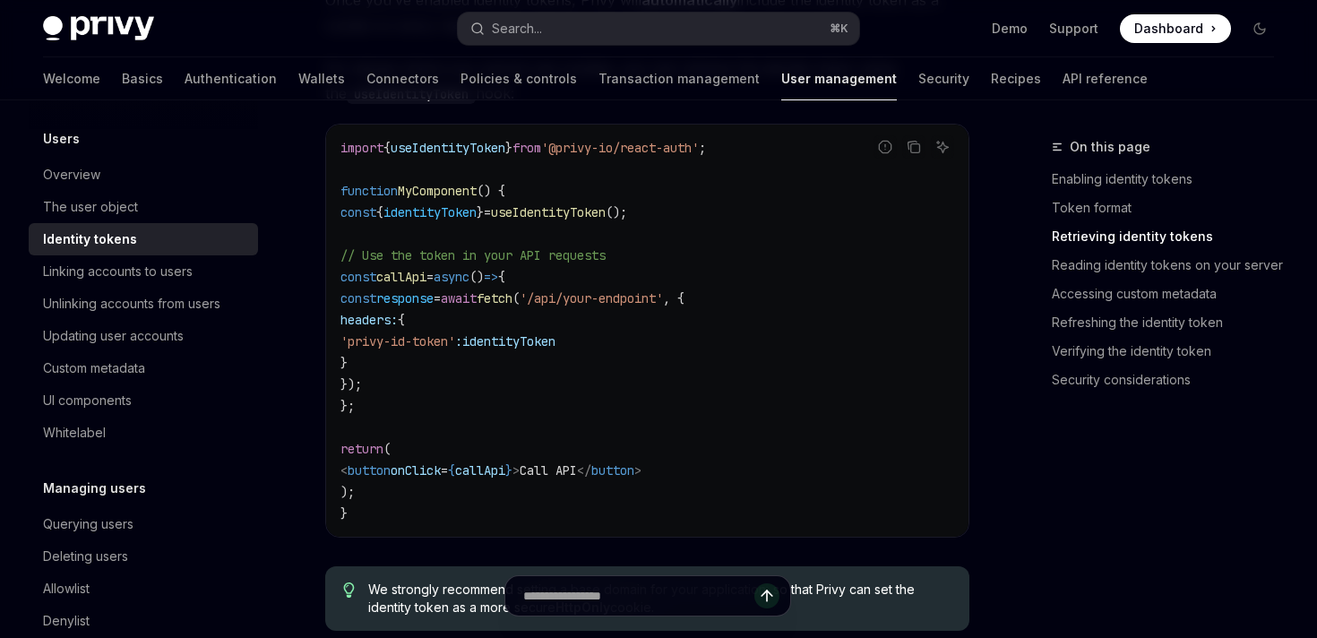
click at [477, 212] on span "identityToken" at bounding box center [429, 212] width 93 height 16
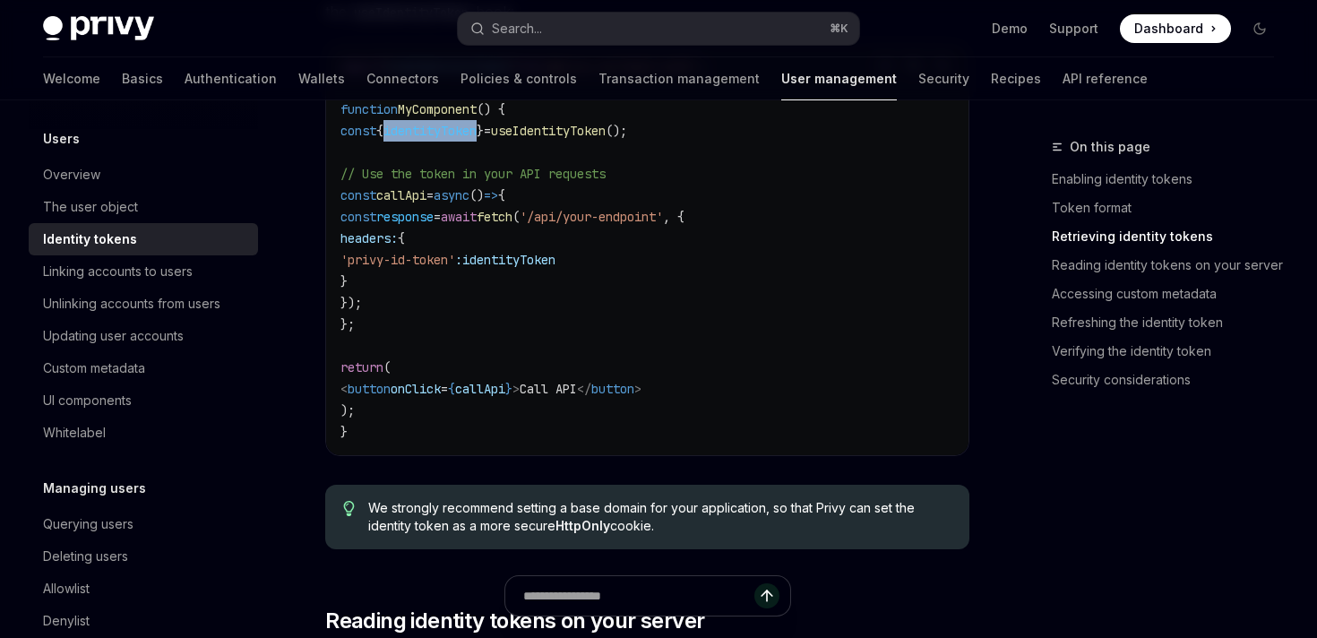
scroll to position [1898, 0]
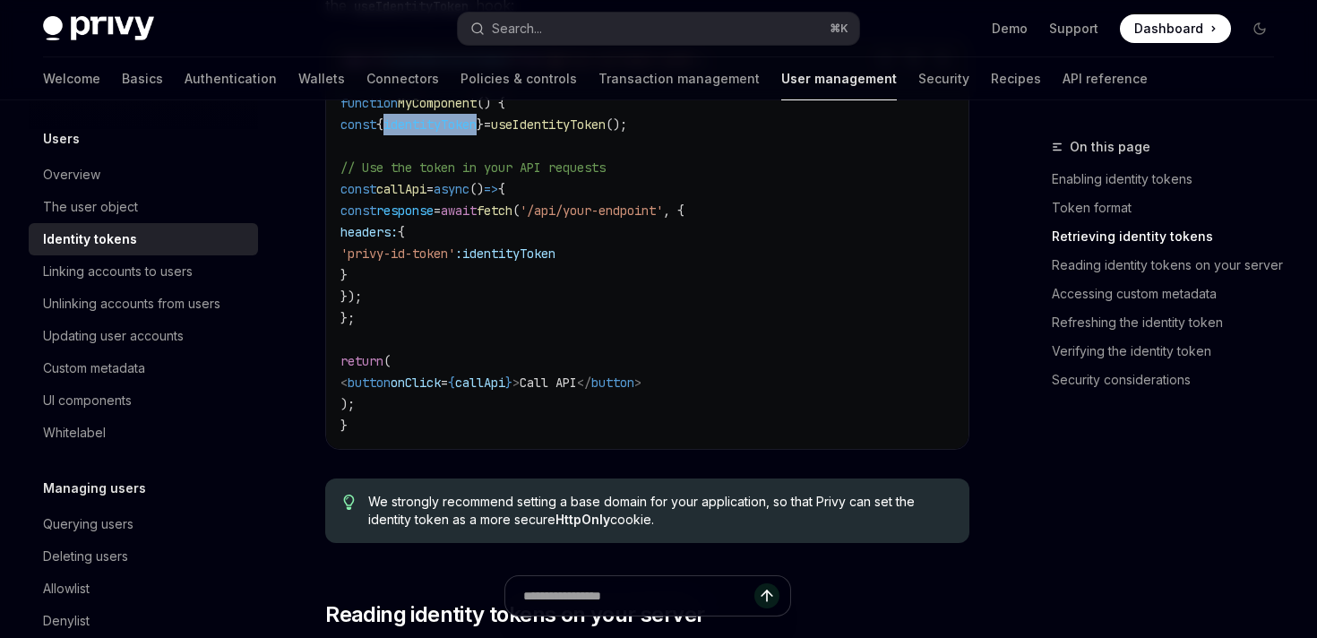
drag, startPoint x: 383, startPoint y: 314, endPoint x: 328, endPoint y: 173, distance: 151.2
click at [328, 173] on div "import { useIdentityToken } from '@privy-io/react-auth' ; function MyComponent …" at bounding box center [647, 243] width 642 height 412
drag, startPoint x: 351, startPoint y: 165, endPoint x: 370, endPoint y: 322, distance: 157.9
click at [370, 322] on code "import { useIdentityToken } from '@privy-io/react-auth' ; function MyComponent …" at bounding box center [647, 242] width 614 height 387
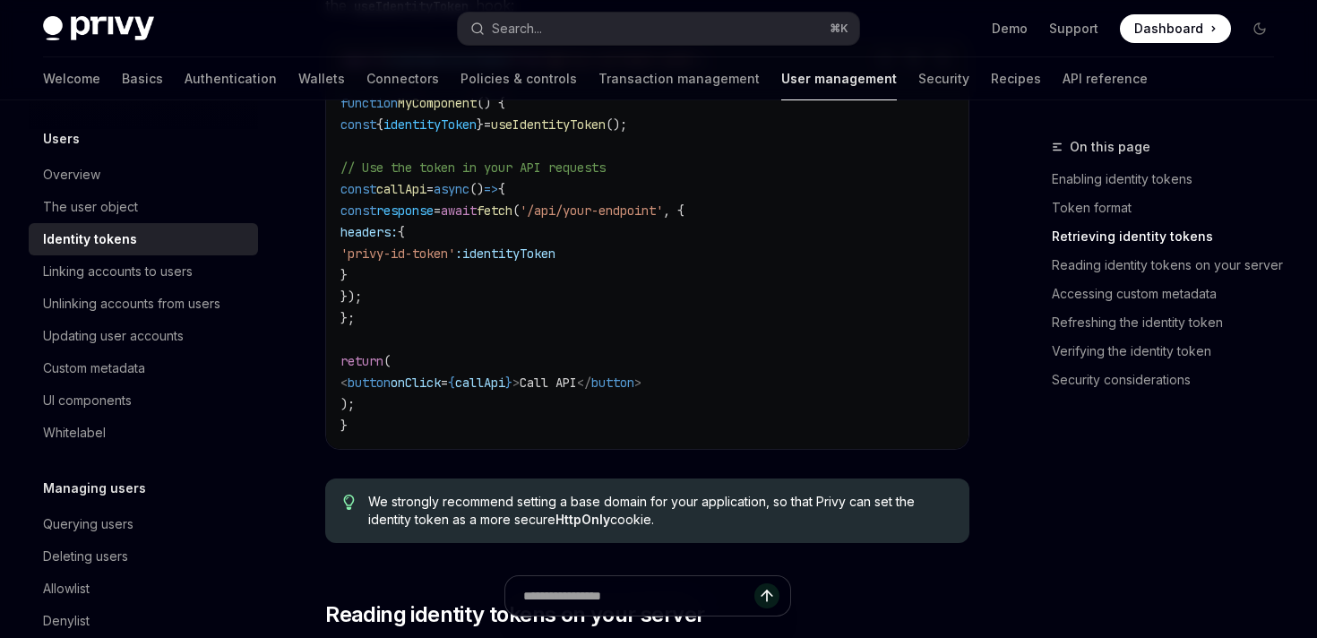
click at [386, 324] on code "import { useIdentityToken } from '@privy-io/react-auth' ; function MyComponent …" at bounding box center [647, 242] width 614 height 387
drag, startPoint x: 374, startPoint y: 321, endPoint x: 332, endPoint y: 162, distance: 163.9
click at [332, 162] on div "import { useIdentityToken } from '@privy-io/react-auth' ; function MyComponent …" at bounding box center [647, 243] width 642 height 412
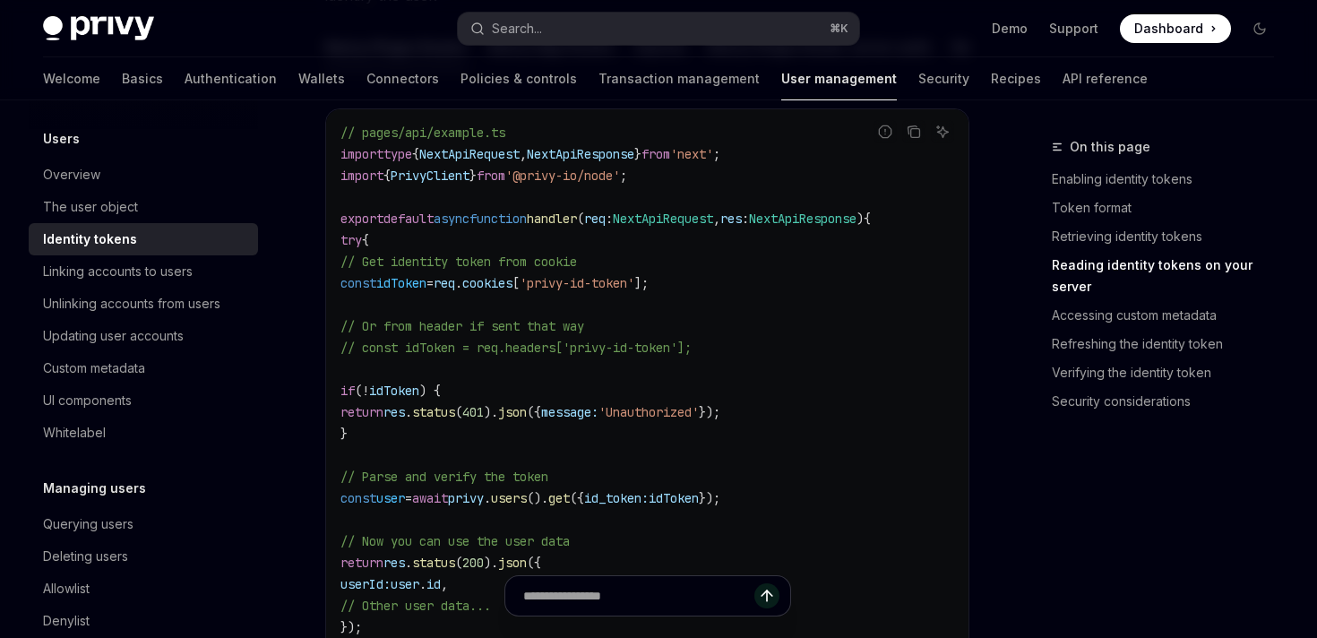
scroll to position [2586, 0]
drag, startPoint x: 492, startPoint y: 281, endPoint x: 719, endPoint y: 293, distance: 227.9
click at [719, 292] on code "// pages/api/example.ts import type { NextApiRequest , NextApiResponse } from '…" at bounding box center [647, 431] width 614 height 624
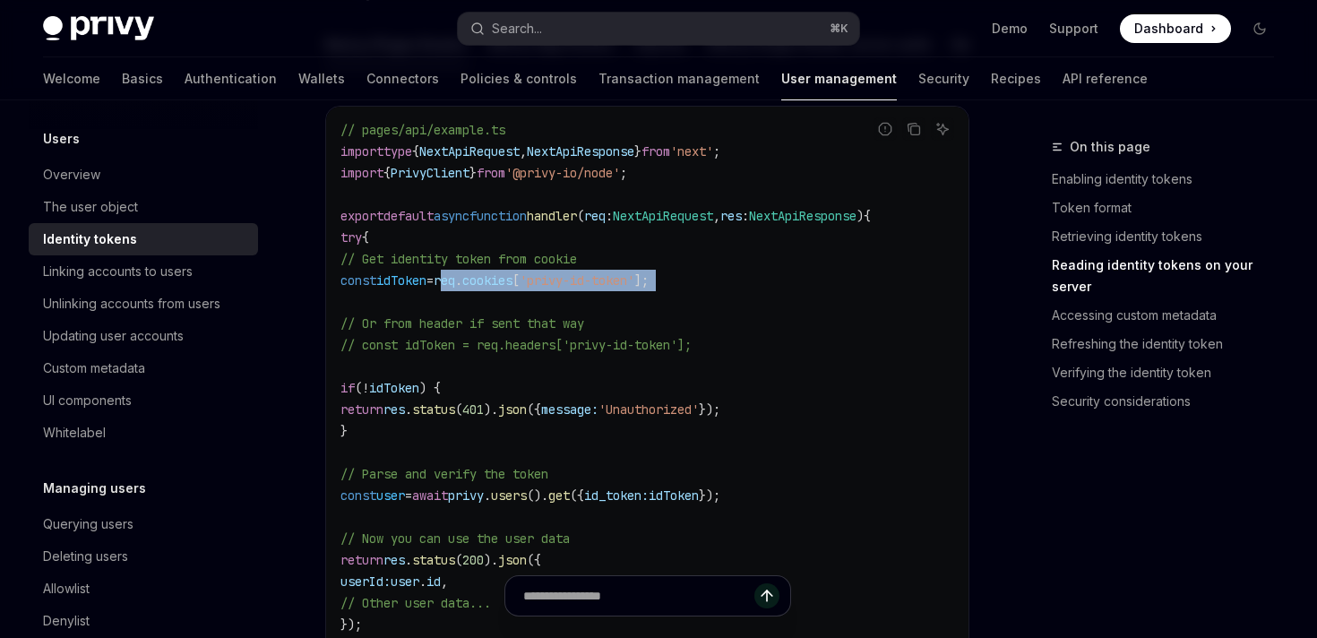
click at [719, 293] on code "// pages/api/example.ts import type { NextApiRequest , NextApiResponse } from '…" at bounding box center [647, 431] width 614 height 624
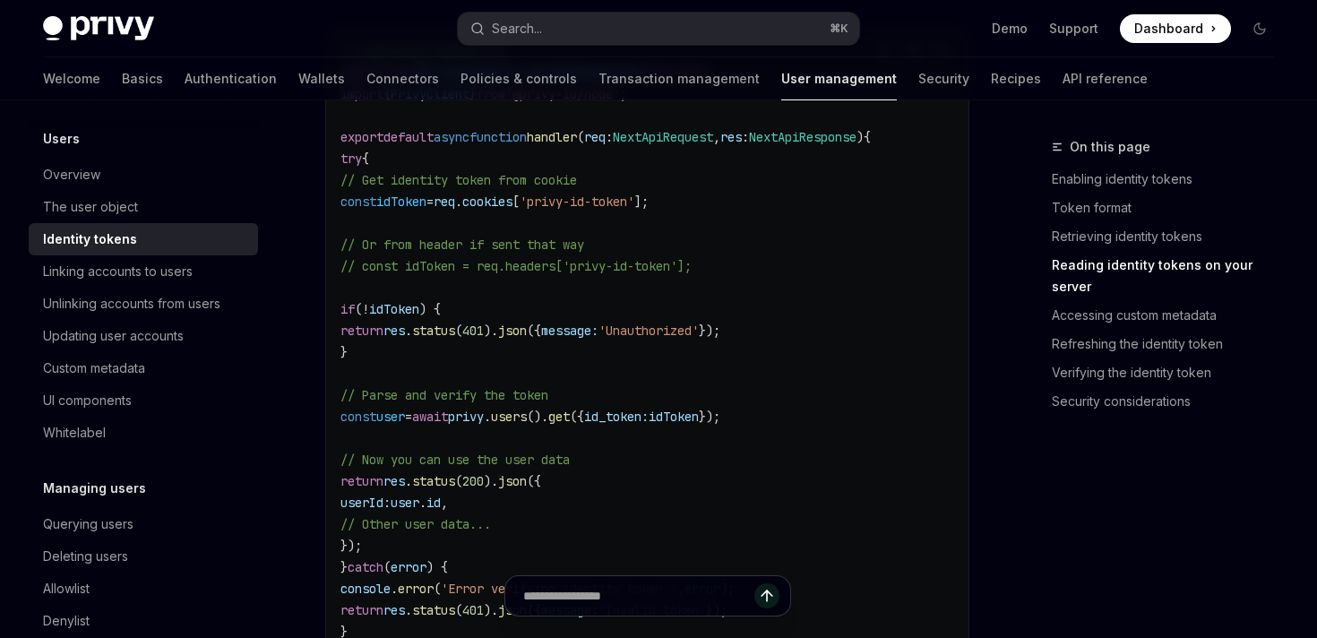
scroll to position [2681, 0]
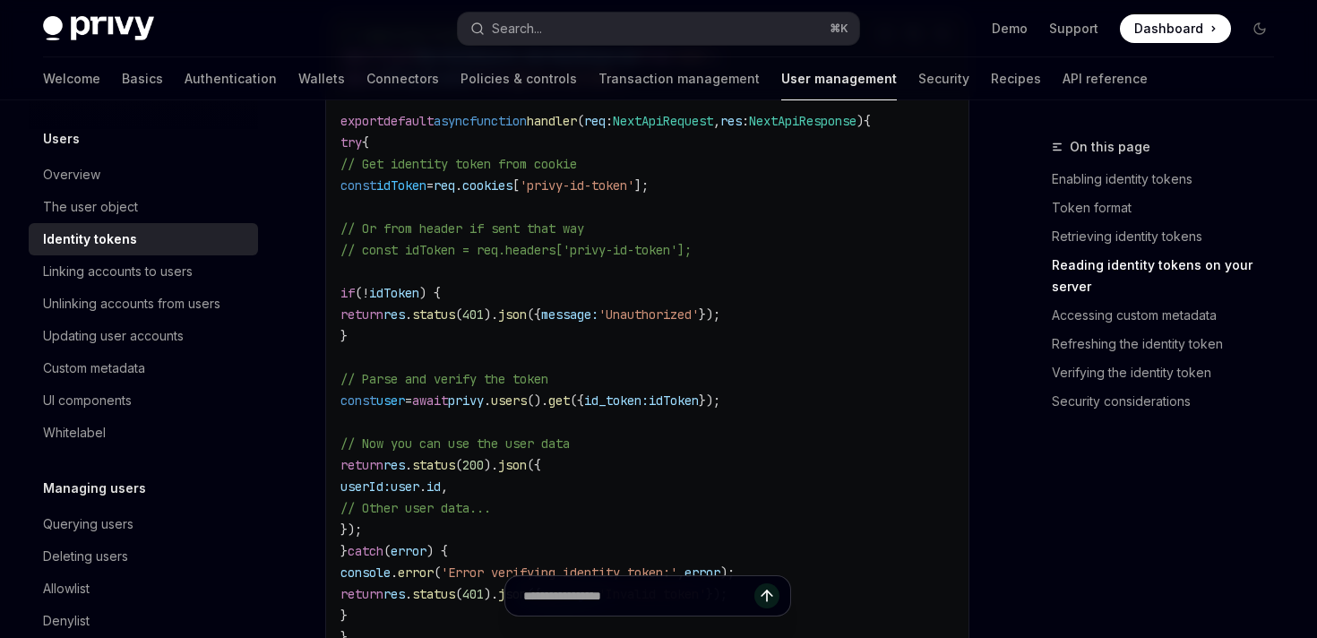
drag, startPoint x: 390, startPoint y: 337, endPoint x: 326, endPoint y: 296, distance: 75.8
click at [327, 296] on div "// pages/api/example.ts import type { NextApiRequest , NextApiResponse } from '…" at bounding box center [647, 336] width 642 height 649
click at [328, 298] on div "// pages/api/example.ts import type { NextApiRequest , NextApiResponse } from '…" at bounding box center [647, 336] width 642 height 649
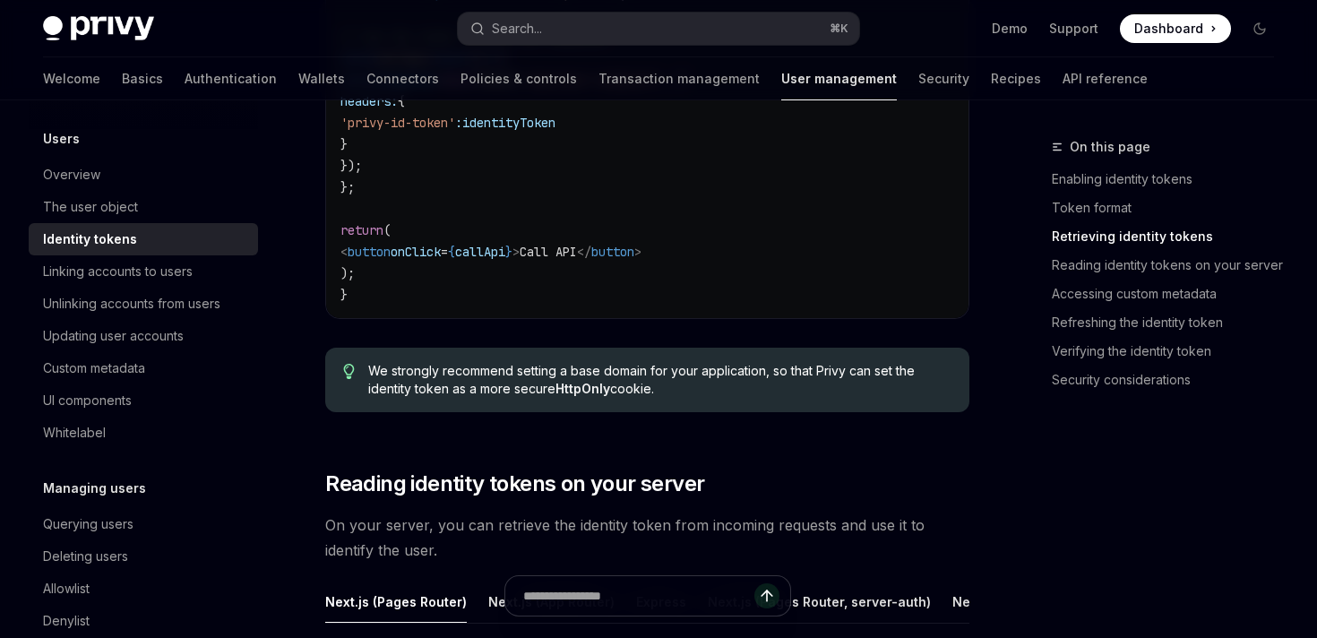
scroll to position [1555, 0]
